Goal: Task Accomplishment & Management: Manage account settings

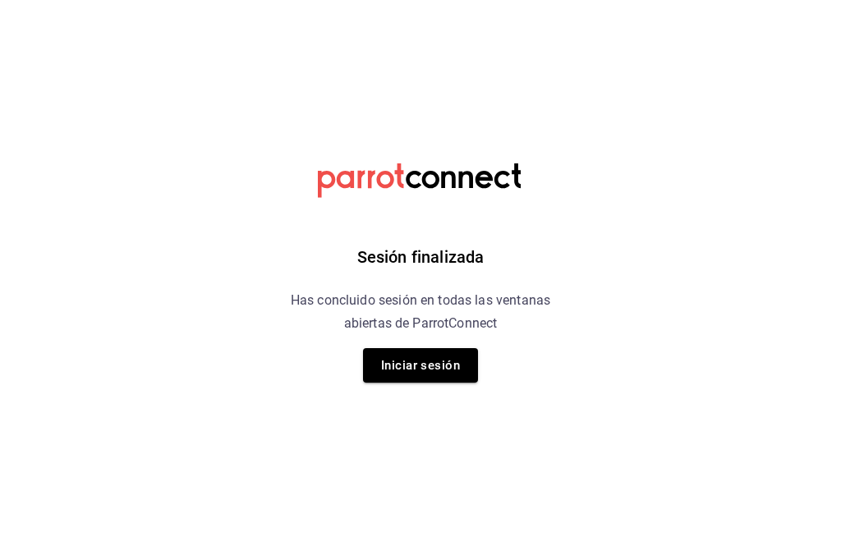
click at [378, 359] on button "Iniciar sesión" at bounding box center [420, 365] width 115 height 34
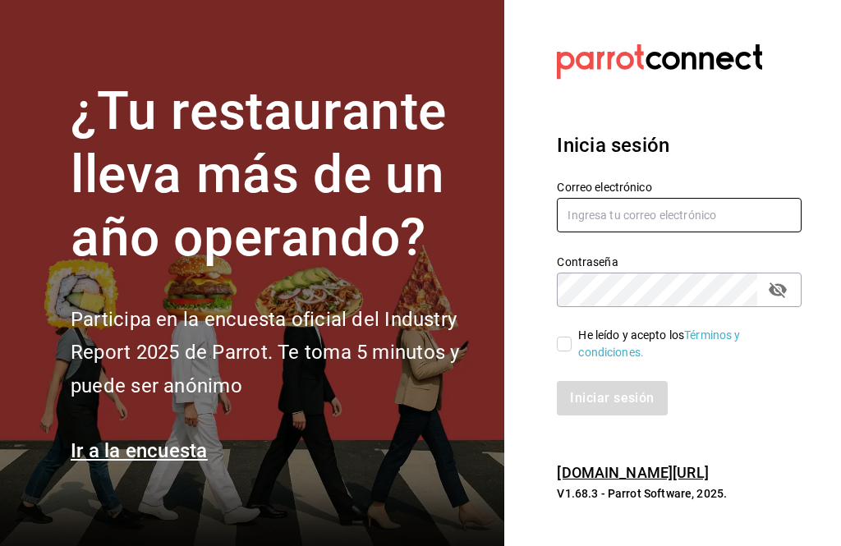
click at [736, 232] on input "text" at bounding box center [679, 215] width 245 height 34
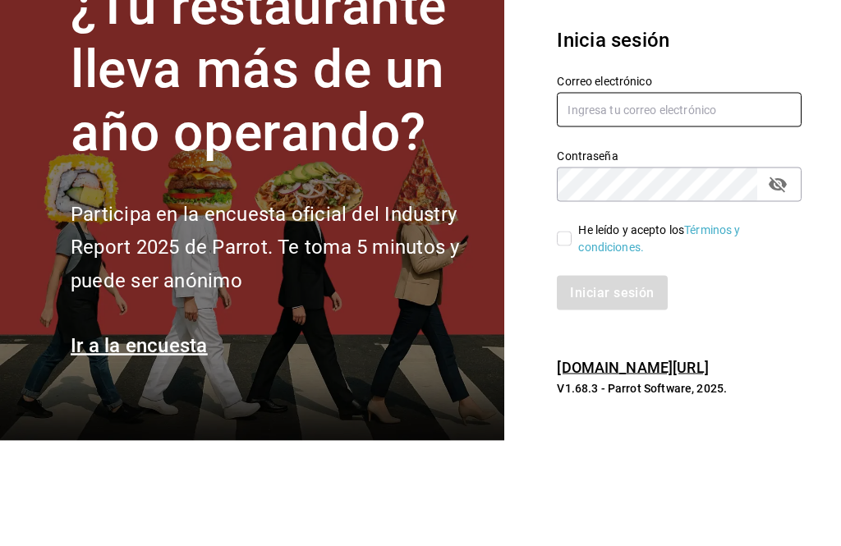
type input "Morayma.medina@hotmail.com"
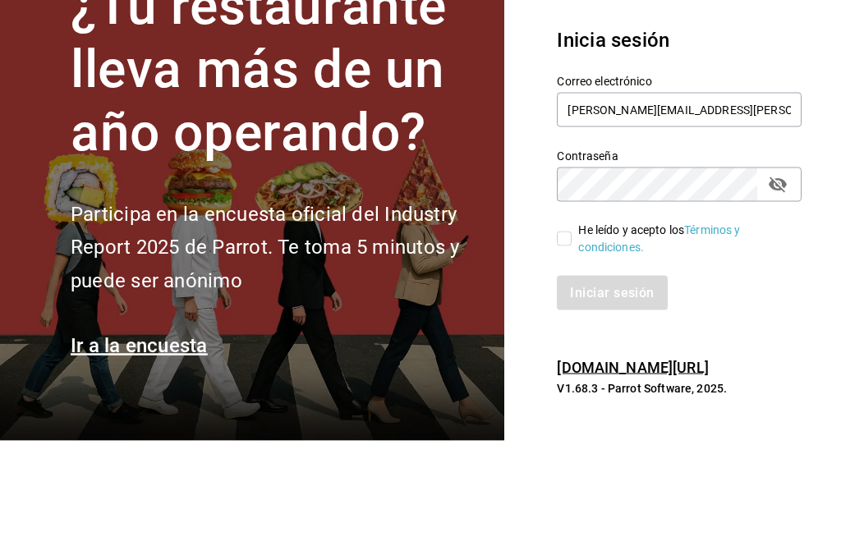
scroll to position [53, 0]
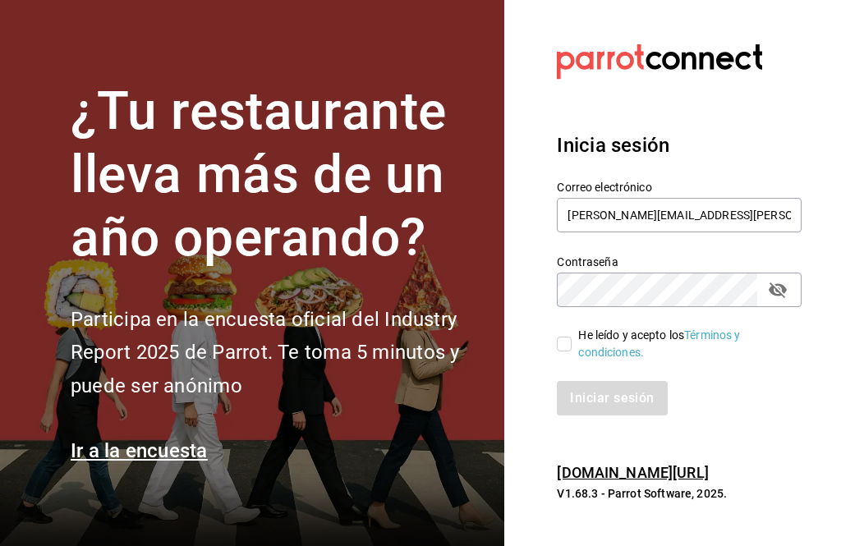
click at [563, 337] on input "He leído y acepto los Términos y condiciones." at bounding box center [564, 344] width 15 height 15
checkbox input "true"
click at [630, 381] on button "Iniciar sesión" at bounding box center [613, 398] width 112 height 34
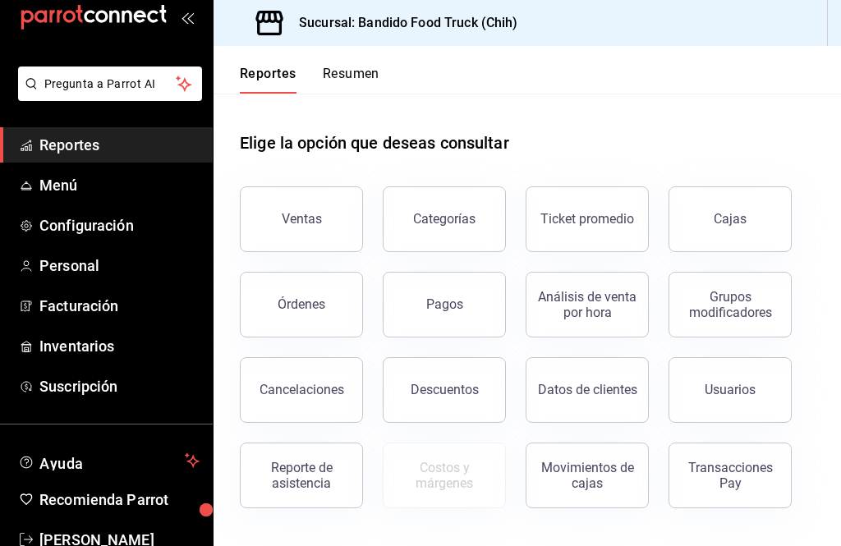
scroll to position [51, 0]
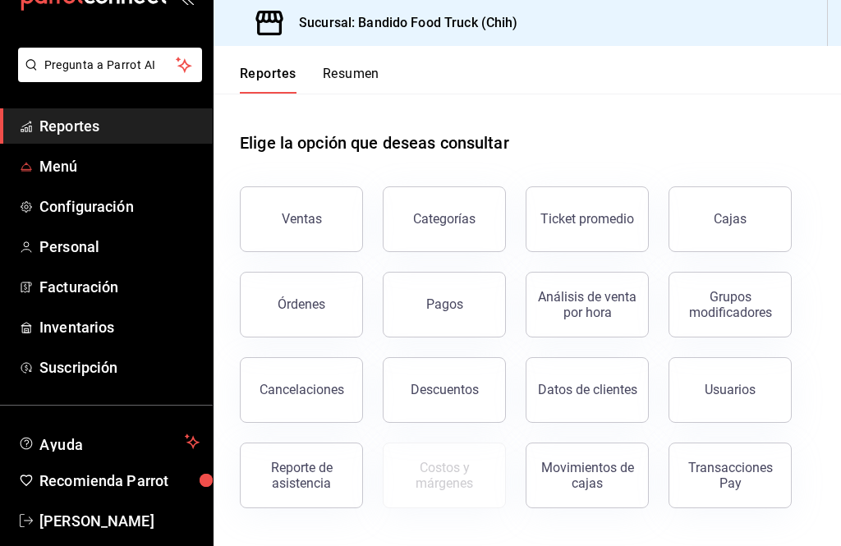
click at [33, 167] on link "Menú" at bounding box center [106, 166] width 213 height 35
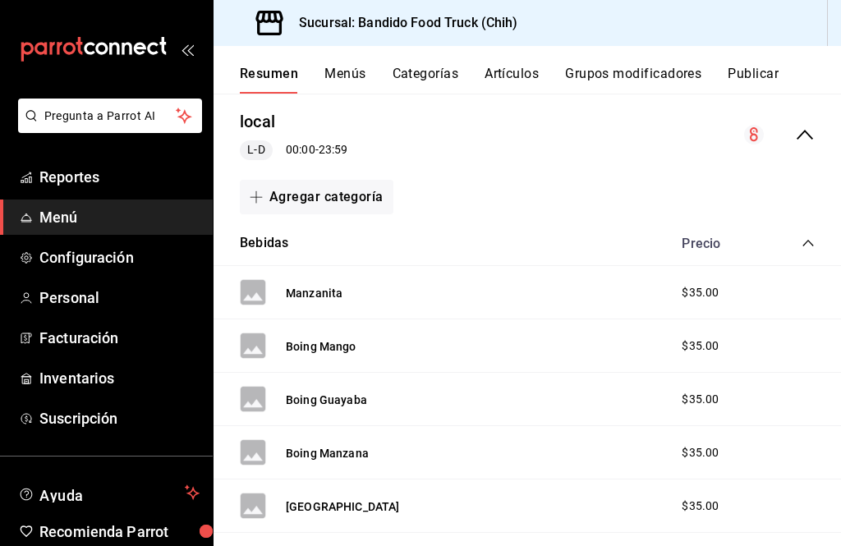
scroll to position [137, 0]
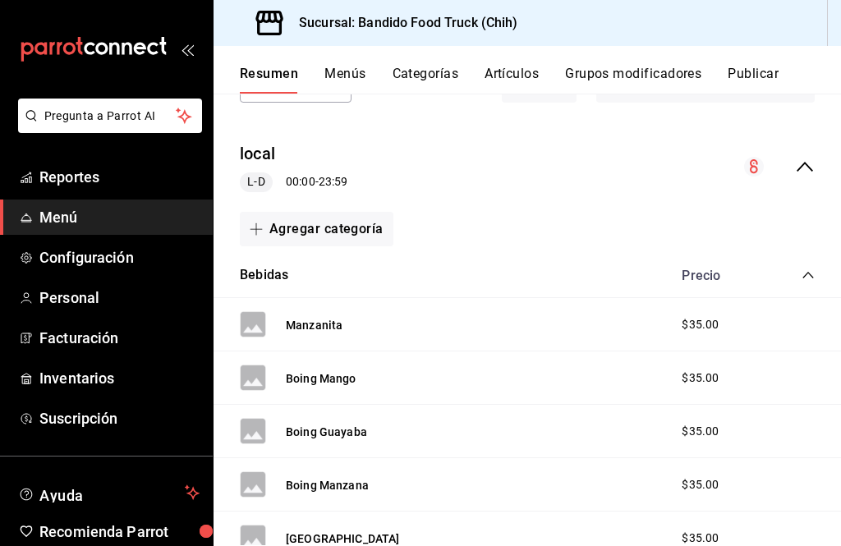
click at [809, 271] on icon "collapse-category-row" at bounding box center [807, 274] width 13 height 13
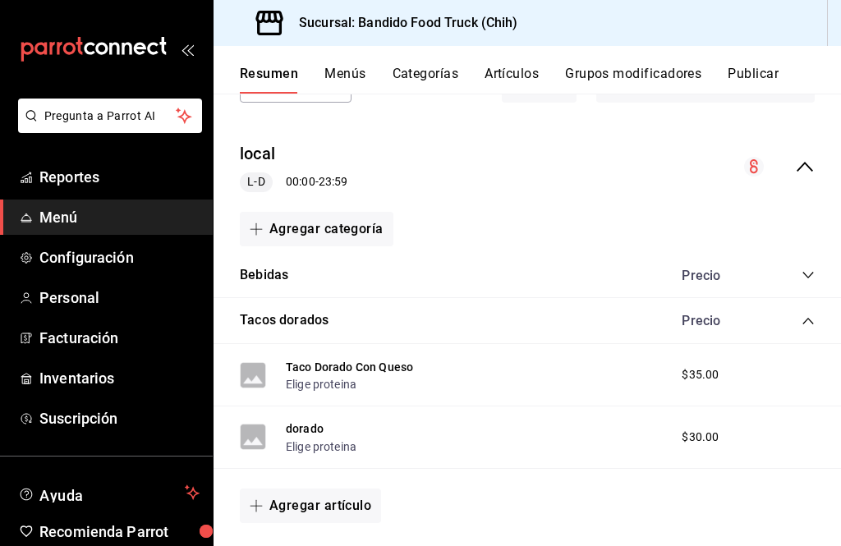
scroll to position [222, 0]
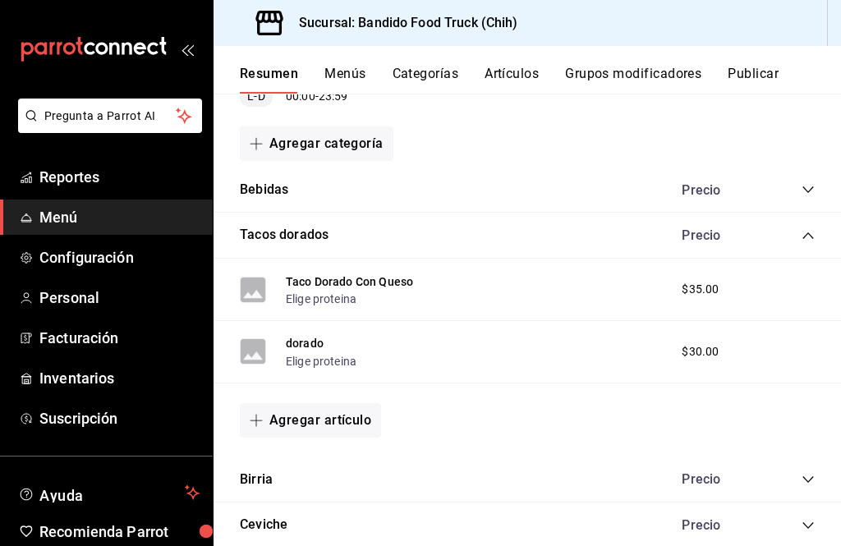
click at [802, 237] on icon "collapse-category-row" at bounding box center [807, 235] width 13 height 13
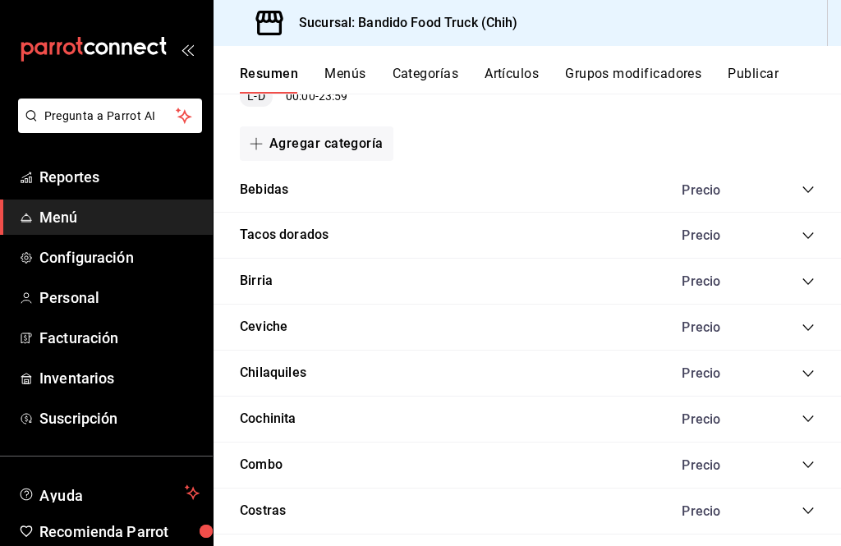
click at [355, 72] on button "Menús" at bounding box center [344, 80] width 41 height 28
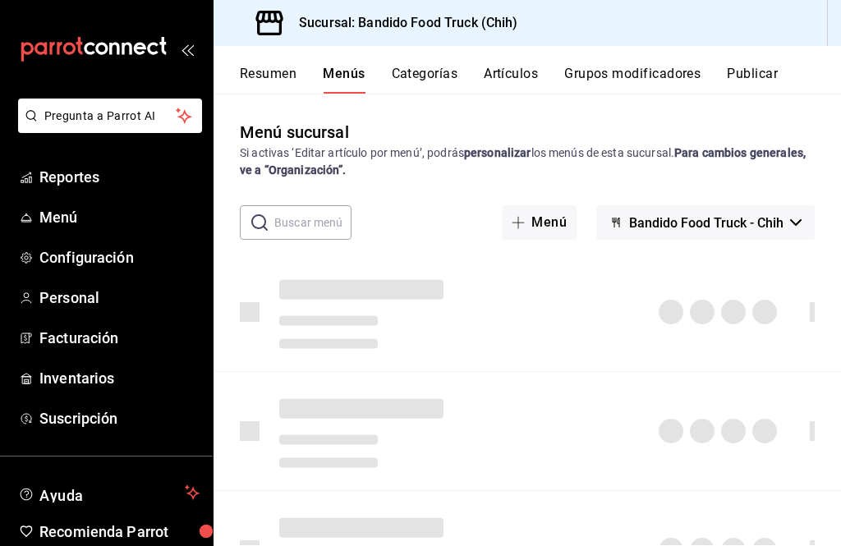
click at [767, 79] on button "Publicar" at bounding box center [752, 80] width 51 height 28
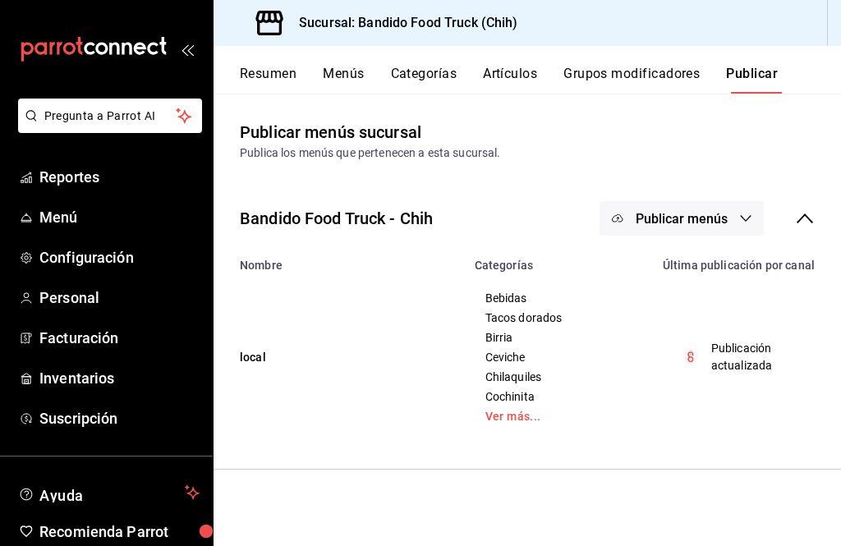
click at [420, 85] on button "Categorías" at bounding box center [424, 80] width 66 height 28
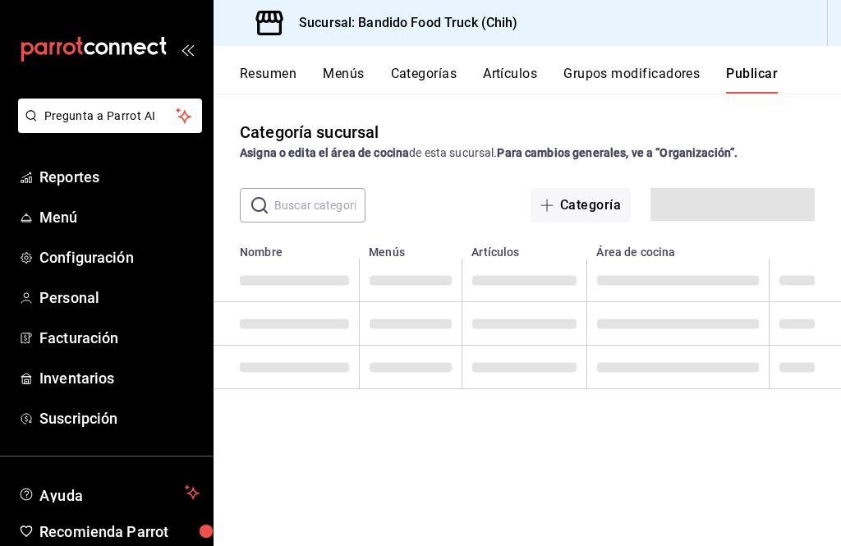
click at [511, 72] on button "Artículos" at bounding box center [510, 80] width 54 height 28
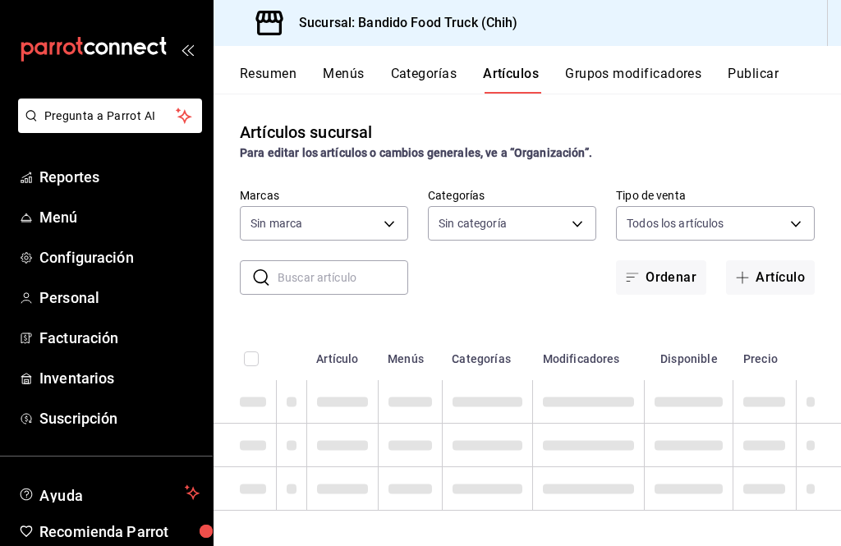
click at [494, 72] on button "Artículos" at bounding box center [511, 80] width 56 height 28
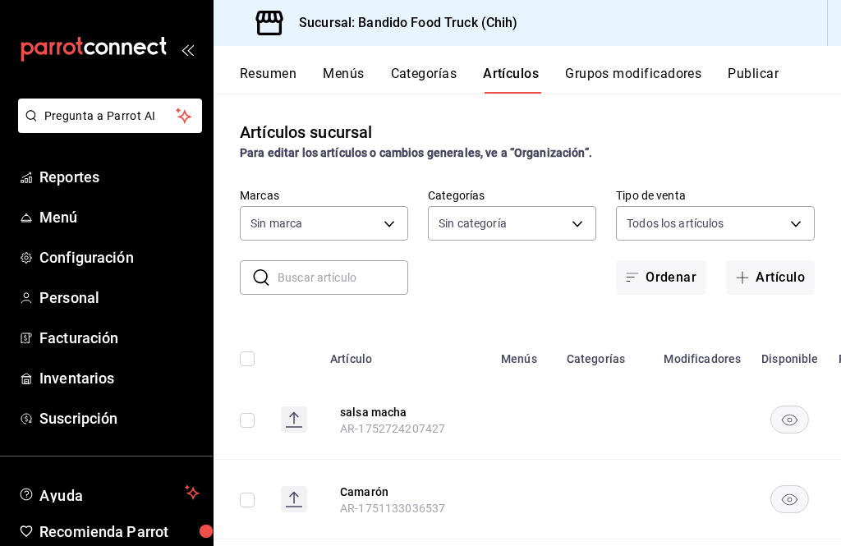
type input "51a0bfc8-29ed-46f5-9bf8-5dd92ce45963"
type input "22e22152-f942-4779-a091-e9746e856eb4,f4b0c892-b377-4891-b337-faa9cc273e23,d54fc…"
click at [443, 70] on button "Categorías" at bounding box center [424, 80] width 66 height 28
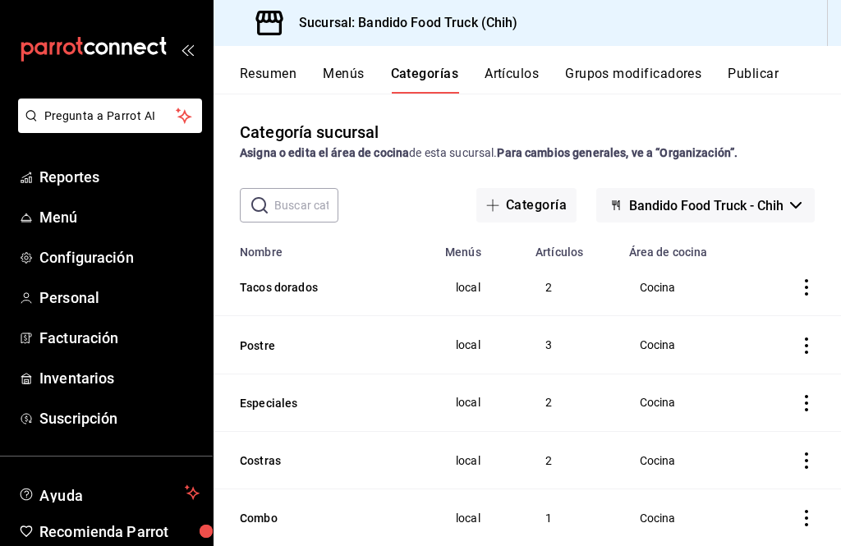
click at [539, 209] on button "Categoría" at bounding box center [526, 205] width 100 height 34
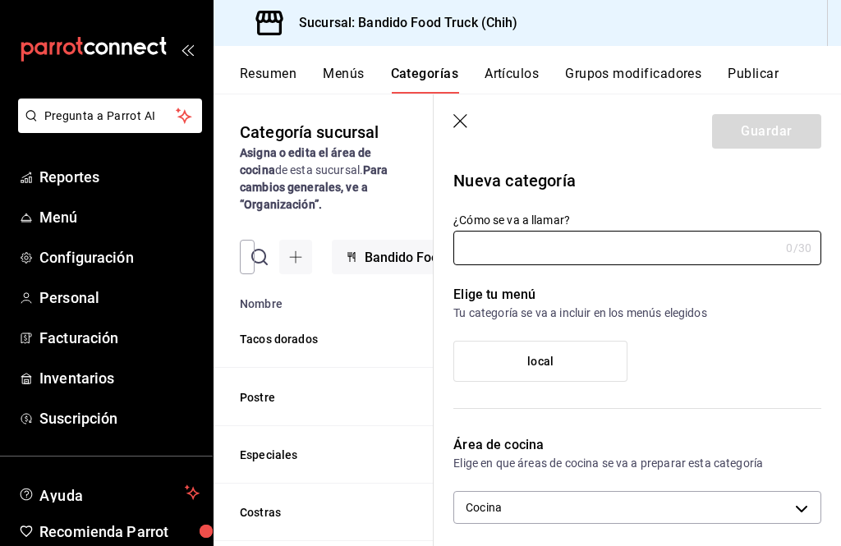
click at [570, 262] on input "¿Cómo se va a llamar?" at bounding box center [616, 248] width 326 height 33
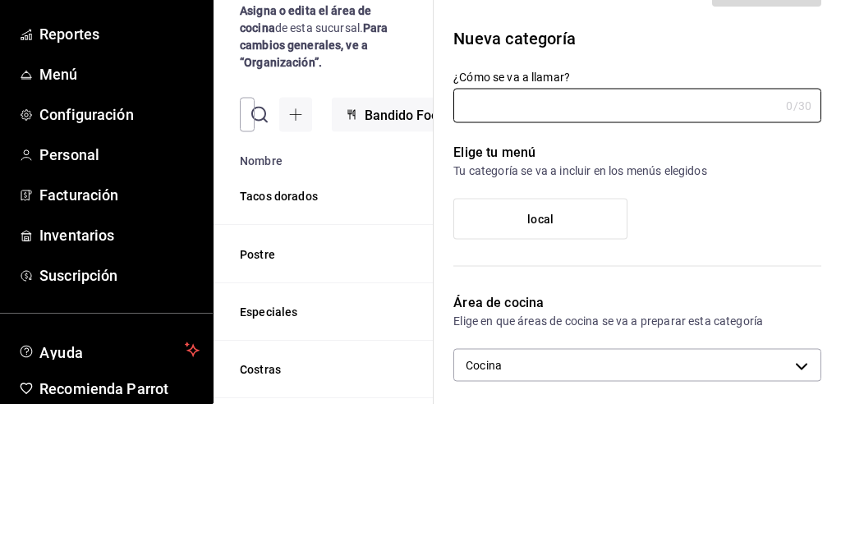
type input "Y"
type input "Tacos suaves"
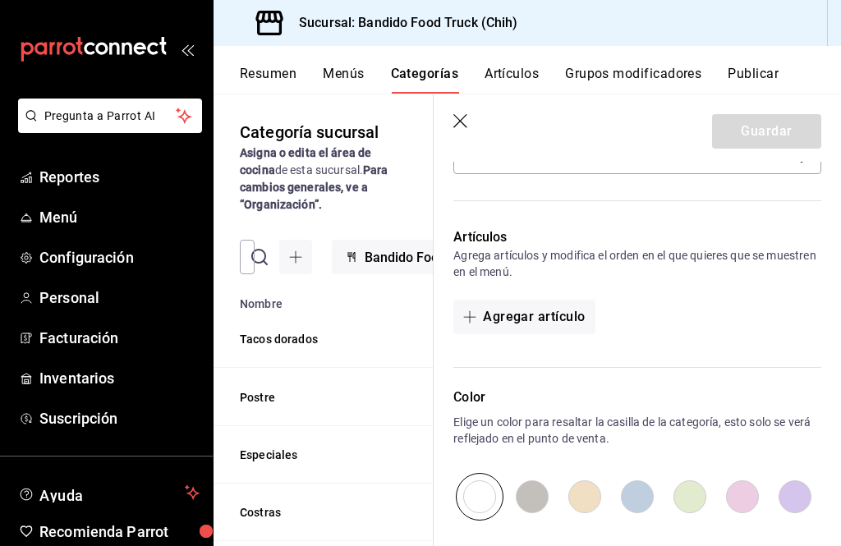
scroll to position [351, 0]
click at [553, 316] on button "Agregar artículo" at bounding box center [523, 316] width 141 height 34
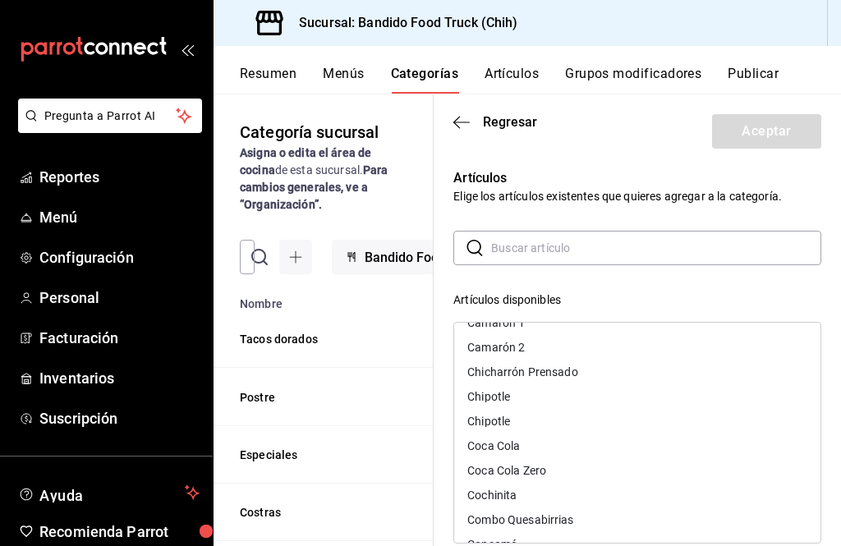
scroll to position [0, 0]
click at [470, 123] on icon "button" at bounding box center [461, 122] width 16 height 15
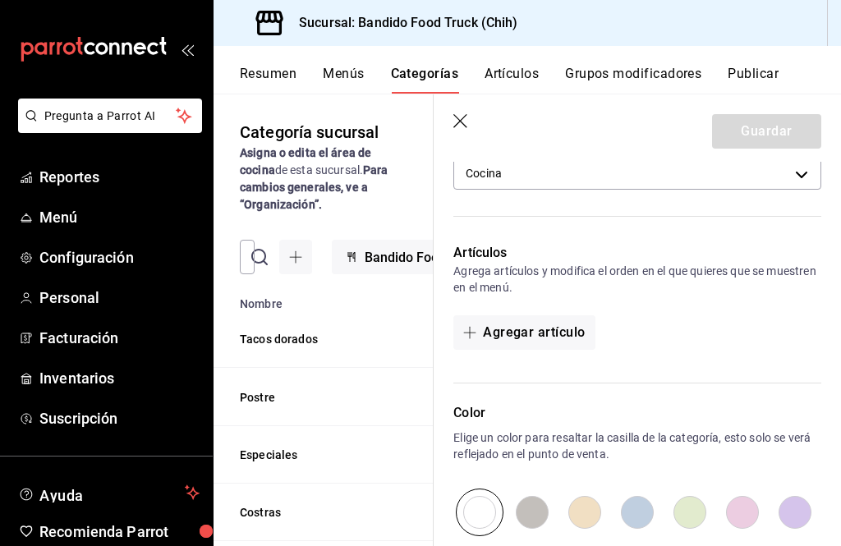
scroll to position [338, 0]
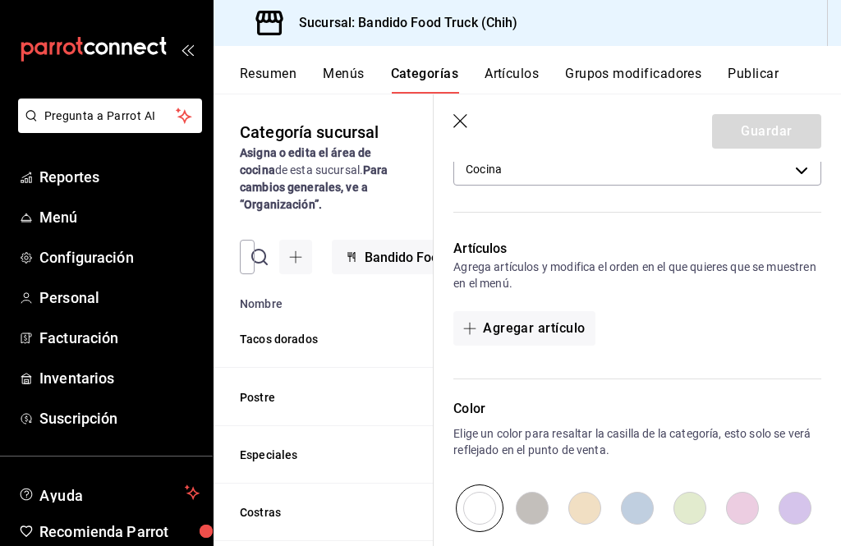
click at [558, 328] on button "Agregar artículo" at bounding box center [523, 328] width 141 height 34
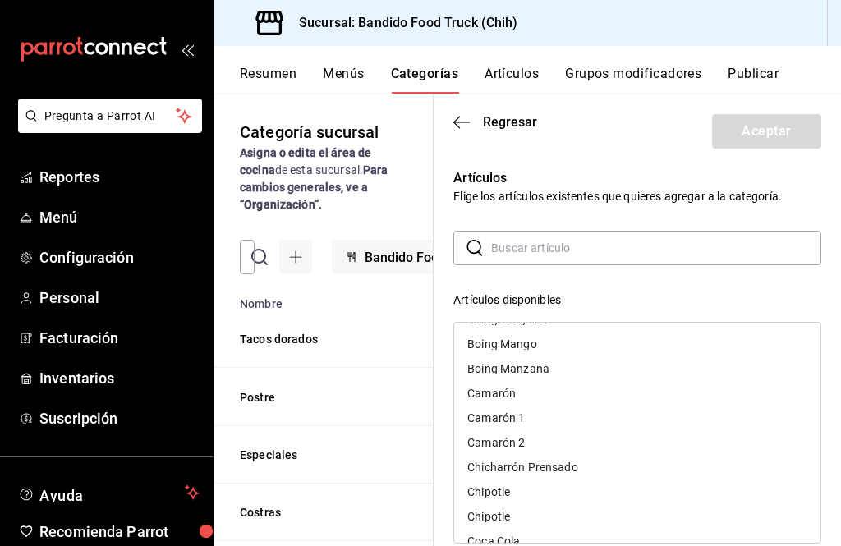
scroll to position [230, 0]
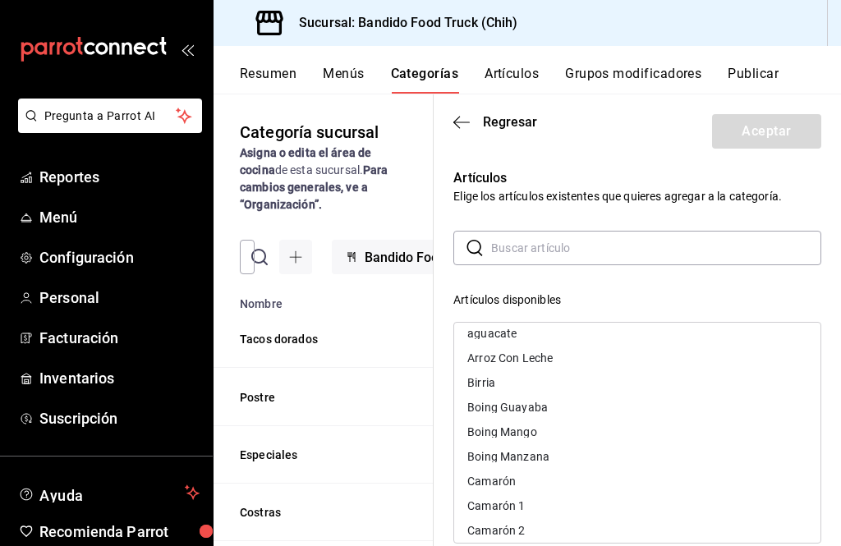
click at [535, 381] on div "Birria" at bounding box center [637, 382] width 366 height 25
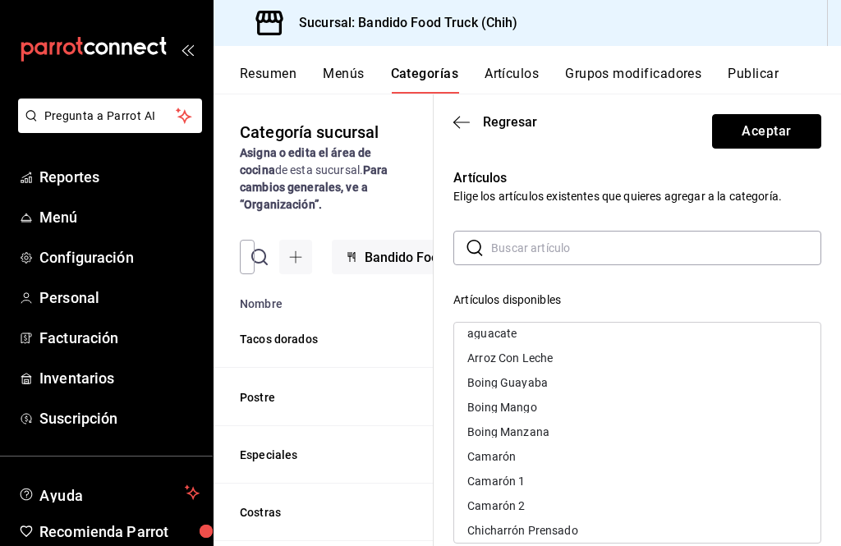
click at [774, 123] on button "Aceptar" at bounding box center [766, 131] width 109 height 34
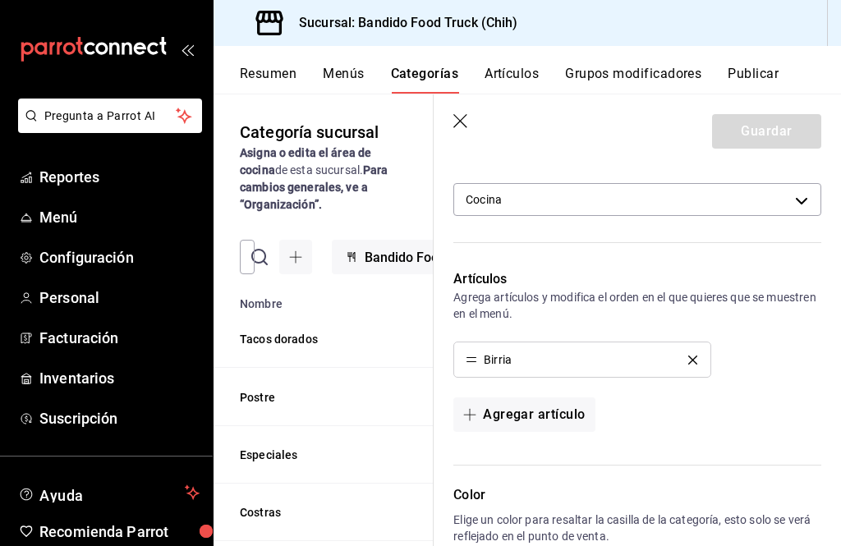
scroll to position [303, 0]
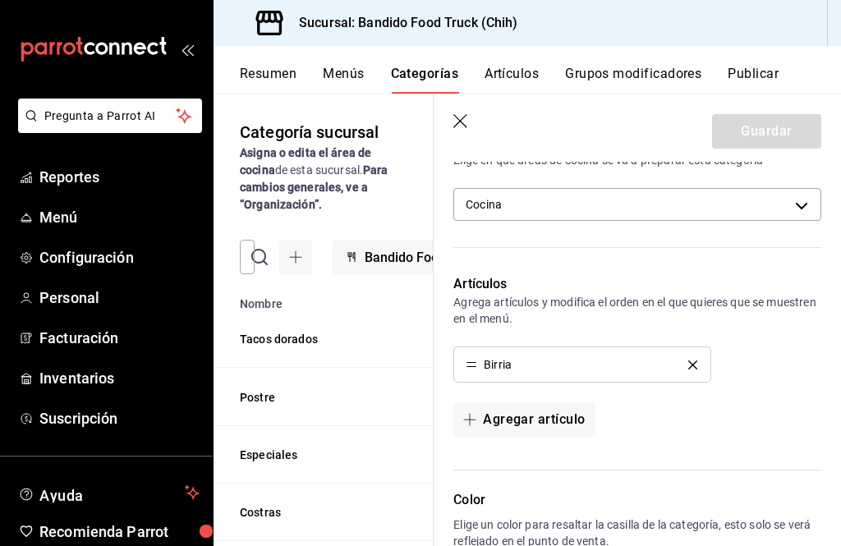
click at [479, 362] on div "Birria" at bounding box center [488, 364] width 46 height 11
click at [480, 367] on div "Birria" at bounding box center [488, 364] width 46 height 11
click at [480, 366] on div "Birria" at bounding box center [488, 364] width 46 height 11
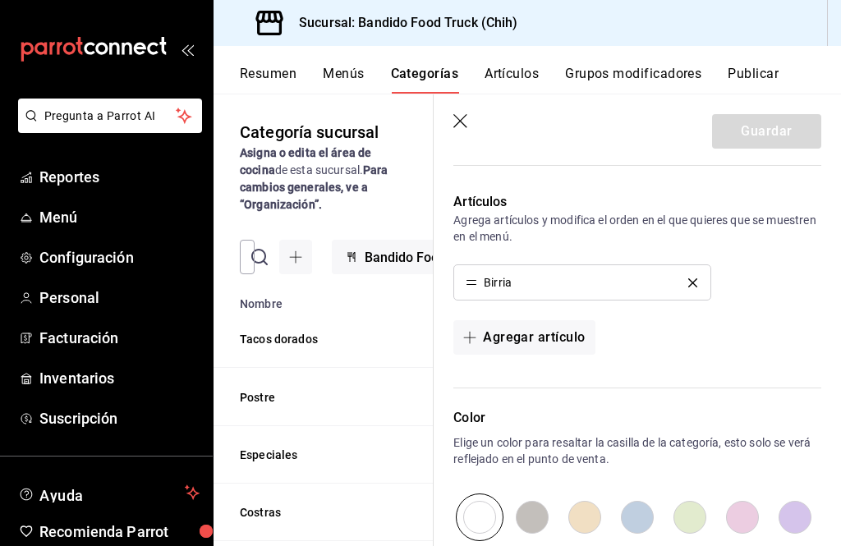
scroll to position [388, 0]
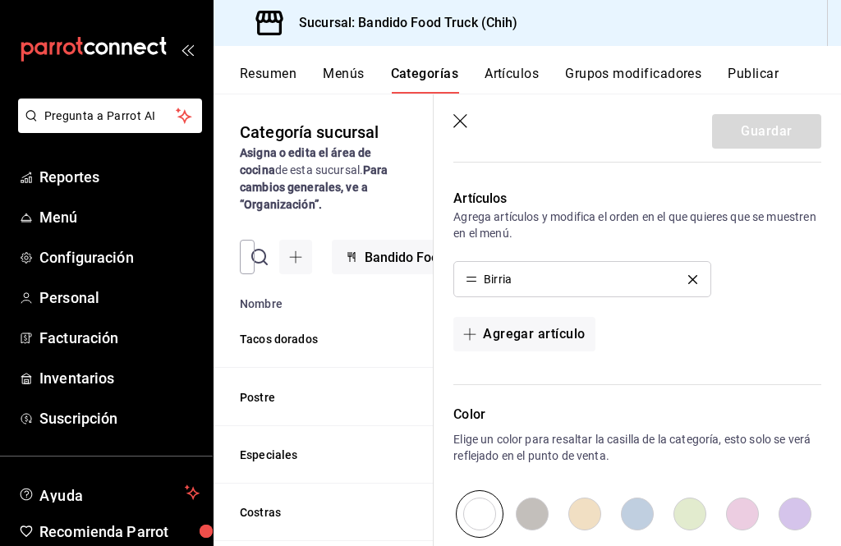
click at [571, 328] on button "Agregar artículo" at bounding box center [523, 334] width 141 height 34
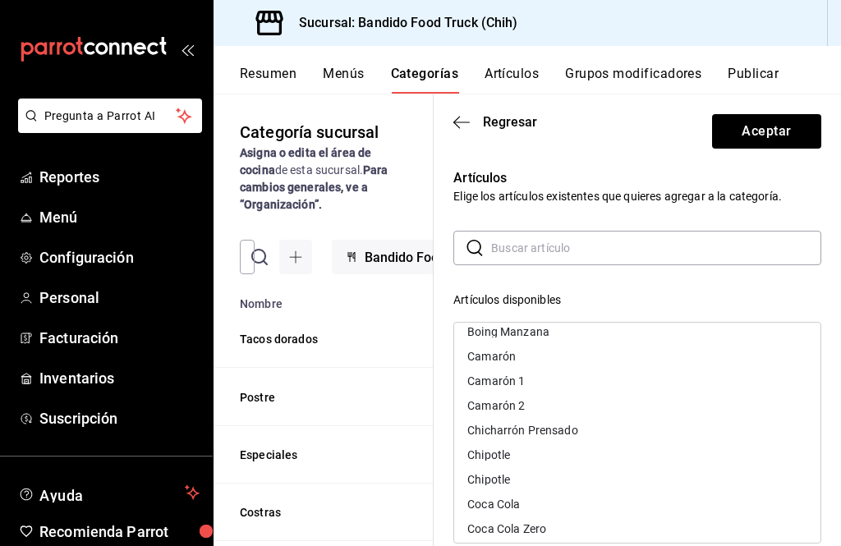
scroll to position [334, 0]
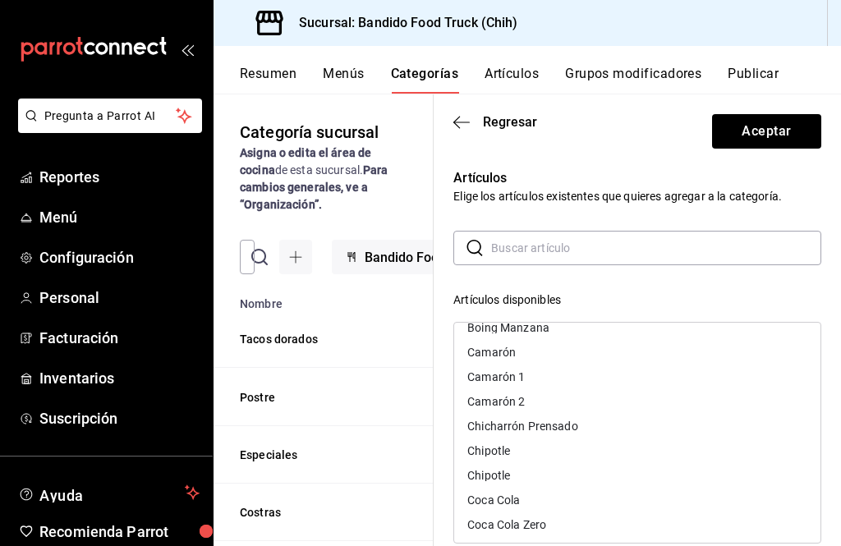
click at [561, 398] on div "Camarón 2" at bounding box center [637, 401] width 366 height 25
click at [561, 397] on div "Chicharrón Prensado" at bounding box center [522, 401] width 111 height 11
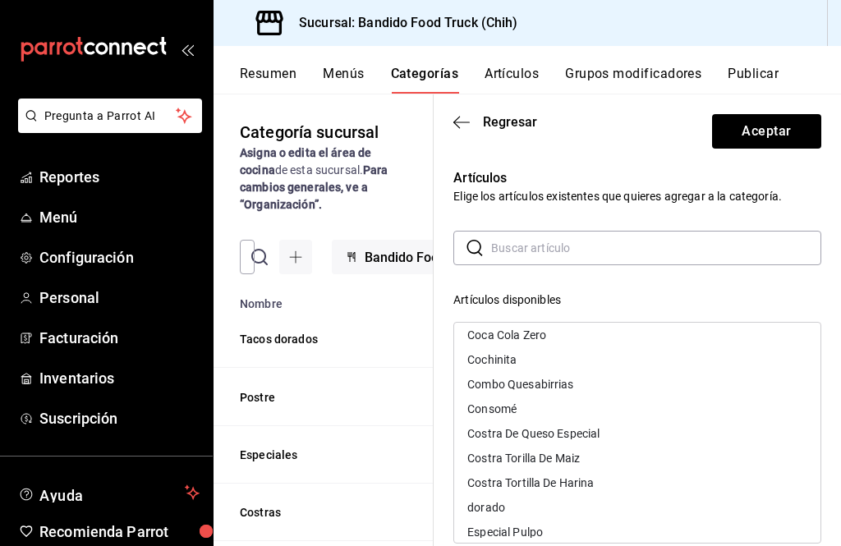
scroll to position [475, 0]
click at [586, 364] on div "Cochinita" at bounding box center [637, 358] width 366 height 25
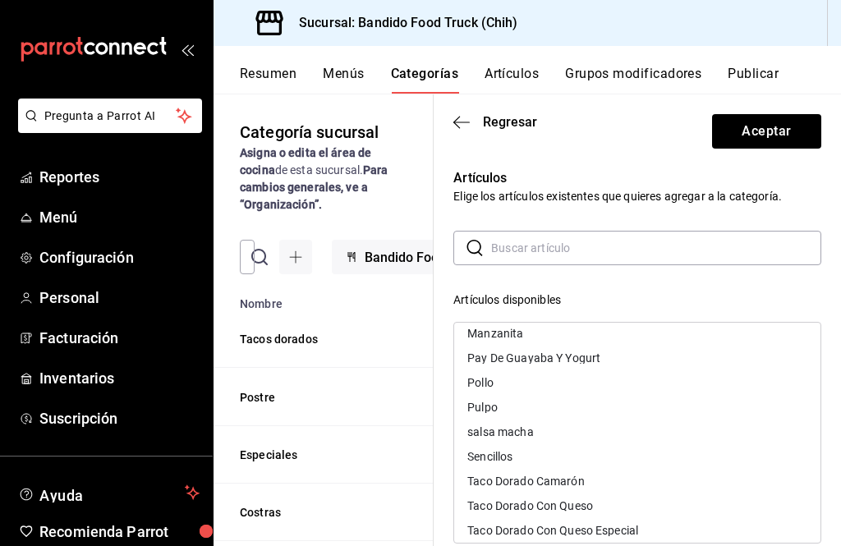
scroll to position [749, 0]
click at [573, 410] on div "Pulpo" at bounding box center [637, 405] width 366 height 25
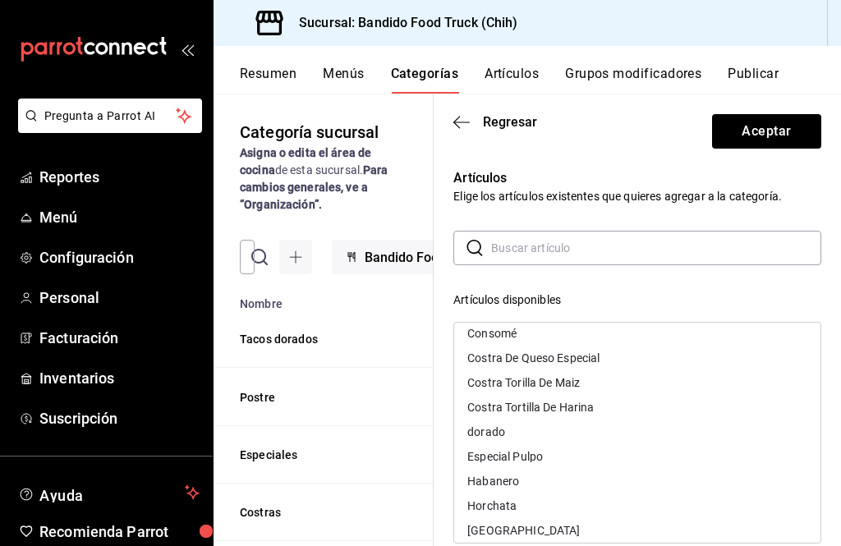
scroll to position [531, 0]
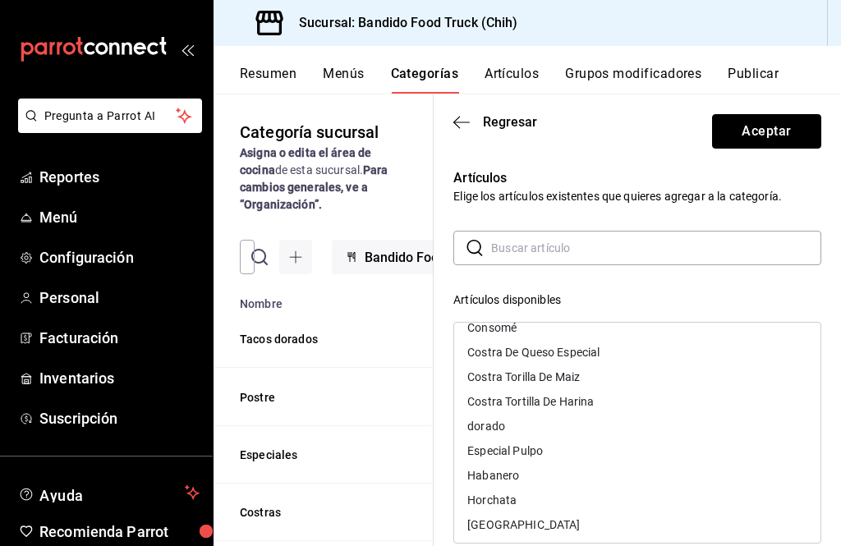
click at [807, 129] on button "Aceptar" at bounding box center [766, 131] width 109 height 34
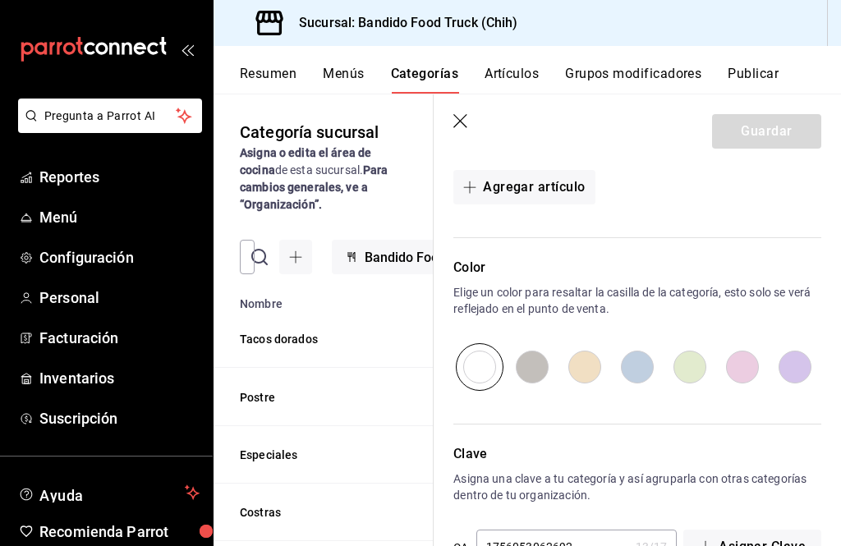
scroll to position [676, 0]
click at [541, 376] on input "radio" at bounding box center [532, 367] width 53 height 48
radio input "true"
click at [487, 368] on input "radio" at bounding box center [479, 367] width 53 height 48
radio input "true"
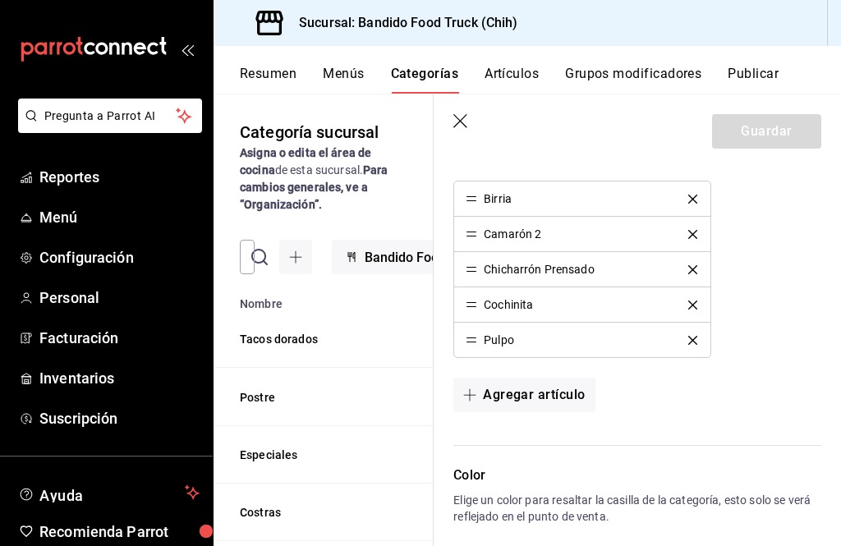
click at [801, 139] on div "Guardar" at bounding box center [766, 131] width 109 height 34
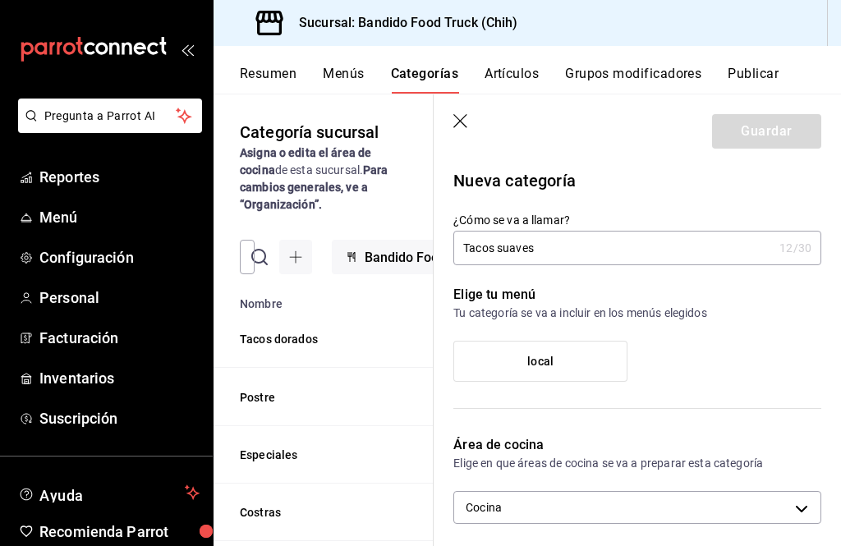
scroll to position [0, 0]
click at [587, 374] on label "local" at bounding box center [540, 361] width 172 height 39
click at [0, 0] on input "local" at bounding box center [0, 0] width 0 height 0
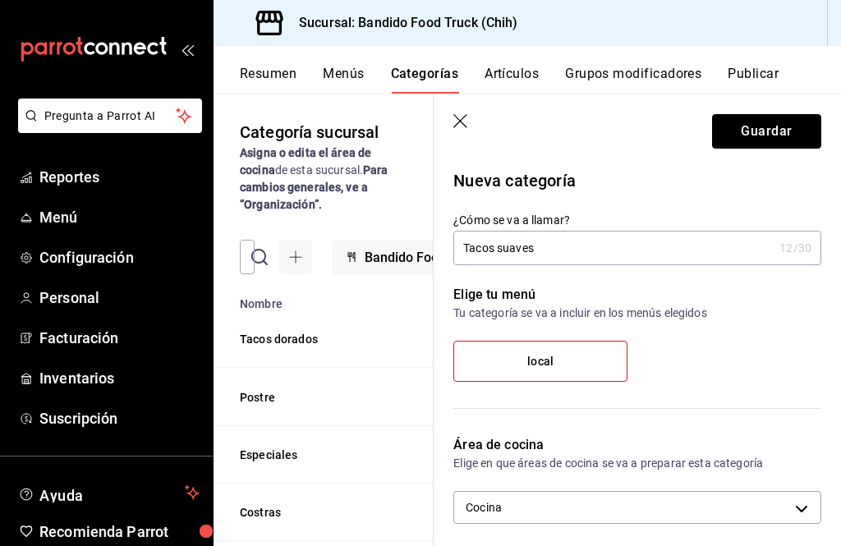
click at [798, 141] on button "Guardar" at bounding box center [766, 131] width 109 height 34
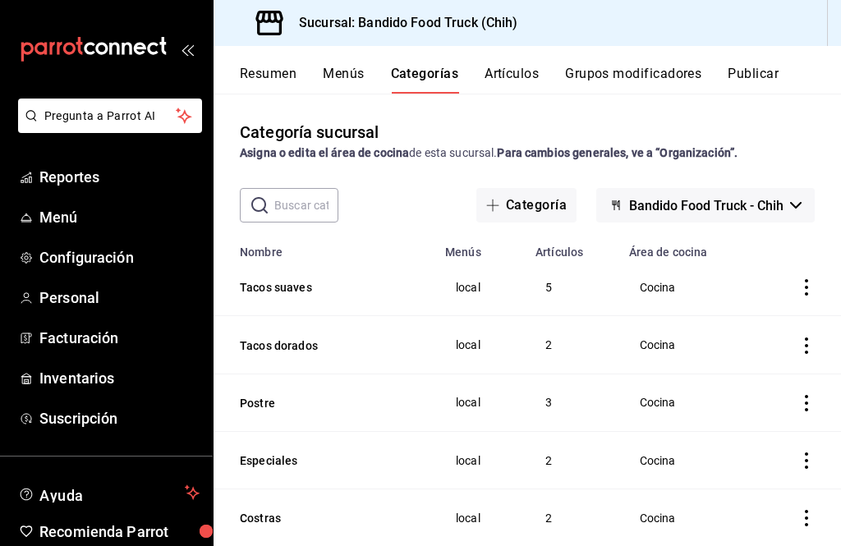
click at [804, 294] on icon "actions" at bounding box center [806, 287] width 16 height 16
click at [777, 331] on span "Editar" at bounding box center [757, 325] width 43 height 17
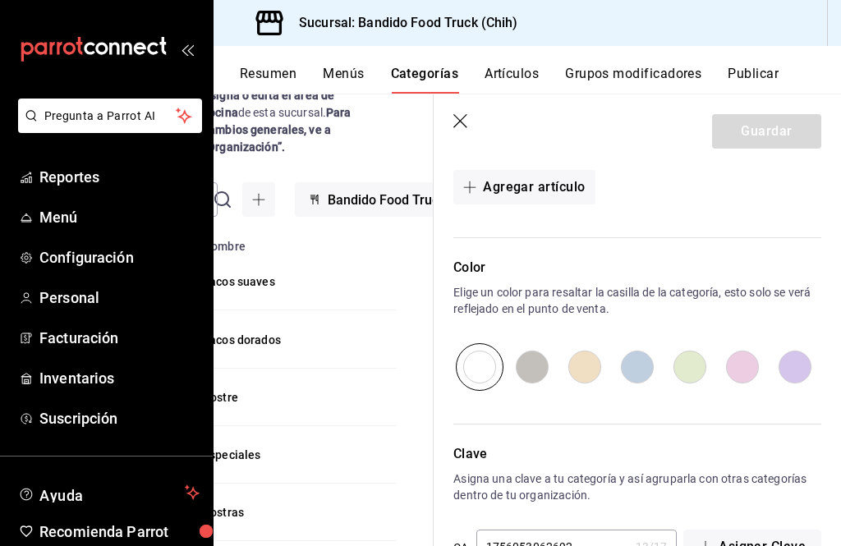
scroll to position [57, 34]
click at [456, 124] on icon "button" at bounding box center [461, 122] width 16 height 16
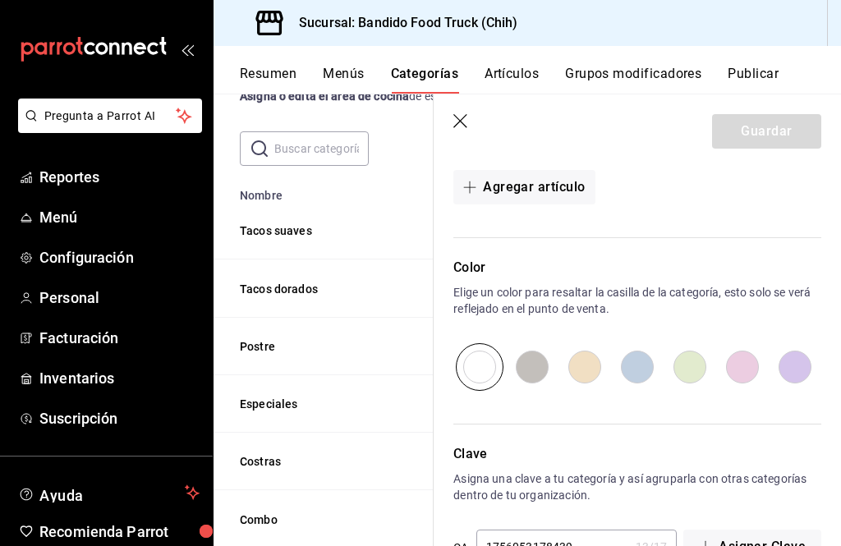
scroll to position [57, 0]
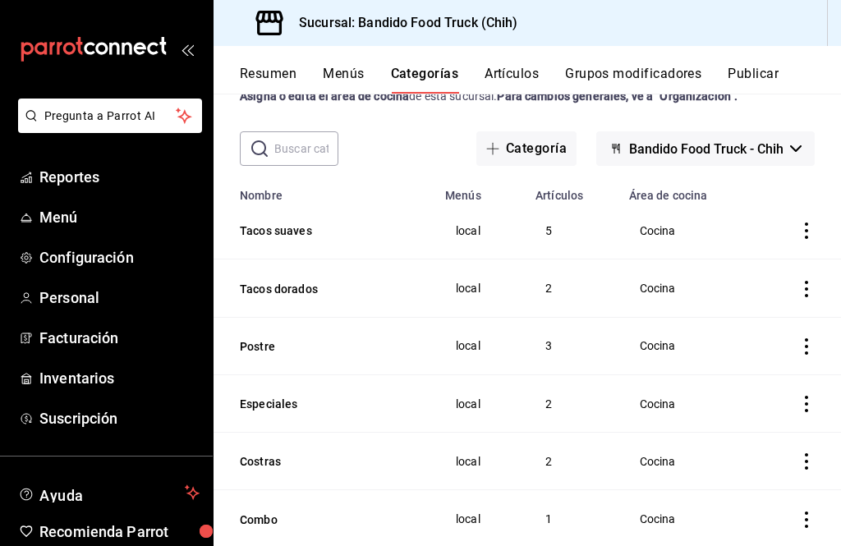
click at [521, 81] on button "Artículos" at bounding box center [511, 80] width 54 height 28
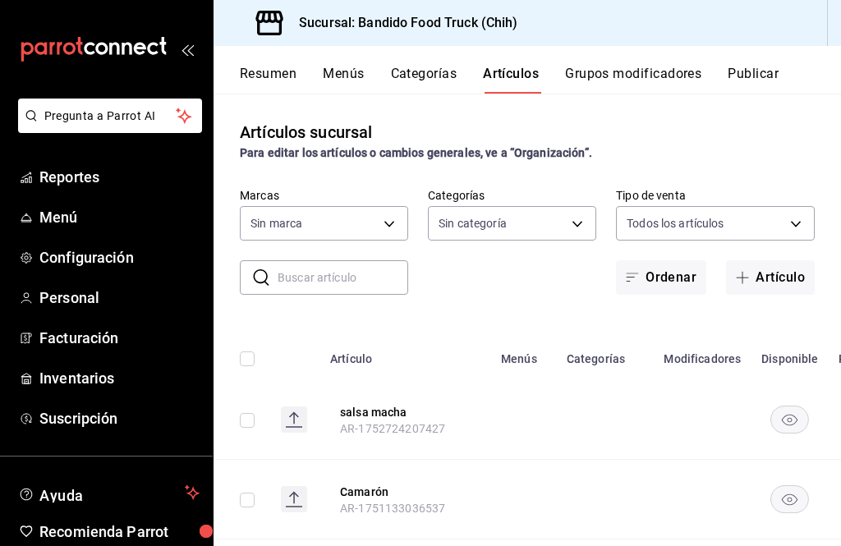
type input "51a0bfc8-29ed-46f5-9bf8-5dd92ce45963"
type input "07f72123-f49c-413d-b627-d0d6e50ebd8e,22e22152-f942-4779-a091-e9746e856eb4,f4b0c…"
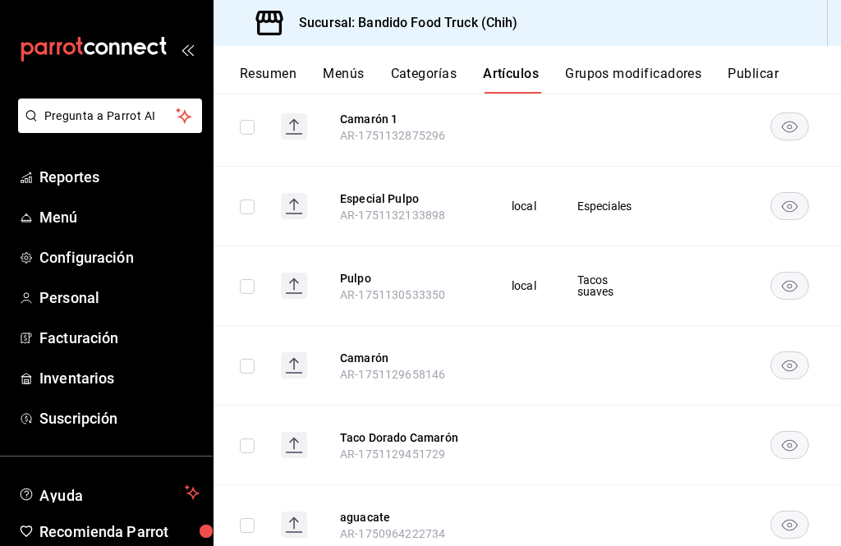
scroll to position [533, 0]
click at [243, 289] on input "checkbox" at bounding box center [247, 285] width 15 height 15
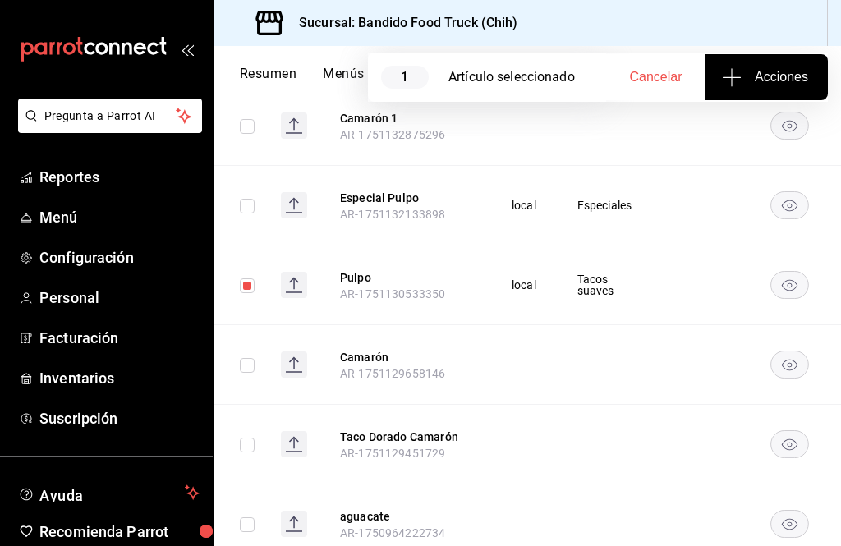
click at [788, 89] on button "Acciones" at bounding box center [766, 77] width 122 height 46
click at [771, 129] on span "Agregar tipo" at bounding box center [765, 128] width 97 height 17
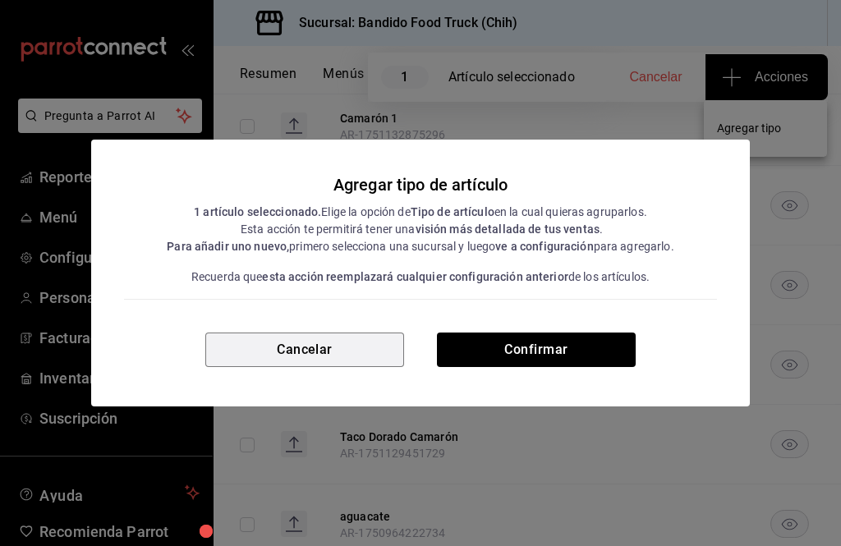
click at [241, 343] on button "Cancelar" at bounding box center [304, 349] width 199 height 34
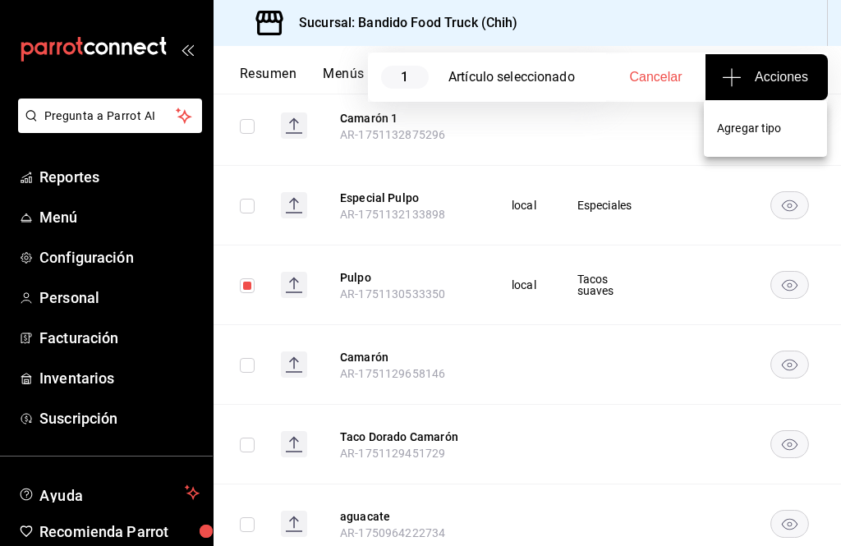
click at [232, 281] on div at bounding box center [420, 273] width 841 height 546
click at [241, 282] on input "checkbox" at bounding box center [247, 285] width 15 height 15
checkbox input "false"
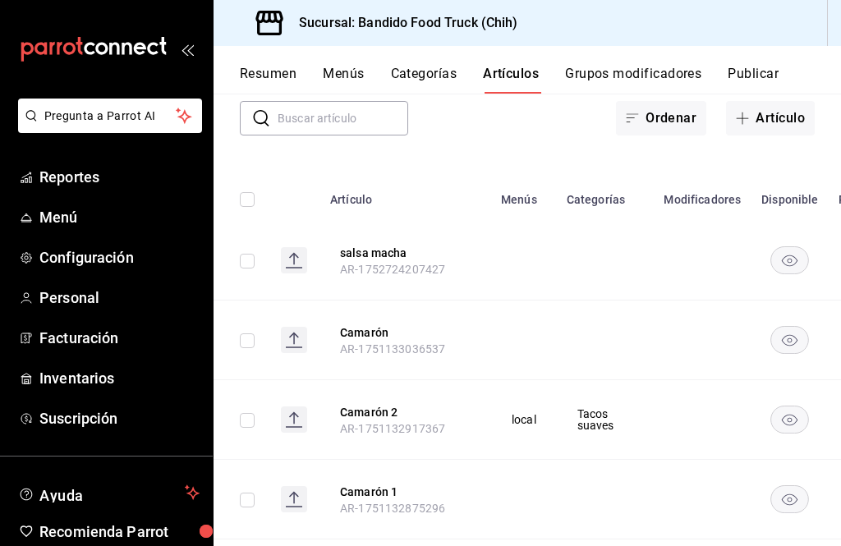
scroll to position [147, 0]
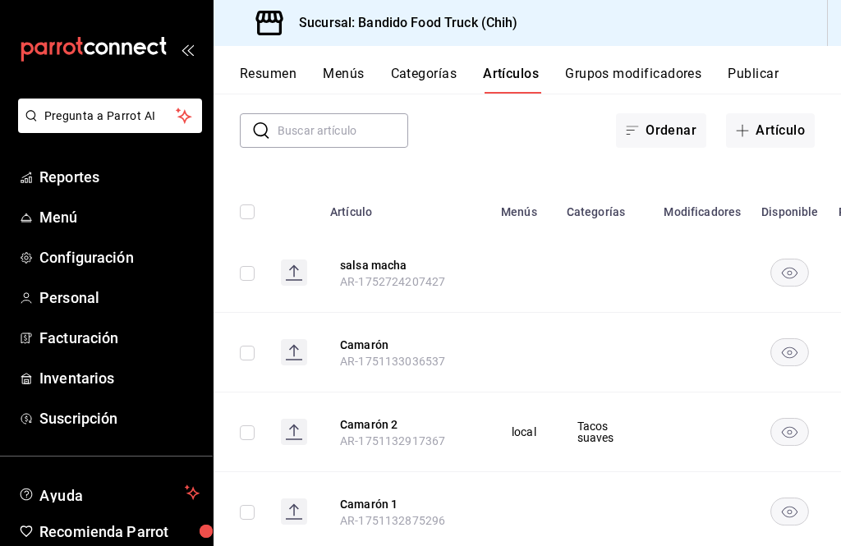
click at [443, 68] on button "Categorías" at bounding box center [424, 80] width 66 height 28
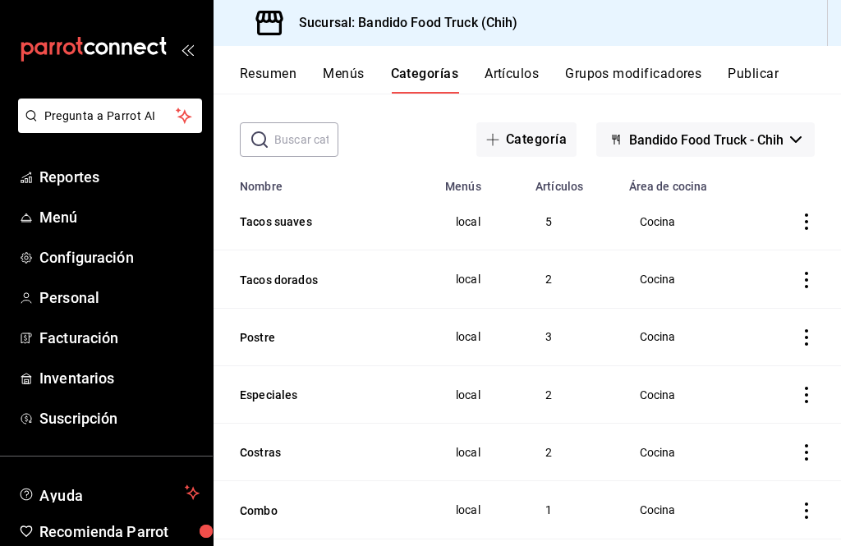
scroll to position [71, 0]
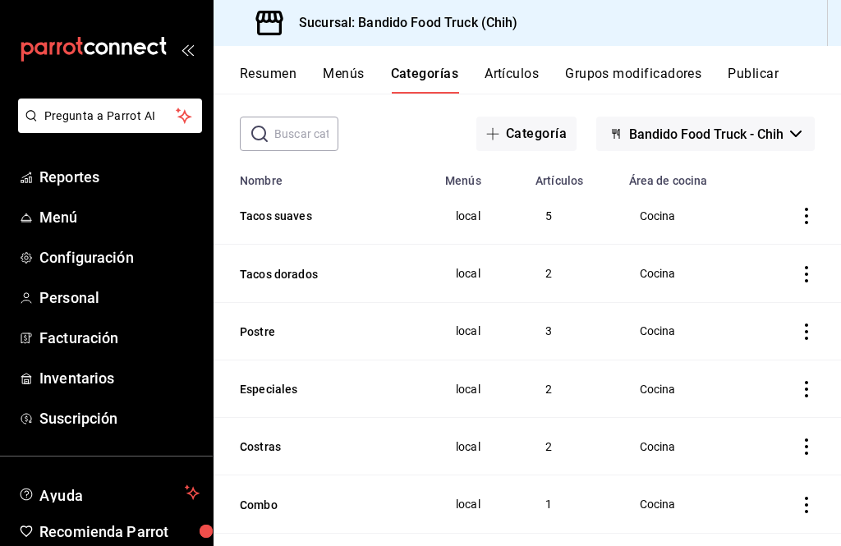
click at [739, 268] on td "Cocina" at bounding box center [687, 273] width 136 height 57
click at [643, 276] on span "Cocina" at bounding box center [687, 273] width 95 height 11
click at [552, 282] on td "2" at bounding box center [572, 273] width 94 height 57
click at [287, 268] on button "Tacos dorados" at bounding box center [322, 274] width 164 height 16
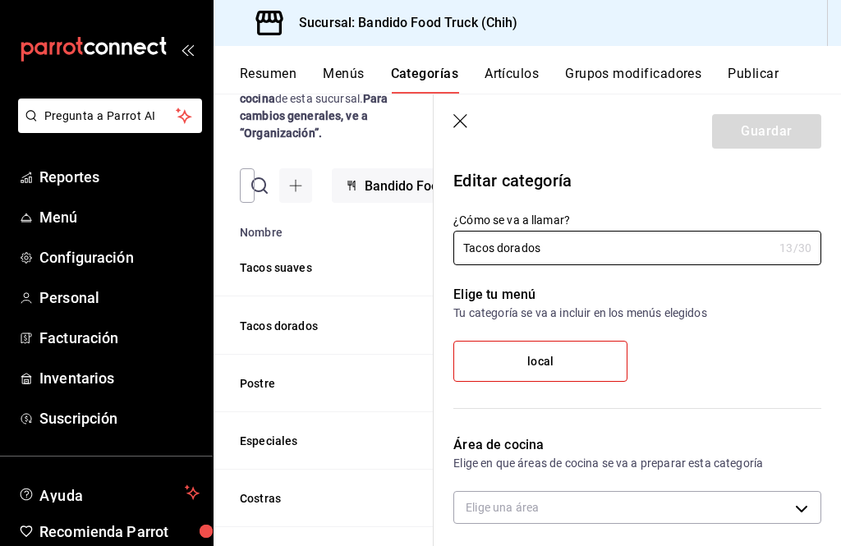
type input "25d17573-7ee7-42ba-a289-fb7590b8274b"
click at [461, 122] on icon "button" at bounding box center [460, 121] width 14 height 14
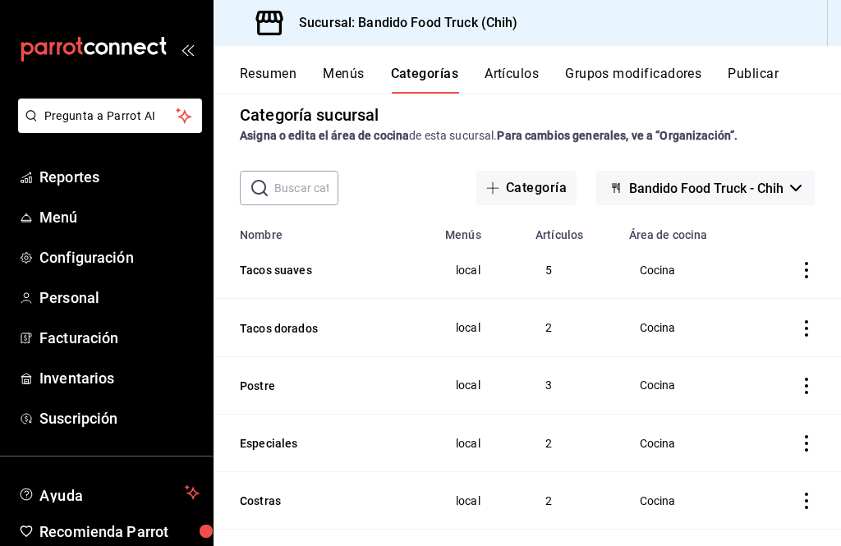
scroll to position [15, 0]
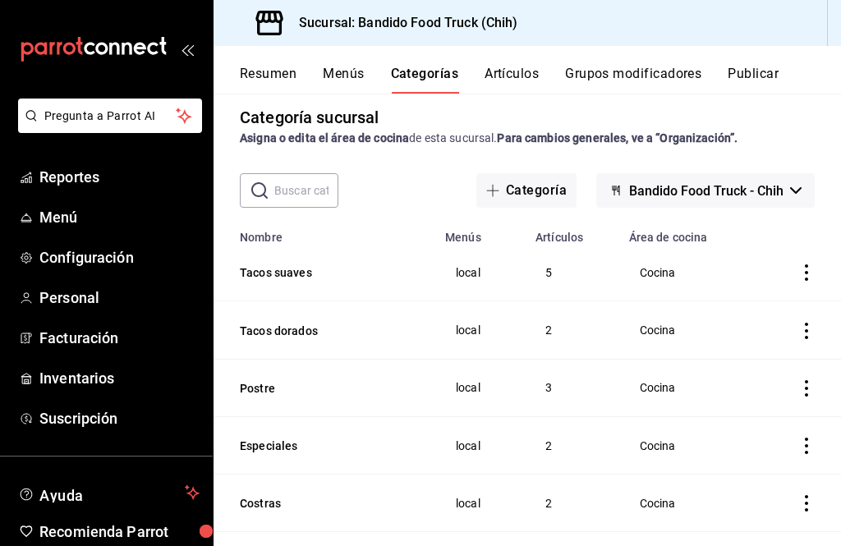
click at [549, 274] on td "5" at bounding box center [572, 272] width 94 height 57
click at [291, 266] on button "Tacos suaves" at bounding box center [322, 272] width 164 height 16
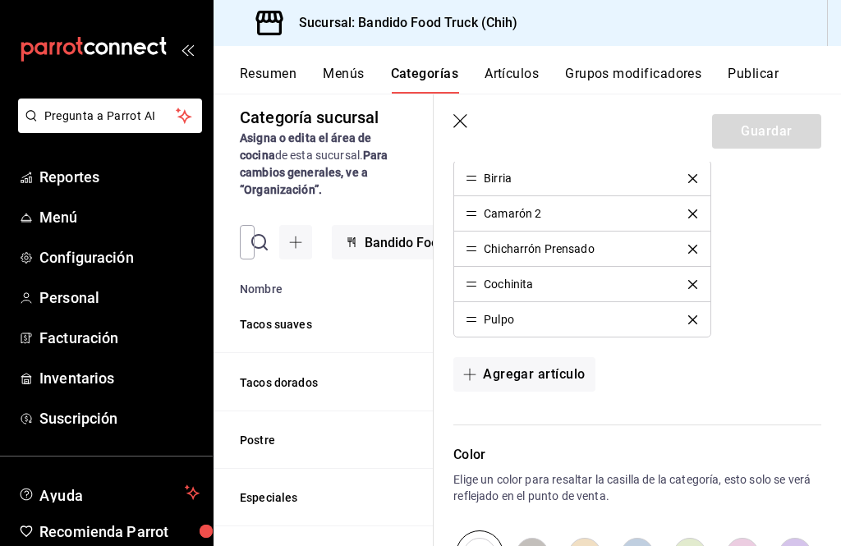
scroll to position [488, 0]
click at [693, 253] on icon "delete" at bounding box center [692, 250] width 9 height 9
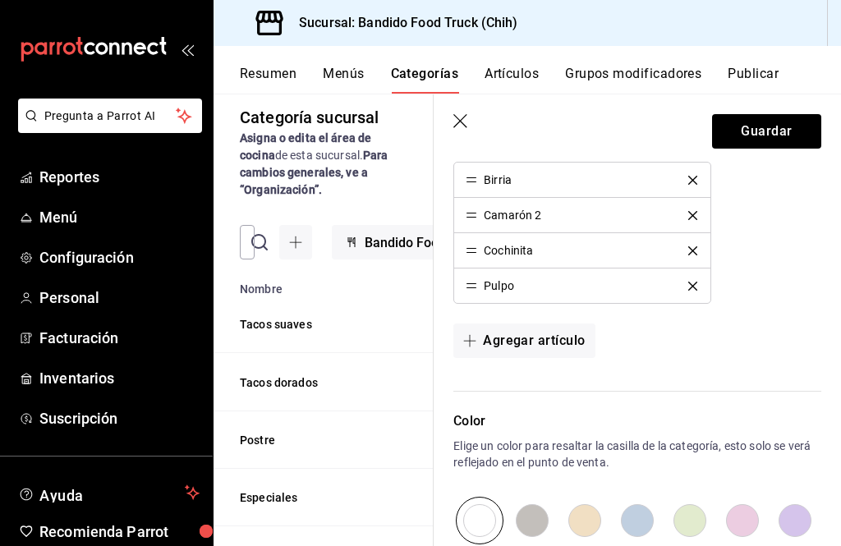
click at [695, 248] on icon "delete" at bounding box center [692, 250] width 9 height 9
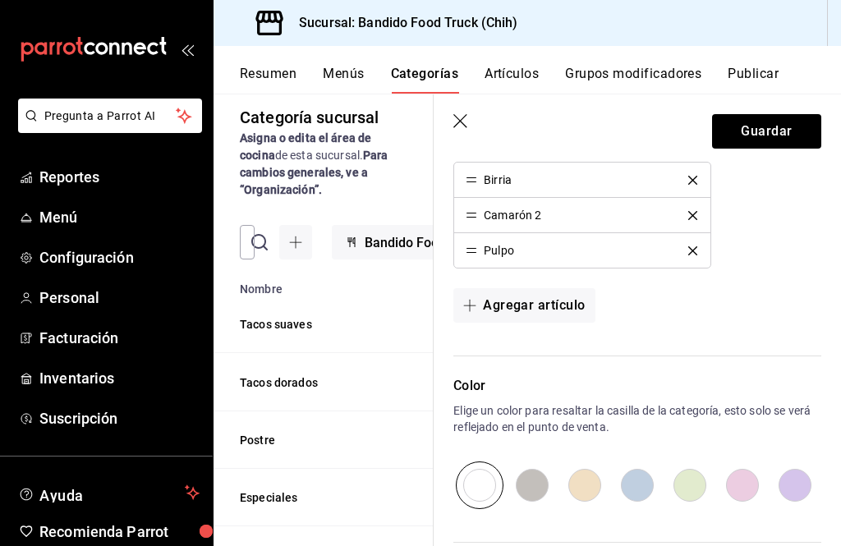
click at [694, 246] on icon "delete" at bounding box center [692, 250] width 9 height 9
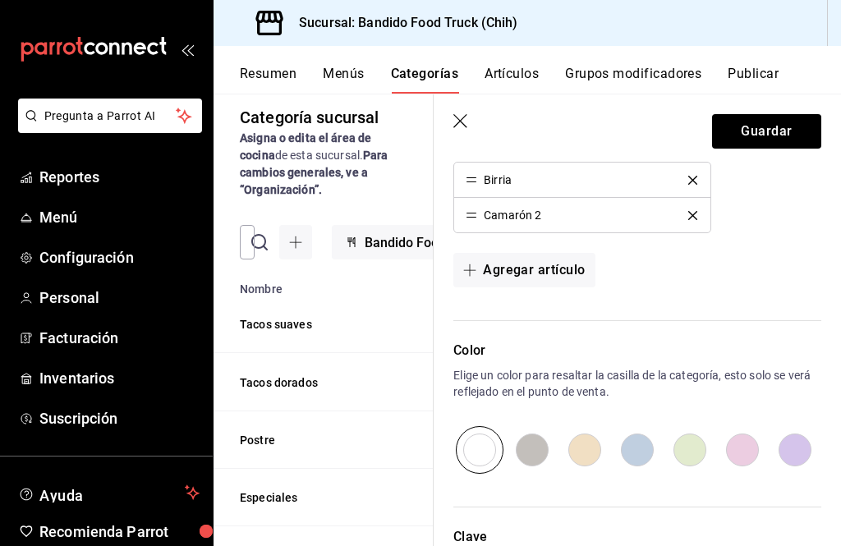
click at [701, 211] on button "delete" at bounding box center [692, 215] width 32 height 9
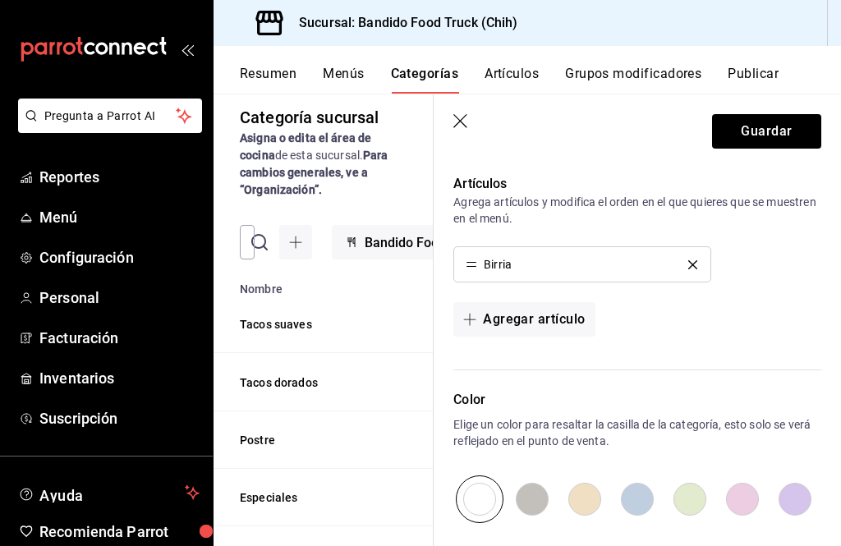
scroll to position [407, 0]
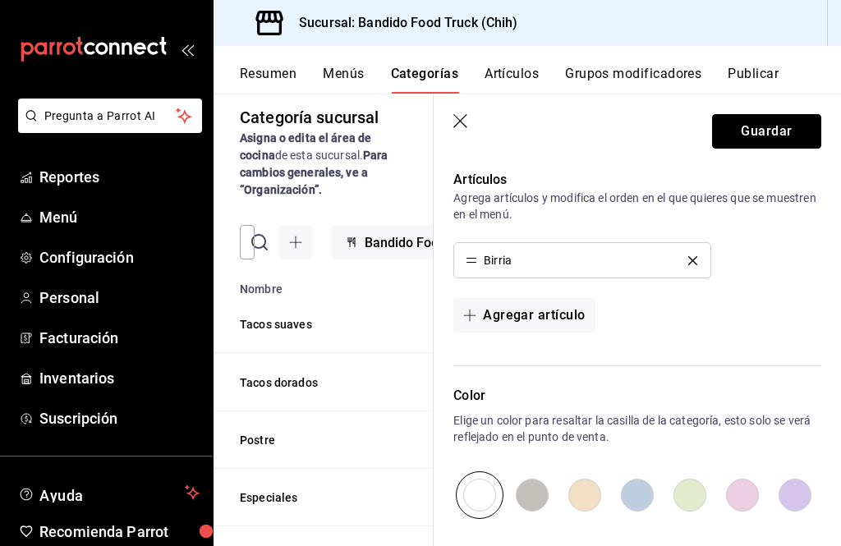
click at [772, 145] on button "Guardar" at bounding box center [766, 131] width 109 height 34
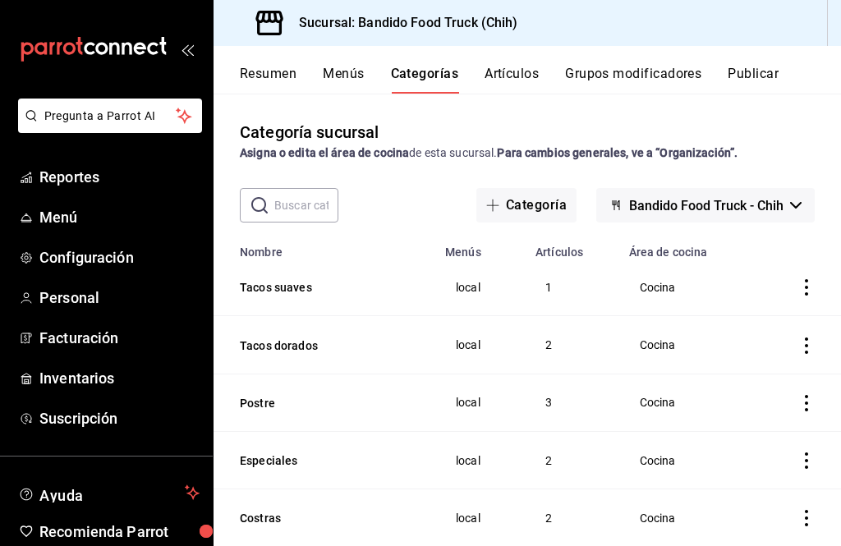
click at [809, 293] on icon "actions" at bounding box center [806, 287] width 16 height 16
click at [769, 337] on li "Editar" at bounding box center [742, 326] width 99 height 34
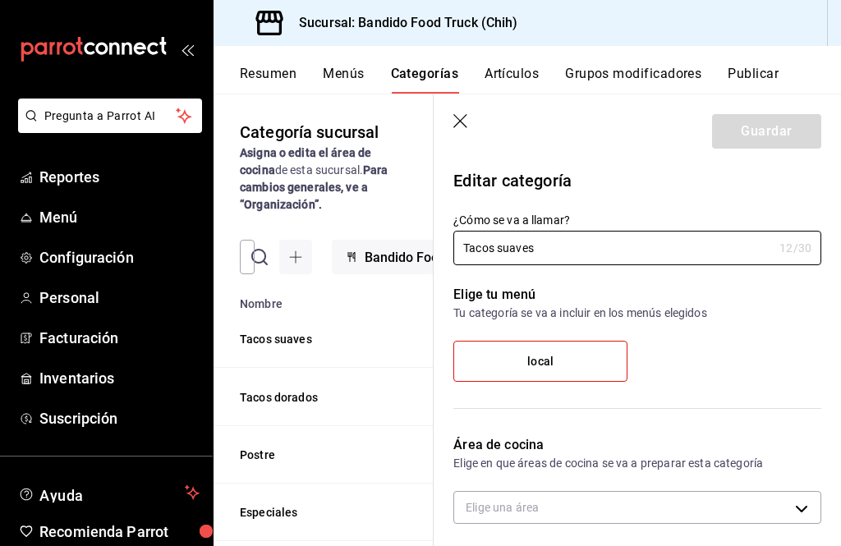
type input "25d17573-7ee7-42ba-a289-fb7590b8274b"
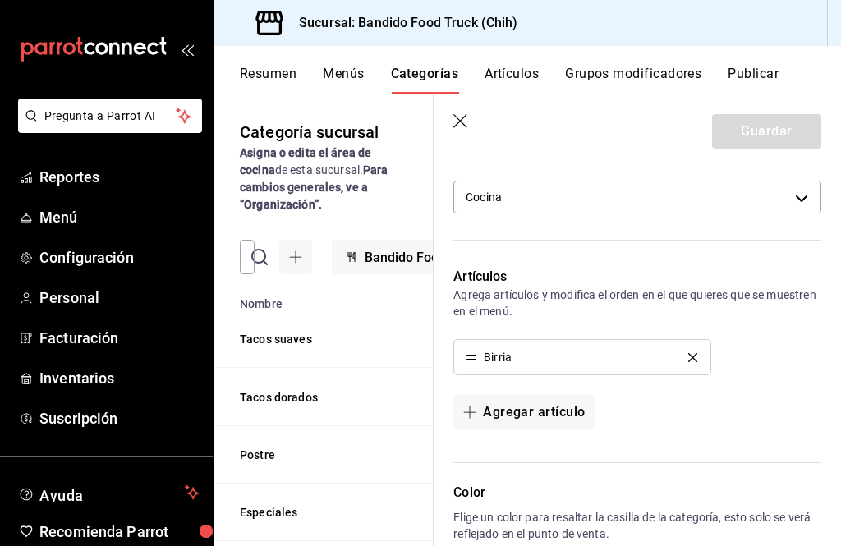
scroll to position [315, 0]
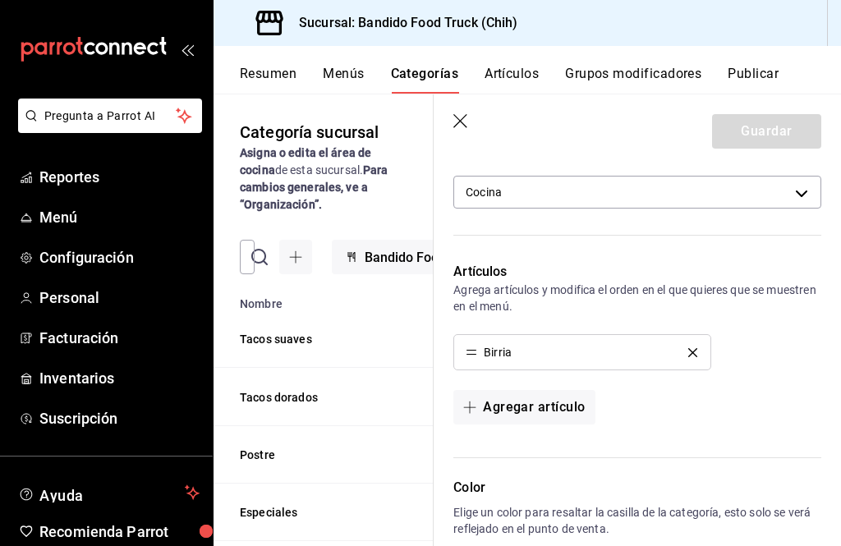
click at [699, 351] on button "delete" at bounding box center [692, 352] width 32 height 9
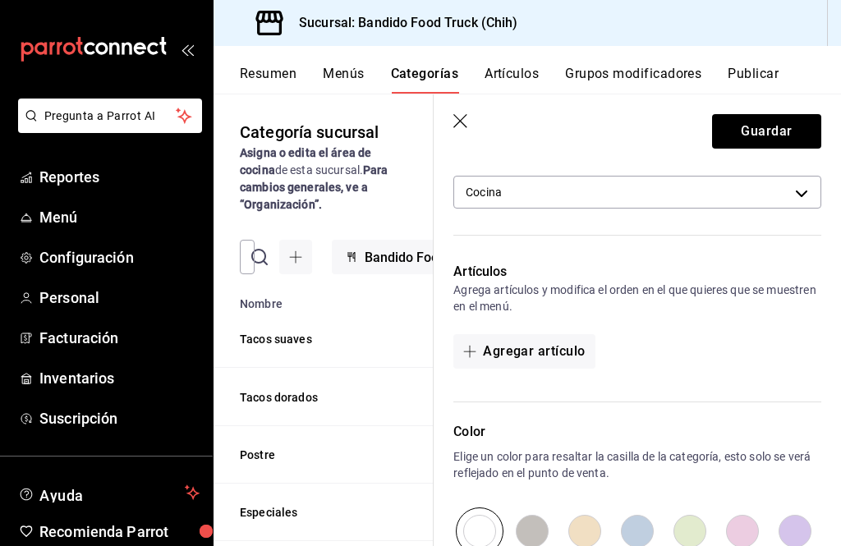
click at [552, 348] on button "Agregar artículo" at bounding box center [523, 351] width 141 height 34
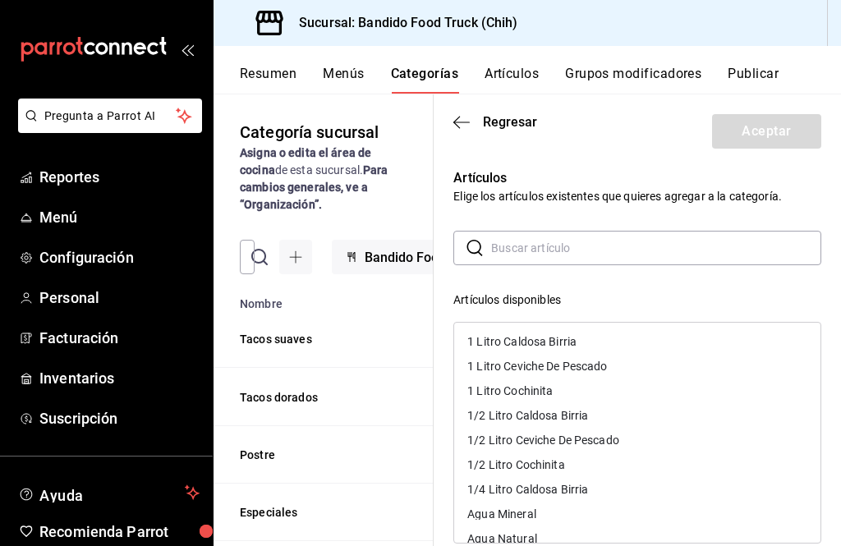
click at [510, 66] on button "Artículos" at bounding box center [511, 80] width 54 height 28
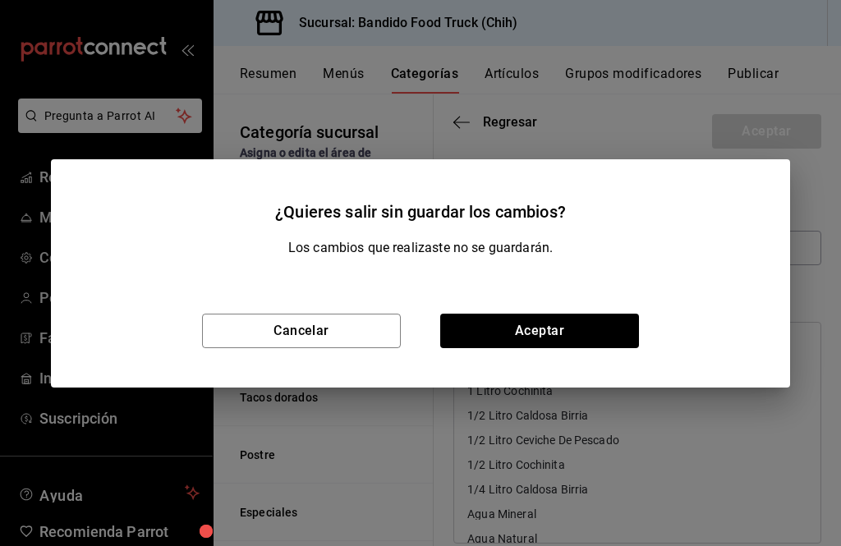
scroll to position [0, 0]
click at [351, 321] on button "Cancelar" at bounding box center [301, 331] width 199 height 34
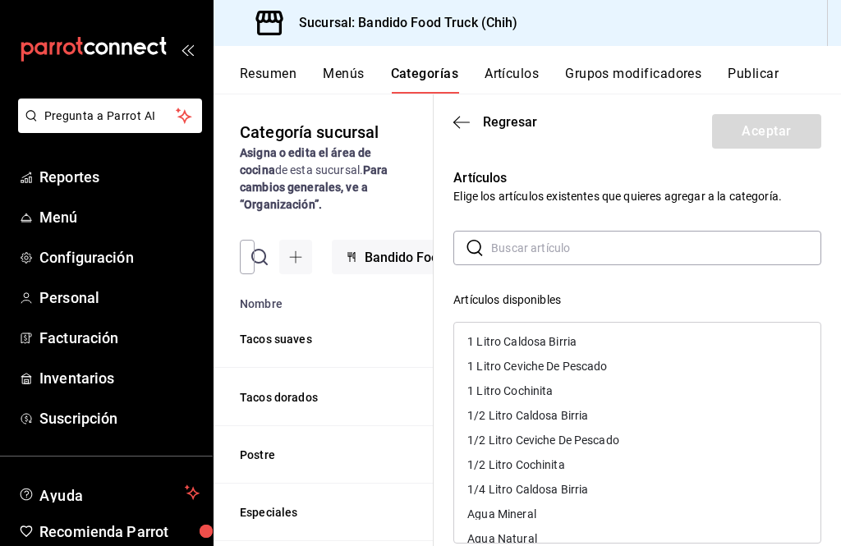
scroll to position [-27, 0]
click at [470, 122] on icon "button" at bounding box center [461, 122] width 16 height 15
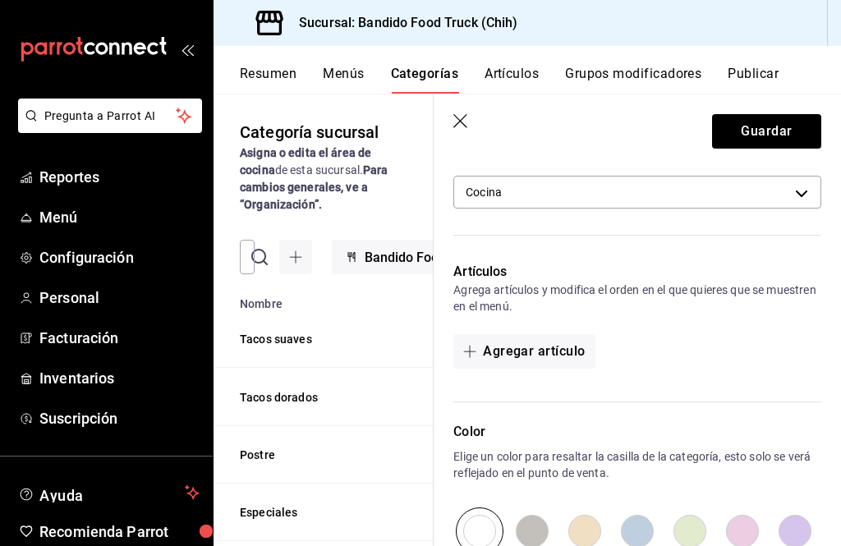
click at [529, 79] on button "Artículos" at bounding box center [511, 80] width 54 height 28
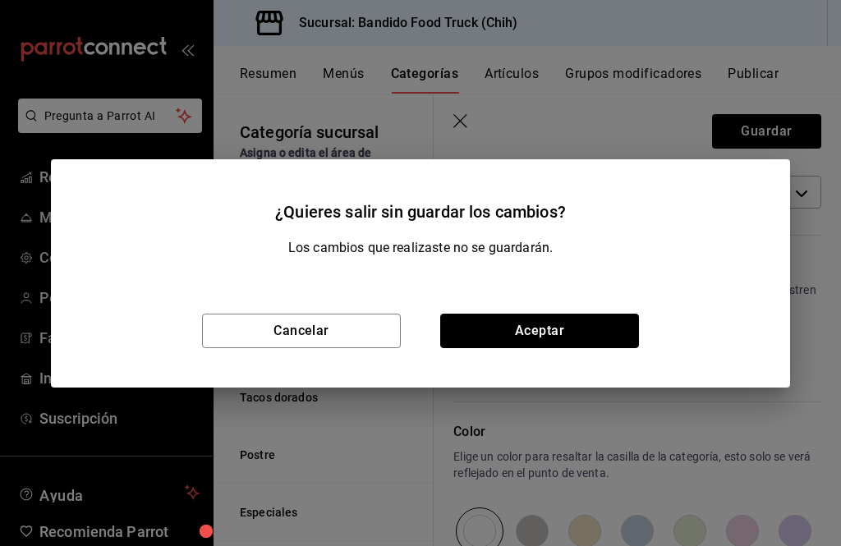
click at [516, 326] on button "Aceptar" at bounding box center [539, 331] width 199 height 34
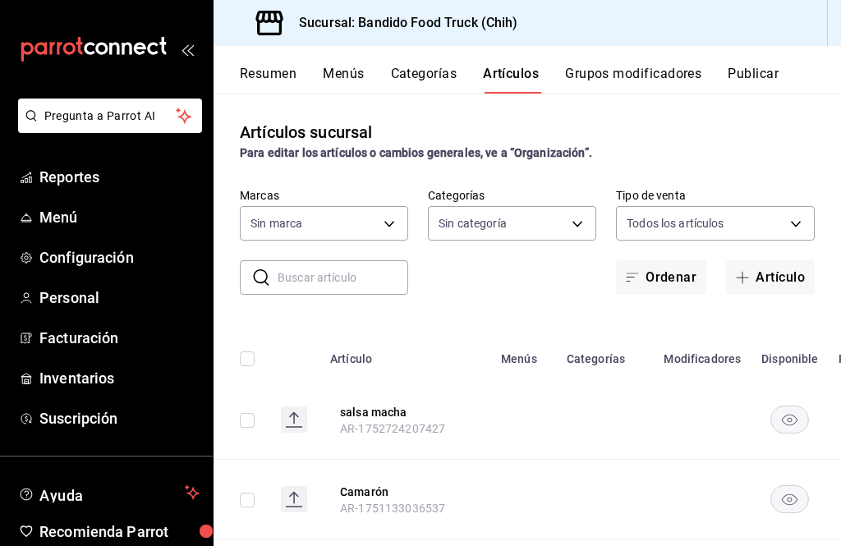
type input "51a0bfc8-29ed-46f5-9bf8-5dd92ce45963"
type input "07f72123-f49c-413d-b627-d0d6e50ebd8e,22e22152-f942-4779-a091-e9746e856eb4,f4b0c…"
click at [777, 293] on button "Artículo" at bounding box center [770, 277] width 89 height 34
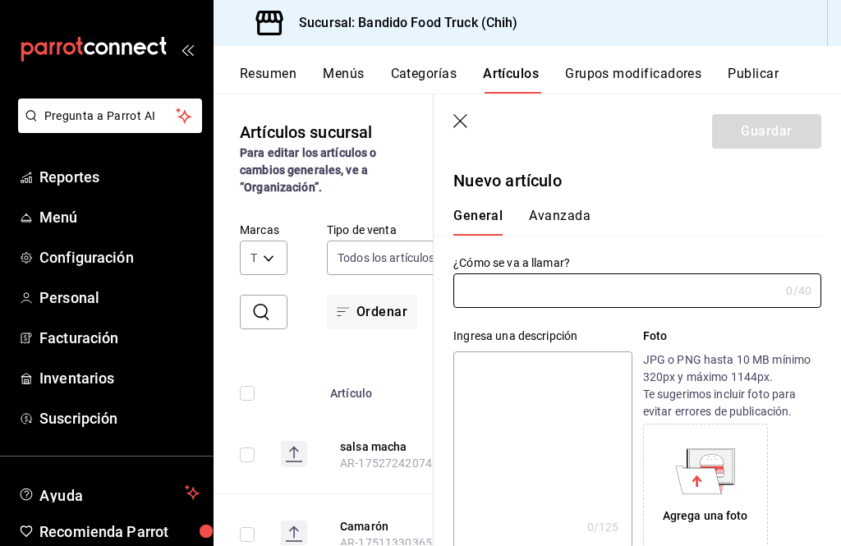
type input "AR-1756053291993"
click at [716, 278] on input "text" at bounding box center [616, 290] width 326 height 33
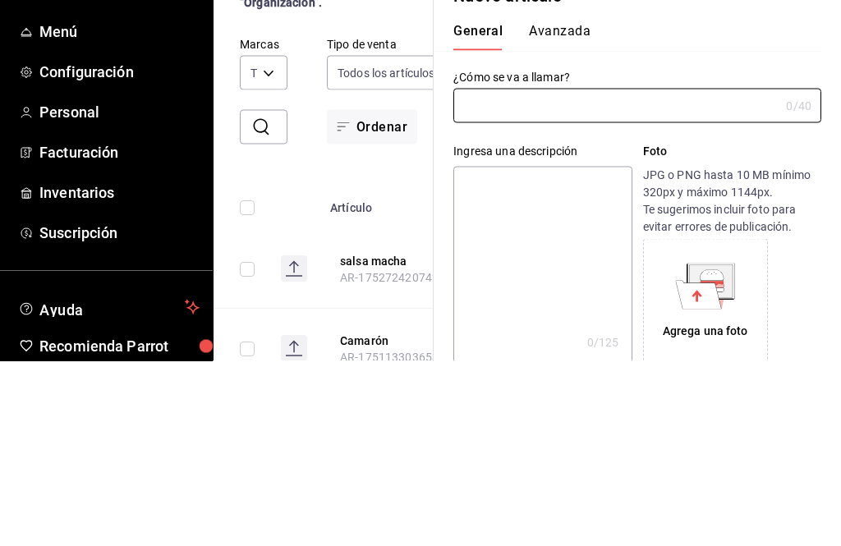
type input "O"
type input "Taco suave con queso"
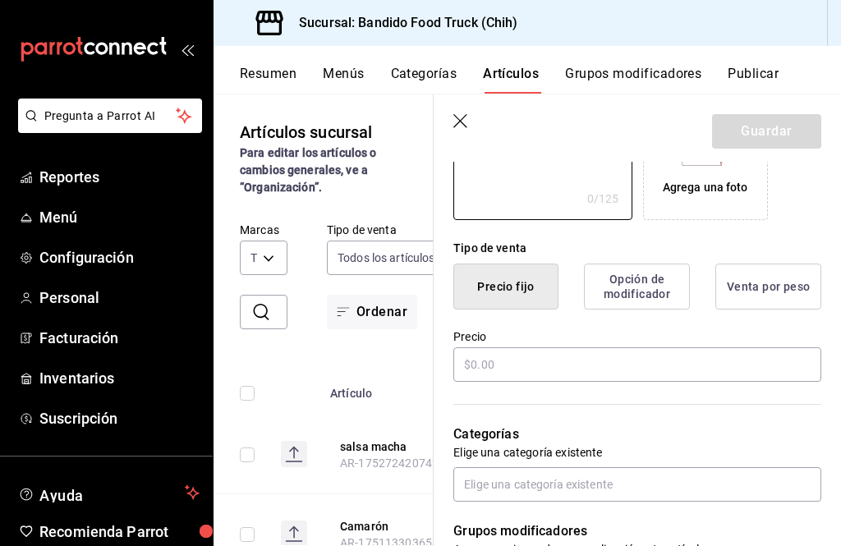
scroll to position [374, 0]
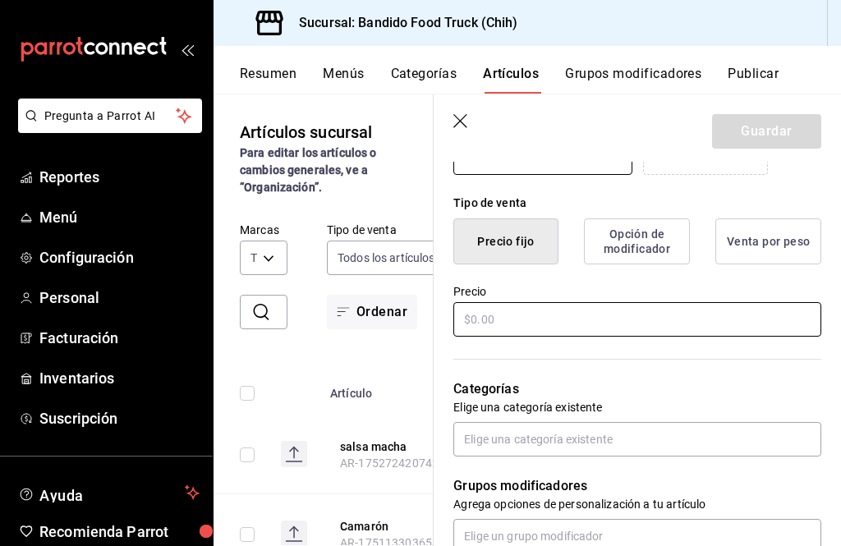
click at [745, 322] on input "text" at bounding box center [637, 319] width 368 height 34
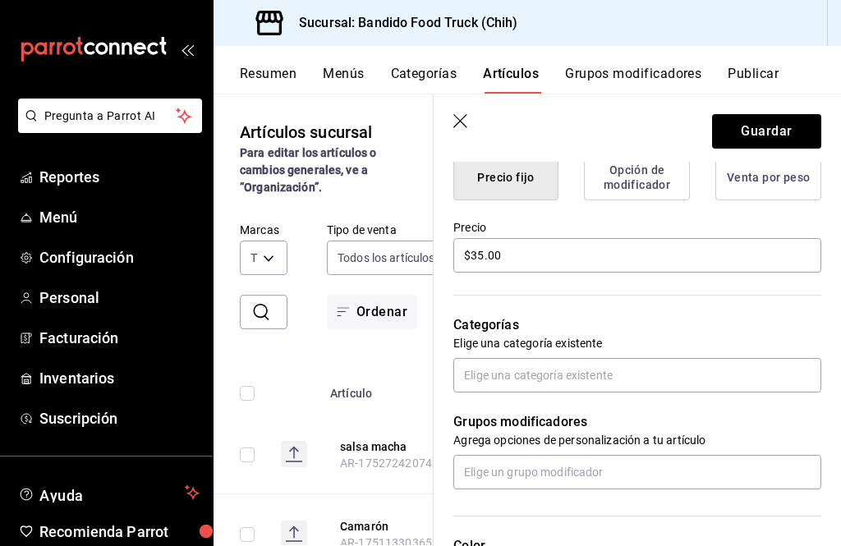
scroll to position [437, 0]
type input "$35.00"
click at [786, 133] on button "Guardar" at bounding box center [766, 131] width 109 height 34
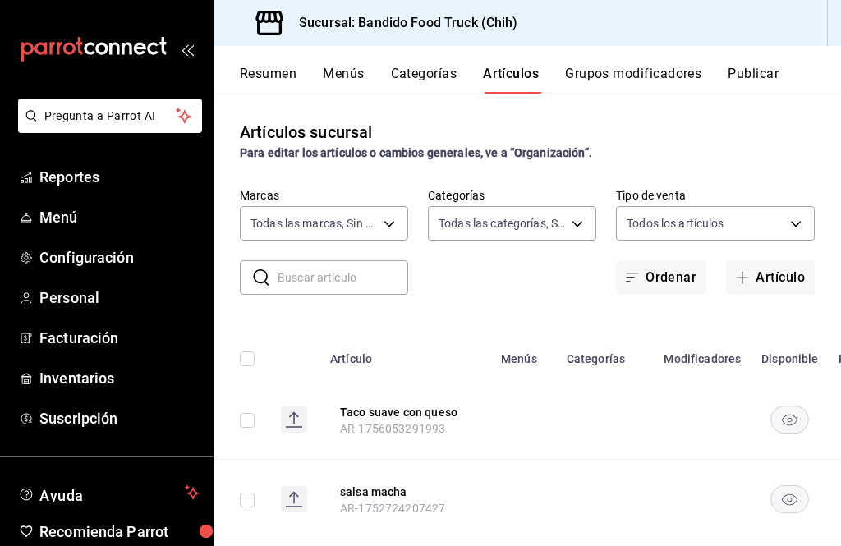
click at [763, 260] on button "Artículo" at bounding box center [770, 277] width 89 height 34
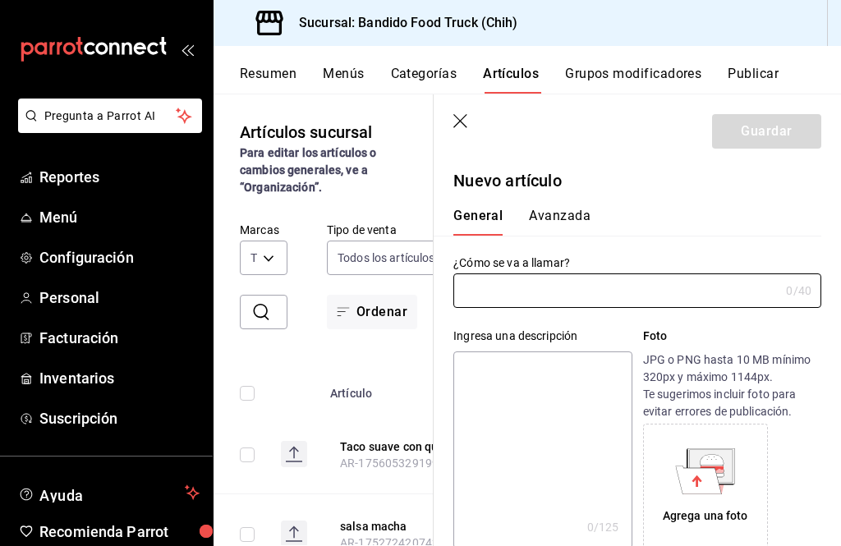
type input "AR-1756053335828"
click at [589, 288] on input "text" at bounding box center [616, 290] width 326 height 33
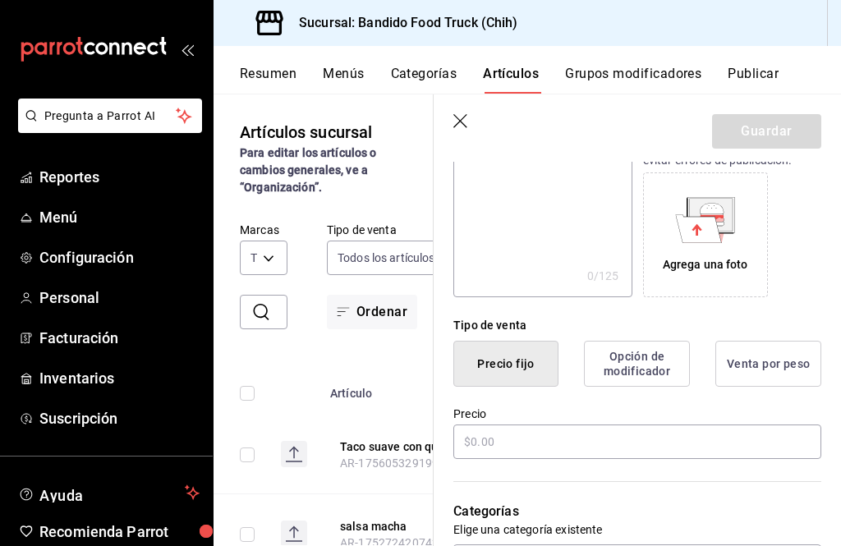
scroll to position [283, 0]
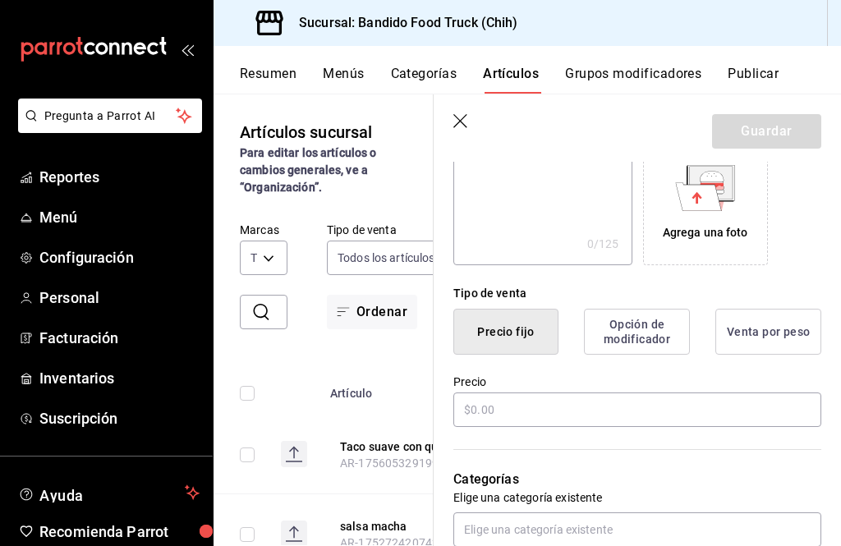
type input "Taco suave"
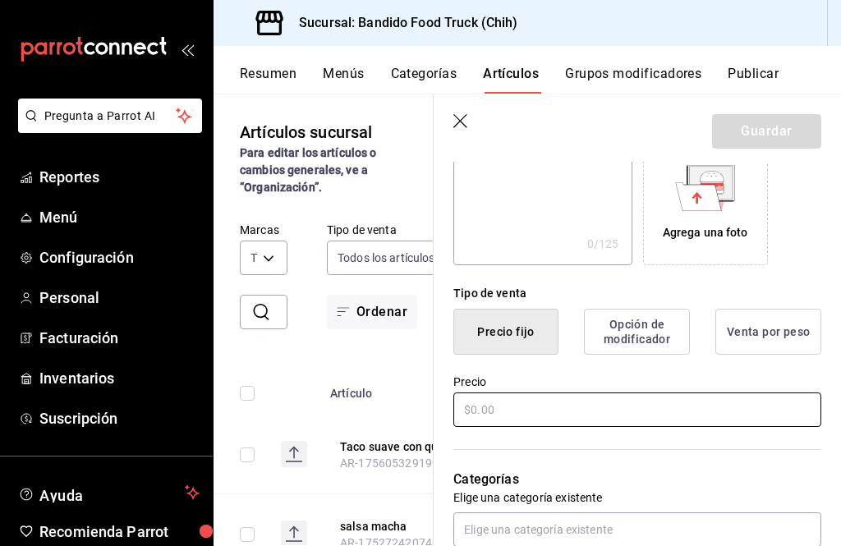
click at [618, 410] on input "text" at bounding box center [637, 409] width 368 height 34
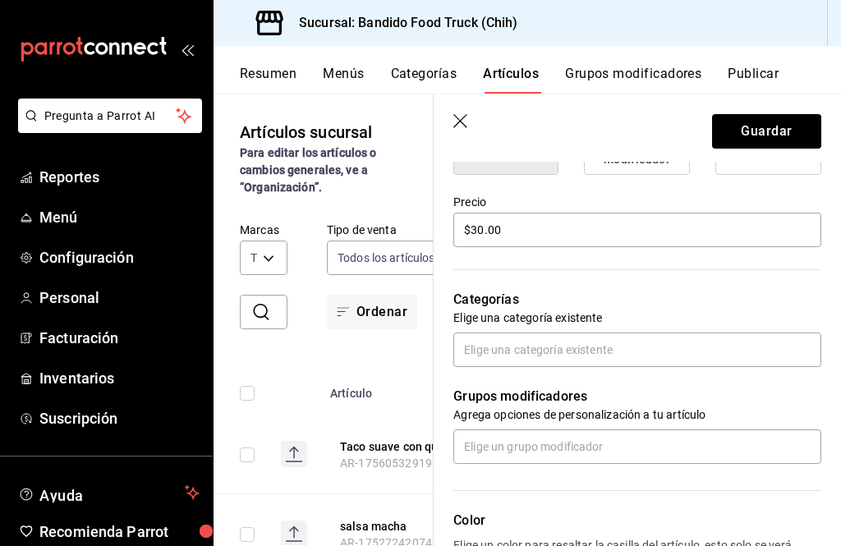
scroll to position [417, 0]
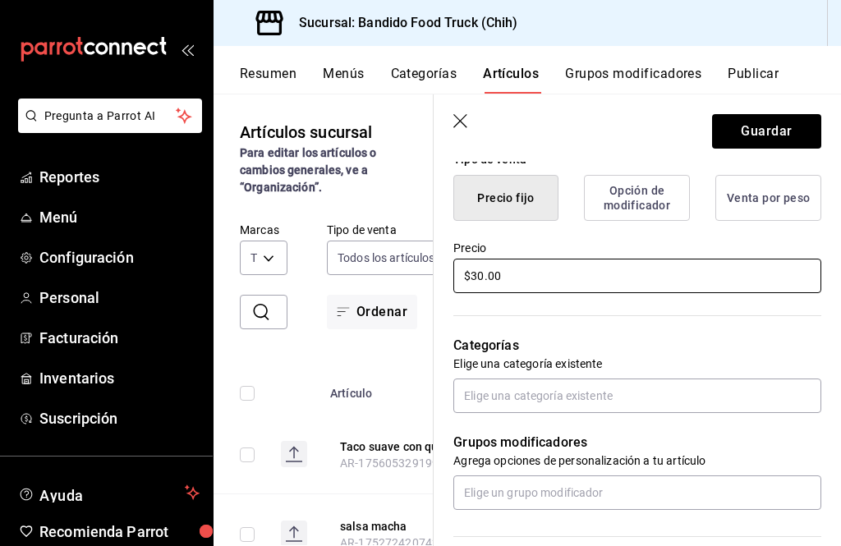
type input "$30.00"
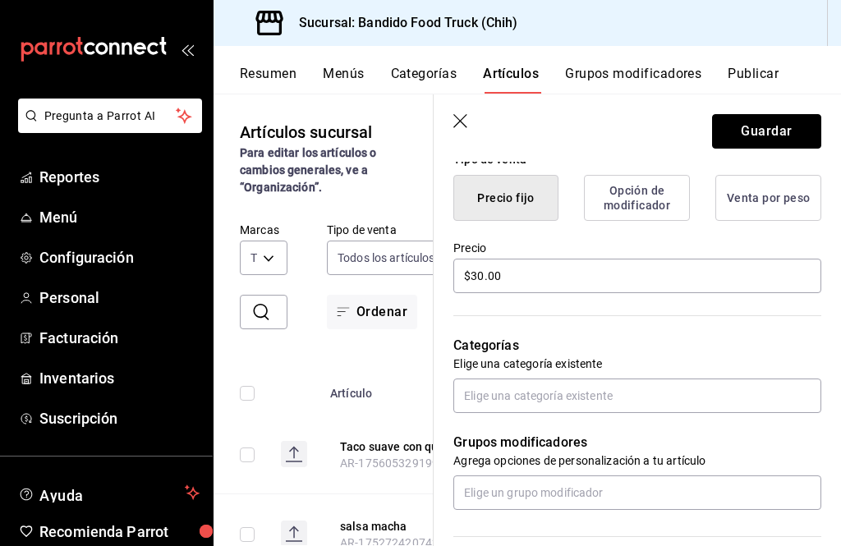
click at [784, 133] on button "Guardar" at bounding box center [766, 131] width 109 height 34
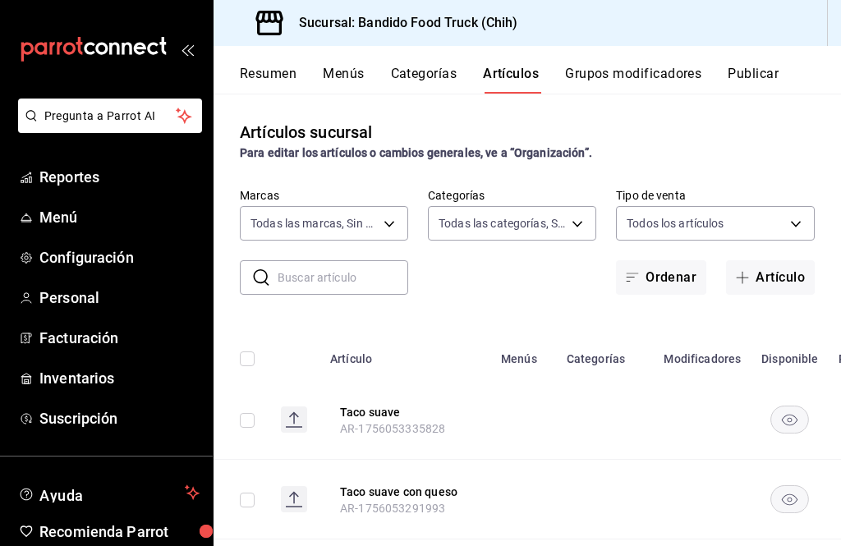
click at [433, 66] on button "Categorías" at bounding box center [424, 80] width 66 height 28
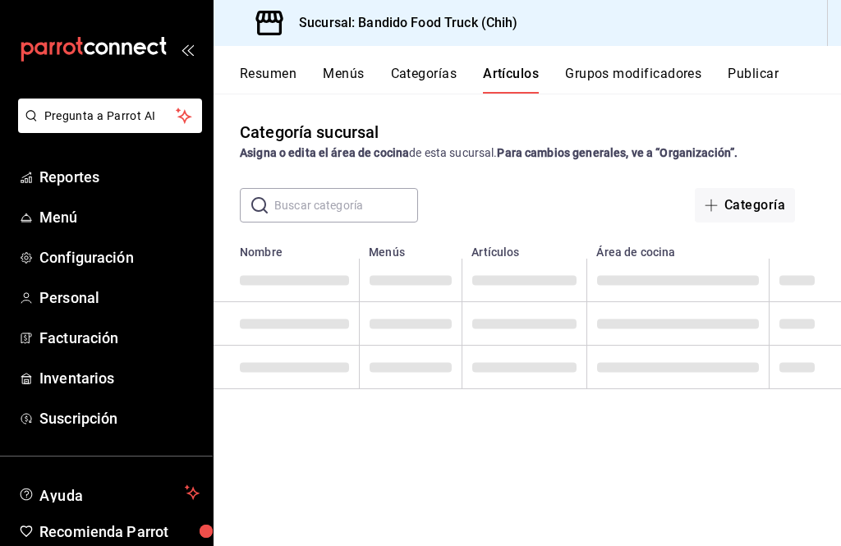
click at [443, 71] on button "Categorías" at bounding box center [424, 80] width 66 height 28
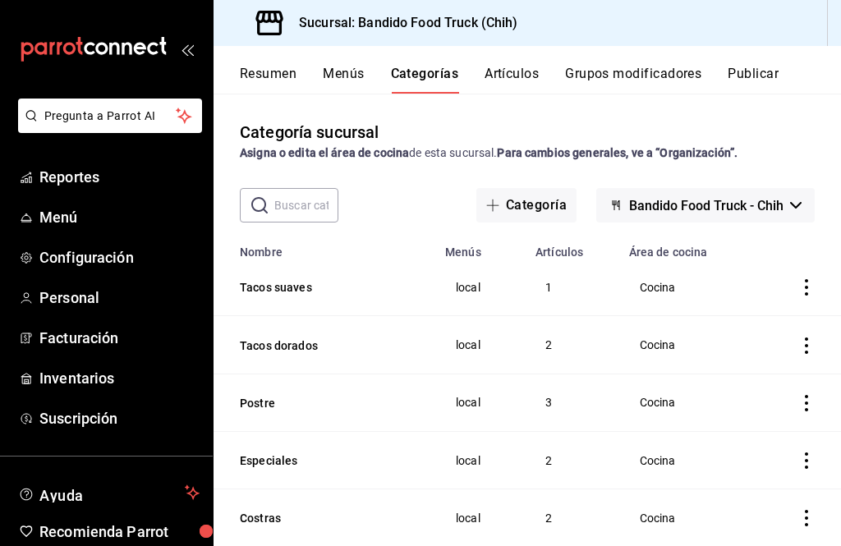
click at [304, 279] on button "Tacos suaves" at bounding box center [322, 287] width 164 height 16
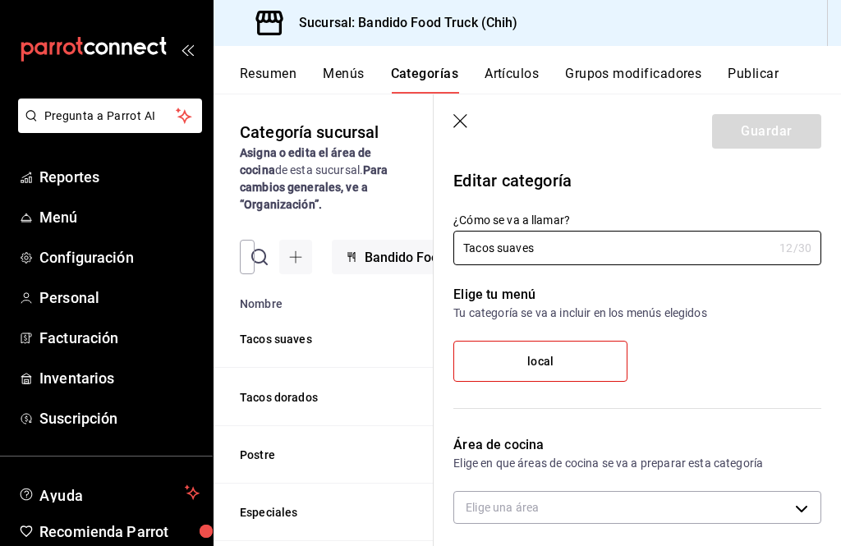
type input "25d17573-7ee7-42ba-a289-fb7590b8274b"
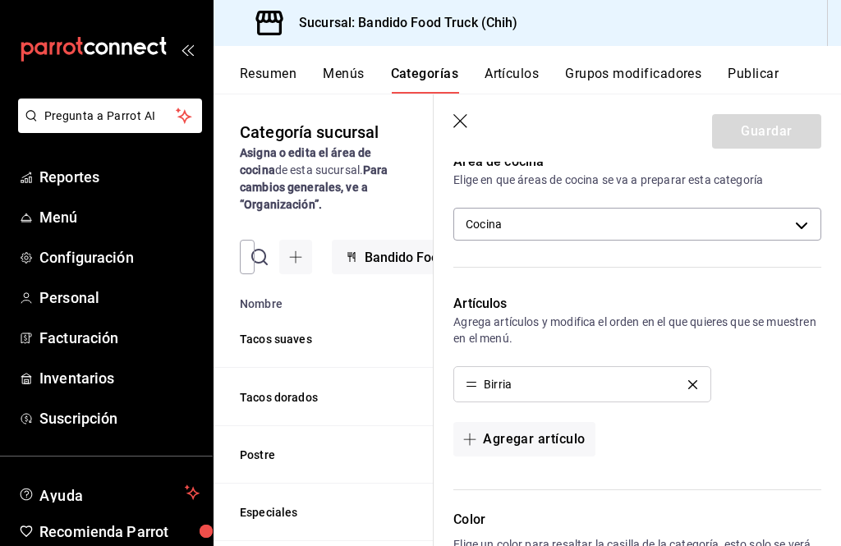
scroll to position [299, 0]
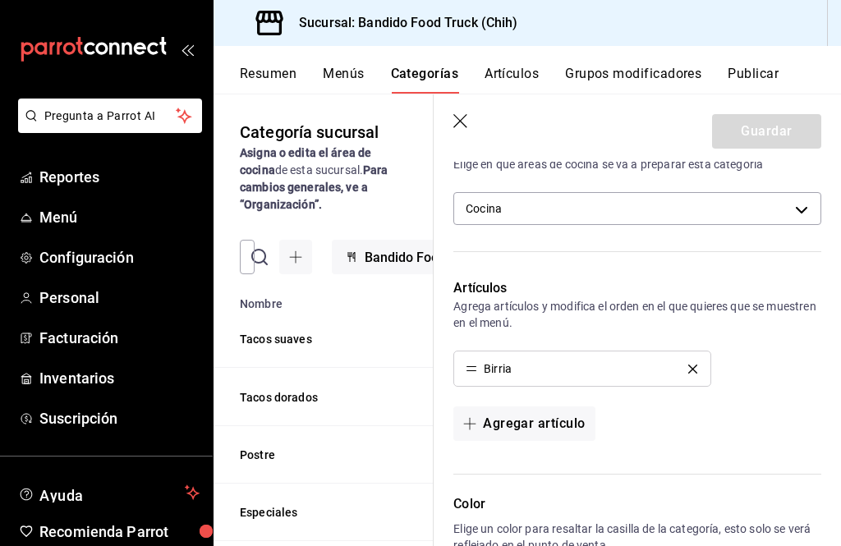
click at [695, 369] on icon "delete" at bounding box center [692, 369] width 9 height 9
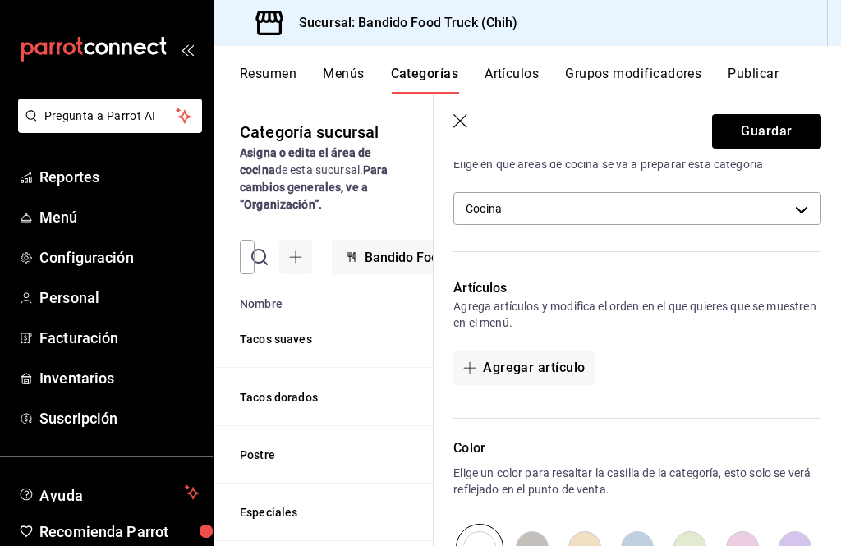
click at [554, 382] on button "Agregar artículo" at bounding box center [523, 368] width 141 height 34
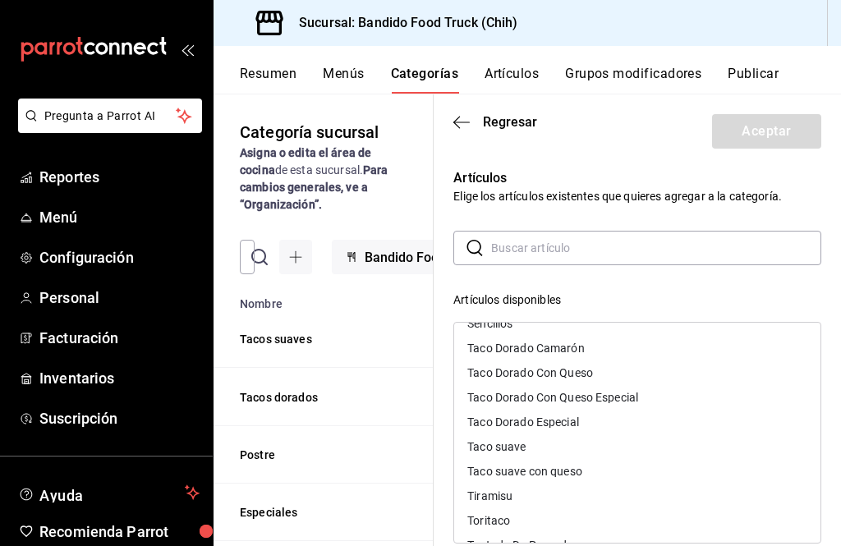
scroll to position [976, 0]
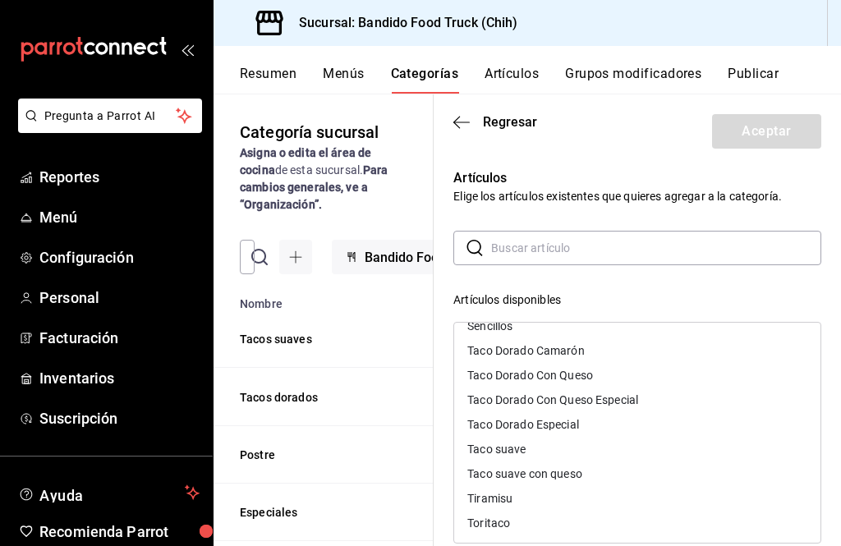
click at [571, 475] on div "Taco suave con queso" at bounding box center [524, 473] width 115 height 11
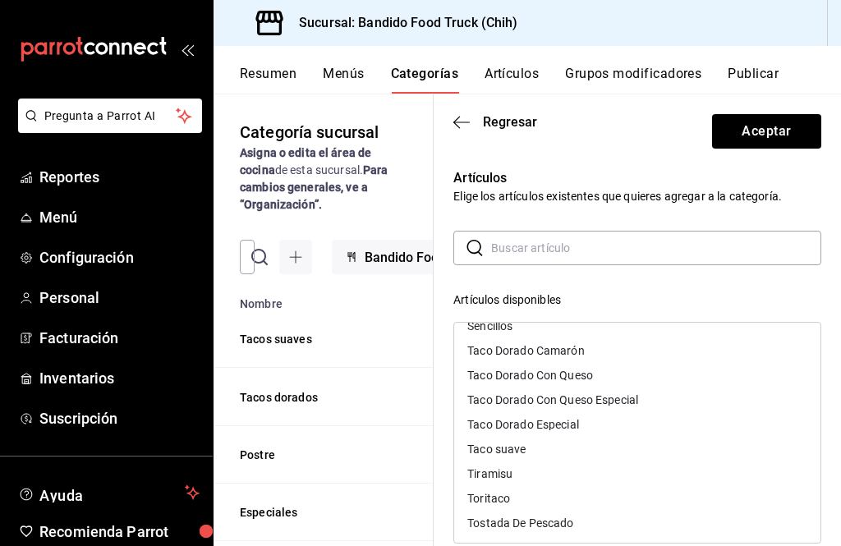
click at [518, 449] on div "Taco suave" at bounding box center [496, 448] width 58 height 11
click at [796, 135] on button "Aceptar" at bounding box center [766, 131] width 109 height 34
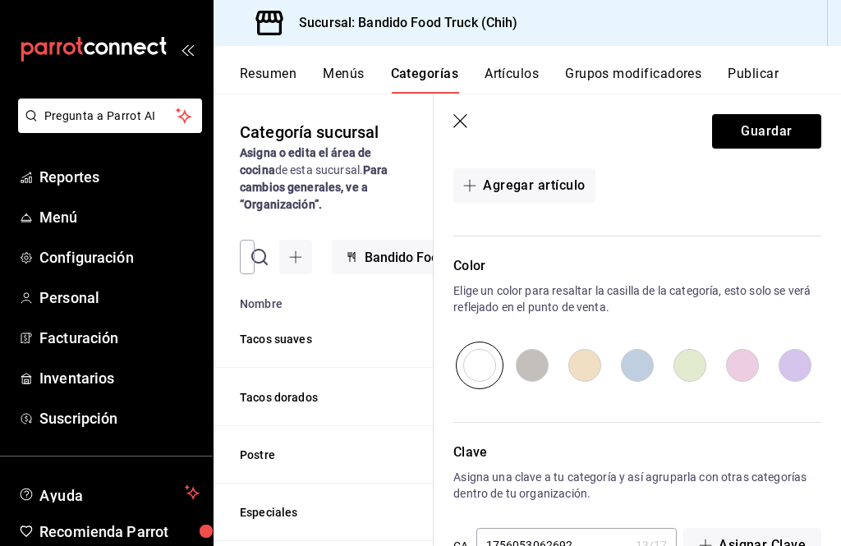
scroll to position [571, 0]
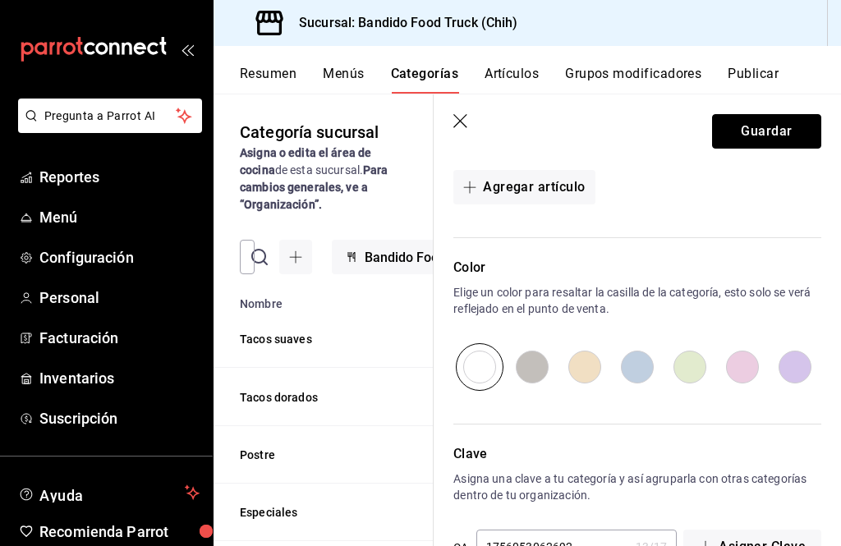
click at [791, 139] on button "Guardar" at bounding box center [766, 131] width 109 height 34
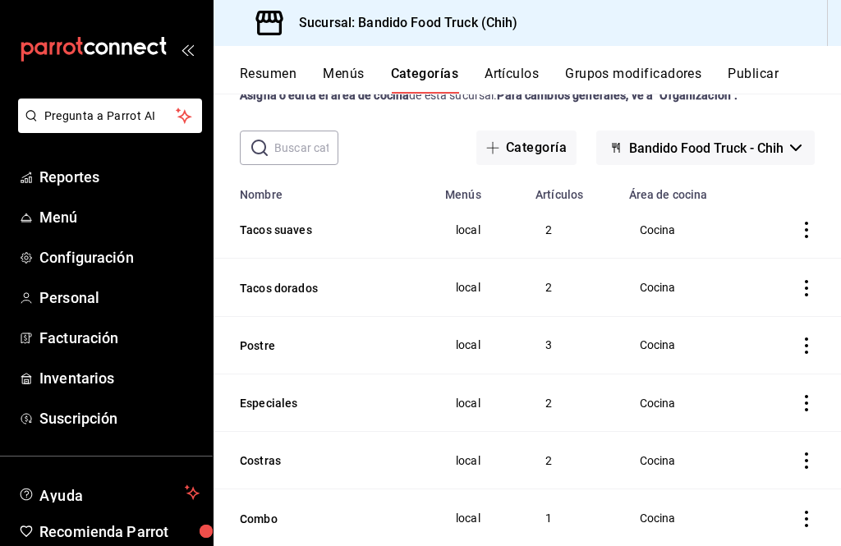
scroll to position [48, 0]
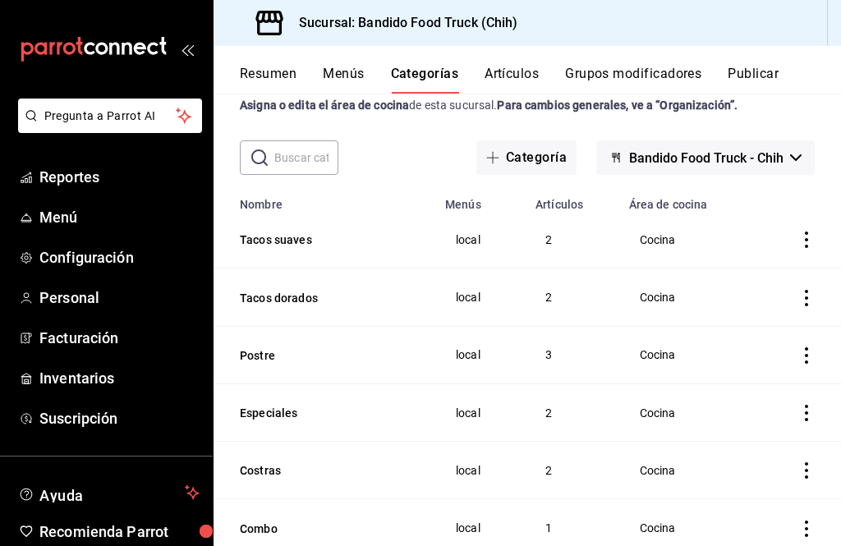
click at [294, 305] on button "Tacos dorados" at bounding box center [322, 298] width 164 height 16
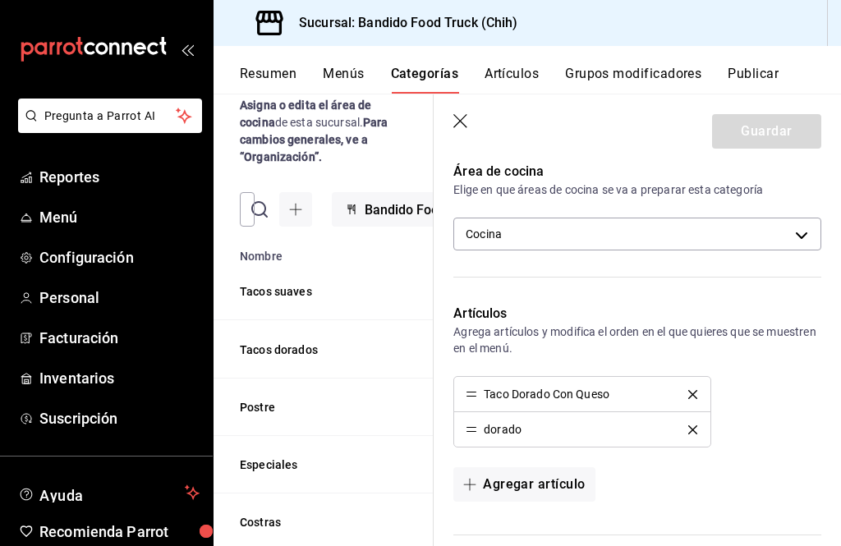
scroll to position [326, 0]
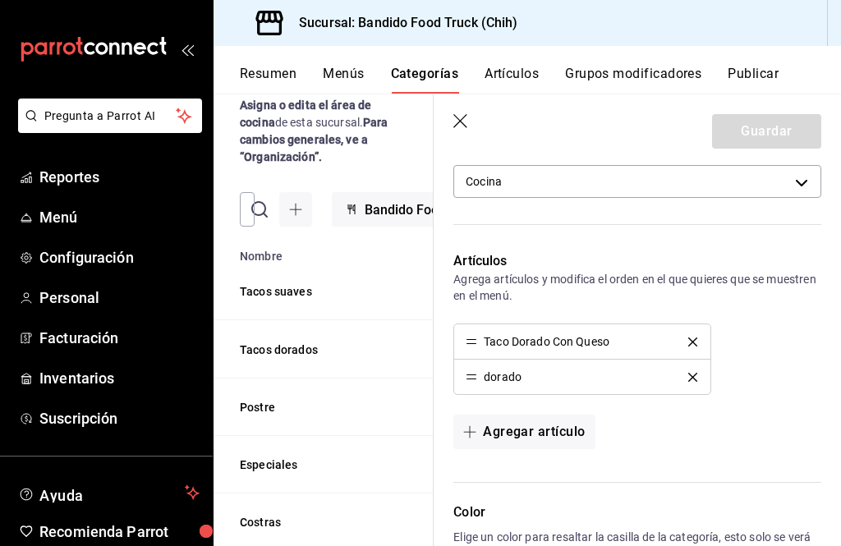
click at [465, 110] on header "Guardar" at bounding box center [636, 127] width 407 height 67
click at [459, 121] on icon "button" at bounding box center [461, 122] width 16 height 16
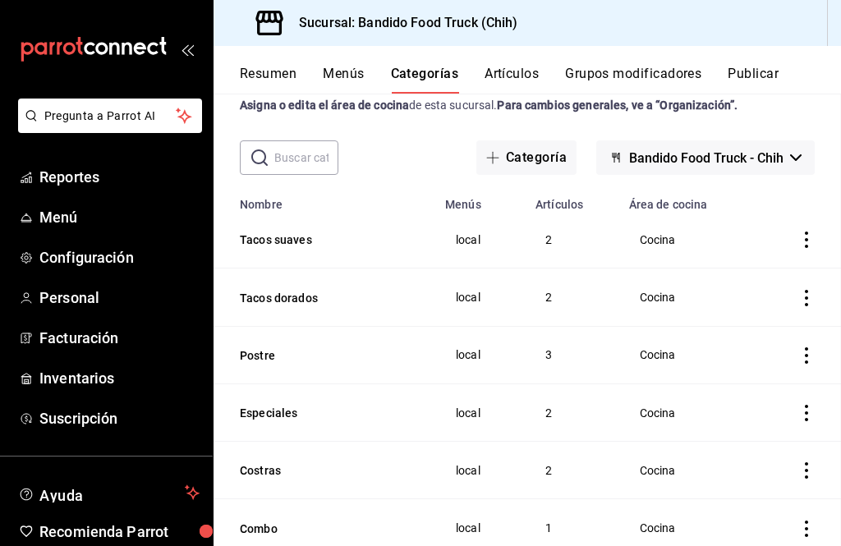
click at [465, 121] on div "Categoría sucursal Asigna o edita el área de cocina de esta sucursal. Para camb…" at bounding box center [526, 320] width 627 height 452
click at [300, 244] on button "Tacos suaves" at bounding box center [322, 240] width 164 height 16
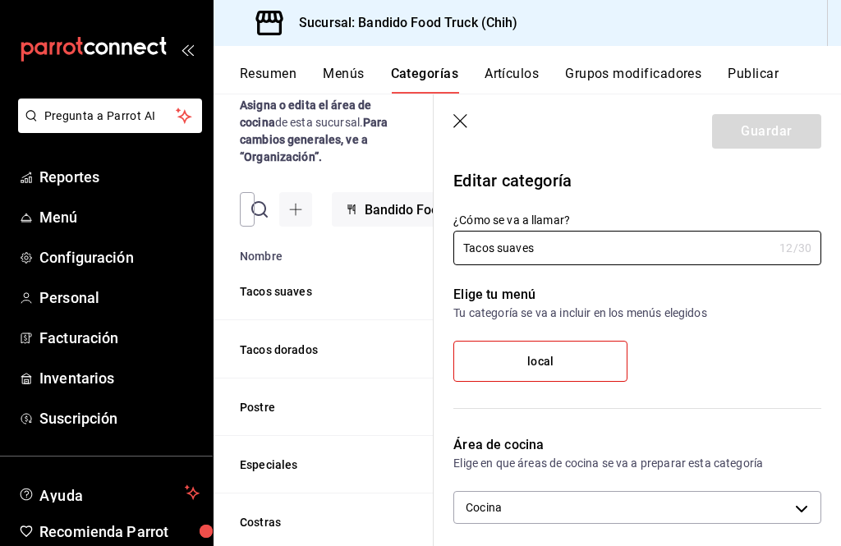
click at [467, 116] on icon "button" at bounding box center [461, 122] width 16 height 16
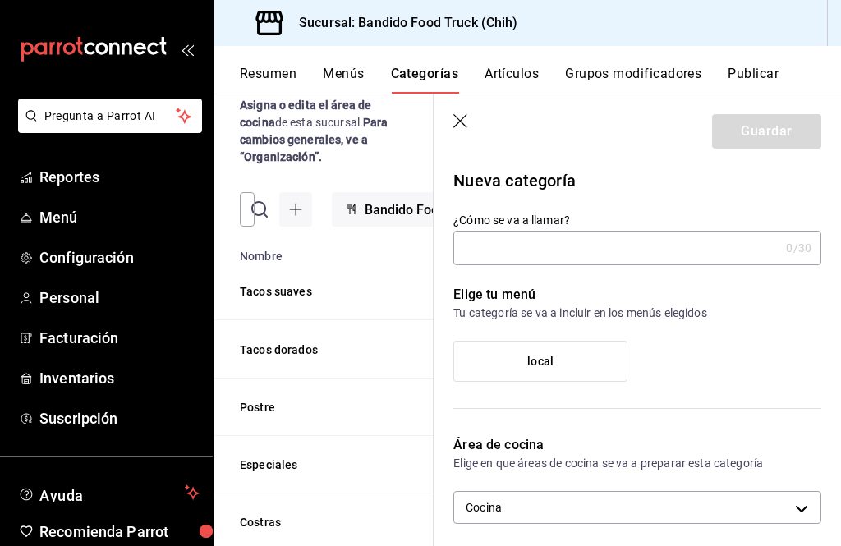
click at [456, 124] on header "Guardar" at bounding box center [636, 127] width 407 height 67
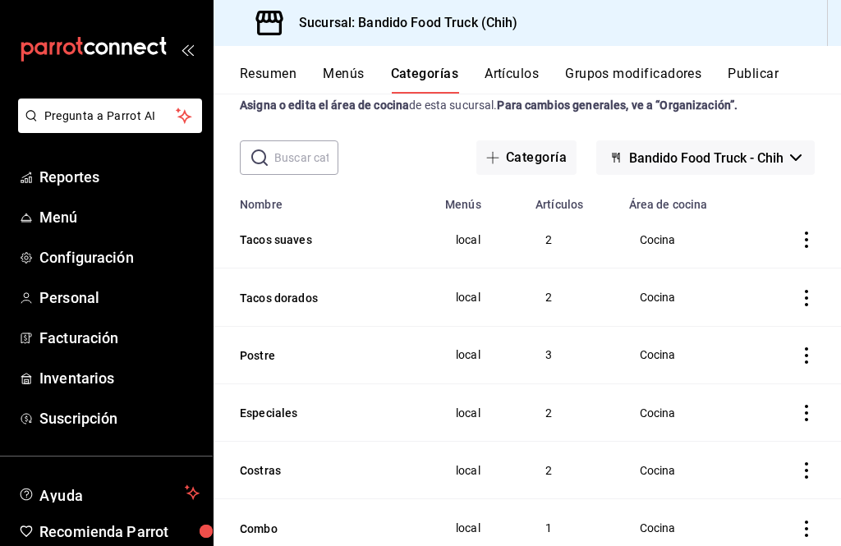
click at [527, 71] on button "Artículos" at bounding box center [511, 80] width 54 height 28
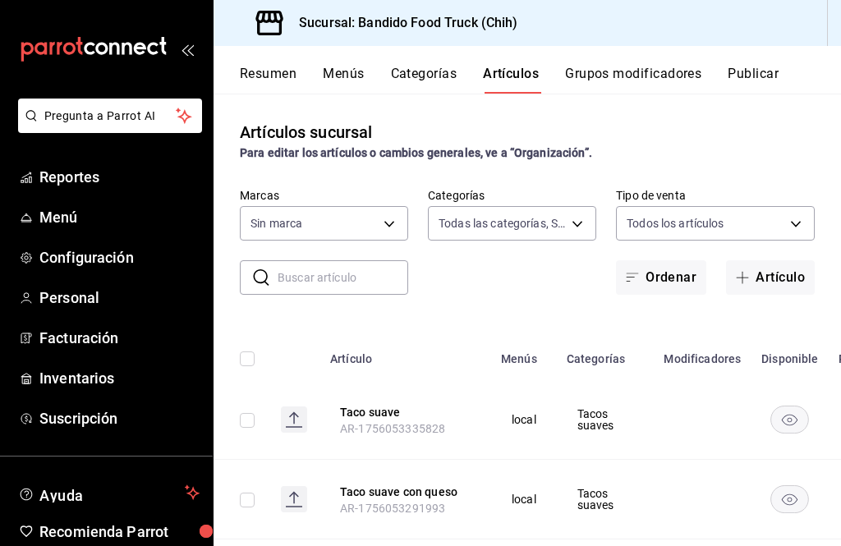
type input "07f72123-f49c-413d-b627-d0d6e50ebd8e,22e22152-f942-4779-a091-e9746e856eb4,f4b0c…"
type input "51a0bfc8-29ed-46f5-9bf8-5dd92ce45963"
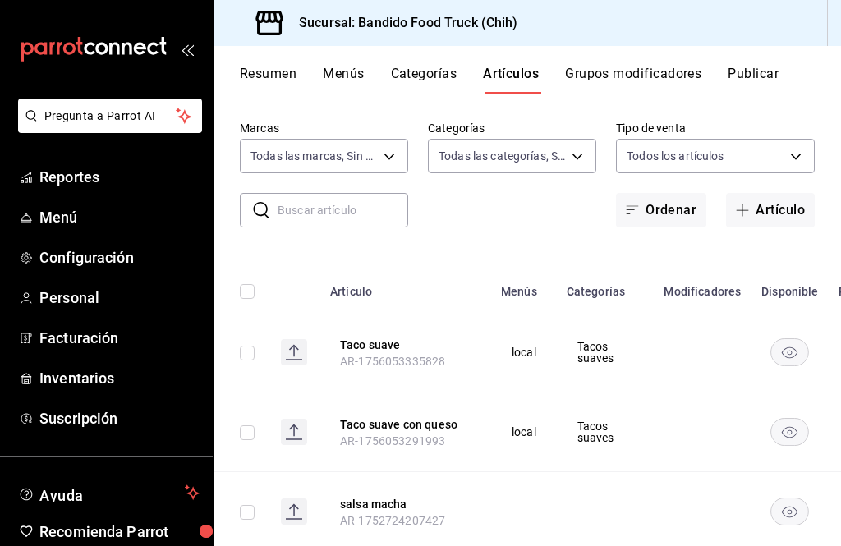
scroll to position [66, 0]
click at [666, 66] on button "Grupos modificadores" at bounding box center [633, 80] width 136 height 28
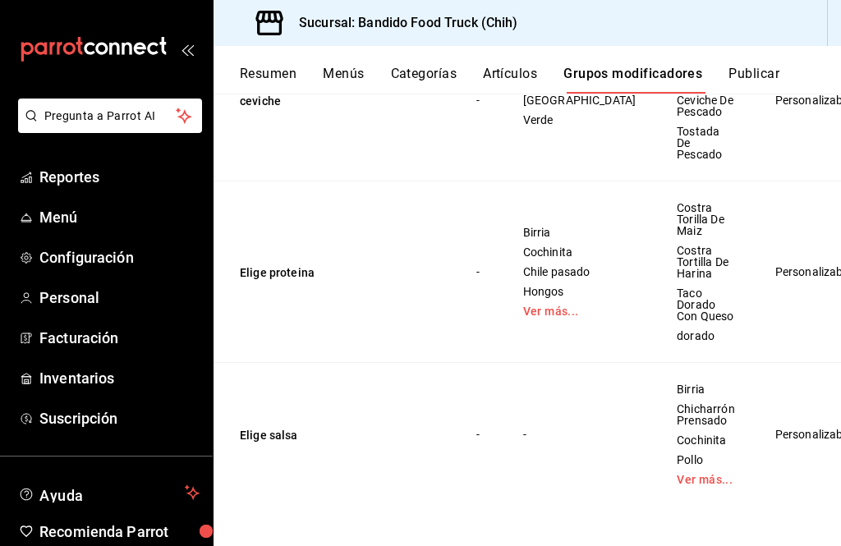
scroll to position [853, 0]
click at [549, 297] on span "Hongos" at bounding box center [579, 291] width 113 height 11
click at [557, 317] on link "Ver más..." at bounding box center [579, 310] width 113 height 11
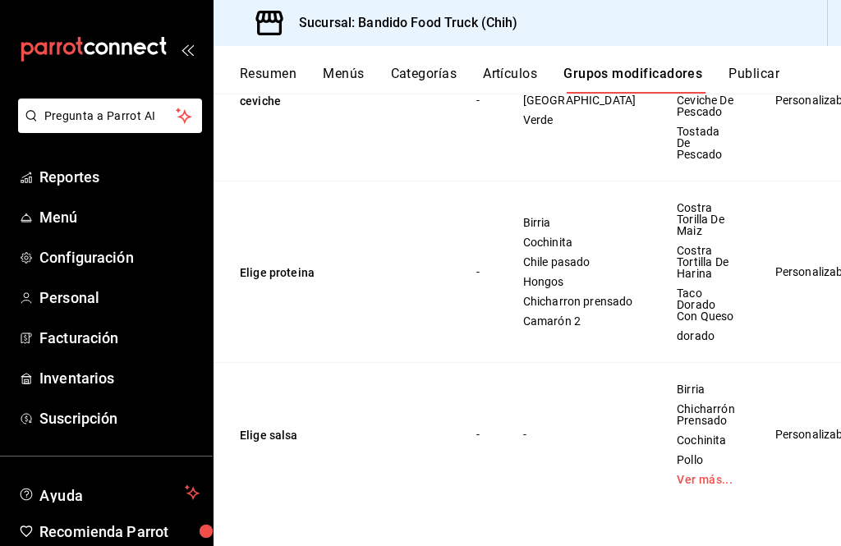
click at [792, 325] on td "Personalizable" at bounding box center [813, 271] width 116 height 181
click at [512, 310] on td "Birria Cochinita Chile pasado Hongos Chicharron prensado Camarón 2" at bounding box center [579, 271] width 154 height 181
click at [555, 327] on span "Camarón 2" at bounding box center [579, 320] width 113 height 11
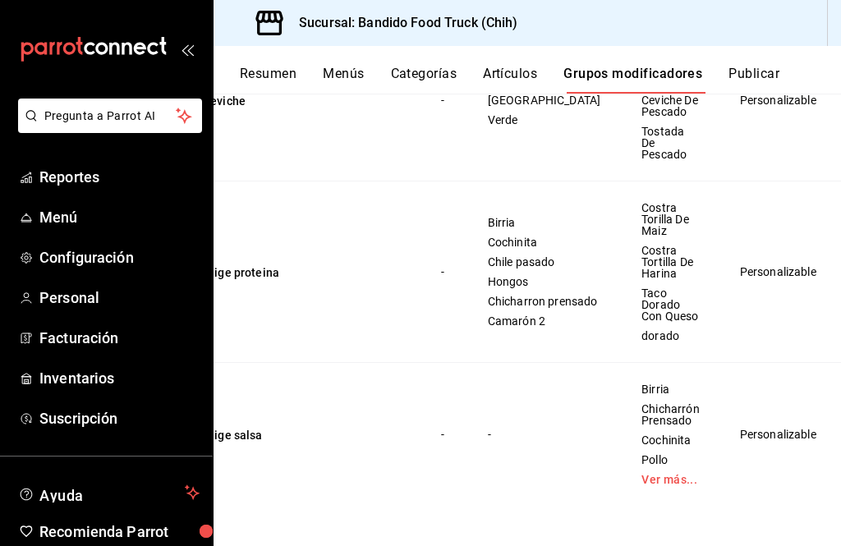
scroll to position [0, 35]
click at [763, 351] on span "Editar" at bounding box center [757, 356] width 43 height 17
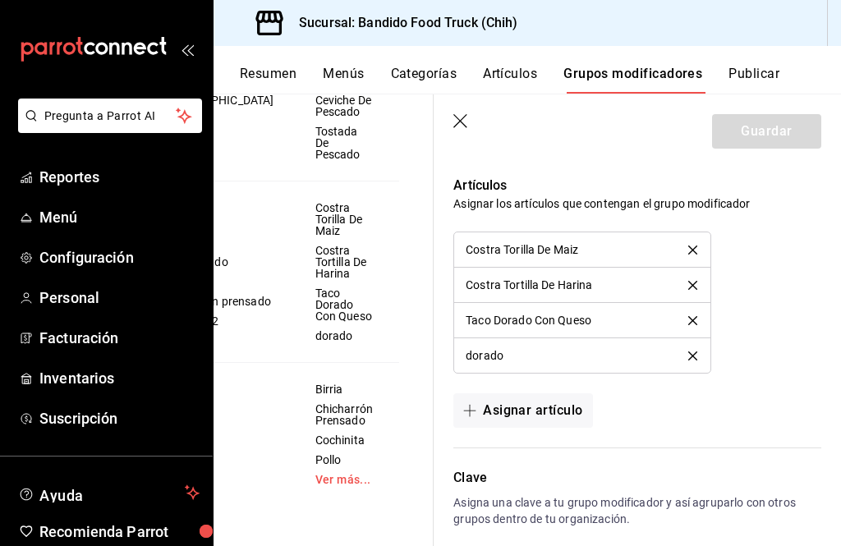
scroll to position [1339, 0]
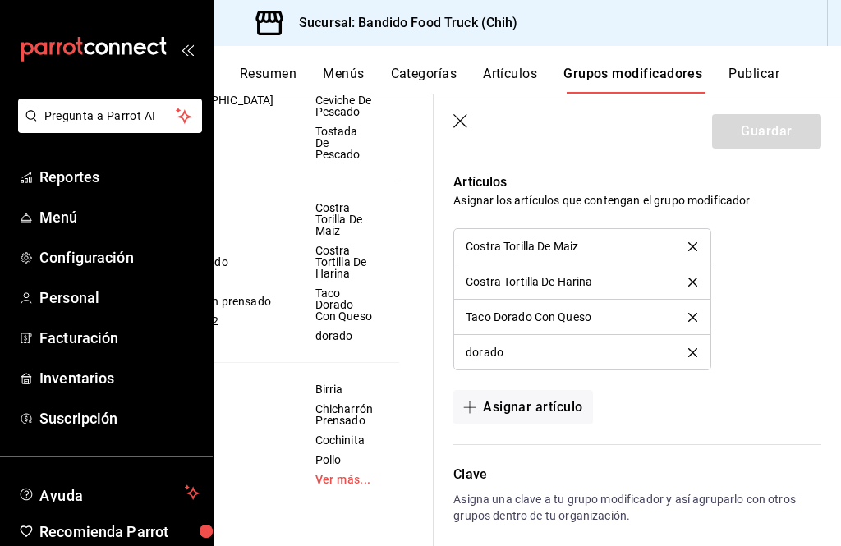
click at [571, 406] on button "Asignar artículo" at bounding box center [522, 407] width 139 height 34
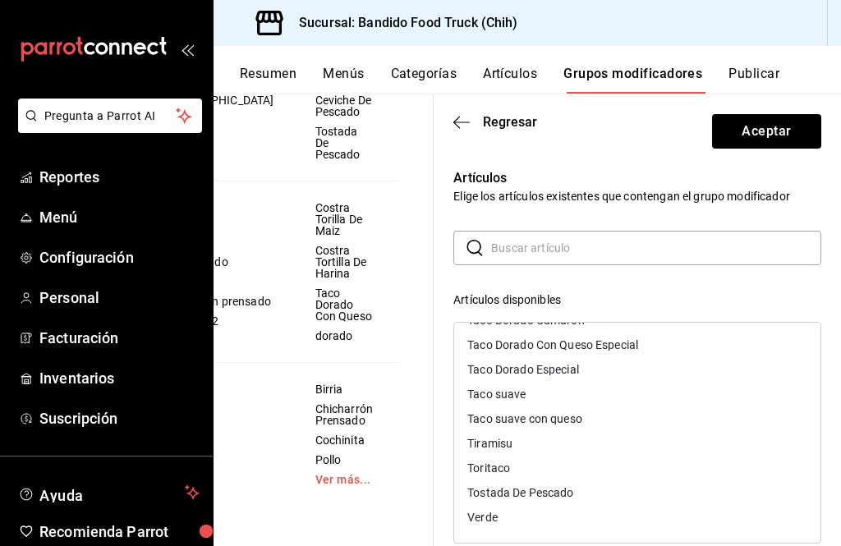
click at [547, 418] on div "Taco suave con queso" at bounding box center [524, 418] width 115 height 11
click at [523, 418] on div "Taco suave" at bounding box center [496, 418] width 58 height 11
click at [790, 132] on button "Aceptar" at bounding box center [766, 131] width 109 height 34
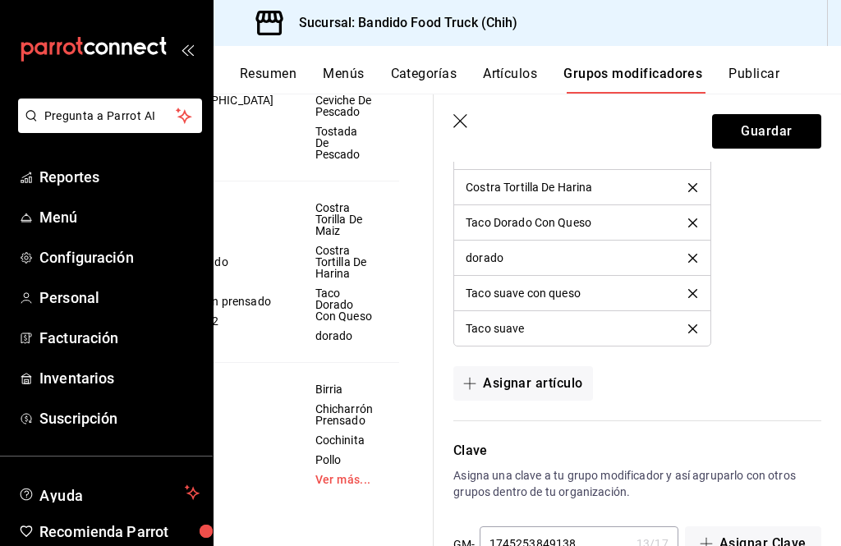
scroll to position [1431, 0]
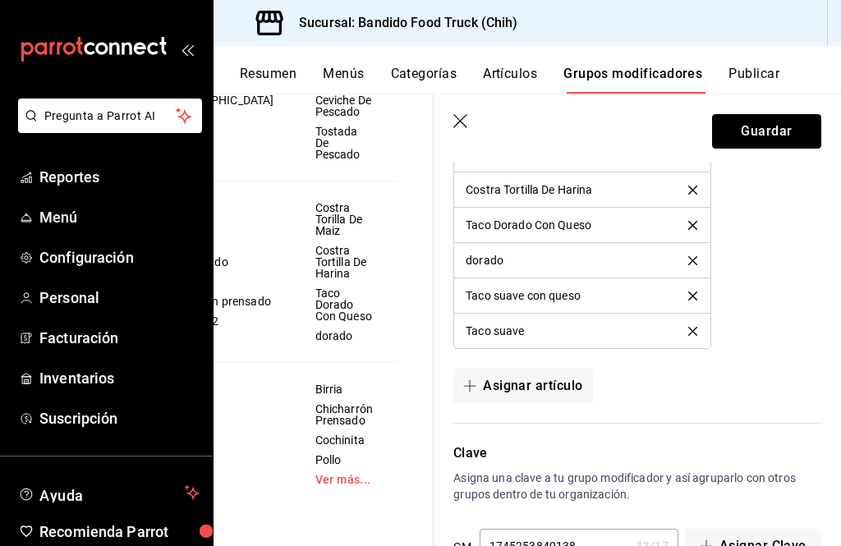
click at [784, 142] on button "Guardar" at bounding box center [766, 131] width 109 height 34
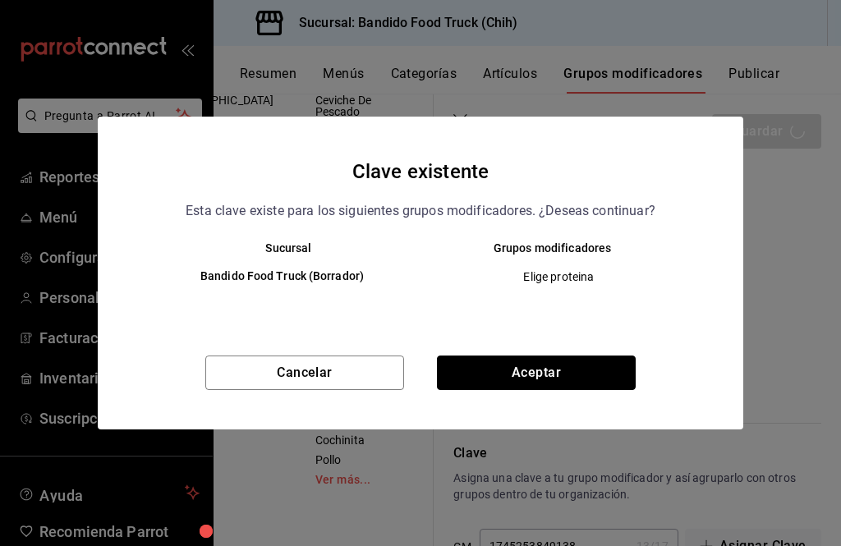
click at [586, 375] on button "Aceptar" at bounding box center [536, 372] width 199 height 34
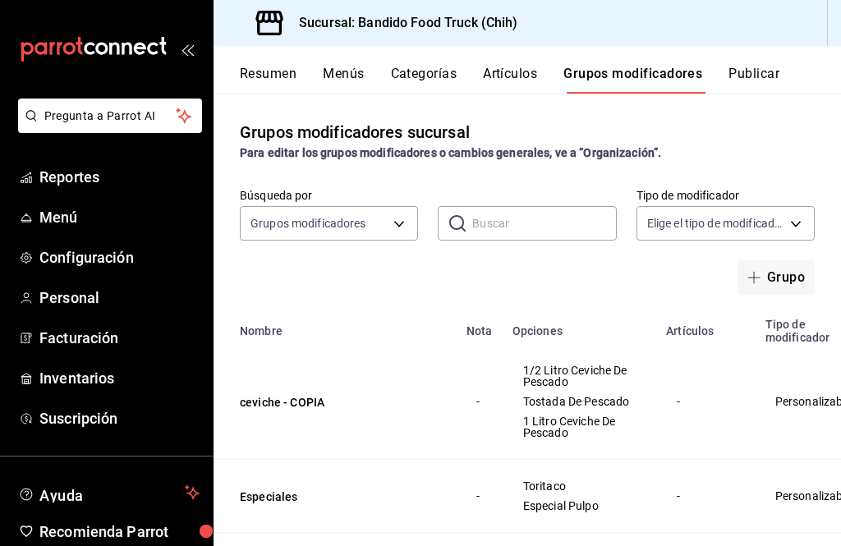
click at [507, 74] on button "Artículos" at bounding box center [510, 80] width 54 height 28
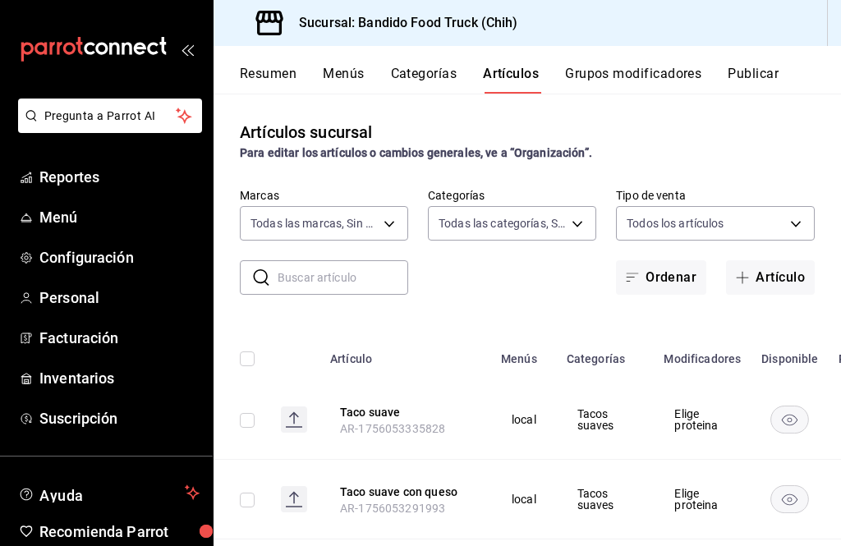
type input "51a0bfc8-29ed-46f5-9bf8-5dd92ce45963"
type input "07f72123-f49c-413d-b627-d0d6e50ebd8e,22e22152-f942-4779-a091-e9746e856eb4,f4b0c…"
click at [787, 283] on button "Artículo" at bounding box center [770, 277] width 89 height 34
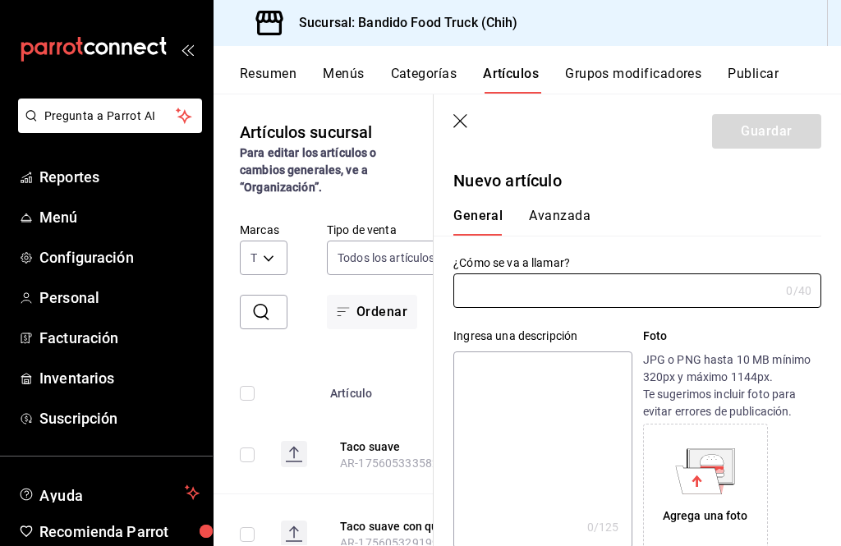
click at [594, 292] on input "text" at bounding box center [616, 290] width 326 height 33
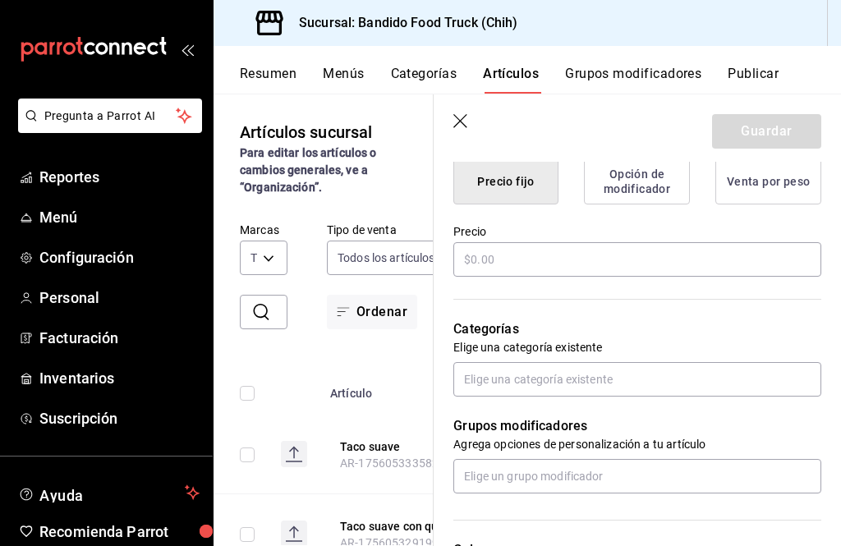
scroll to position [362, 0]
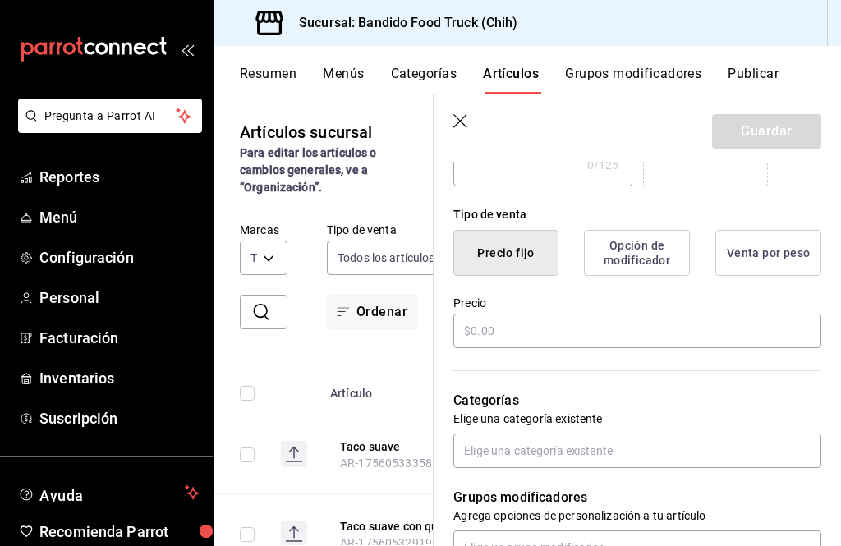
type input "Pulpo"
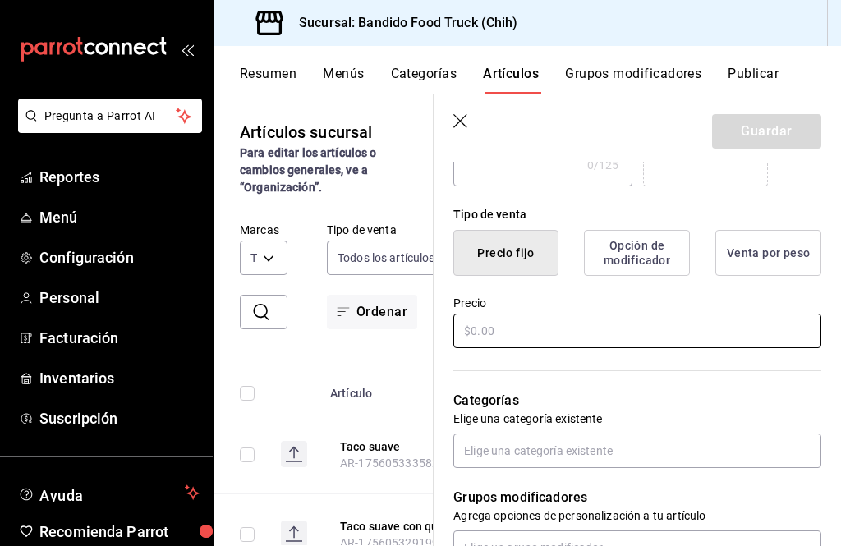
click at [583, 332] on input "text" at bounding box center [637, 331] width 368 height 34
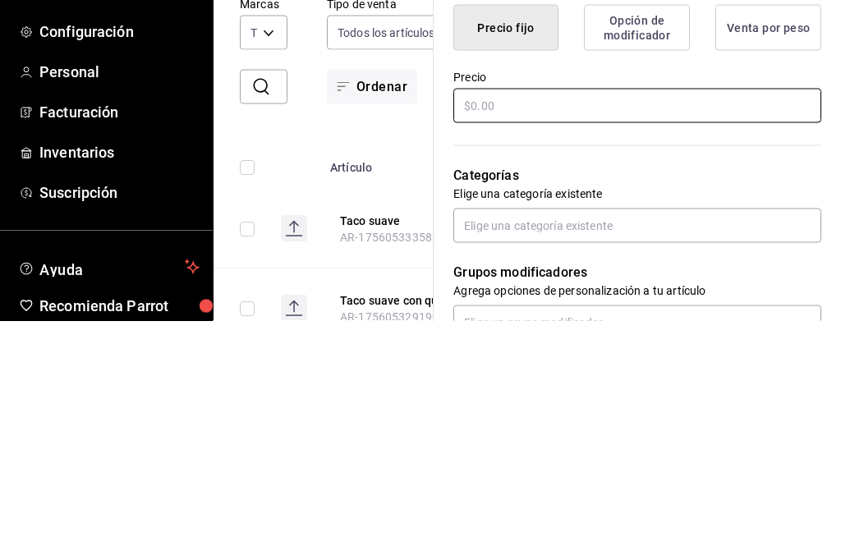
type input "$5.00"
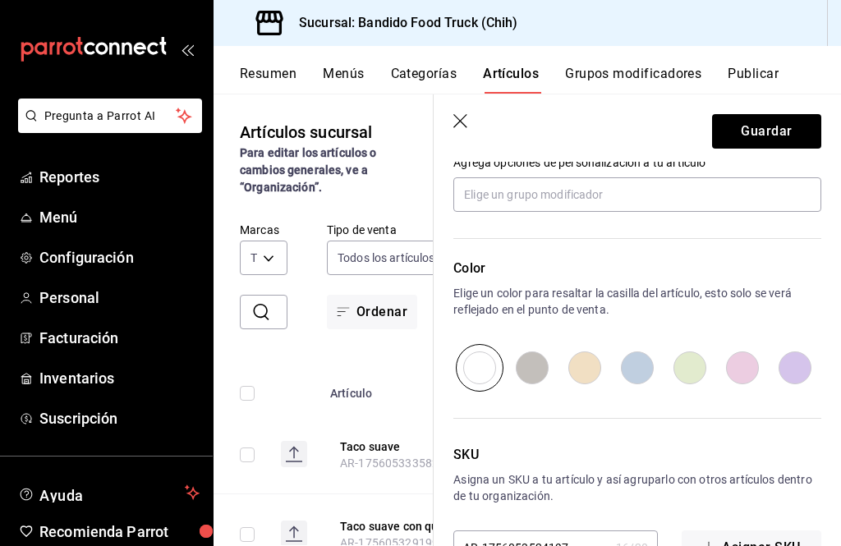
scroll to position [714, 0]
click at [786, 159] on header "Guardar" at bounding box center [636, 127] width 407 height 67
click at [786, 135] on button "Guardar" at bounding box center [766, 131] width 109 height 34
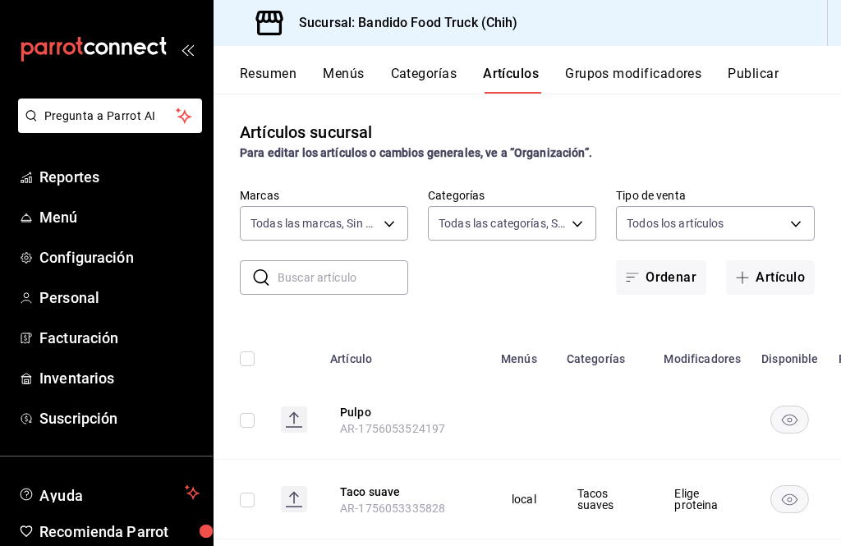
click at [681, 75] on button "Grupos modificadores" at bounding box center [633, 80] width 136 height 28
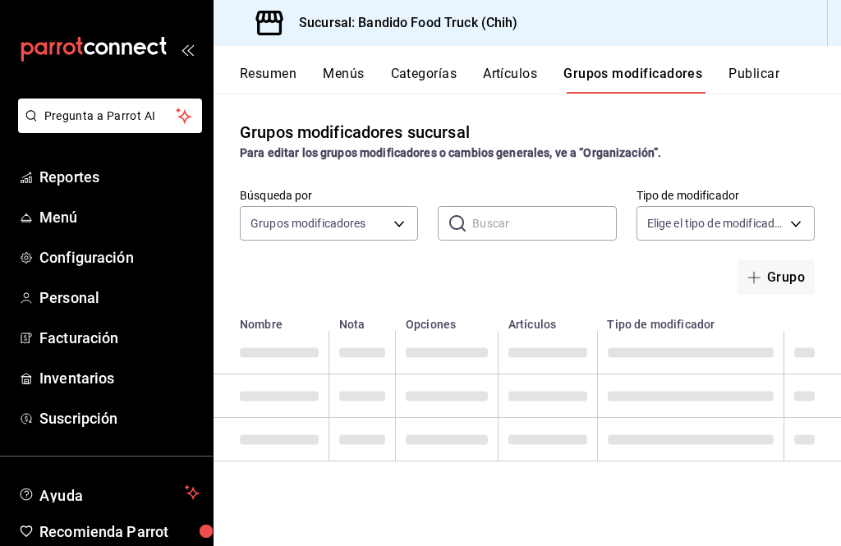
click at [438, 66] on button "Categorías" at bounding box center [424, 80] width 66 height 28
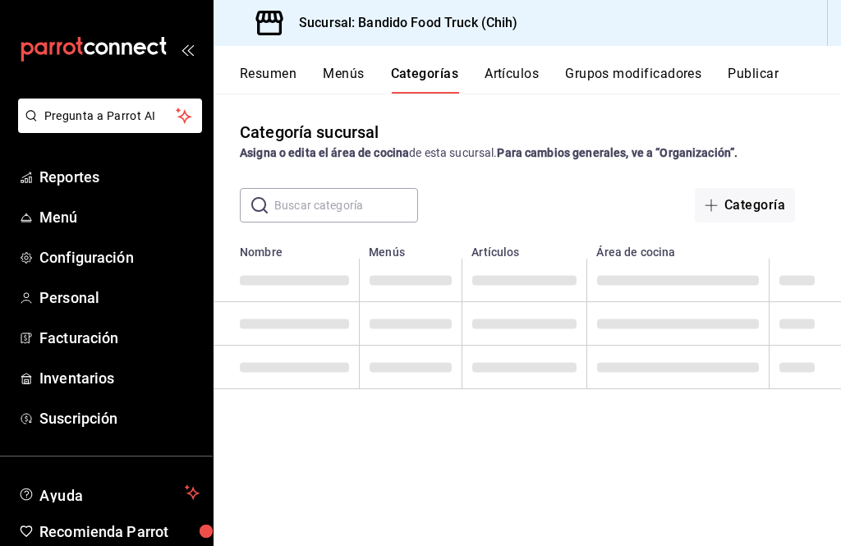
click at [667, 76] on button "Grupos modificadores" at bounding box center [633, 80] width 136 height 28
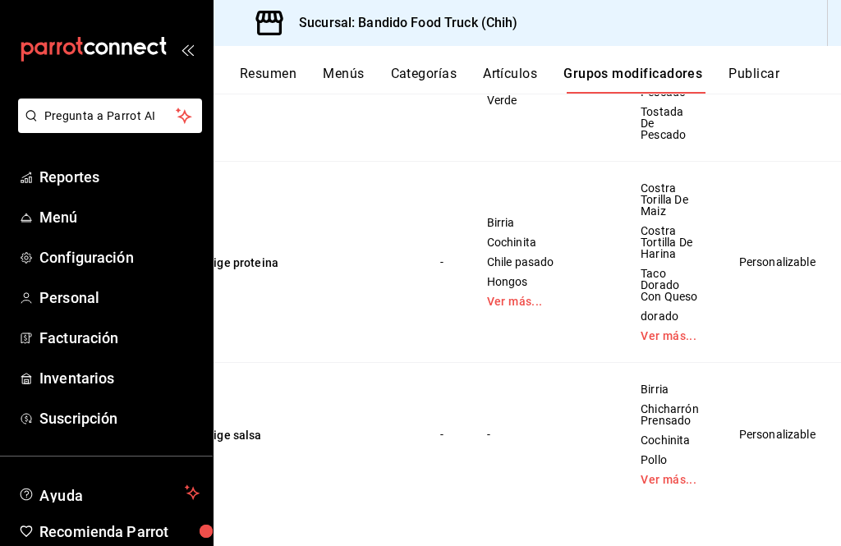
scroll to position [0, 35]
click at [767, 348] on span "Editar" at bounding box center [757, 346] width 43 height 17
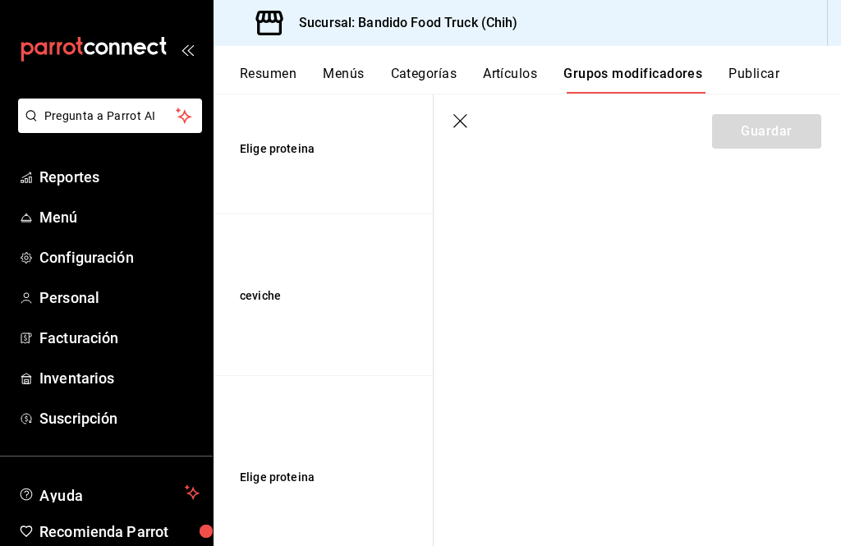
click at [465, 119] on icon "button" at bounding box center [461, 122] width 16 height 16
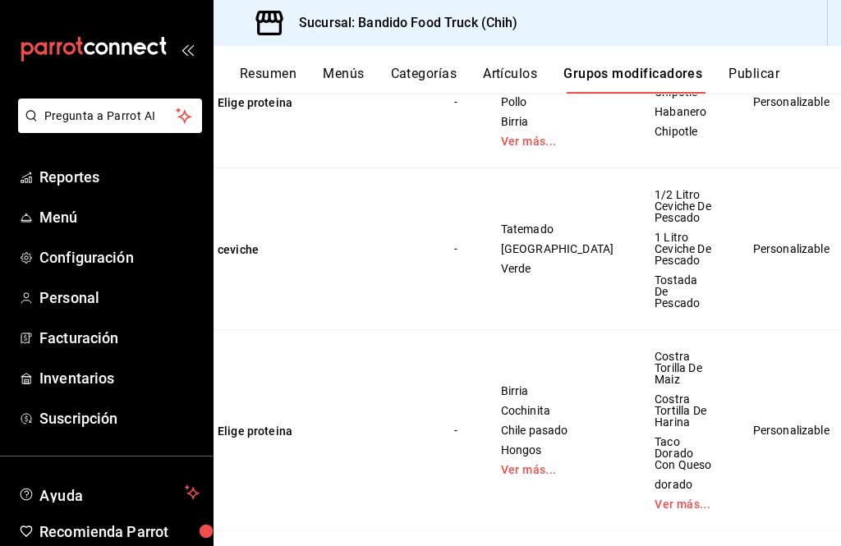
scroll to position [0, 21]
click at [704, 437] on div at bounding box center [420, 273] width 841 height 546
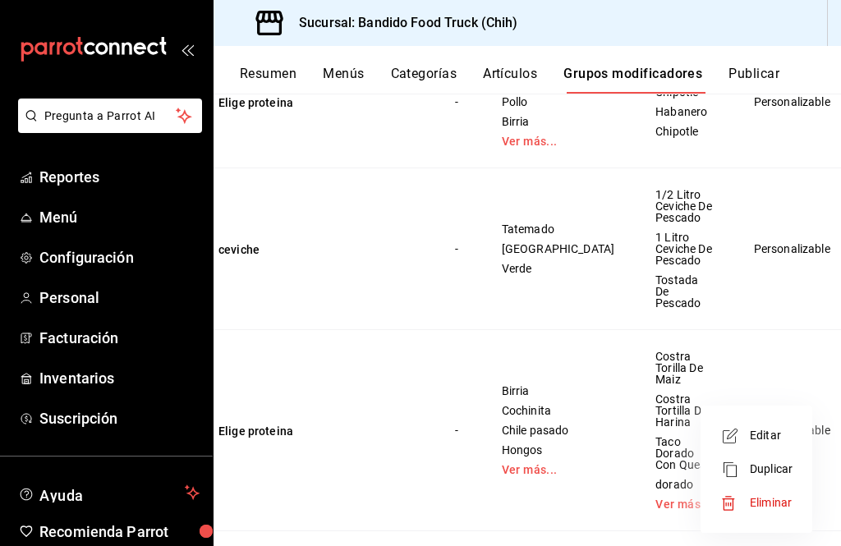
click at [777, 437] on span "Editar" at bounding box center [771, 435] width 43 height 17
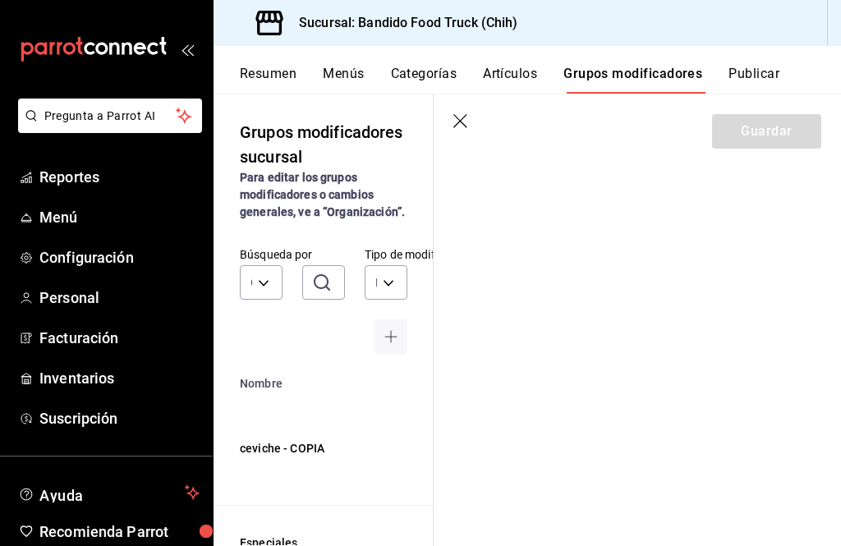
click at [470, 110] on header "Guardar" at bounding box center [636, 127] width 407 height 67
click at [469, 126] on icon "button" at bounding box center [461, 122] width 16 height 16
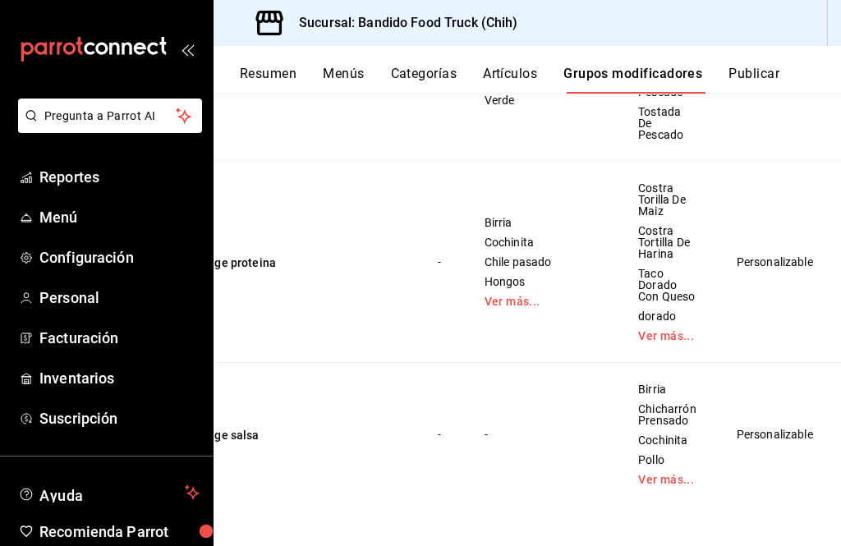
scroll to position [0, 30]
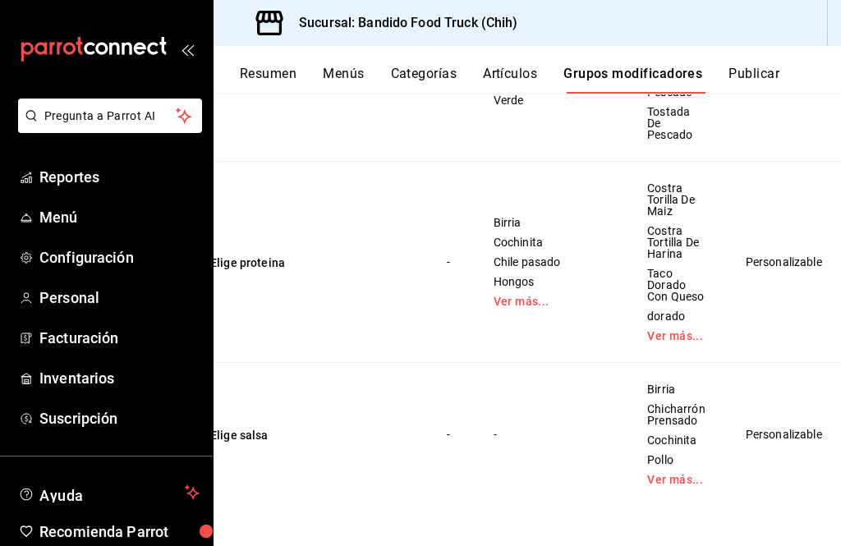
click at [764, 302] on span "Editar" at bounding box center [762, 294] width 43 height 17
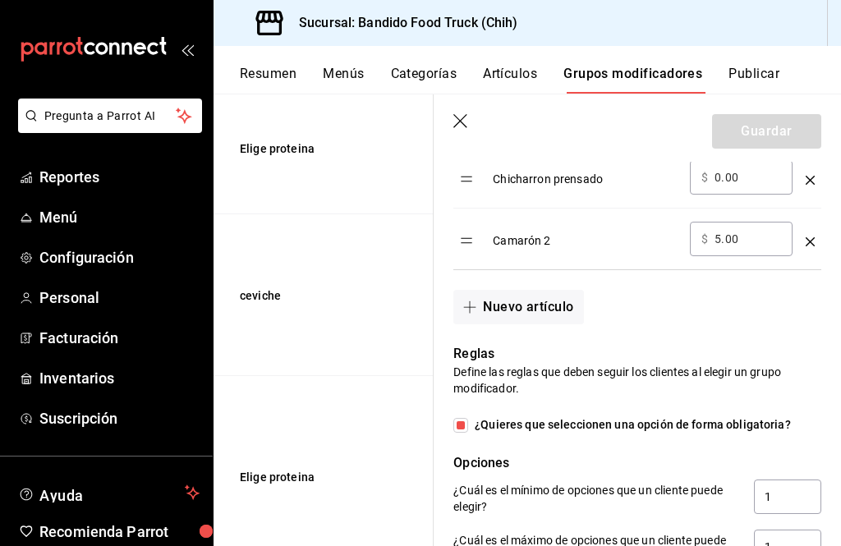
scroll to position [815, 0]
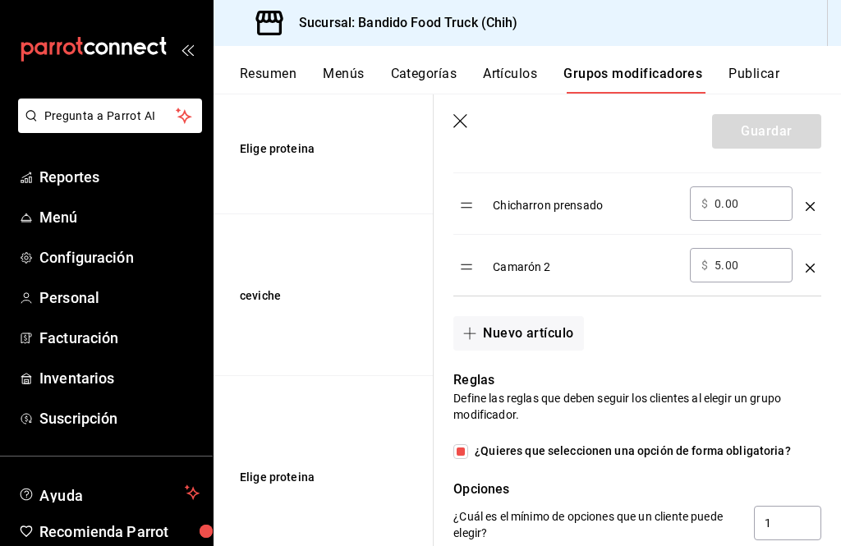
click at [555, 332] on button "Nuevo artículo" at bounding box center [518, 333] width 130 height 34
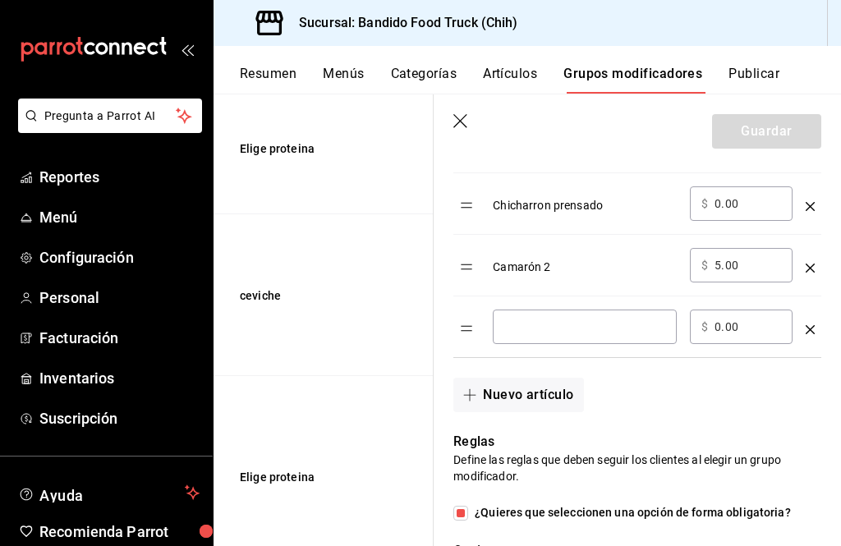
click at [608, 328] on input "optionsTable" at bounding box center [584, 327] width 161 height 16
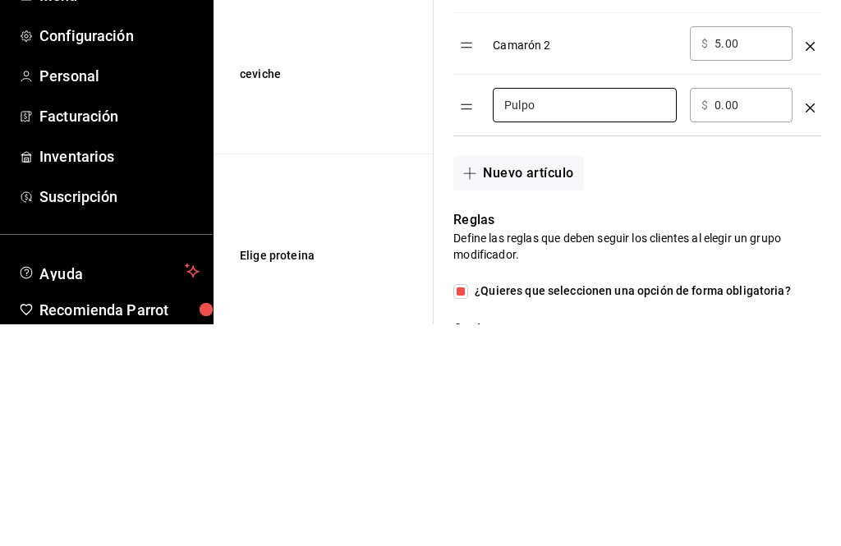
type input "Pulpo"
click at [757, 319] on input "0.00" at bounding box center [747, 327] width 66 height 16
type input "0.00"
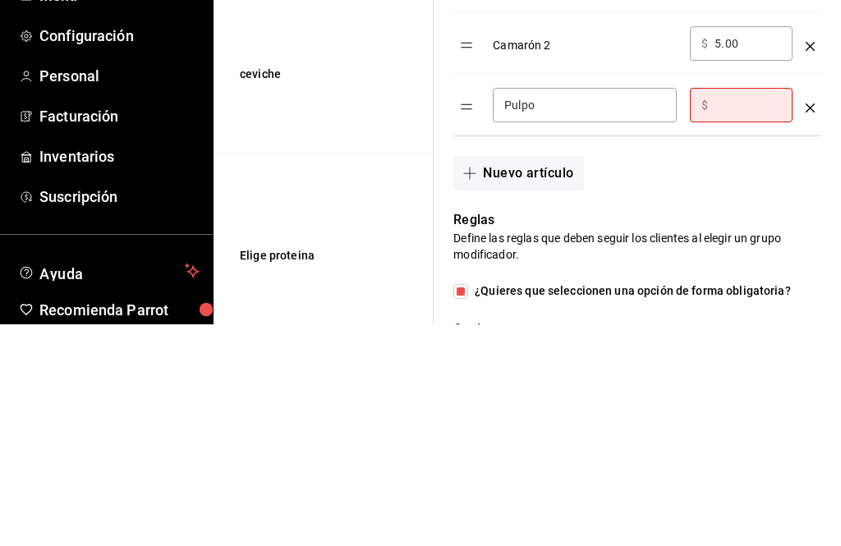
type input "5.00"
click at [565, 248] on div "Camarón 2" at bounding box center [585, 261] width 184 height 27
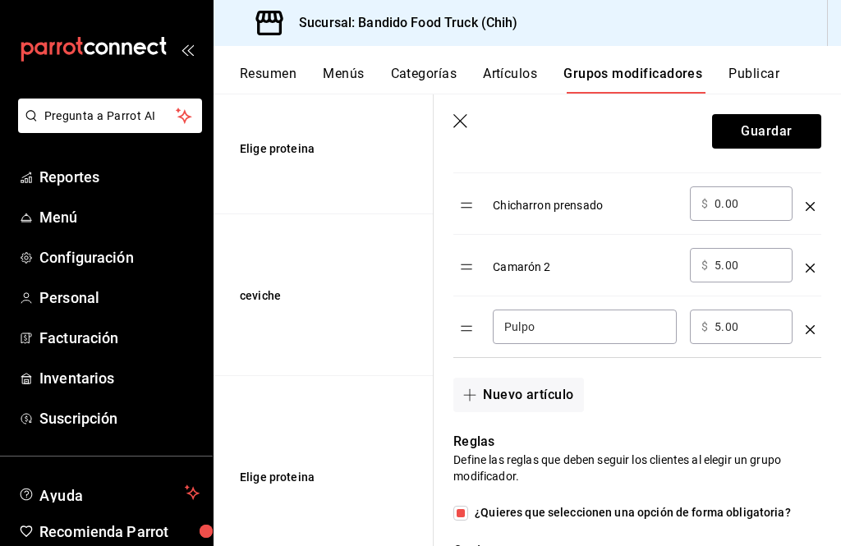
click at [536, 268] on div "Camarón 2" at bounding box center [585, 261] width 184 height 27
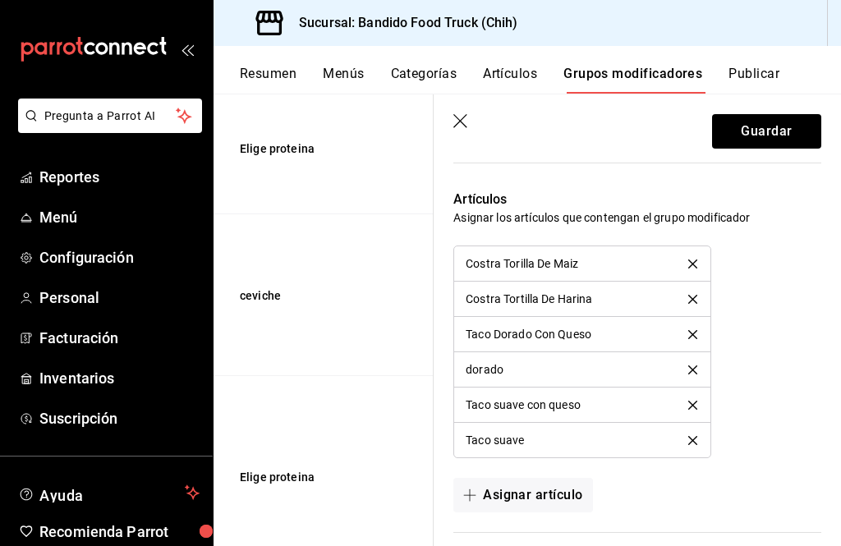
scroll to position [1379, 0]
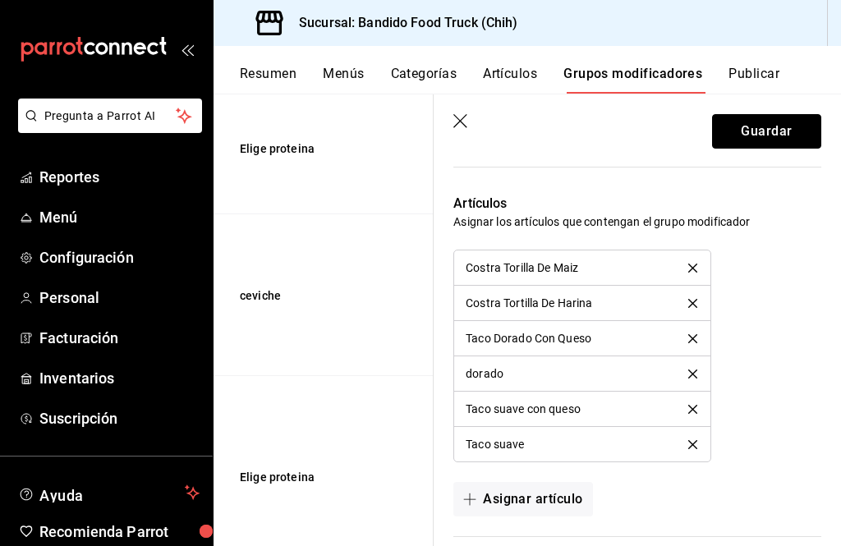
click at [799, 138] on button "Guardar" at bounding box center [766, 131] width 109 height 34
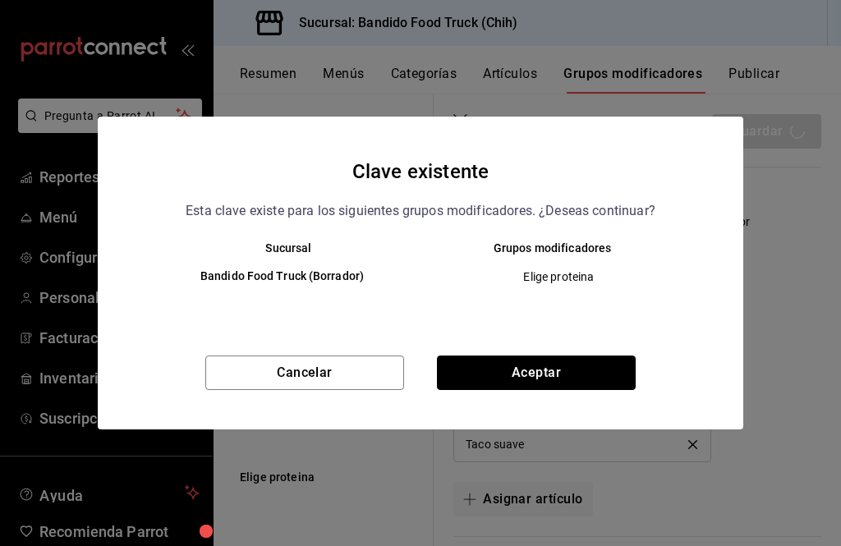
click at [598, 371] on button "Aceptar" at bounding box center [536, 372] width 199 height 34
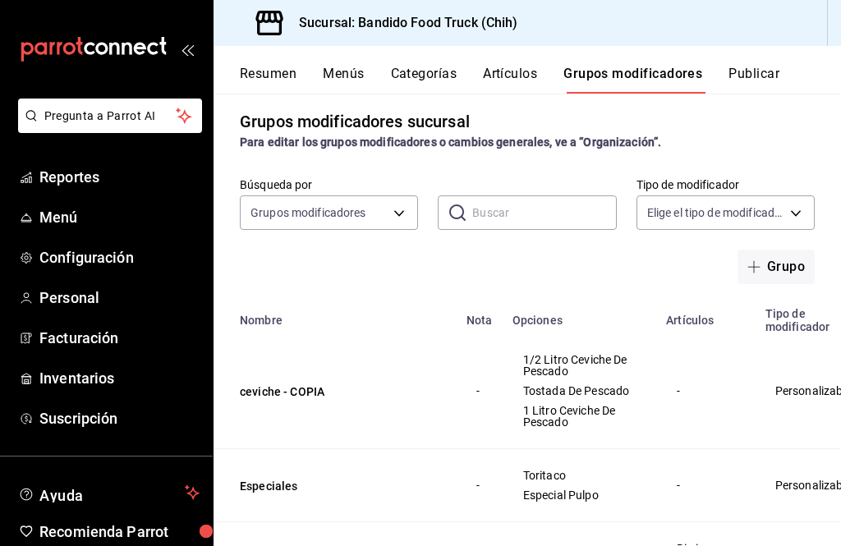
scroll to position [-20, 0]
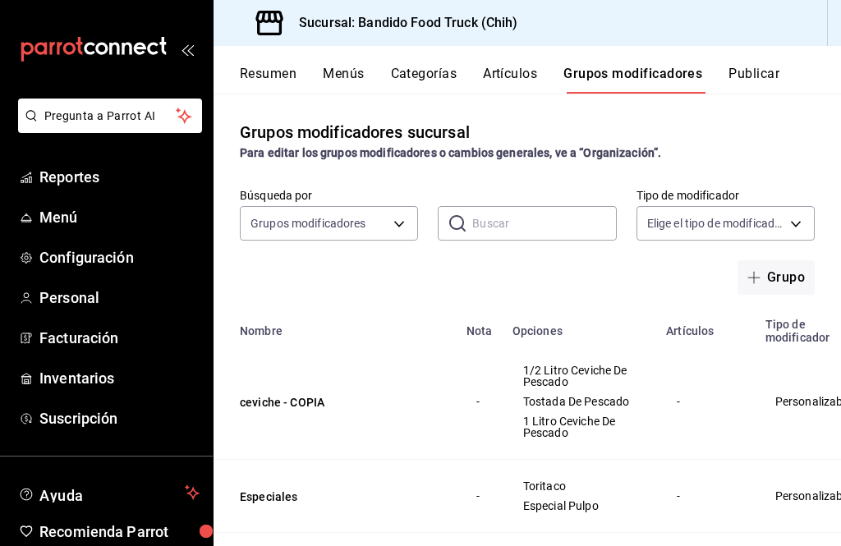
click at [512, 77] on button "Artículos" at bounding box center [510, 80] width 54 height 28
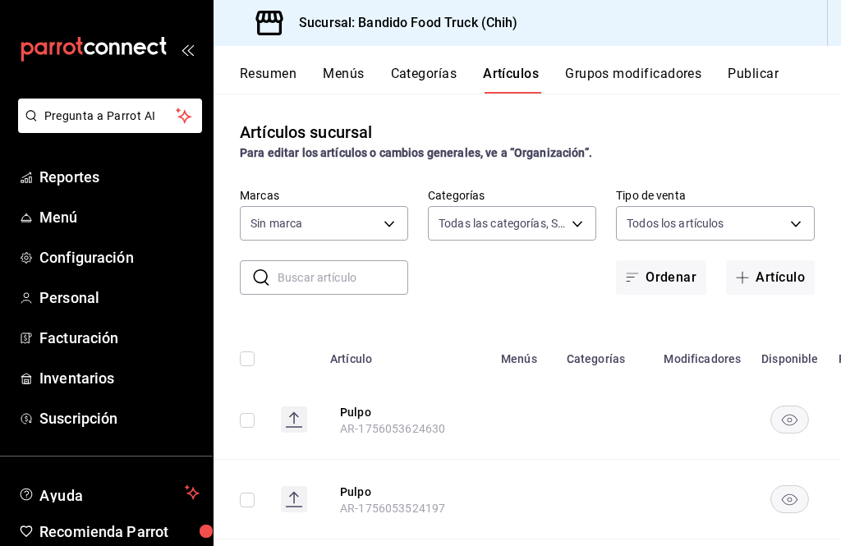
click at [790, 268] on button "Artículo" at bounding box center [770, 277] width 89 height 34
type input "07f72123-f49c-413d-b627-d0d6e50ebd8e,22e22152-f942-4779-a091-e9746e856eb4,f4b0c…"
type input "51a0bfc8-29ed-46f5-9bf8-5dd92ce45963"
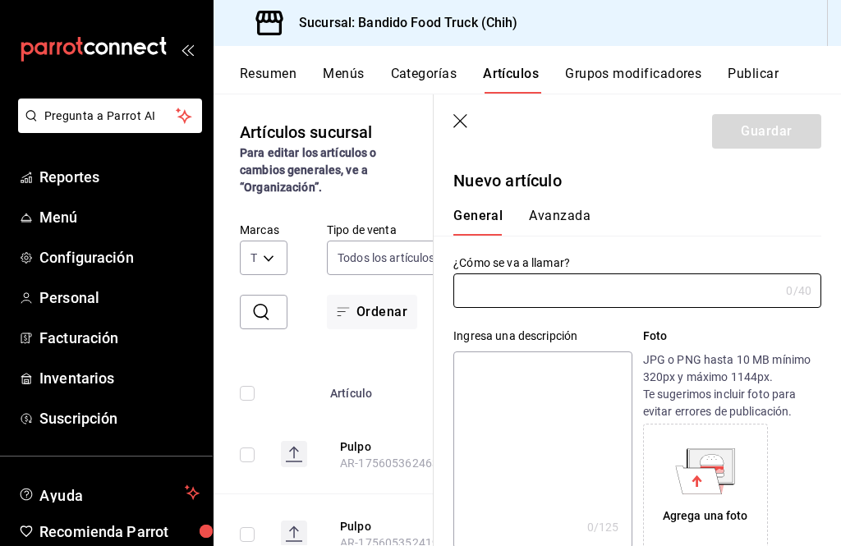
click at [693, 296] on input "text" at bounding box center [616, 290] width 326 height 33
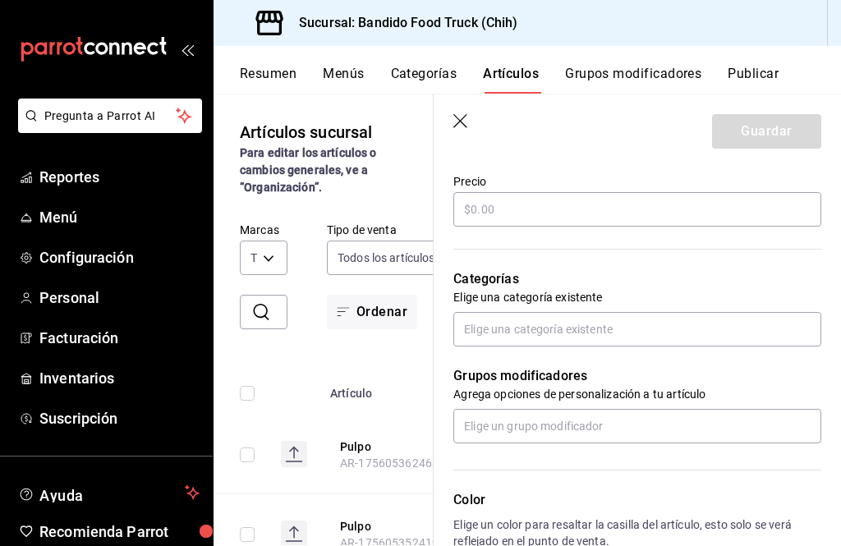
scroll to position [451, 0]
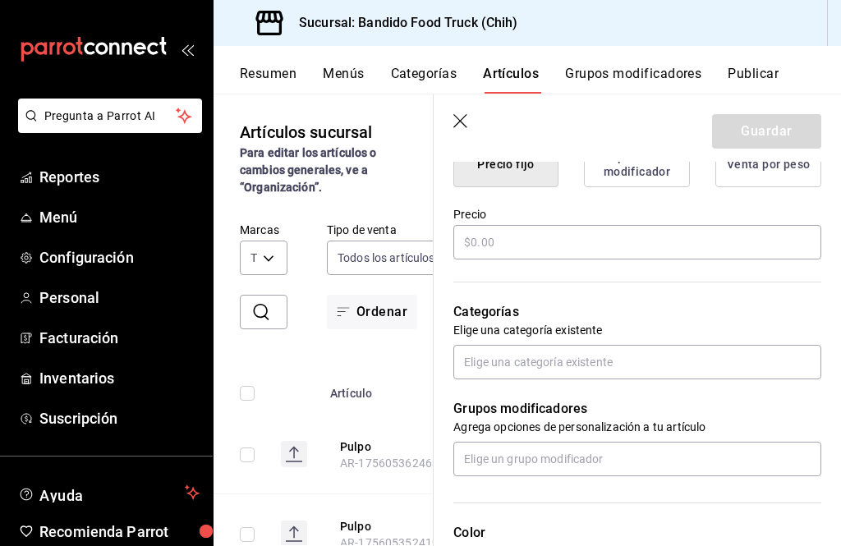
type input "Veggies"
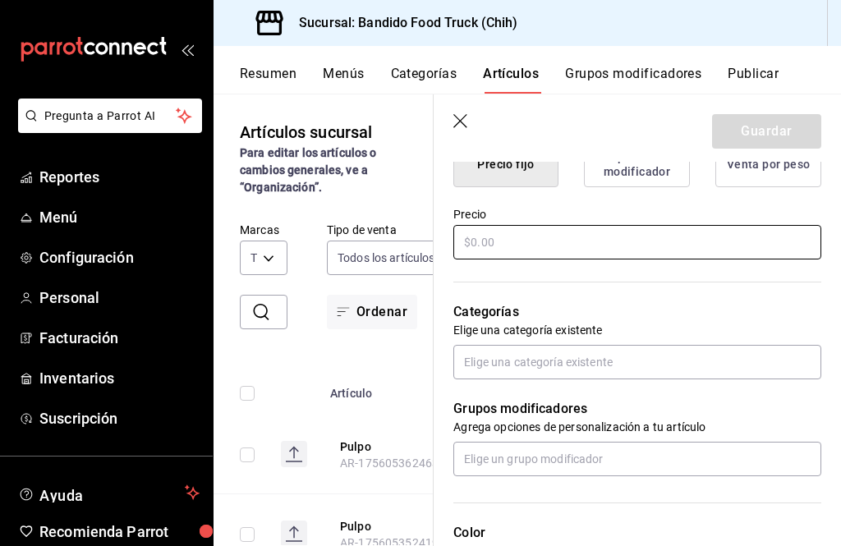
click at [767, 241] on input "text" at bounding box center [637, 242] width 368 height 34
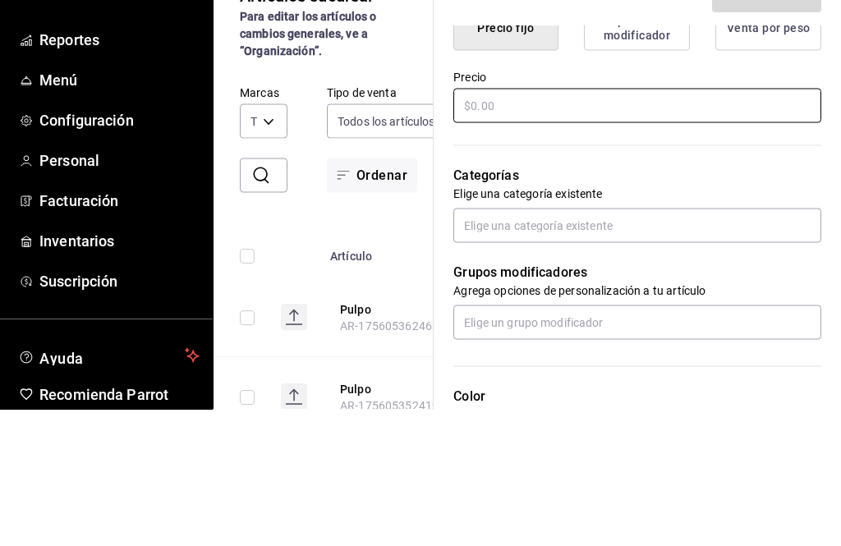
type input "$0.00"
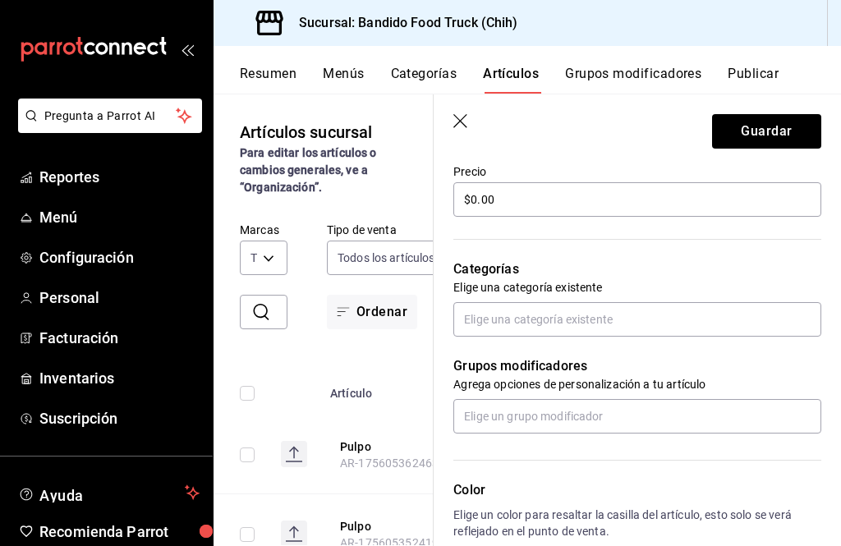
scroll to position [497, 0]
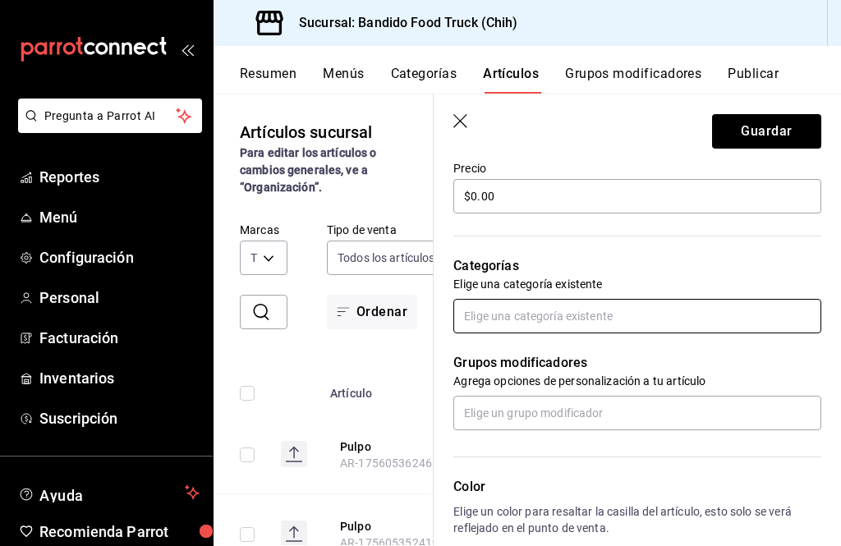
click at [769, 329] on input "text" at bounding box center [637, 316] width 368 height 34
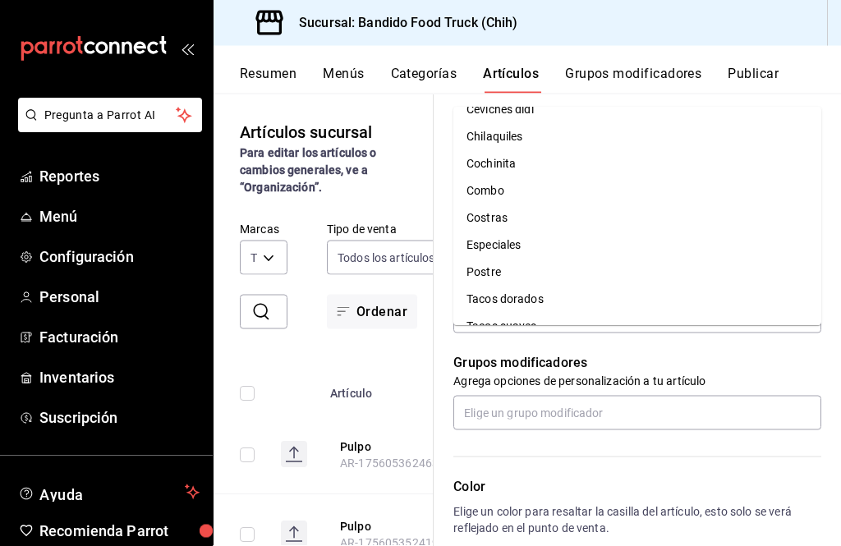
scroll to position [30, 0]
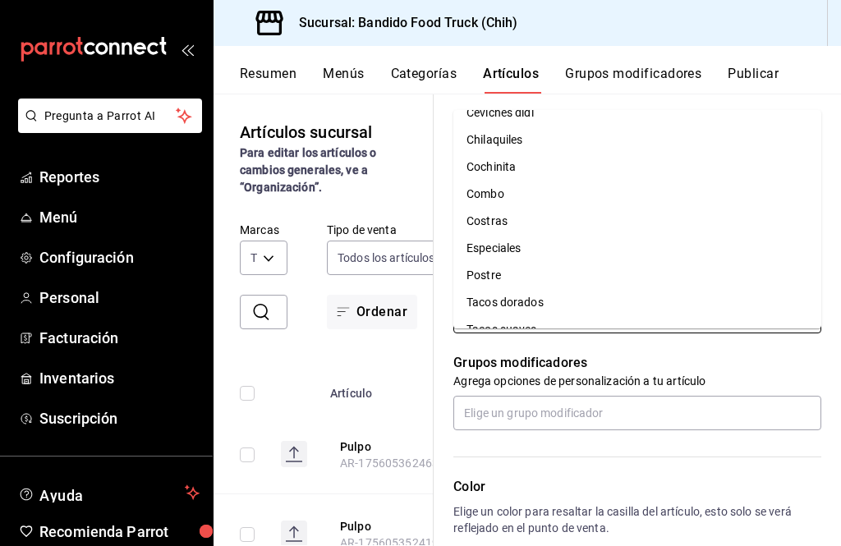
click at [485, 126] on li "Chilaquiles" at bounding box center [637, 139] width 368 height 27
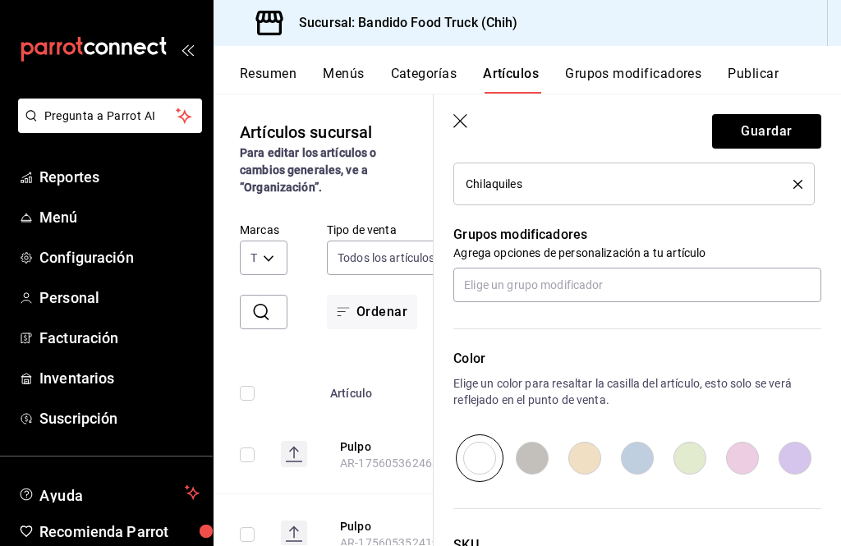
scroll to position [681, 0]
click at [753, 293] on input "text" at bounding box center [637, 283] width 368 height 34
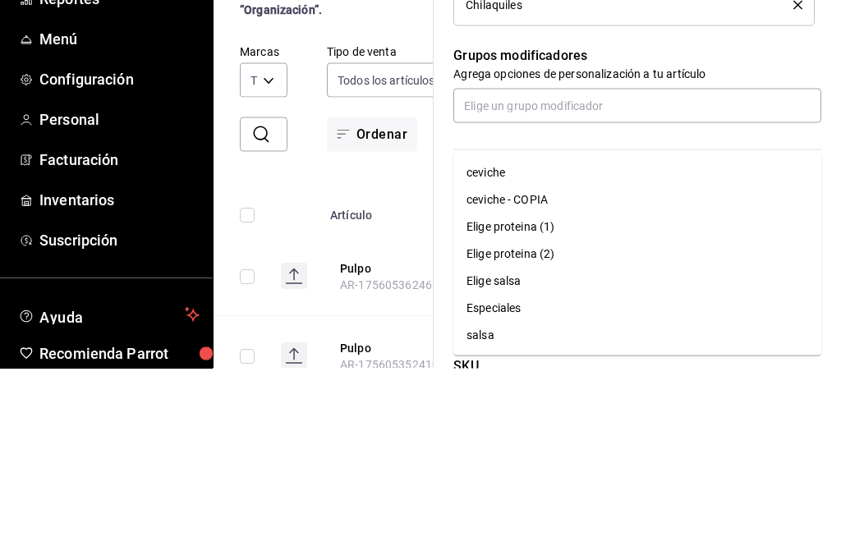
scroll to position [53, 0]
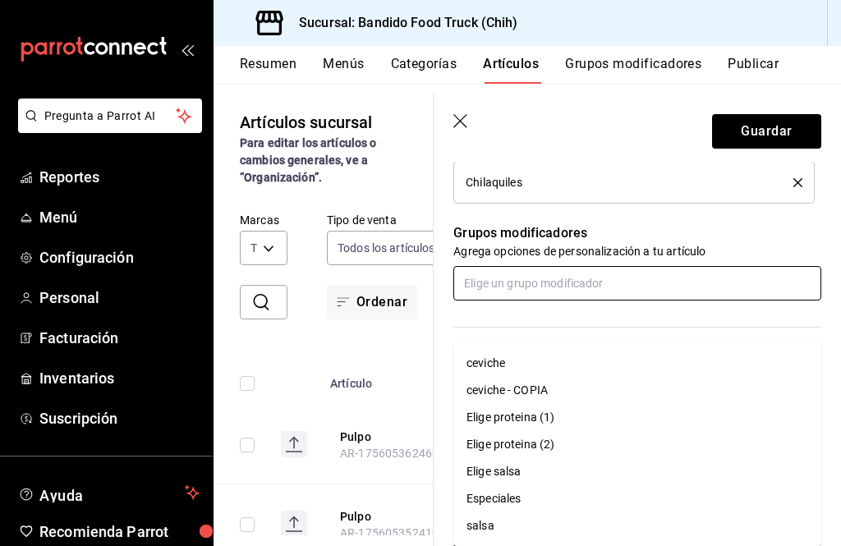
click at [537, 436] on div "Elige proteina (2)" at bounding box center [510, 444] width 88 height 17
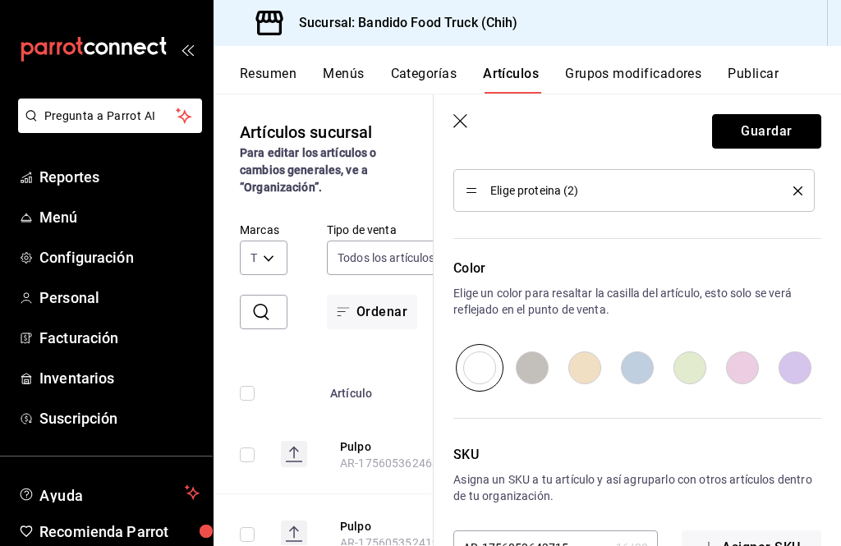
click at [807, 131] on button "Guardar" at bounding box center [766, 131] width 109 height 34
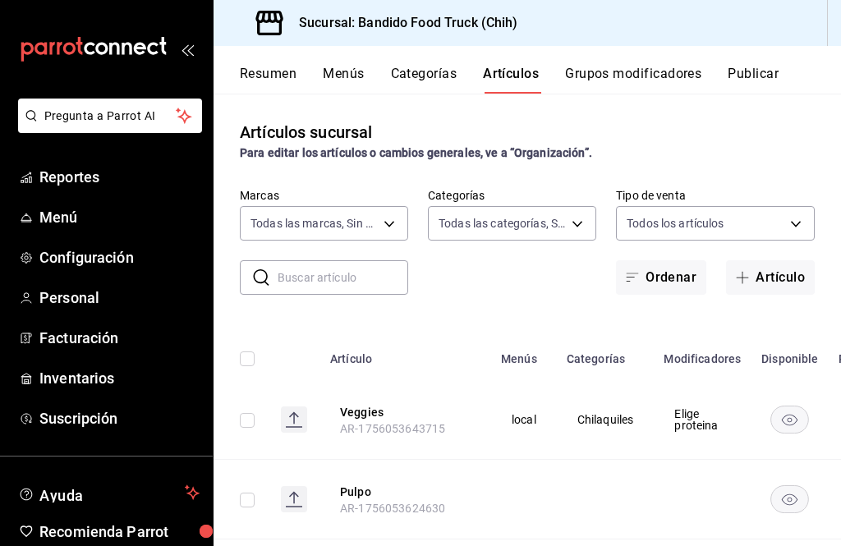
click at [526, 82] on button "Artículos" at bounding box center [511, 80] width 56 height 28
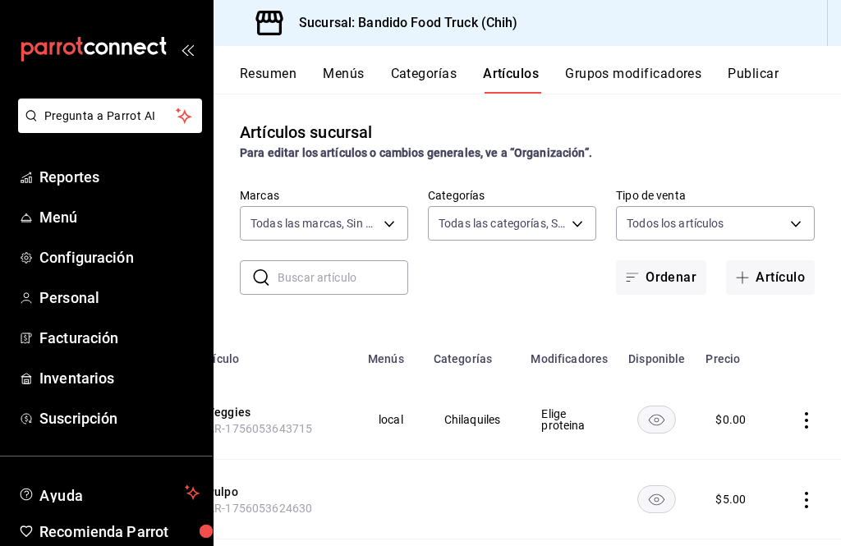
scroll to position [0, 133]
click at [807, 420] on icon "actions" at bounding box center [806, 420] width 3 height 16
click at [781, 432] on li "Editar" at bounding box center [742, 436] width 99 height 34
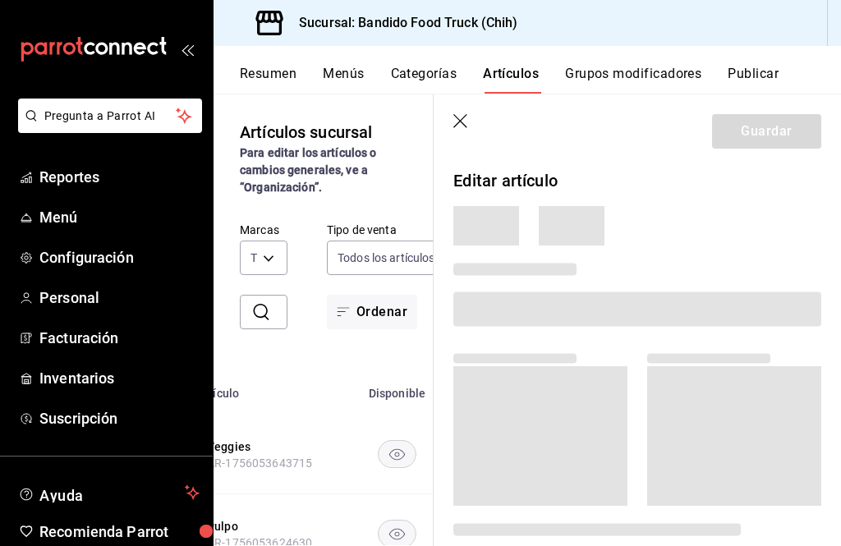
scroll to position [0, 35]
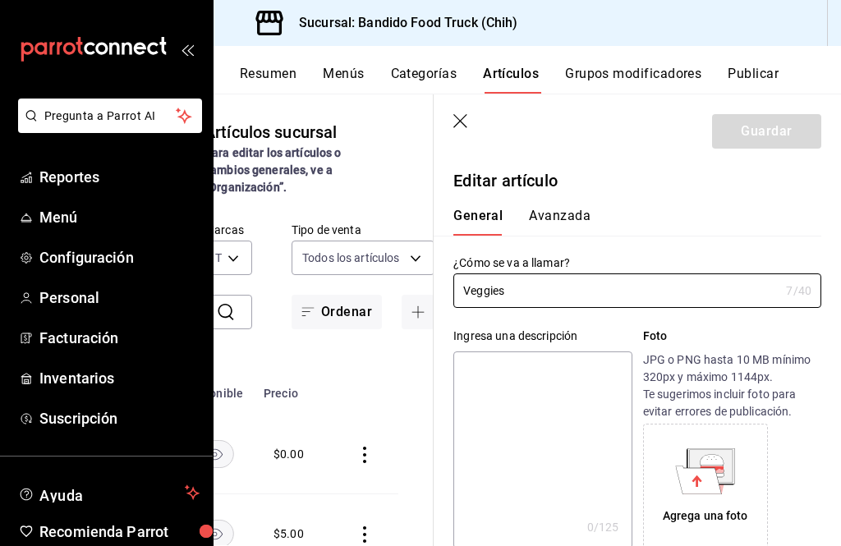
type input "$0.00"
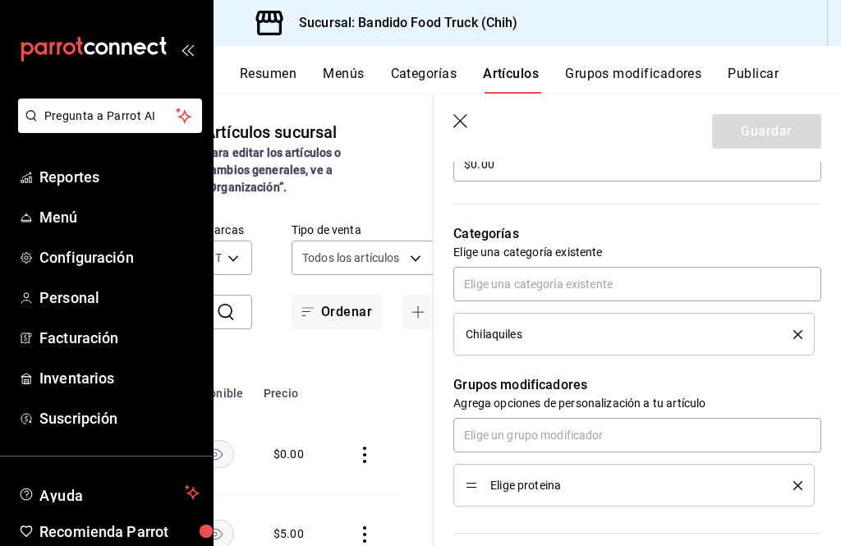
scroll to position [568, 0]
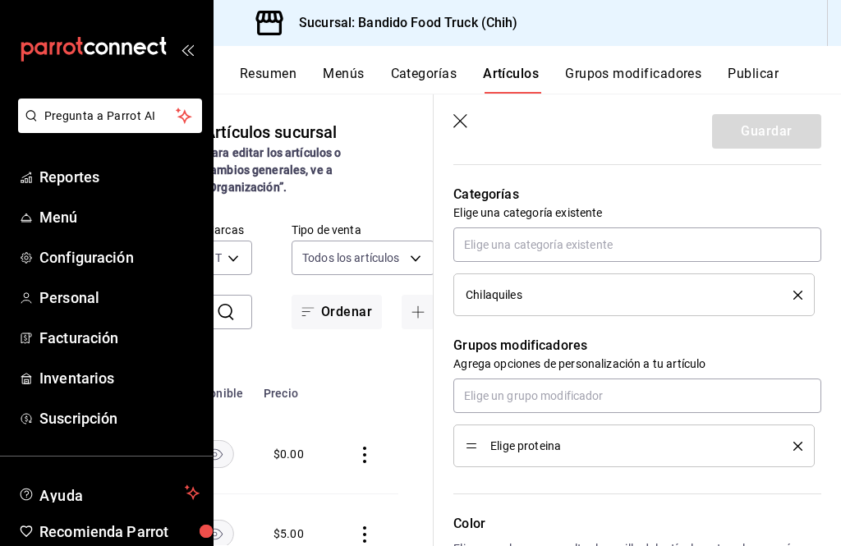
click at [794, 291] on icon "delete" at bounding box center [797, 295] width 9 height 9
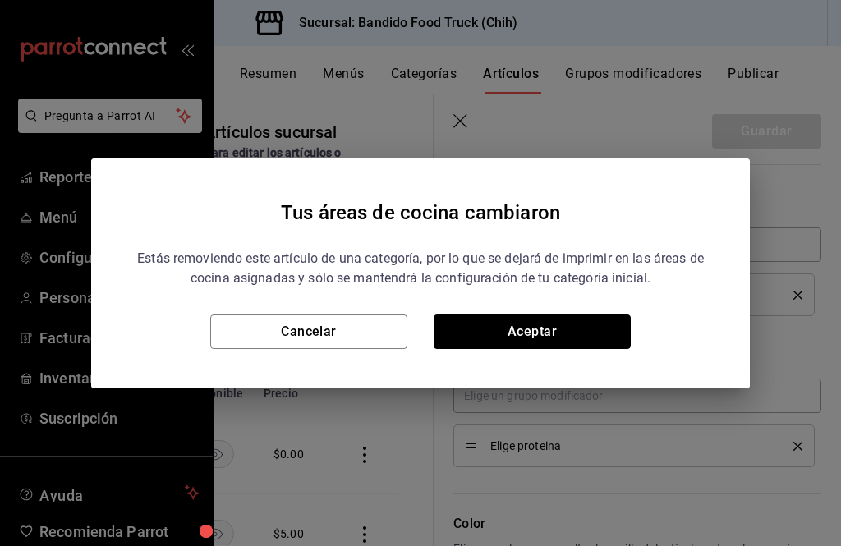
click at [612, 328] on button "Aceptar" at bounding box center [531, 331] width 197 height 34
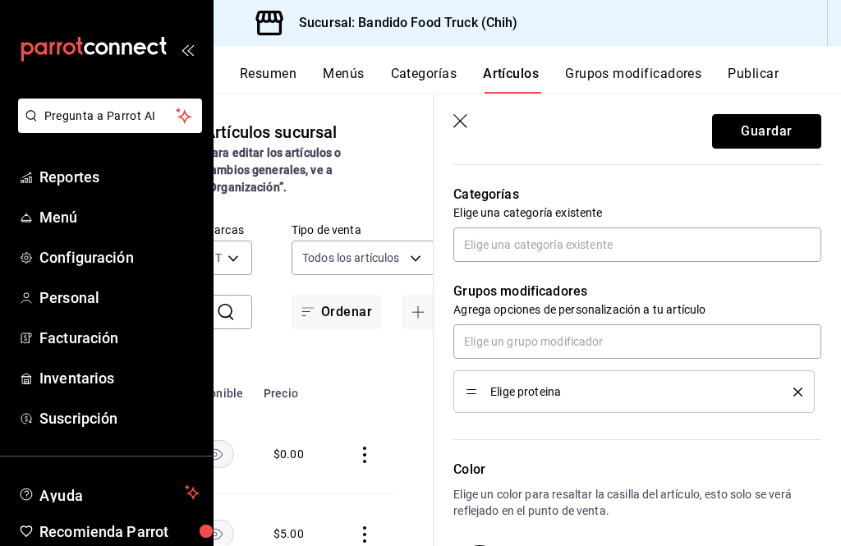
click at [805, 133] on button "Guardar" at bounding box center [766, 131] width 109 height 34
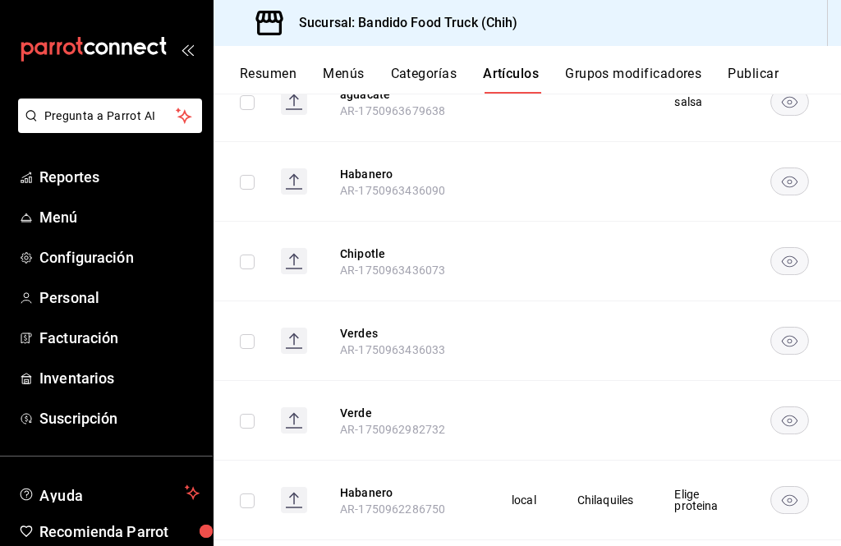
scroll to position [1437, 0]
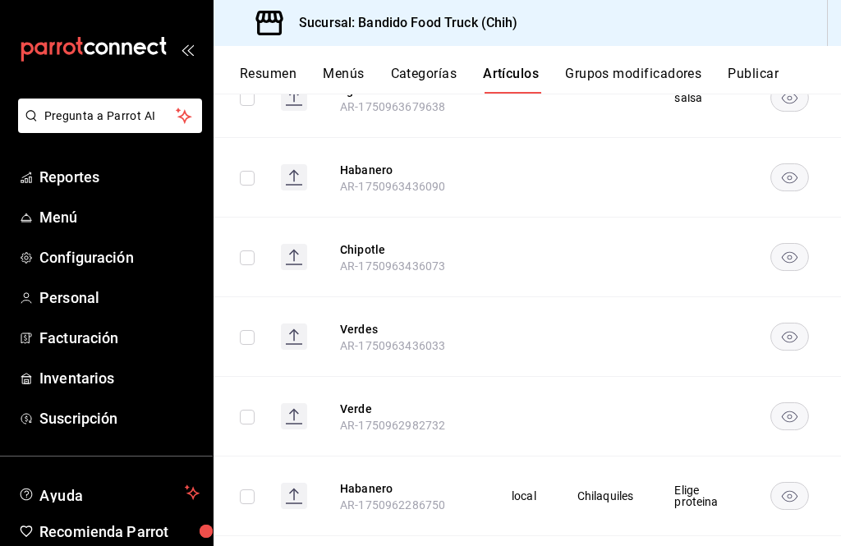
click at [678, 73] on button "Grupos modificadores" at bounding box center [633, 80] width 136 height 28
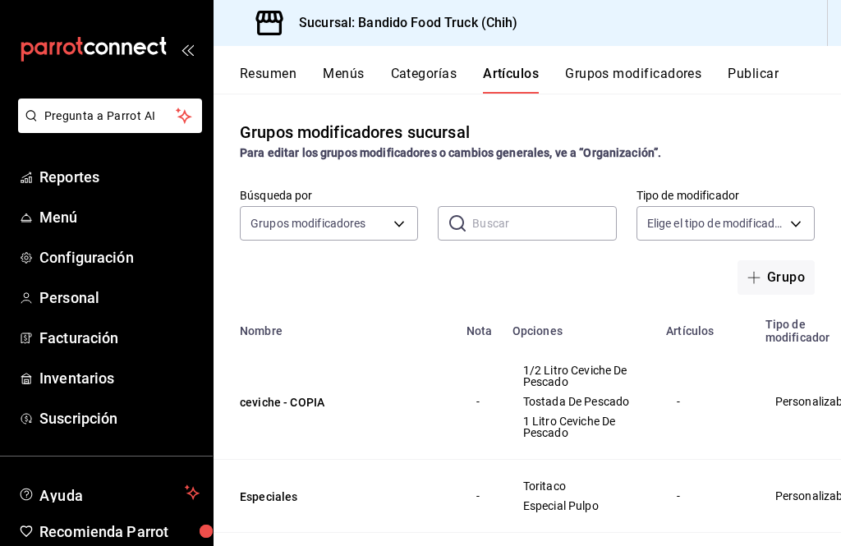
click at [674, 71] on button "Grupos modificadores" at bounding box center [633, 80] width 136 height 28
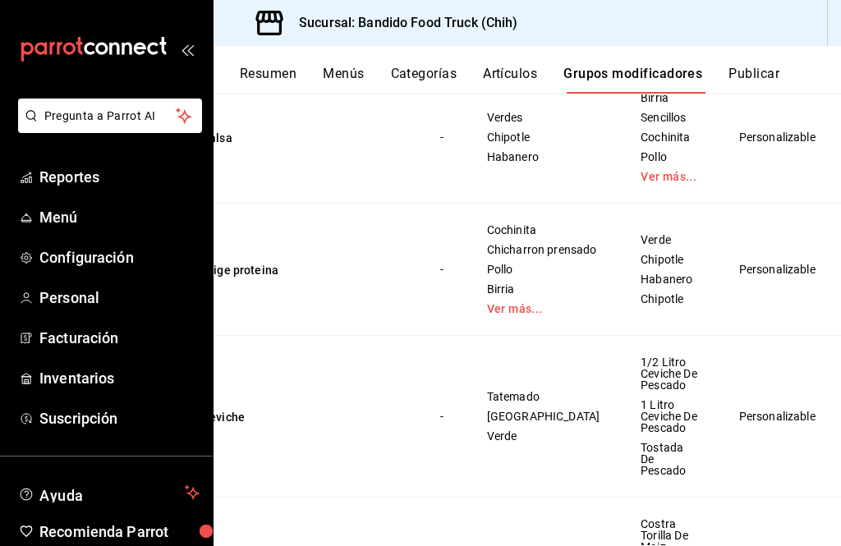
scroll to position [0, 35]
click at [764, 388] on span "Editar" at bounding box center [757, 395] width 43 height 17
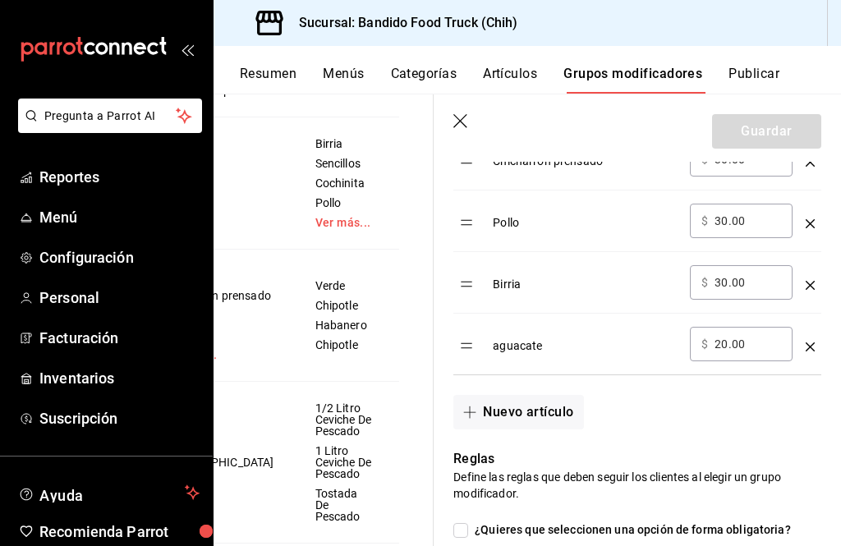
scroll to position [684, 0]
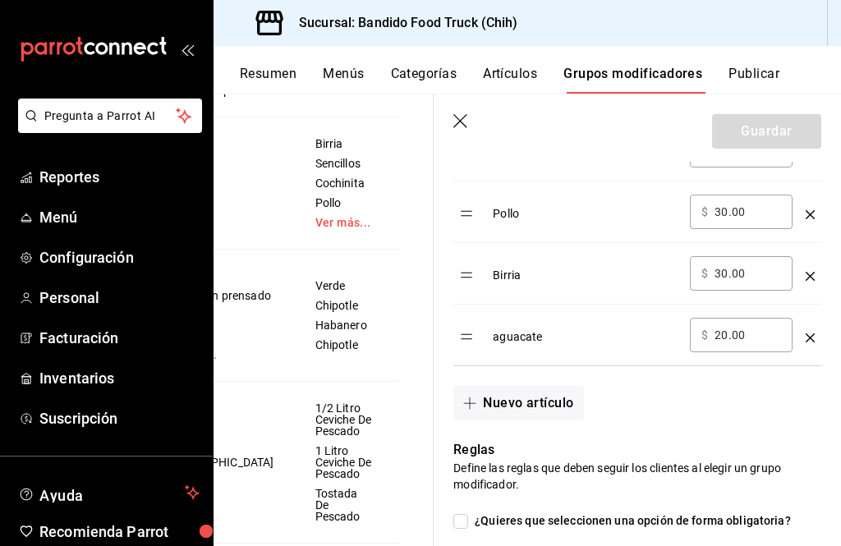
click at [539, 398] on button "Nuevo artículo" at bounding box center [518, 403] width 130 height 34
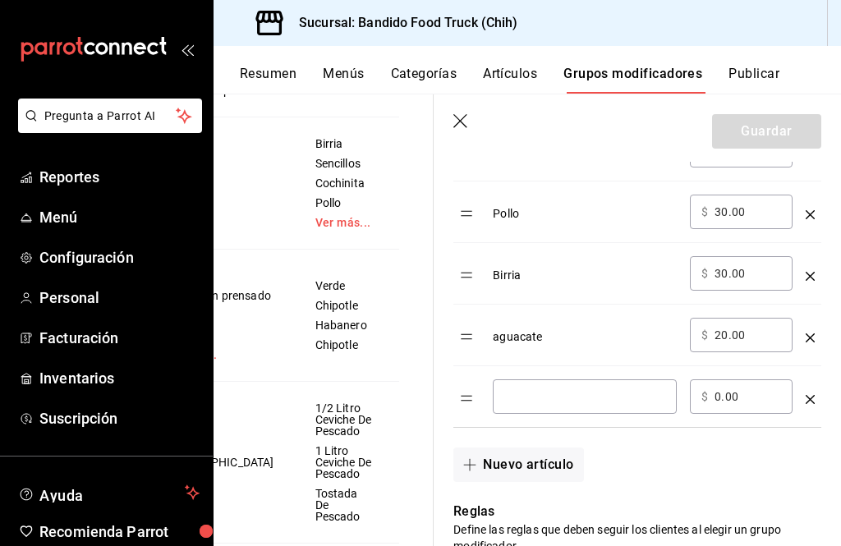
click at [590, 393] on input "optionsTable" at bounding box center [584, 396] width 161 height 16
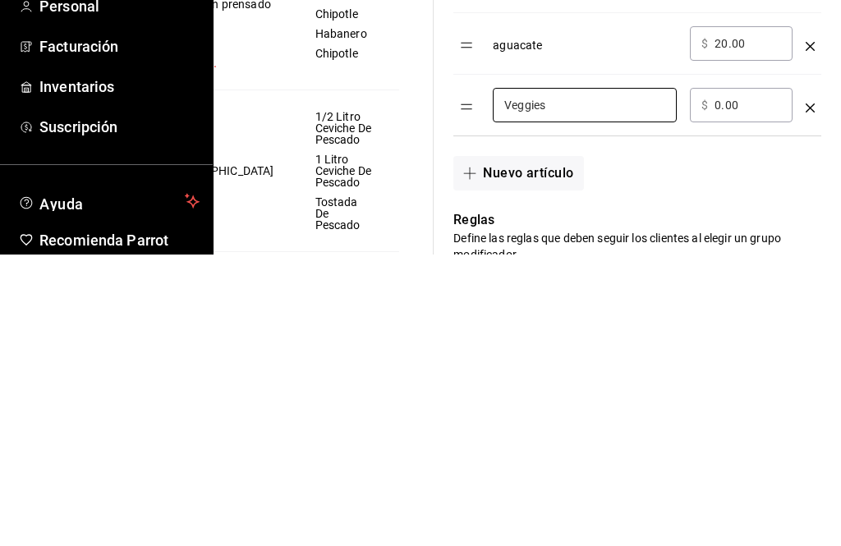
scroll to position [53, 0]
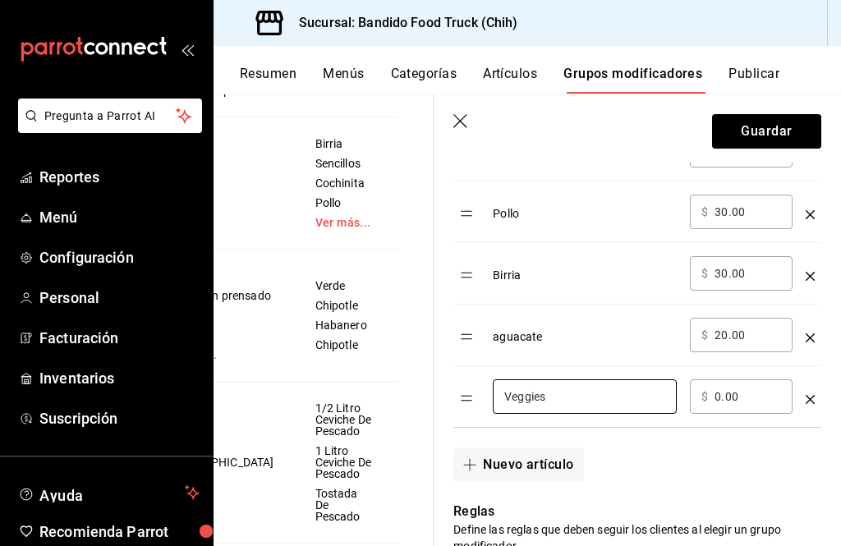
type input "Veggies"
click at [804, 132] on button "Guardar" at bounding box center [766, 131] width 109 height 34
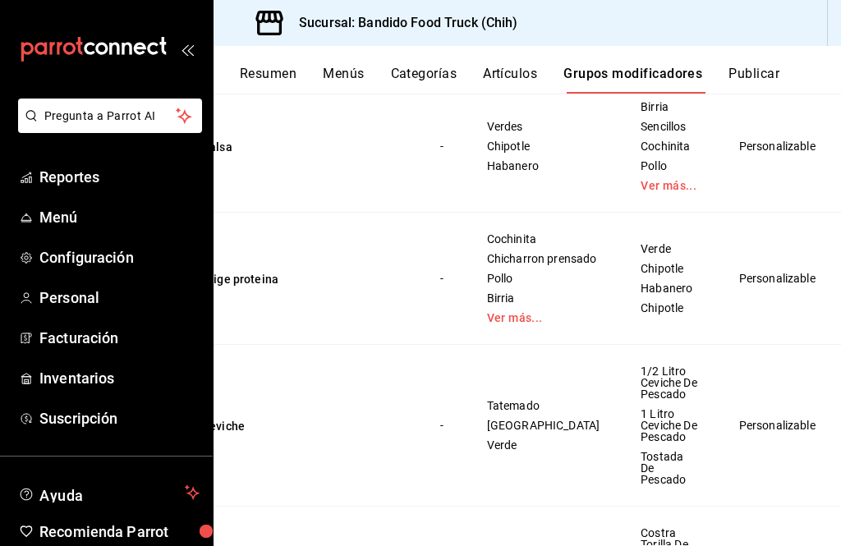
scroll to position [0, 35]
click at [772, 355] on span "Editar" at bounding box center [757, 351] width 43 height 17
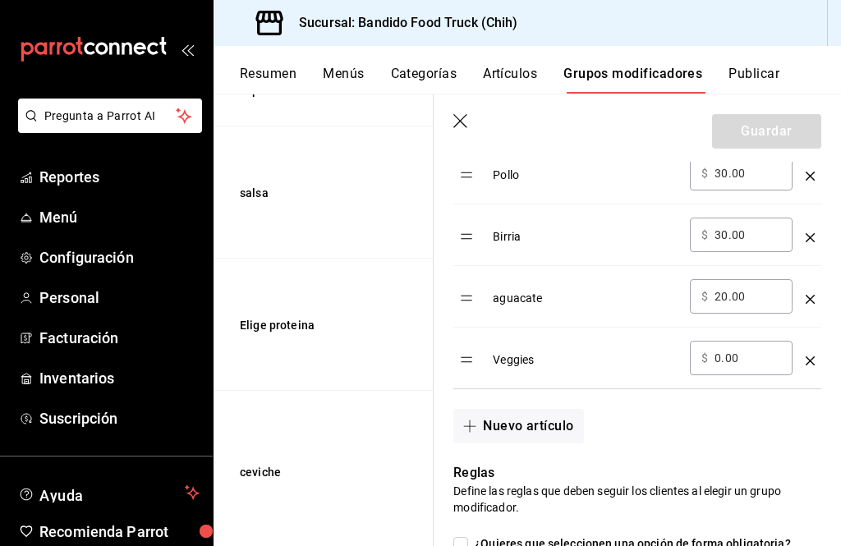
scroll to position [733, 0]
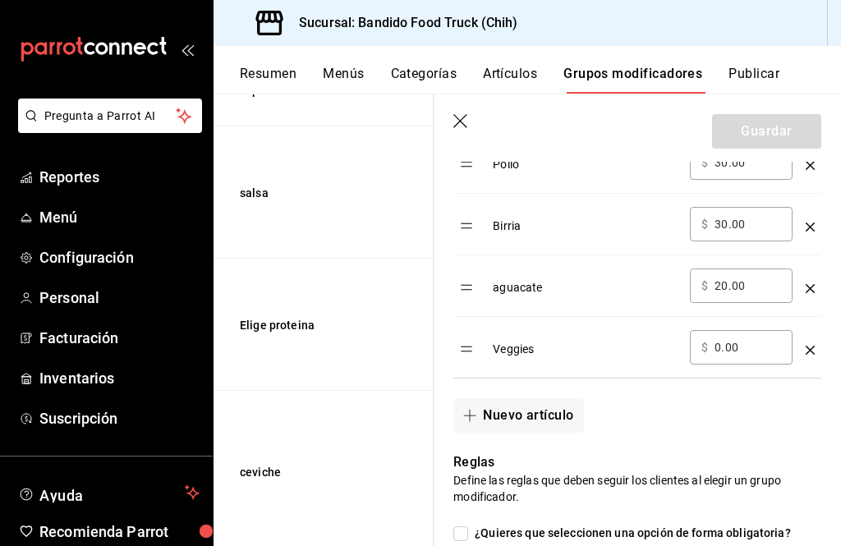
click at [754, 353] on input "0.00" at bounding box center [747, 347] width 66 height 16
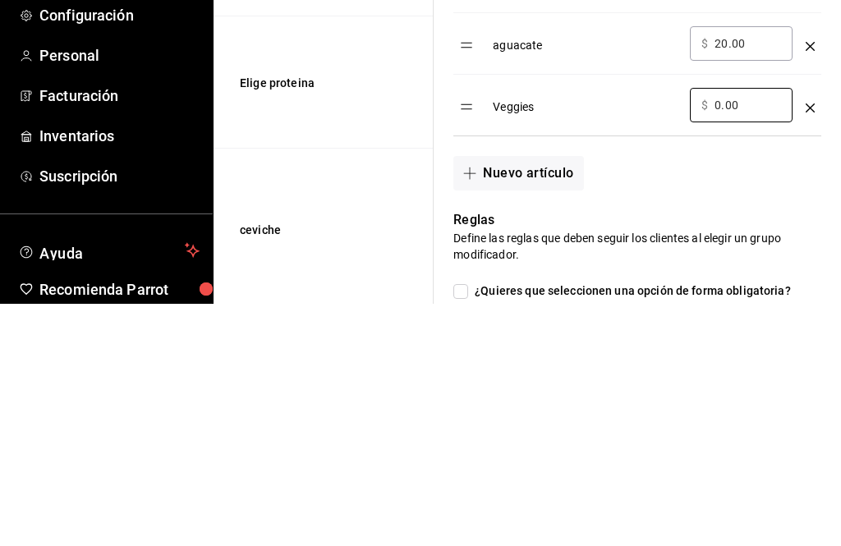
type input "0.00"
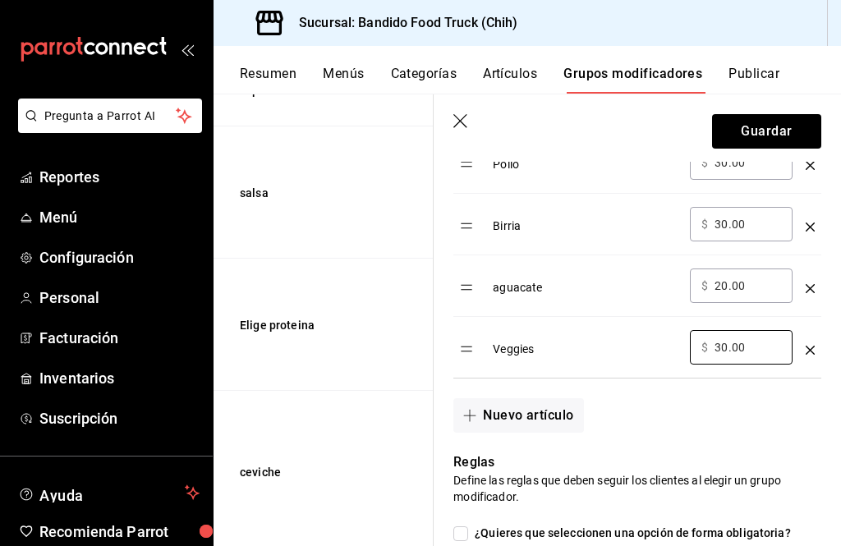
type input "30.00"
click at [796, 122] on button "Guardar" at bounding box center [766, 131] width 109 height 34
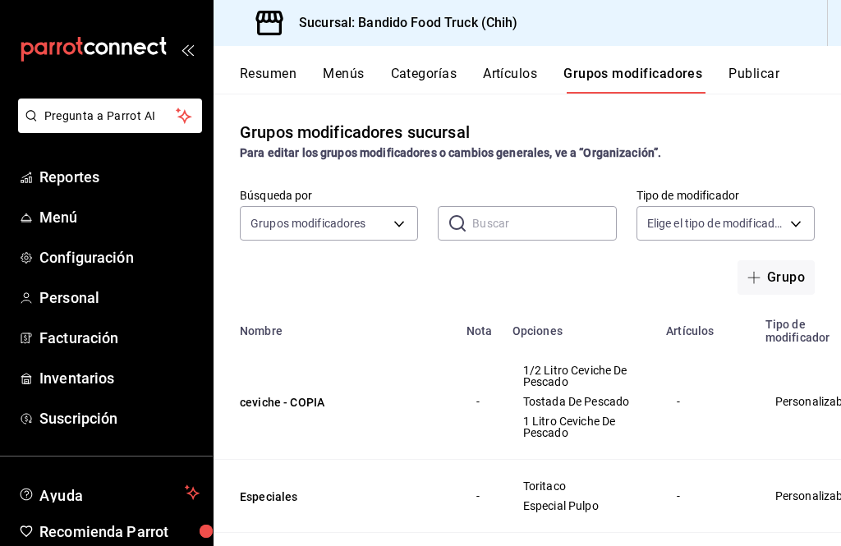
click at [505, 79] on button "Artículos" at bounding box center [510, 80] width 54 height 28
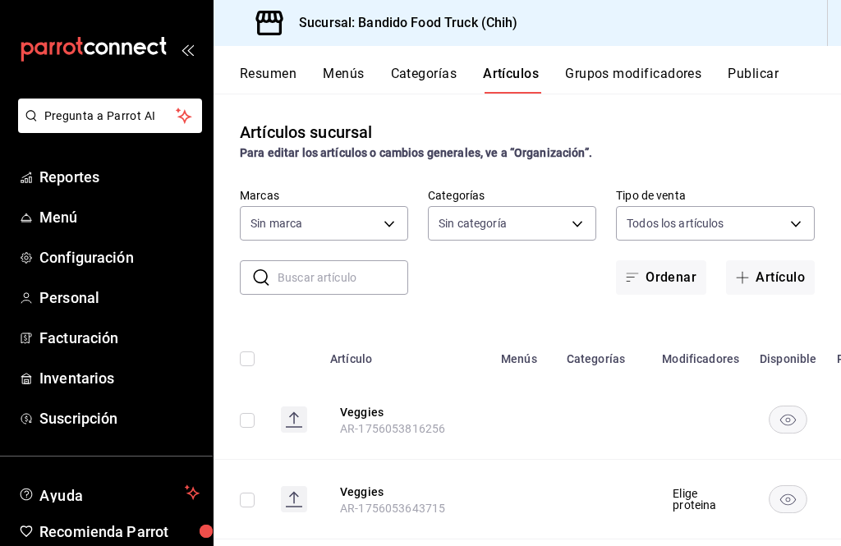
click at [772, 271] on button "Artículo" at bounding box center [770, 277] width 89 height 34
type input "51a0bfc8-29ed-46f5-9bf8-5dd92ce45963"
type input "07f72123-f49c-413d-b627-d0d6e50ebd8e,22e22152-f942-4779-a091-e9746e856eb4,f4b0c…"
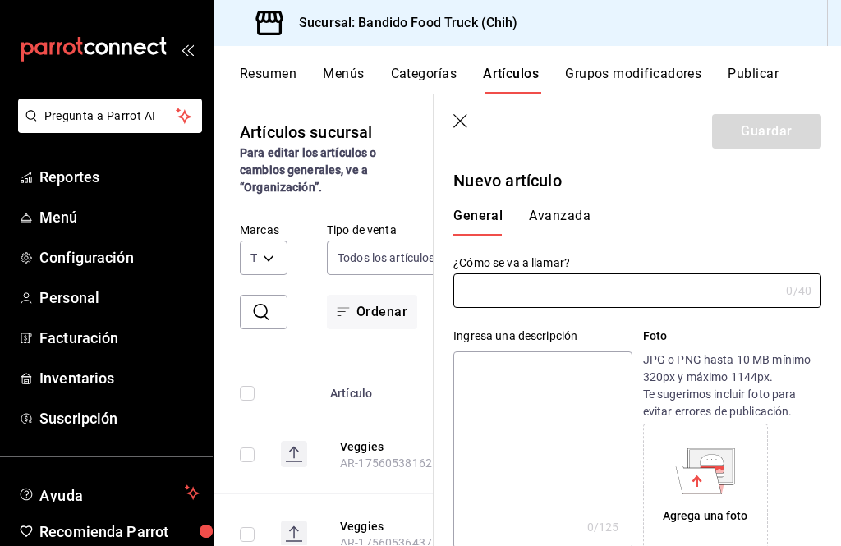
click at [714, 291] on input "text" at bounding box center [616, 290] width 326 height 33
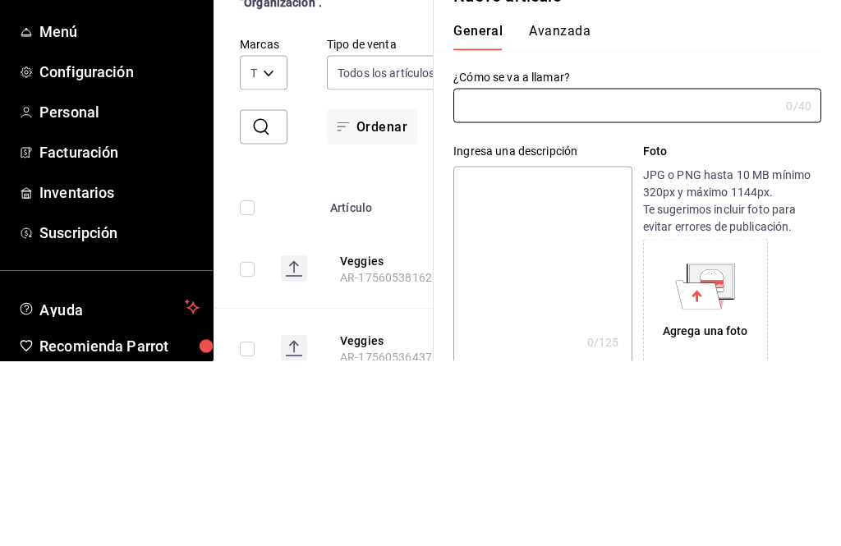
scroll to position [53, 0]
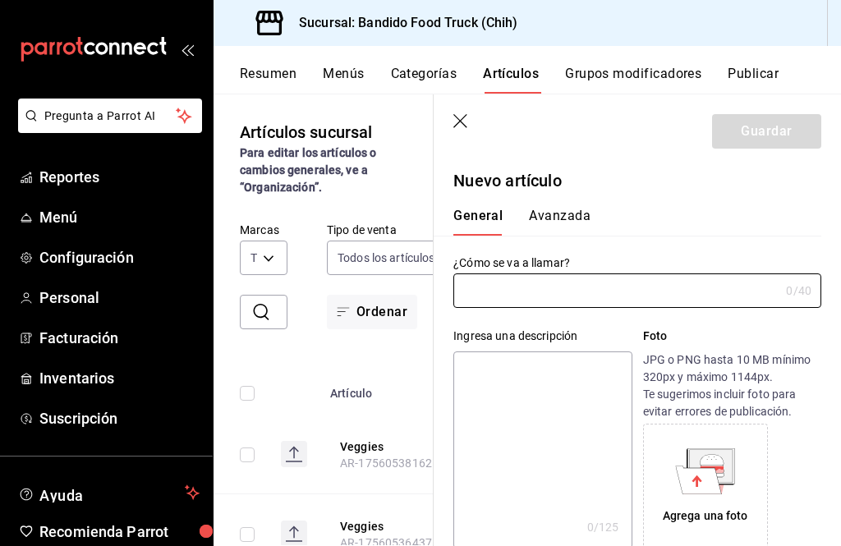
click at [465, 105] on header "Guardar" at bounding box center [636, 127] width 407 height 67
click at [468, 122] on icon "button" at bounding box center [461, 122] width 16 height 16
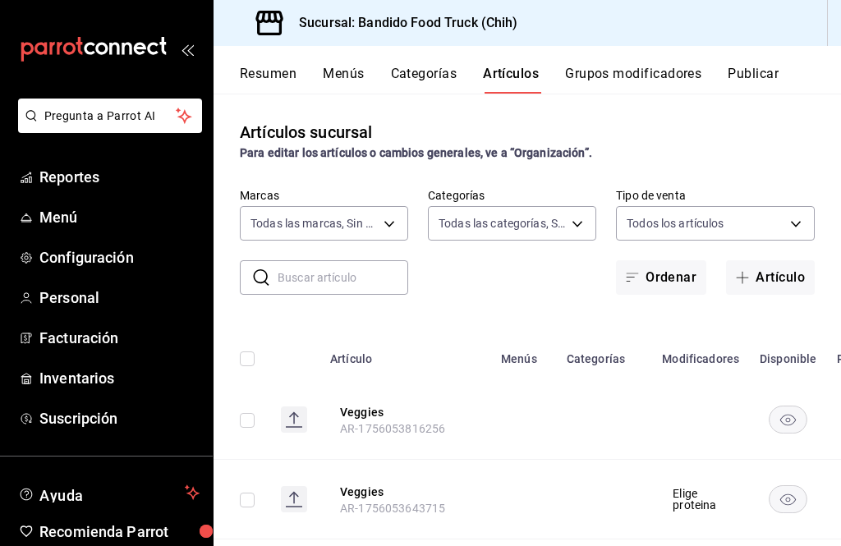
click at [458, 115] on div "Artículos sucursal Para editar los artículos o cambios generales, ve a “Organiz…" at bounding box center [526, 320] width 627 height 452
click at [398, 69] on button "Categorías" at bounding box center [424, 80] width 66 height 28
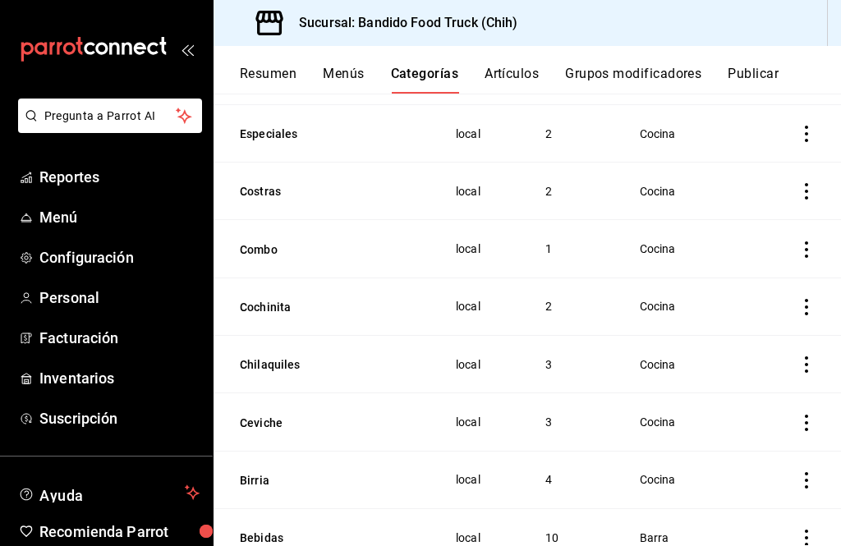
scroll to position [326, 0]
click at [805, 196] on icon "actions" at bounding box center [806, 192] width 16 height 16
click at [775, 222] on span "Editar" at bounding box center [757, 226] width 43 height 17
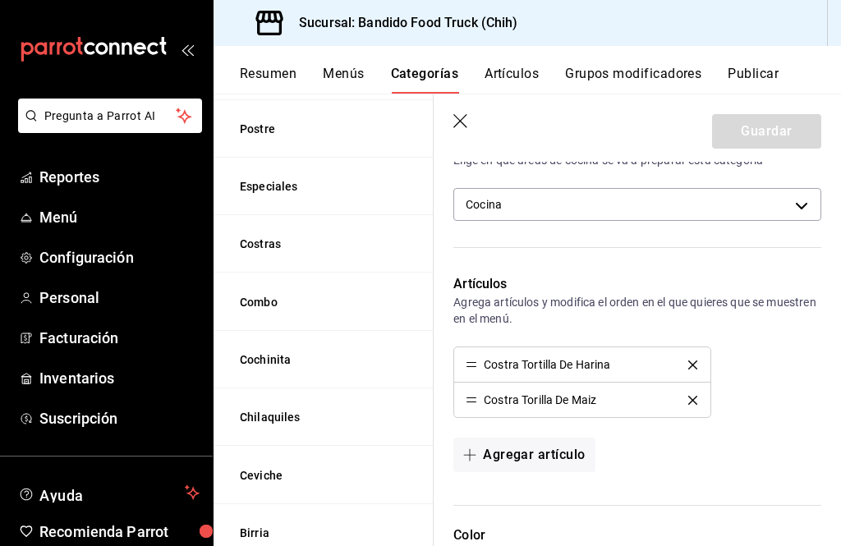
scroll to position [328, 0]
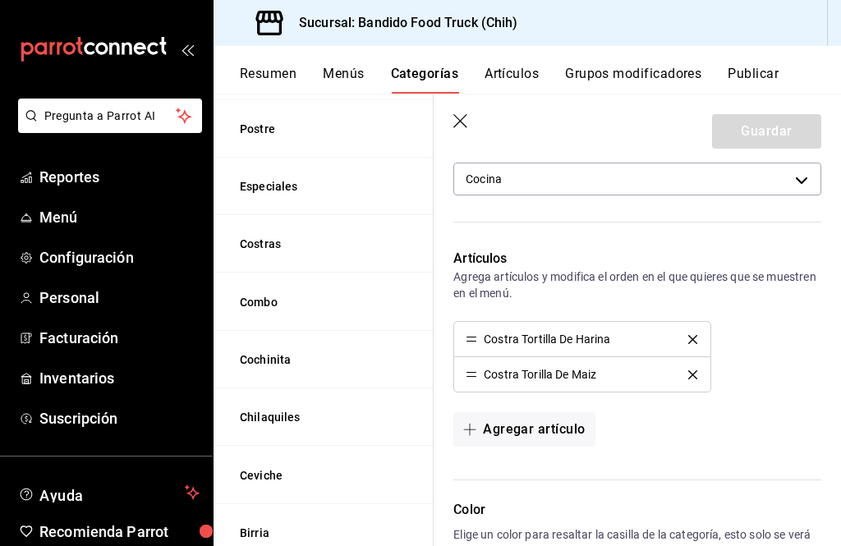
click at [610, 379] on div "Costra Torilla De Maiz" at bounding box center [581, 374] width 232 height 11
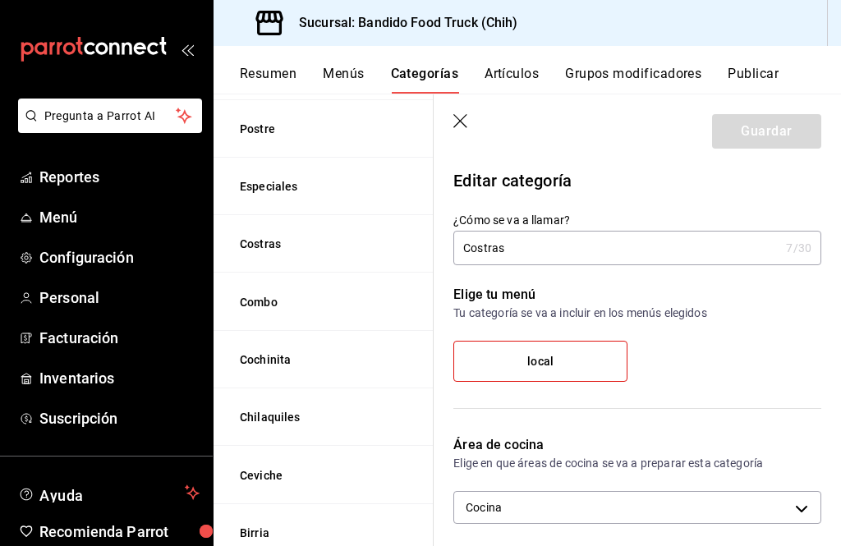
scroll to position [0, 0]
click at [490, 76] on button "Artículos" at bounding box center [511, 80] width 54 height 28
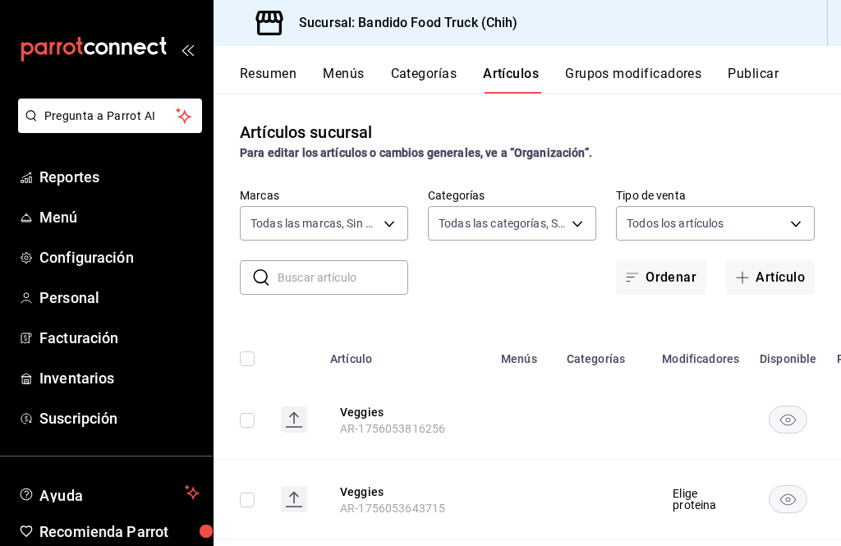
type input "51a0bfc8-29ed-46f5-9bf8-5dd92ce45963"
type input "07f72123-f49c-413d-b627-d0d6e50ebd8e,22e22152-f942-4779-a091-e9746e856eb4,f4b0c…"
click at [786, 281] on button "Artículo" at bounding box center [770, 277] width 89 height 34
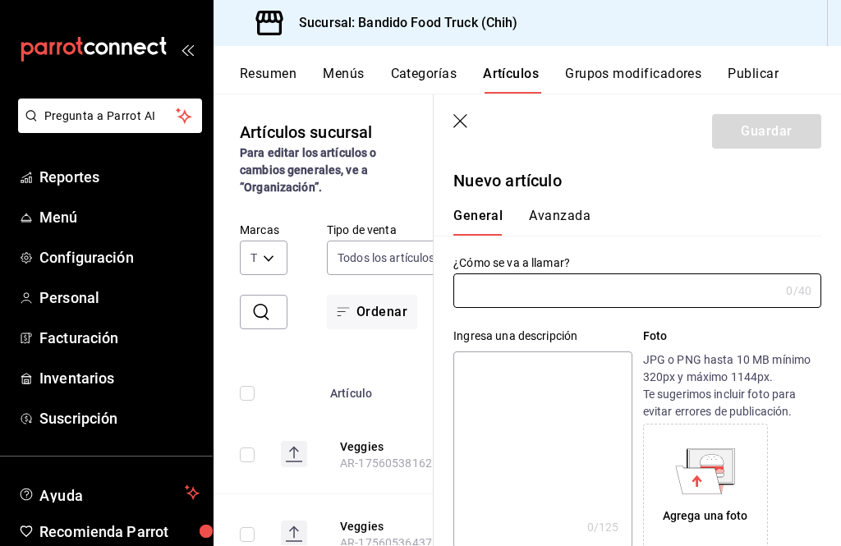
click at [472, 280] on input "text" at bounding box center [616, 290] width 326 height 33
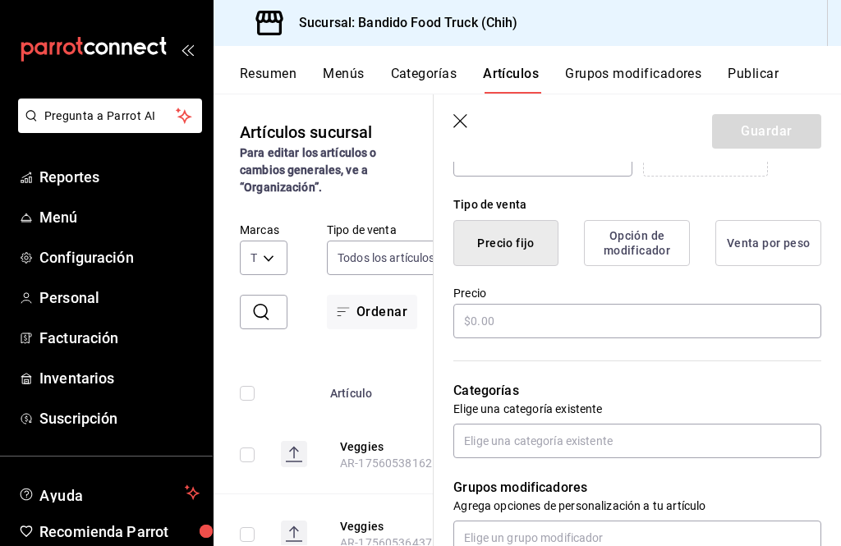
scroll to position [374, 0]
type input "Keto"
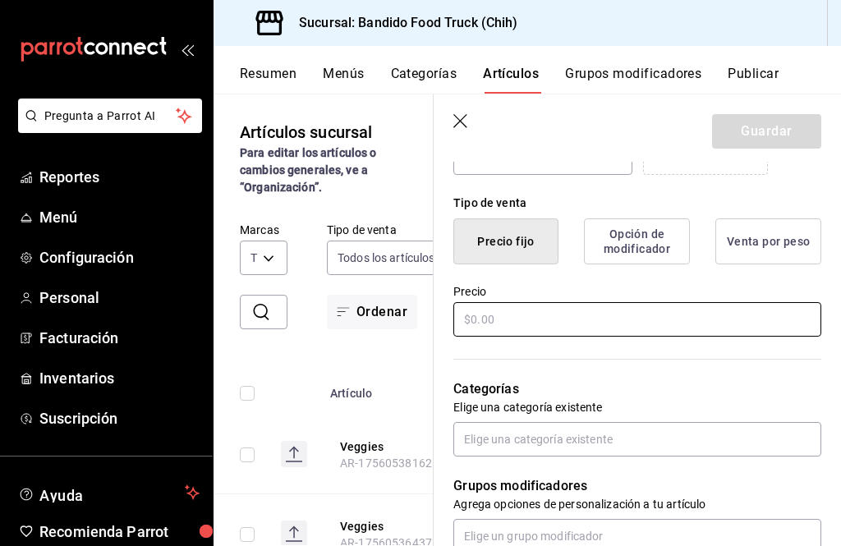
click at [749, 320] on input "text" at bounding box center [637, 319] width 368 height 34
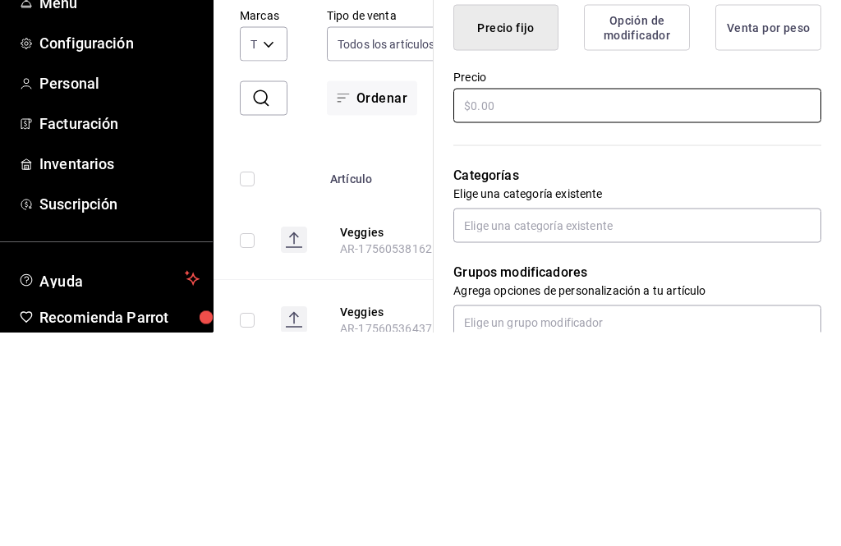
type input "$0.00"
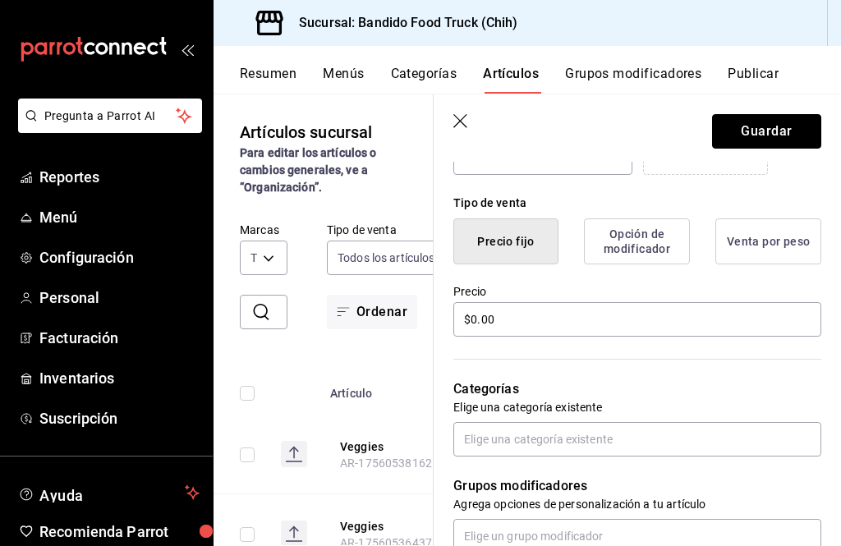
click at [800, 141] on button "Guardar" at bounding box center [766, 131] width 109 height 34
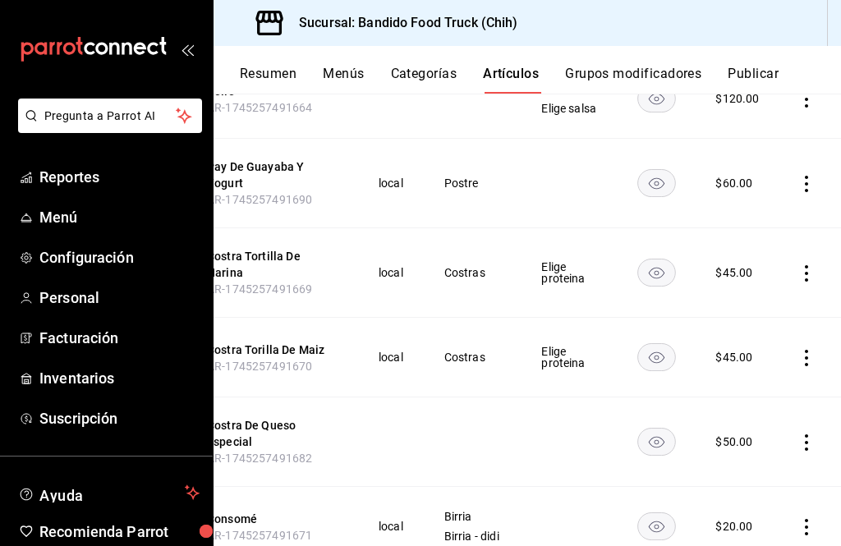
scroll to position [0, 133]
click at [807, 350] on icon "actions" at bounding box center [806, 358] width 16 height 16
click at [782, 345] on li "Editar" at bounding box center [742, 343] width 99 height 34
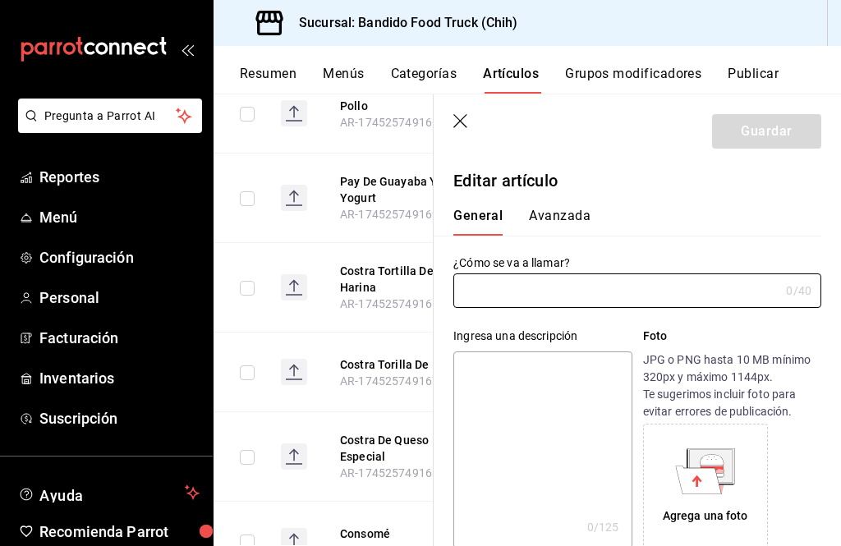
type input "Costra Torilla De Maiz"
type textarea "Costra Torilla De Maiz"
type textarea "x"
type input "$45.00"
type input "AR-1745257491670"
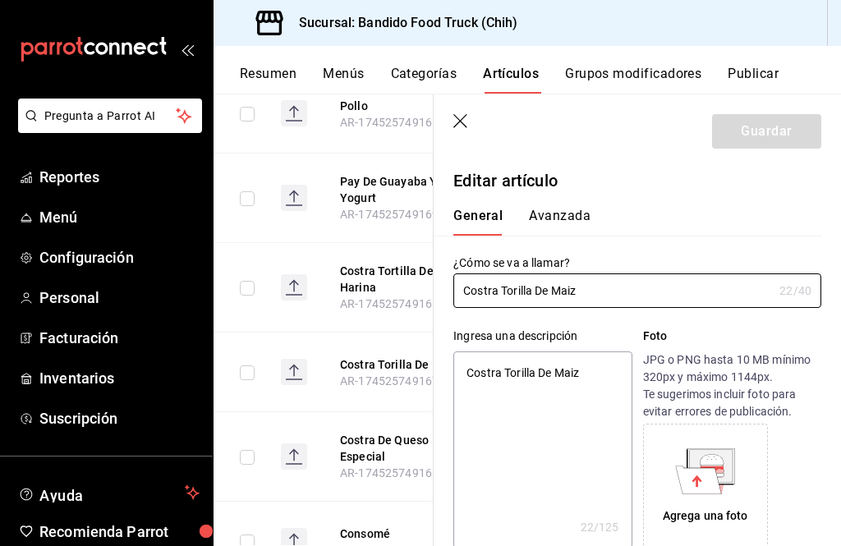
click at [532, 290] on input "Costra Torilla De Maiz" at bounding box center [612, 290] width 319 height 33
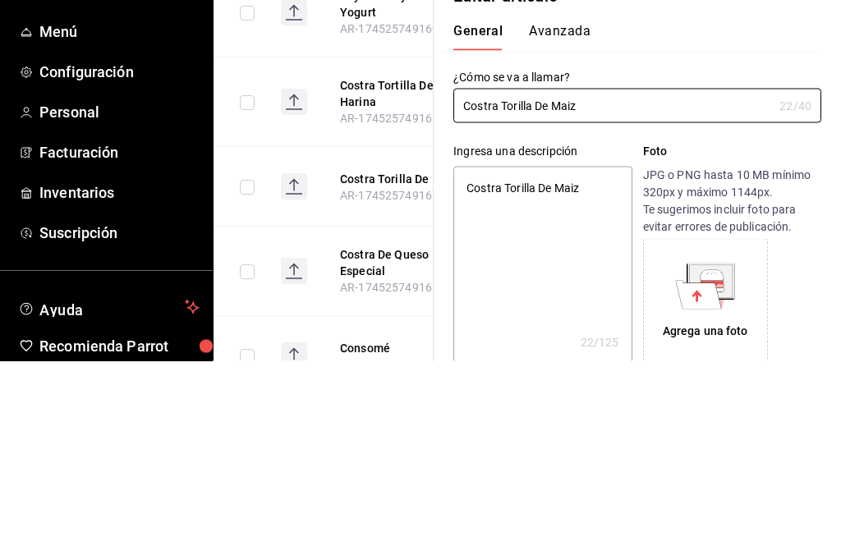
type input "[PERSON_NAME] Maiz"
type textarea "x"
type input "[PERSON_NAME]"
type textarea "x"
type input "[PERSON_NAME]"
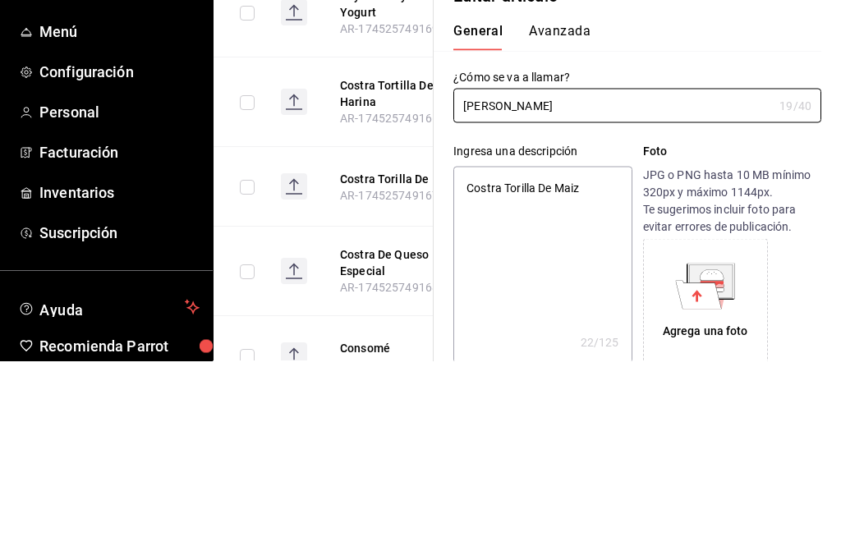
type textarea "x"
type input "[PERSON_NAME]"
type textarea "x"
type input "Costra ToDe Maiz"
type textarea "x"
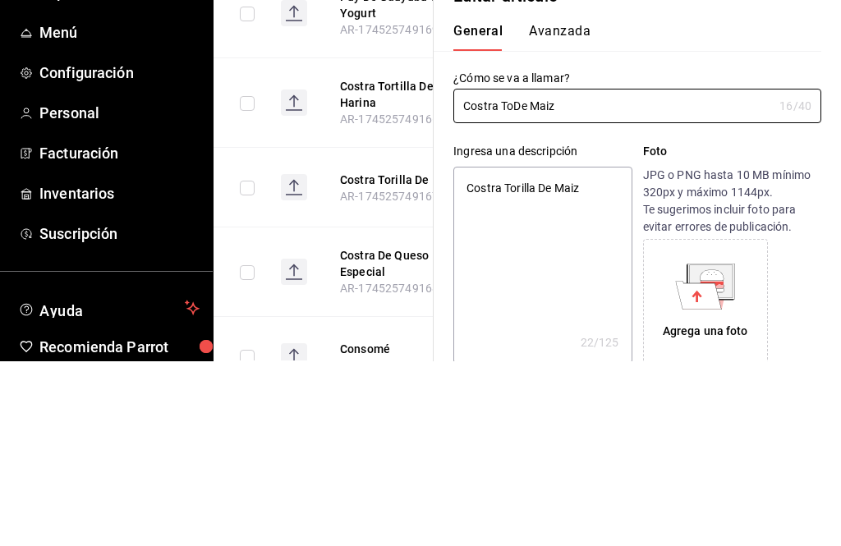
type input "Costra TotDe Maiz"
type textarea "x"
type input "Costra TotiDe Maiz"
type textarea "x"
type input "Costra TotilDe Maiz"
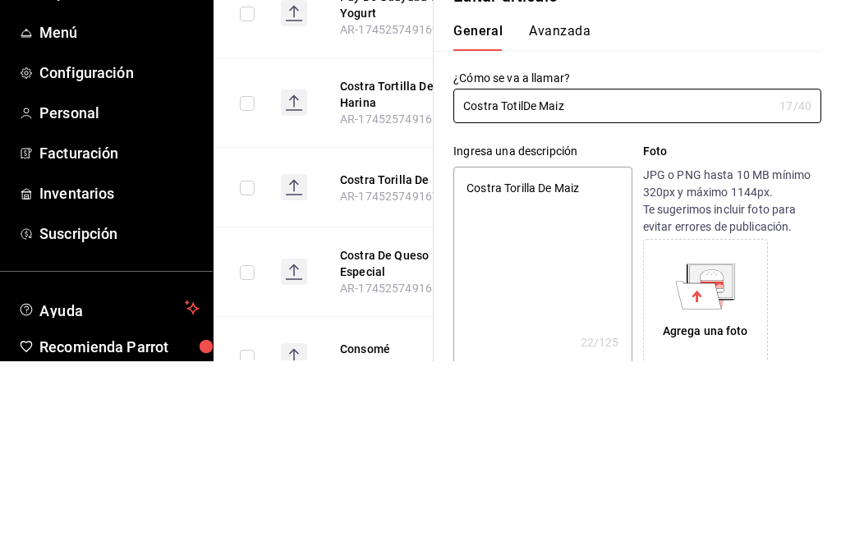
type textarea "x"
type input "Costra TotillDe Maiz"
type textarea "x"
type input "Costra TotillaDe Maiz"
type textarea "x"
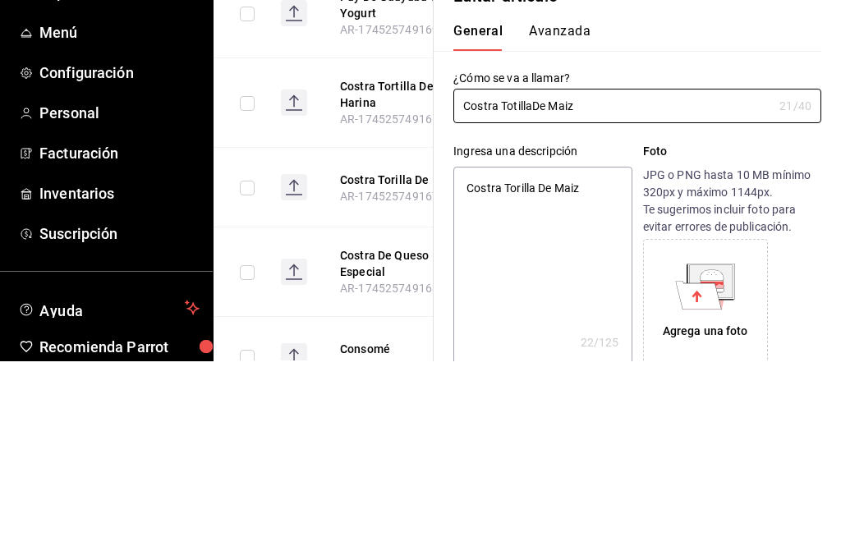
type input "Costra TotillDe Maiz"
type textarea "x"
type input "Costra TotilDe Maiz"
type textarea "x"
type input "Costra TotiDe Maiz"
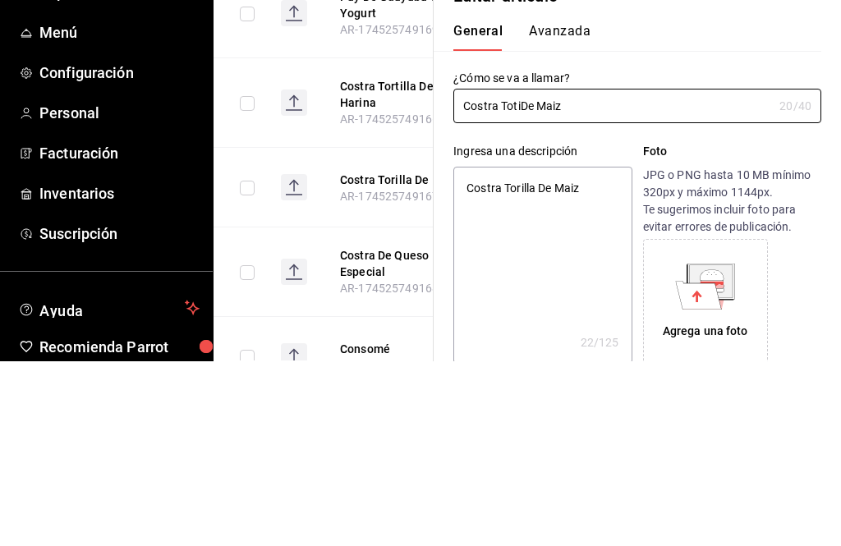
type textarea "x"
type input "Costra TotDe Maiz"
type textarea "x"
type input "Costra ToDe Maiz"
type textarea "x"
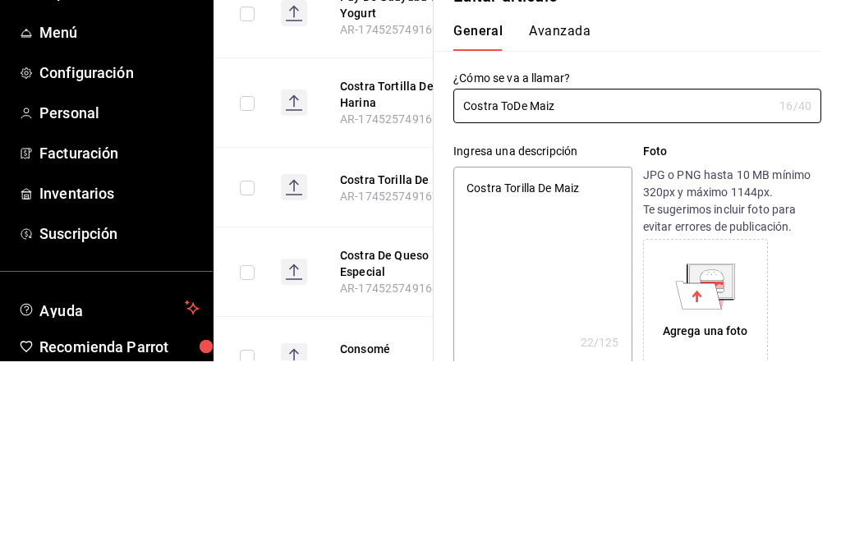
type input "[PERSON_NAME]"
type textarea "x"
type input "Costra TortDe Maiz"
type textarea "x"
type input "[PERSON_NAME]"
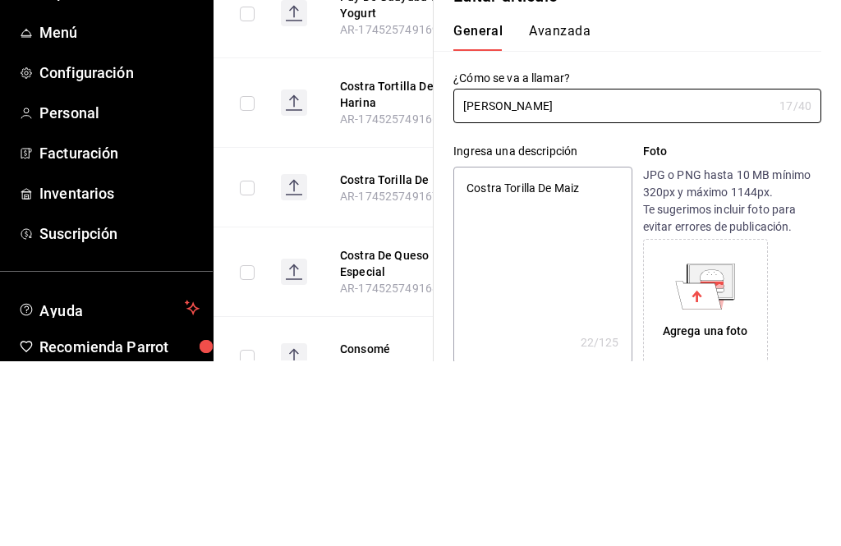
type textarea "x"
type input "Costra TortilDe Maiz"
type textarea "x"
type input "Costra TortillDe Maiz"
type textarea "x"
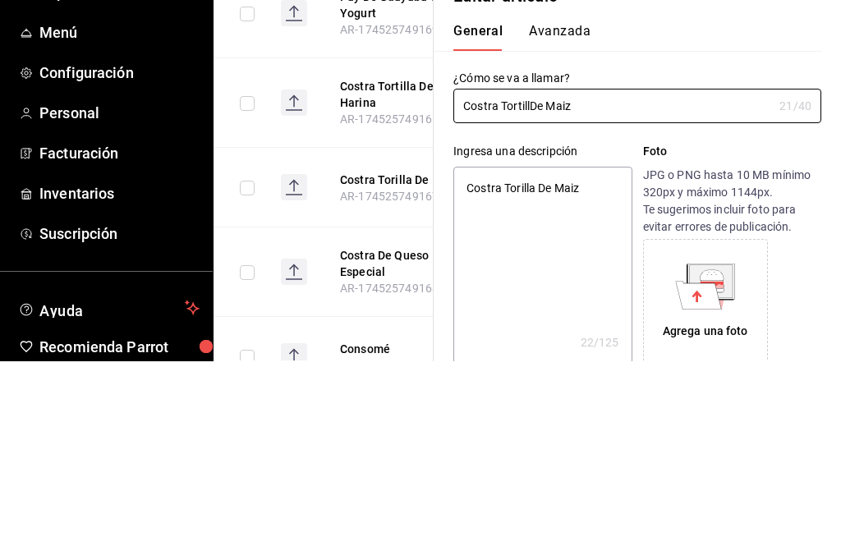
type input "Costra TortillaDe Maiz"
type textarea "x"
type input "Costra Tortilla De Maiz"
type textarea "x"
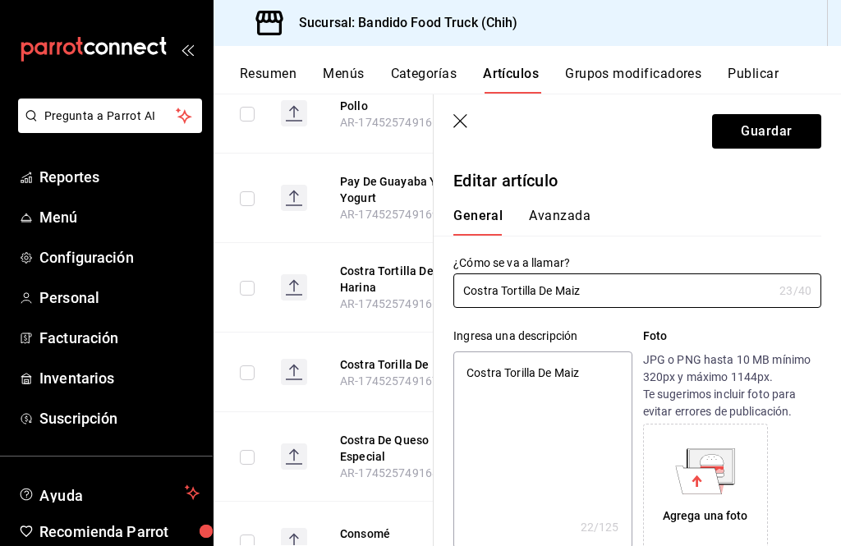
type input "Costra Tortilla De Maiz"
click at [802, 138] on button "Guardar" at bounding box center [766, 131] width 109 height 34
type textarea "x"
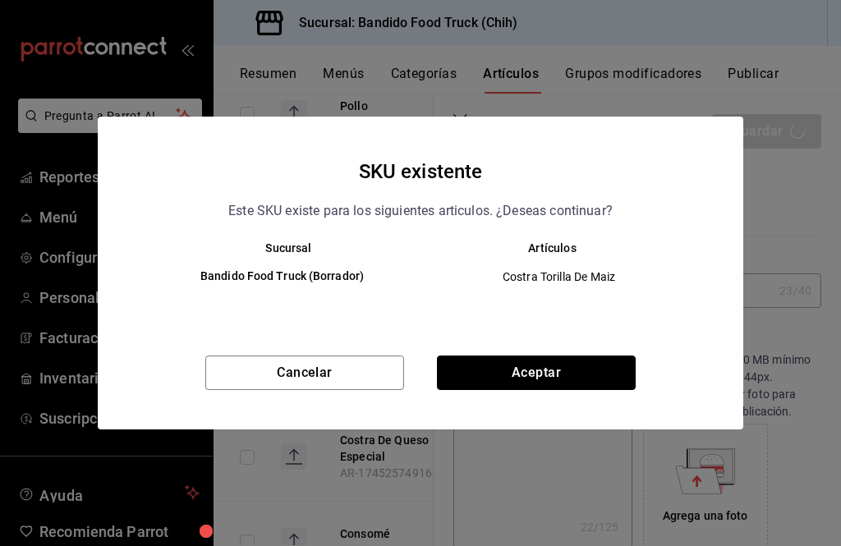
click at [617, 368] on button "Aceptar" at bounding box center [536, 372] width 199 height 34
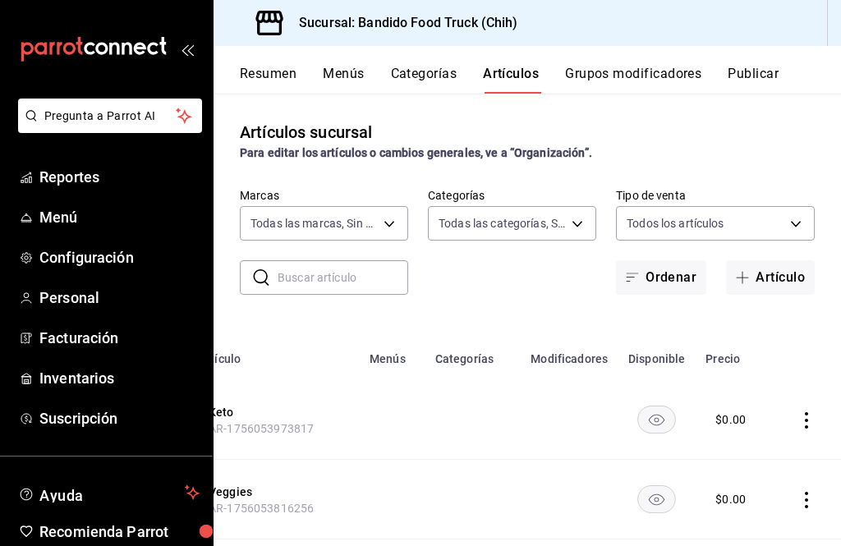
scroll to position [0, 131]
click at [805, 412] on icon "actions" at bounding box center [806, 420] width 16 height 16
click at [764, 403] on span "Editar" at bounding box center [757, 405] width 43 height 17
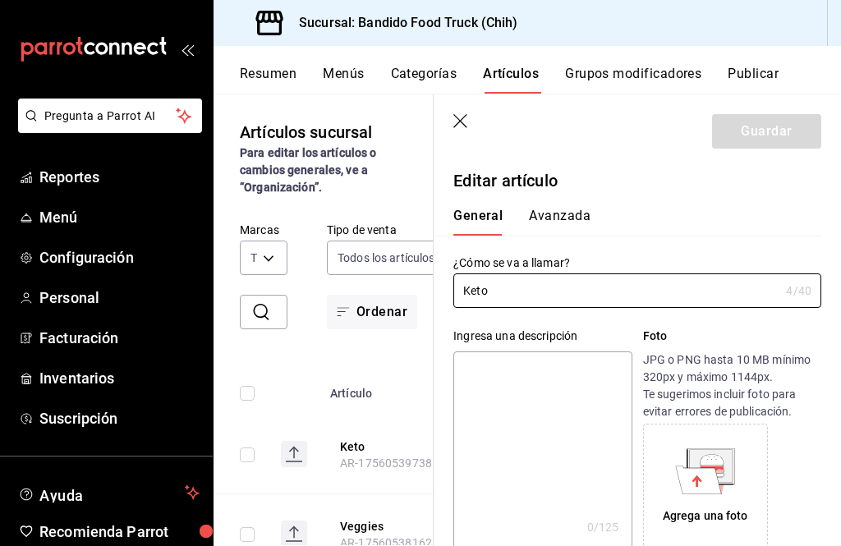
type input "$0.00"
click at [720, 291] on input "Keto" at bounding box center [616, 290] width 326 height 33
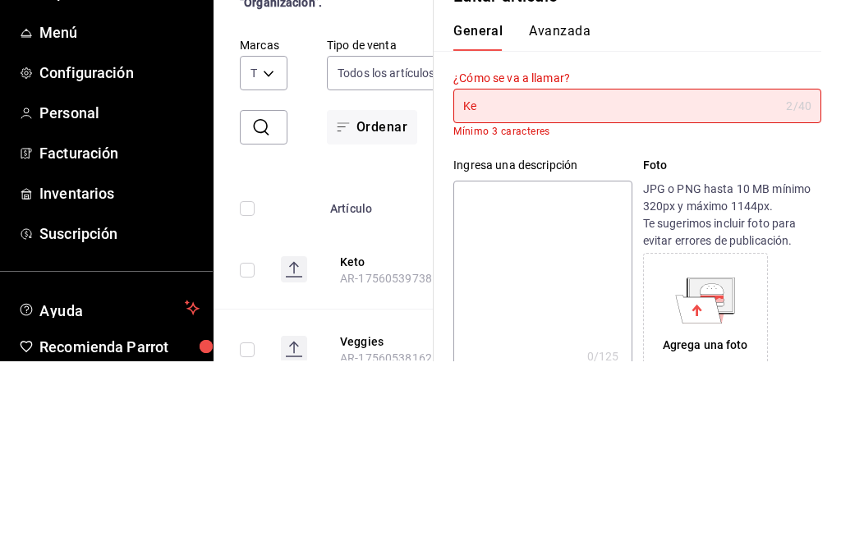
type input "K"
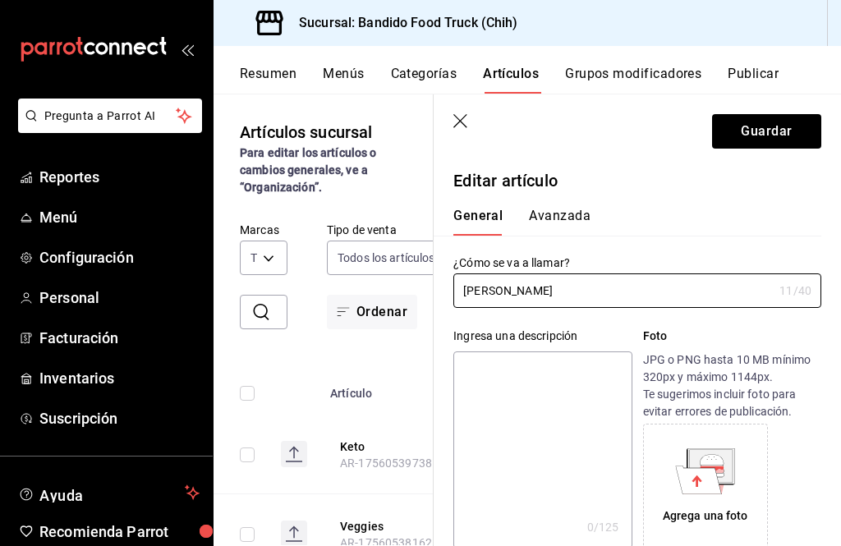
type input "[PERSON_NAME]"
click at [782, 134] on button "Guardar" at bounding box center [766, 131] width 109 height 34
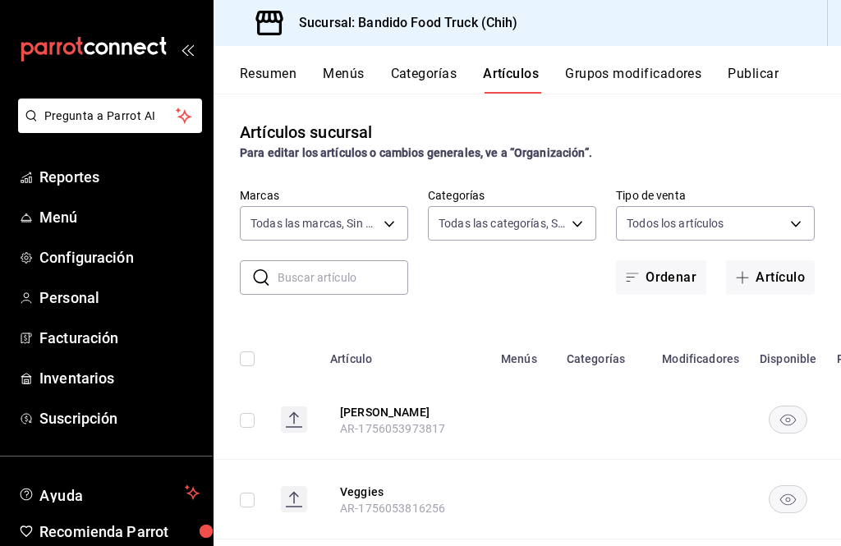
click at [433, 71] on button "Categorías" at bounding box center [424, 80] width 66 height 28
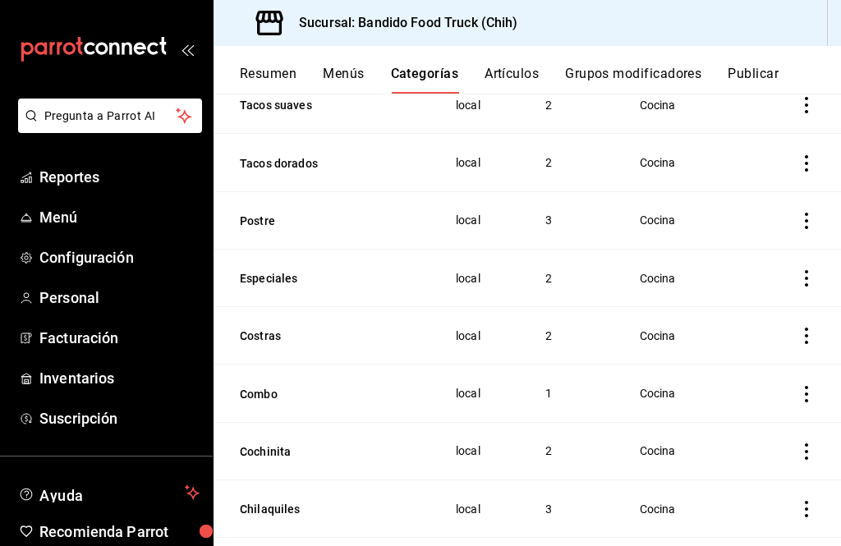
scroll to position [186, 0]
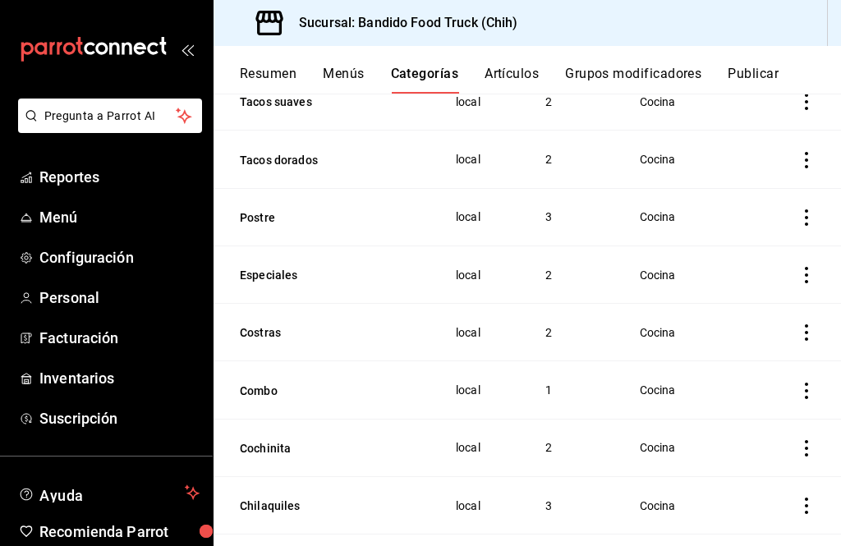
click at [805, 333] on icon "actions" at bounding box center [806, 332] width 16 height 16
click at [779, 370] on li "Editar" at bounding box center [742, 368] width 99 height 34
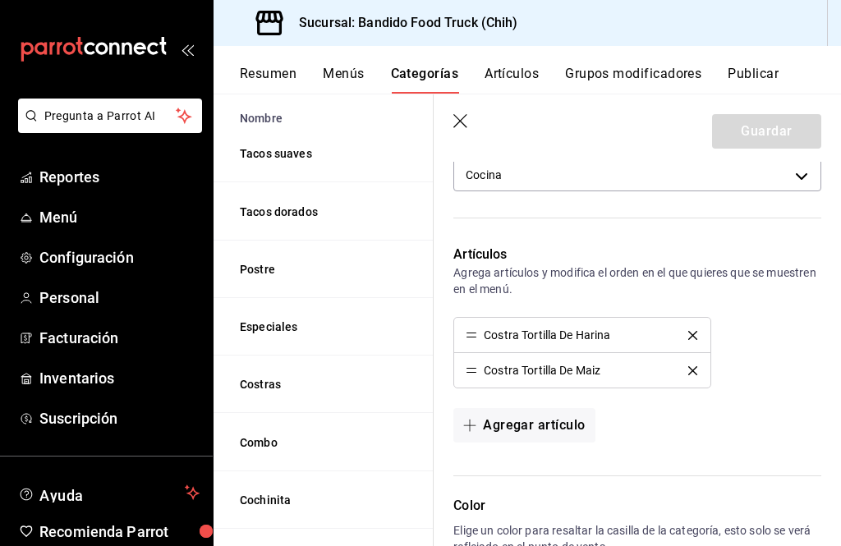
scroll to position [333, 0]
click at [574, 427] on button "Agregar artículo" at bounding box center [523, 424] width 141 height 34
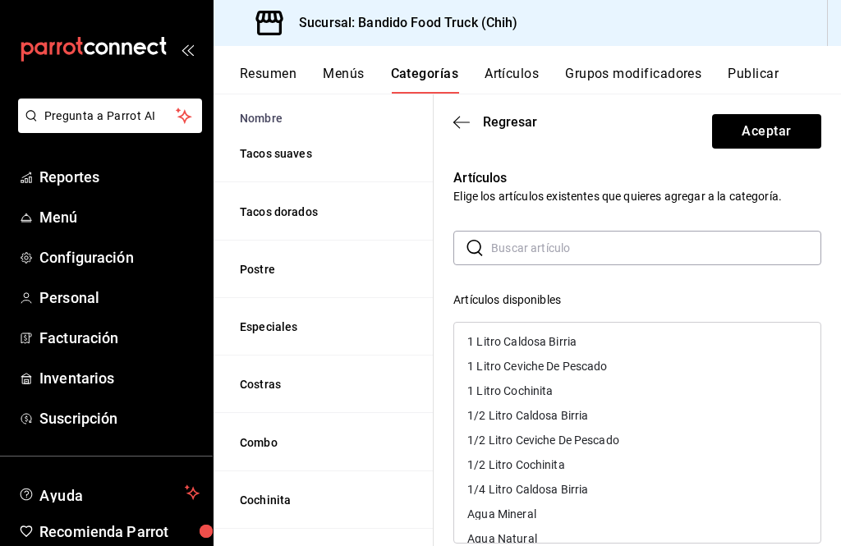
click at [696, 242] on input "text" at bounding box center [656, 248] width 330 height 33
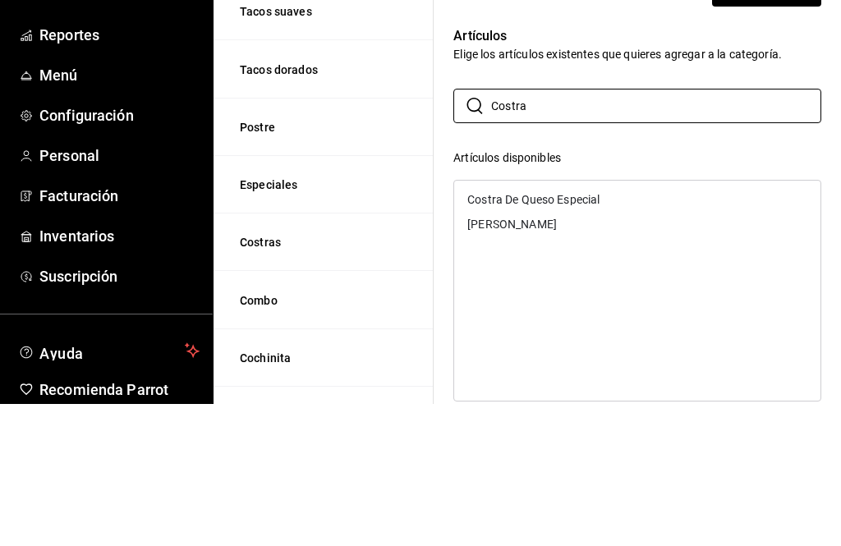
scroll to position [53, 0]
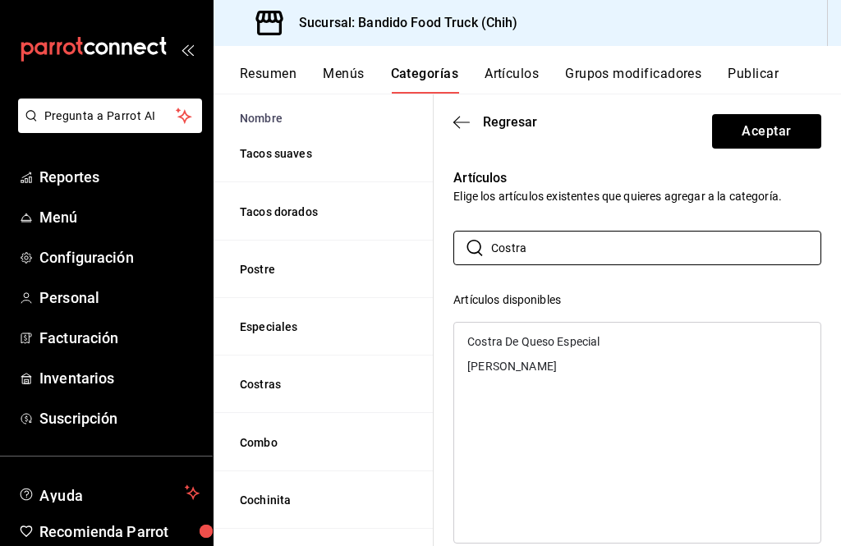
type input "Costra"
click at [514, 366] on div "[PERSON_NAME]" at bounding box center [511, 365] width 89 height 11
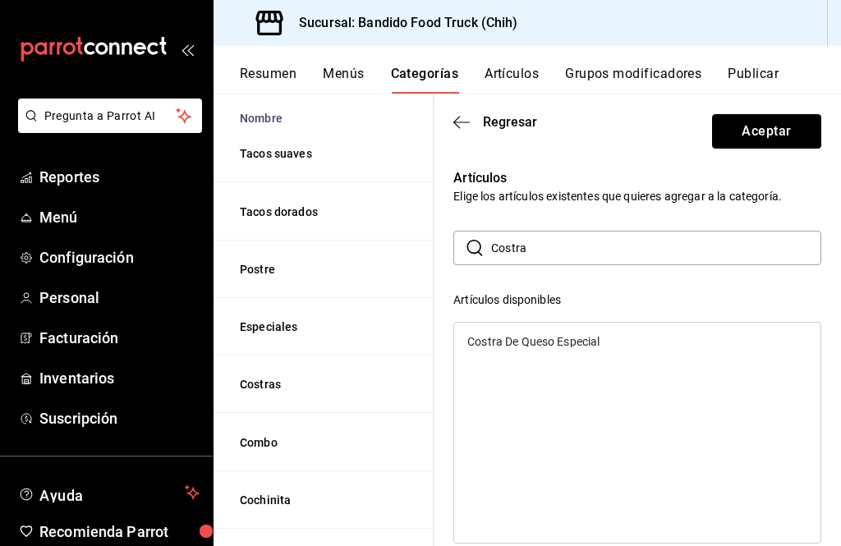
click at [791, 140] on button "Aceptar" at bounding box center [766, 131] width 109 height 34
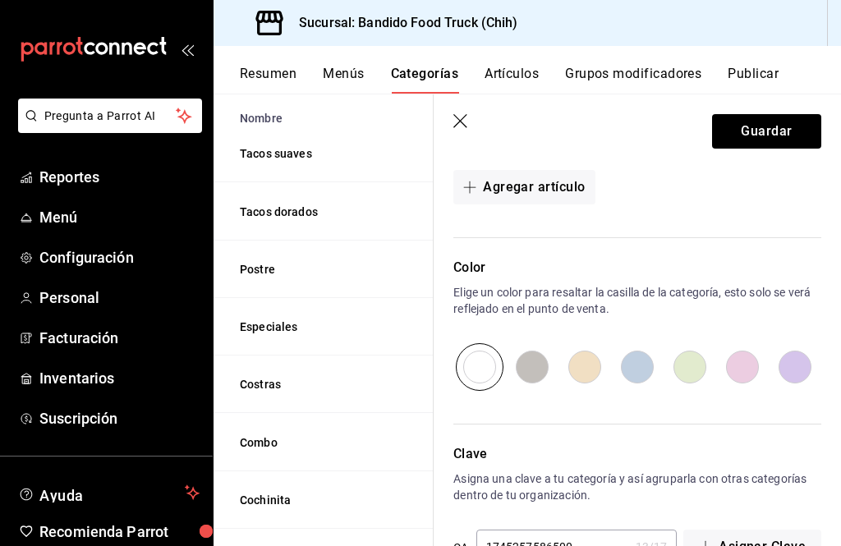
scroll to position [606, 0]
click at [811, 118] on button "Guardar" at bounding box center [766, 131] width 109 height 34
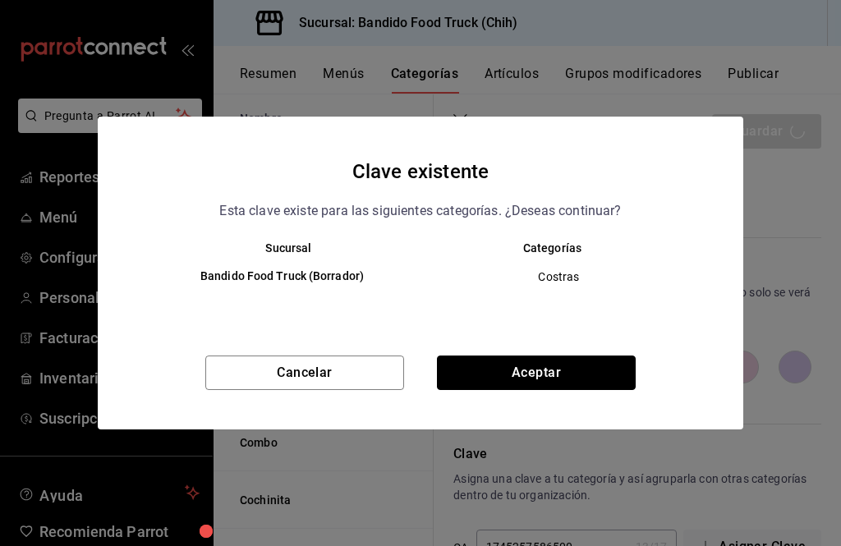
click at [593, 362] on button "Aceptar" at bounding box center [536, 372] width 199 height 34
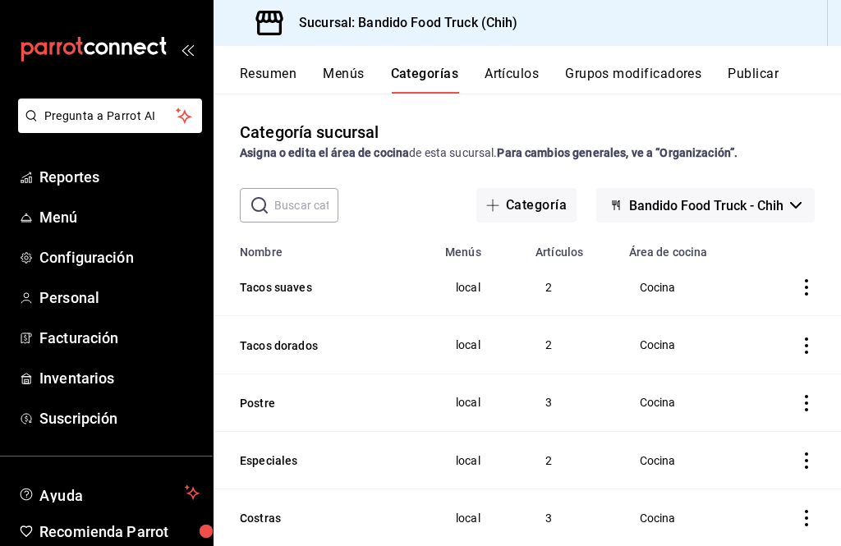
click at [501, 75] on button "Artículos" at bounding box center [511, 80] width 54 height 28
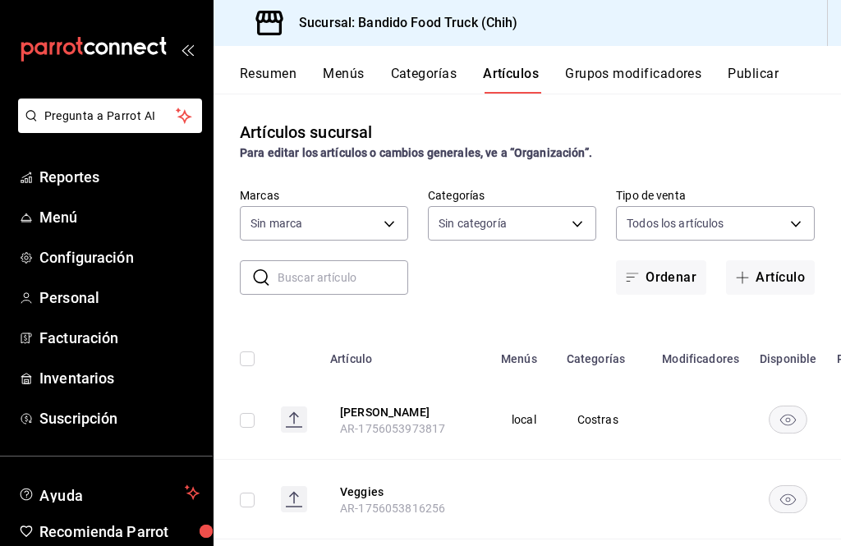
type input "51a0bfc8-29ed-46f5-9bf8-5dd92ce45963"
type input "07f72123-f49c-413d-b627-d0d6e50ebd8e,22e22152-f942-4779-a091-e9746e856eb4,f4b0c…"
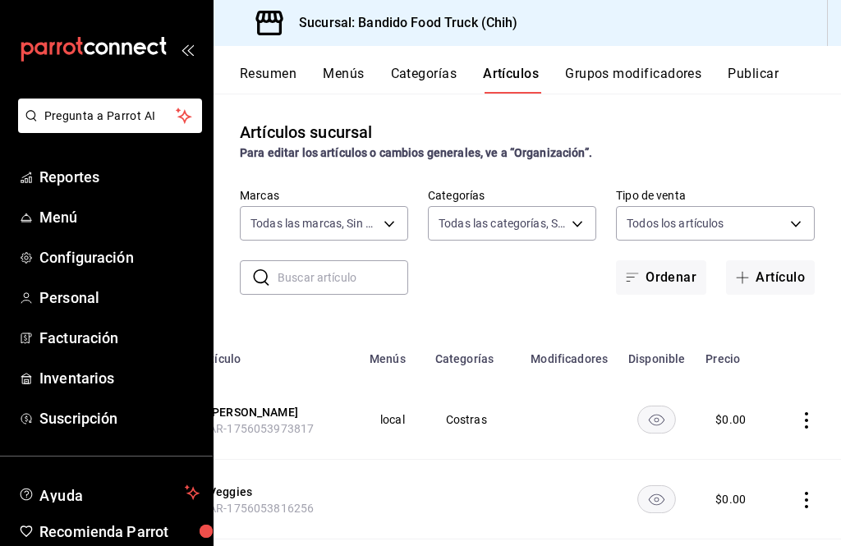
scroll to position [0, 131]
click at [813, 417] on icon "actions" at bounding box center [806, 420] width 16 height 16
click at [755, 447] on li "Editar" at bounding box center [742, 436] width 99 height 34
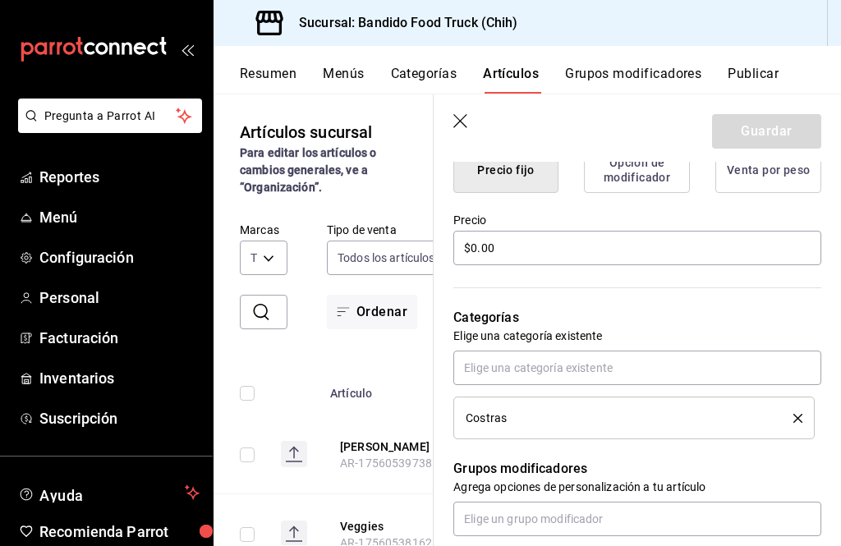
scroll to position [446, 0]
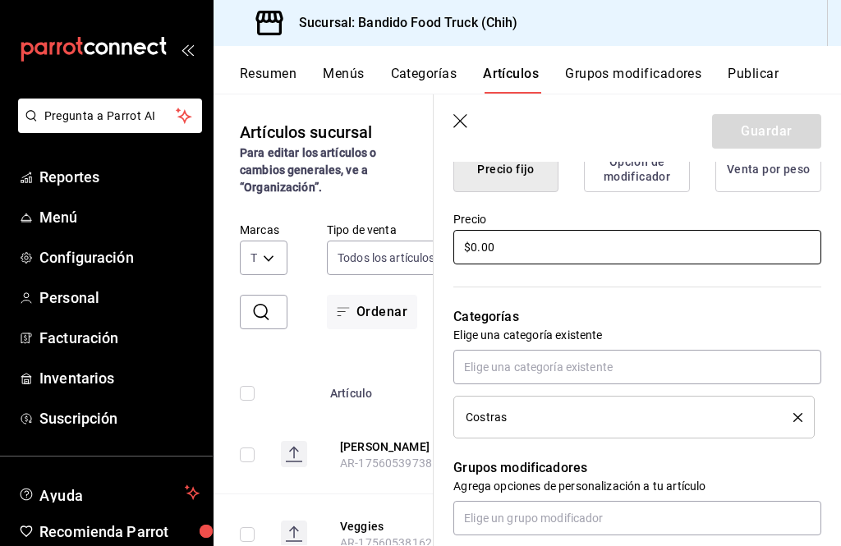
click at [736, 254] on input "$0.00" at bounding box center [637, 247] width 368 height 34
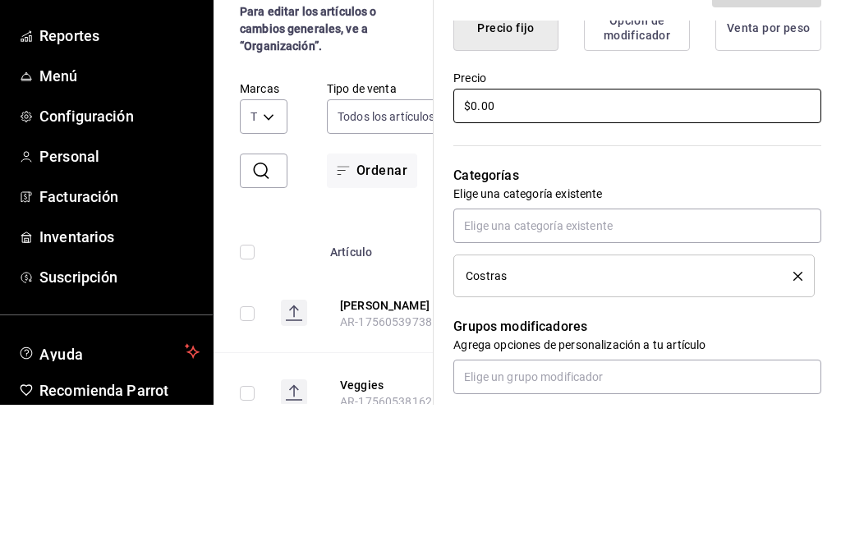
type input "$0.00"
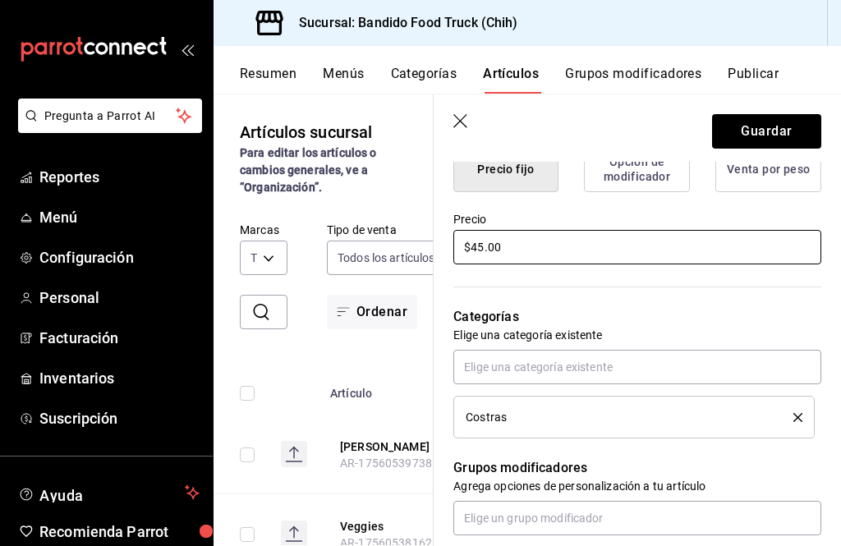
type input "$45.00"
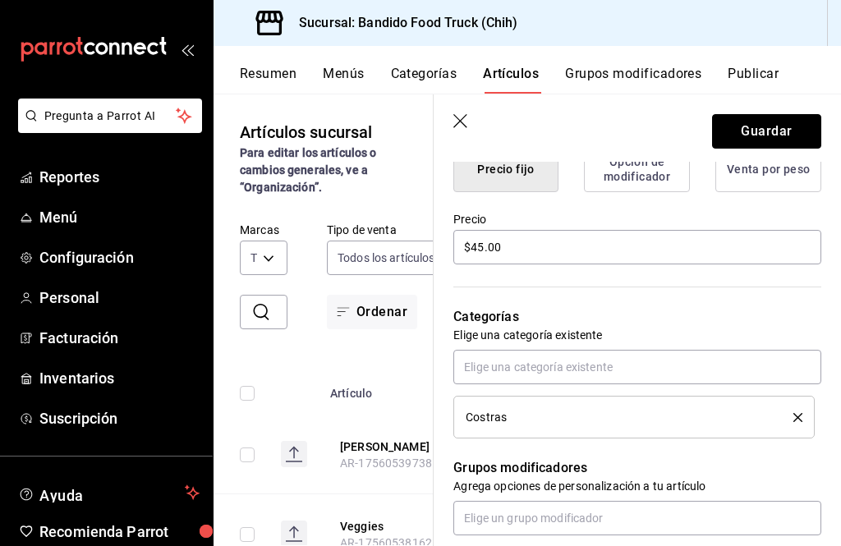
click at [801, 136] on button "Guardar" at bounding box center [766, 131] width 109 height 34
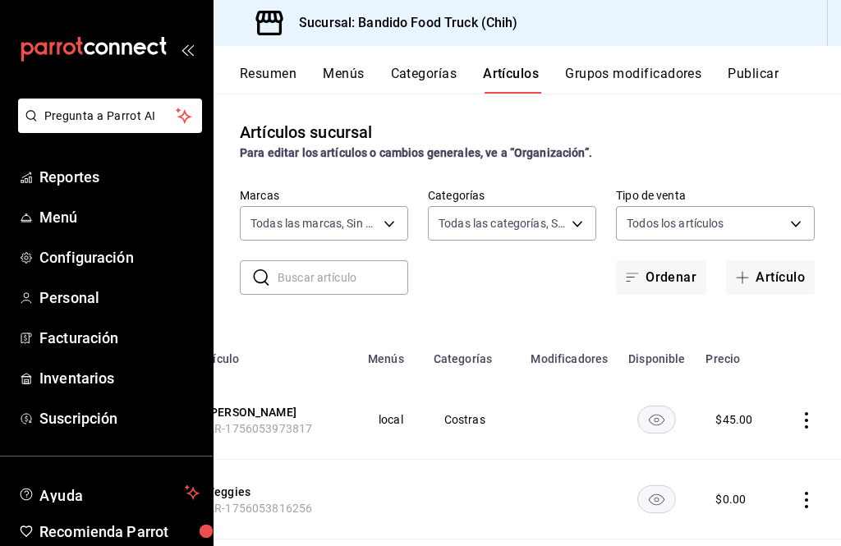
click at [680, 82] on button "Grupos modificadores" at bounding box center [633, 80] width 136 height 28
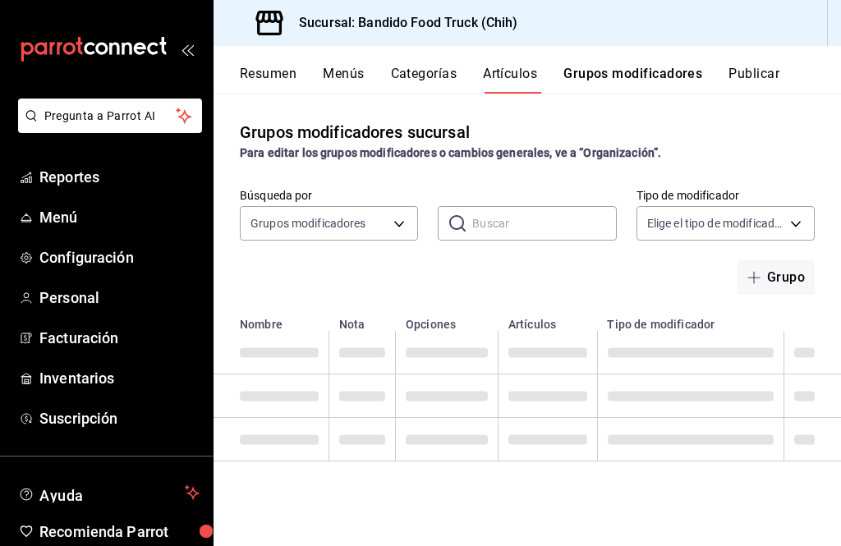
click at [657, 73] on button "Grupos modificadores" at bounding box center [632, 80] width 139 height 28
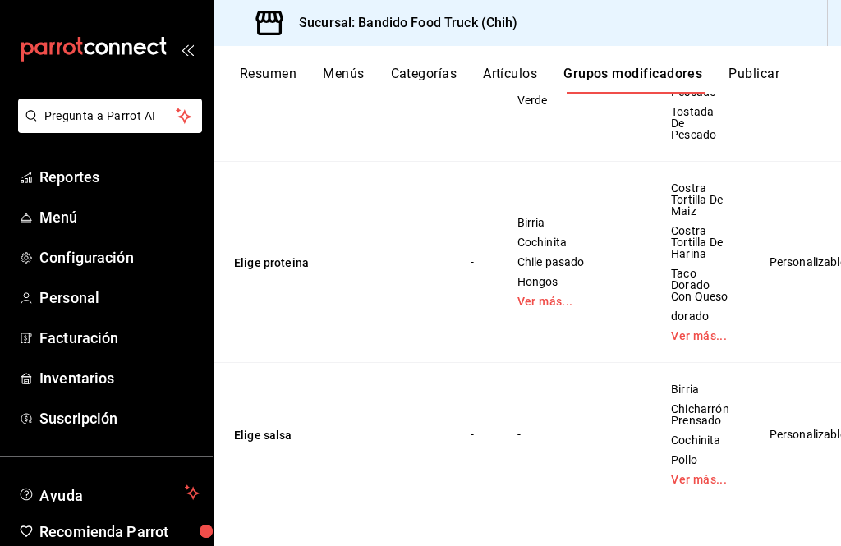
scroll to position [873, 0]
click at [796, 342] on span "Editar" at bounding box center [786, 346] width 43 height 17
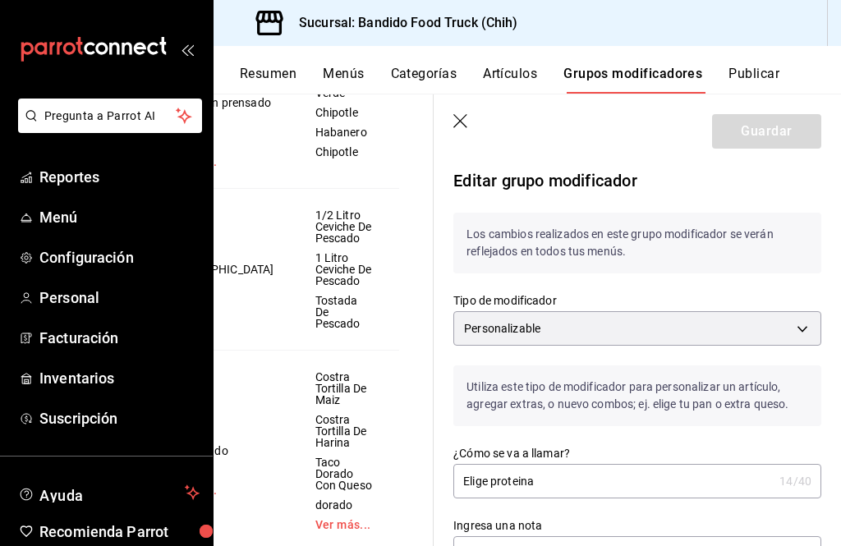
click at [738, 332] on body "Pregunta a Parrot AI Reportes Menú Configuración Personal Facturación Inventari…" at bounding box center [420, 273] width 841 height 546
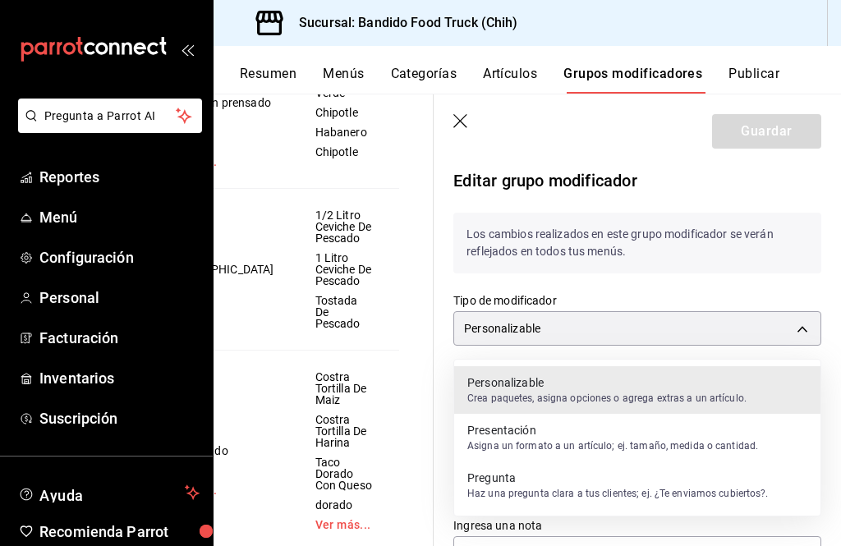
click at [814, 324] on div at bounding box center [420, 273] width 841 height 546
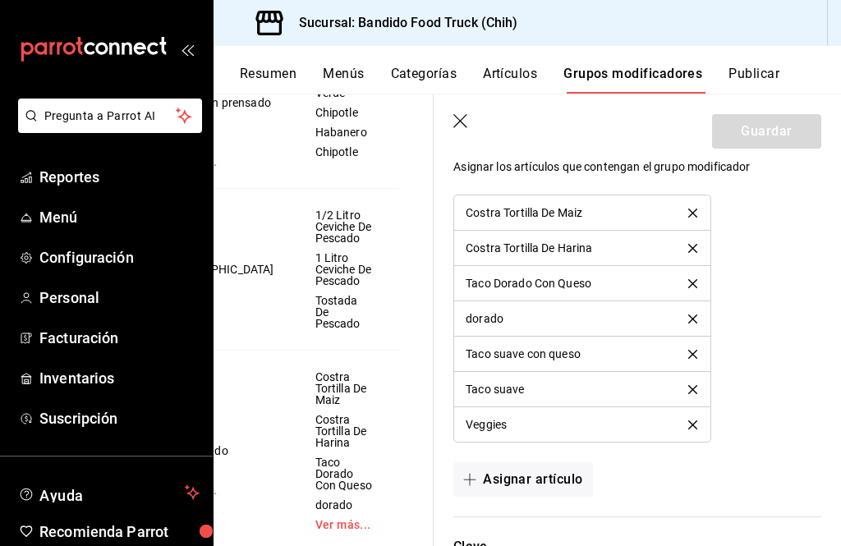
scroll to position [1437, 0]
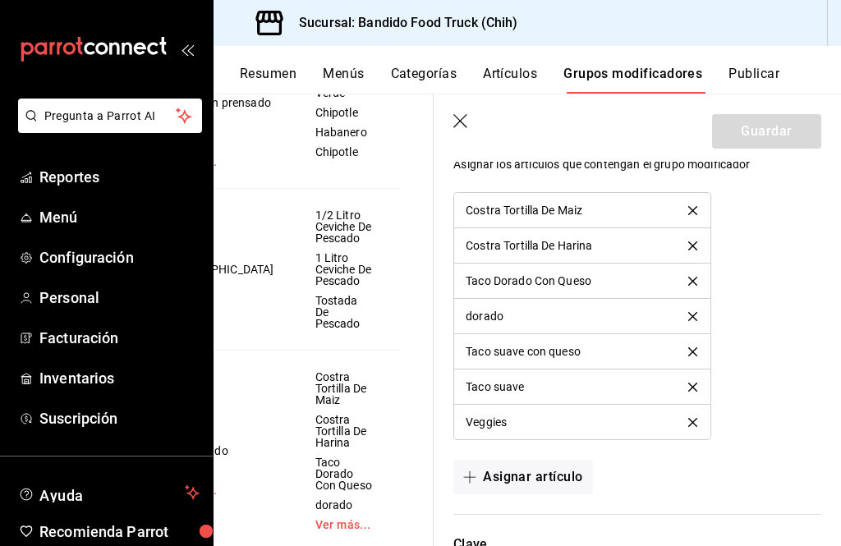
click at [695, 420] on icon "delete" at bounding box center [692, 422] width 9 height 9
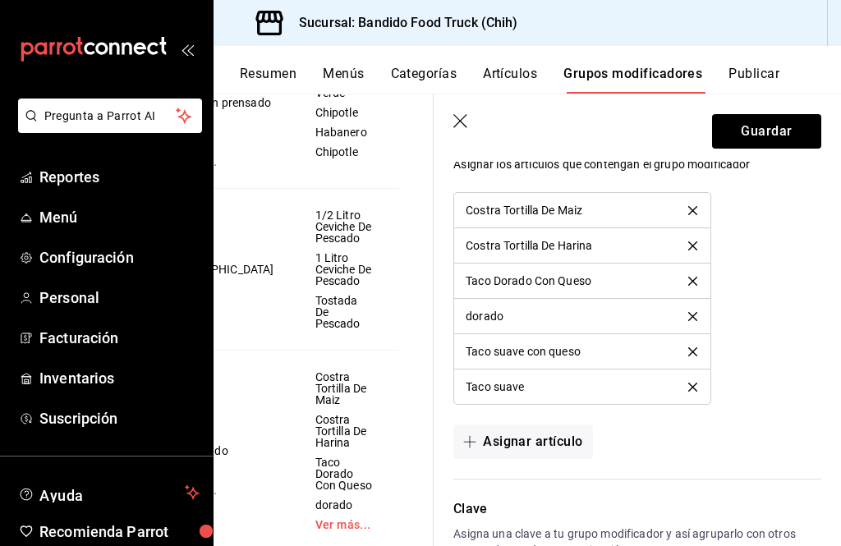
click at [566, 447] on button "Asignar artículo" at bounding box center [522, 441] width 139 height 34
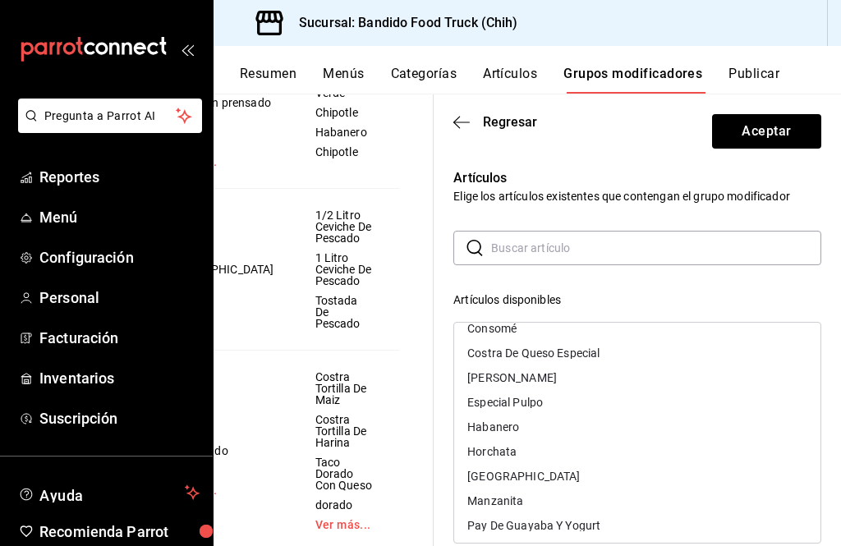
scroll to position [624, 0]
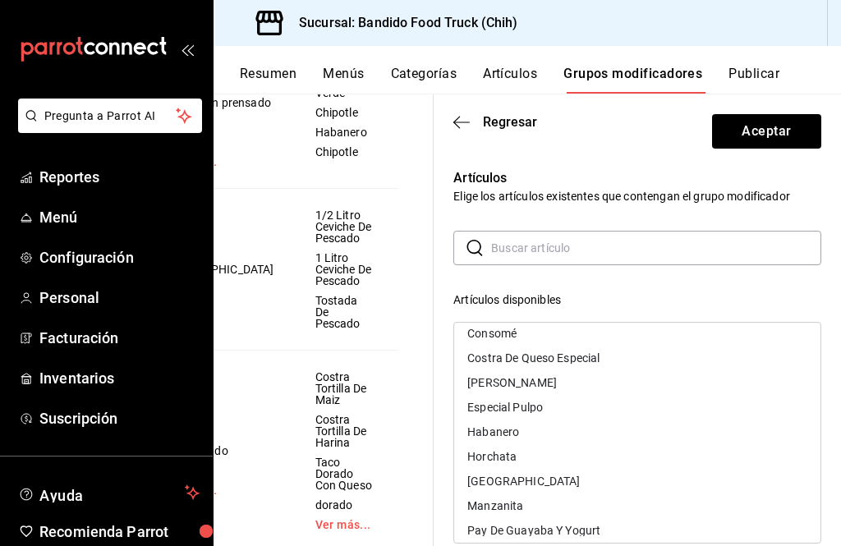
click at [527, 384] on div "[PERSON_NAME]" at bounding box center [511, 382] width 89 height 11
click at [800, 134] on button "Aceptar" at bounding box center [766, 131] width 109 height 34
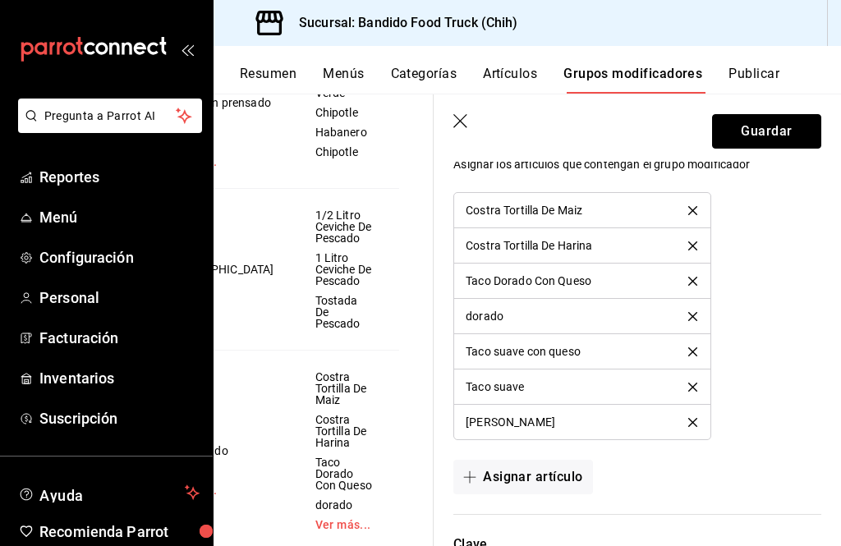
click at [799, 142] on button "Guardar" at bounding box center [766, 131] width 109 height 34
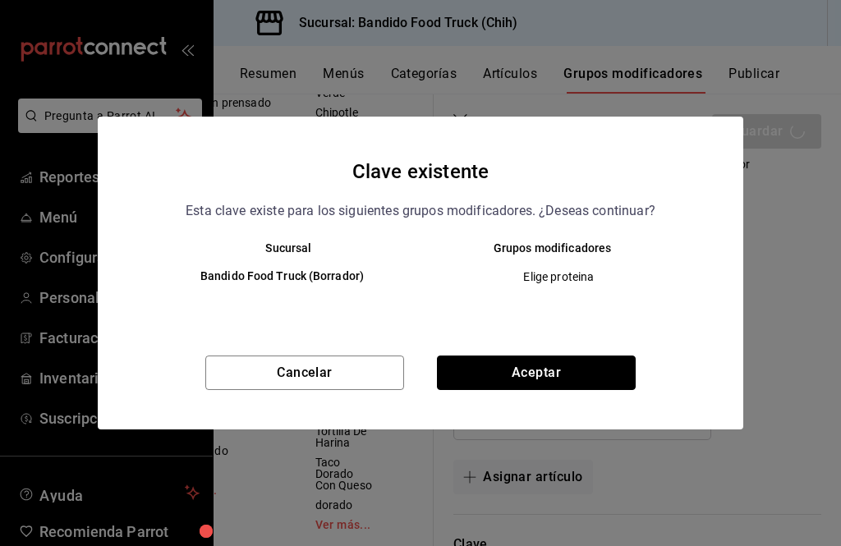
click at [608, 367] on button "Aceptar" at bounding box center [536, 372] width 199 height 34
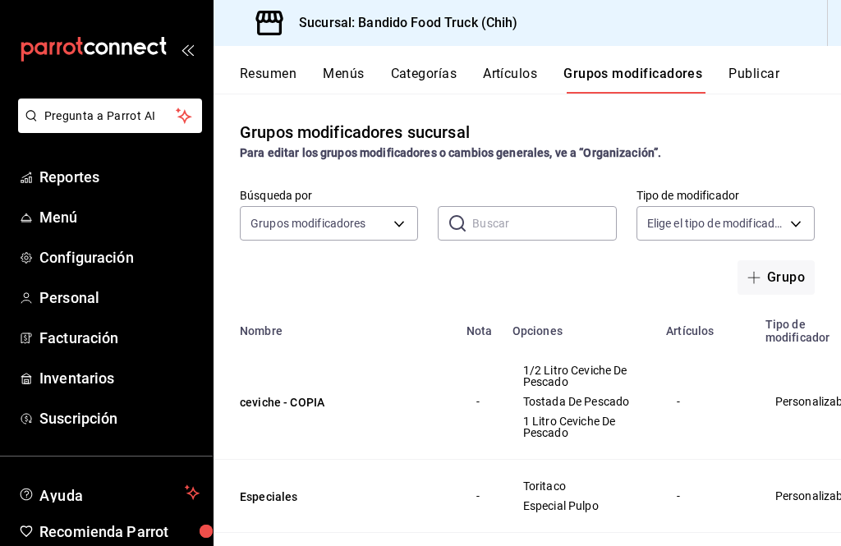
click at [531, 79] on button "Artículos" at bounding box center [510, 80] width 54 height 28
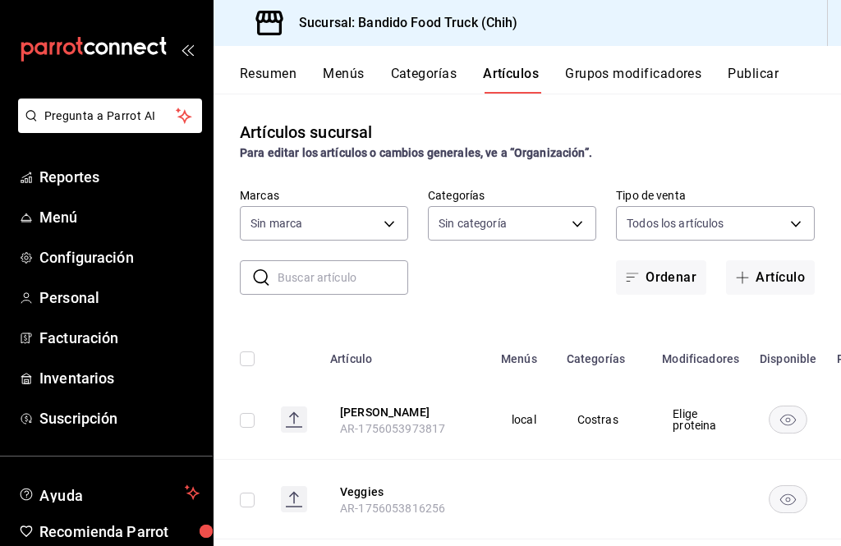
click at [331, 282] on input "text" at bounding box center [342, 277] width 131 height 33
type input "51a0bfc8-29ed-46f5-9bf8-5dd92ce45963"
type input "07f72123-f49c-413d-b627-d0d6e50ebd8e,22e22152-f942-4779-a091-e9746e856eb4,f4b0c…"
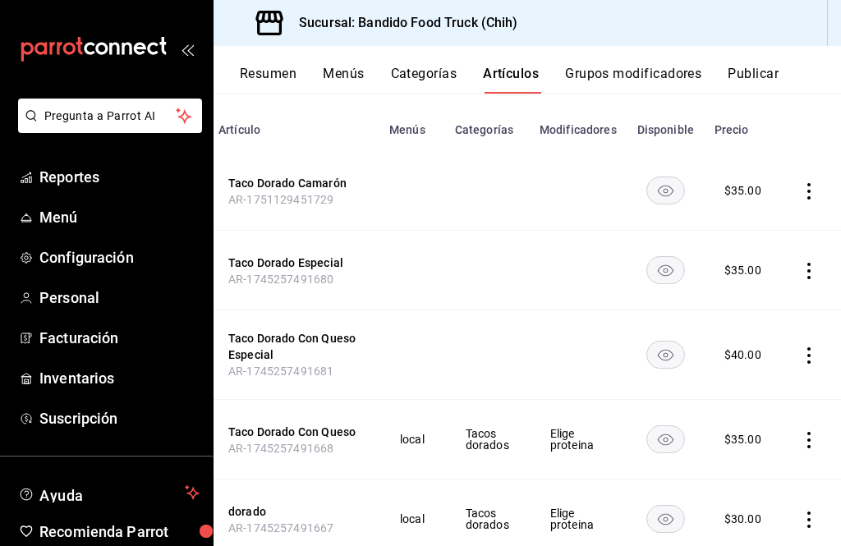
scroll to position [0, 112]
type input "Dorado"
click at [805, 511] on icon "actions" at bounding box center [808, 519] width 16 height 16
click at [759, 435] on span "Editar" at bounding box center [757, 435] width 43 height 17
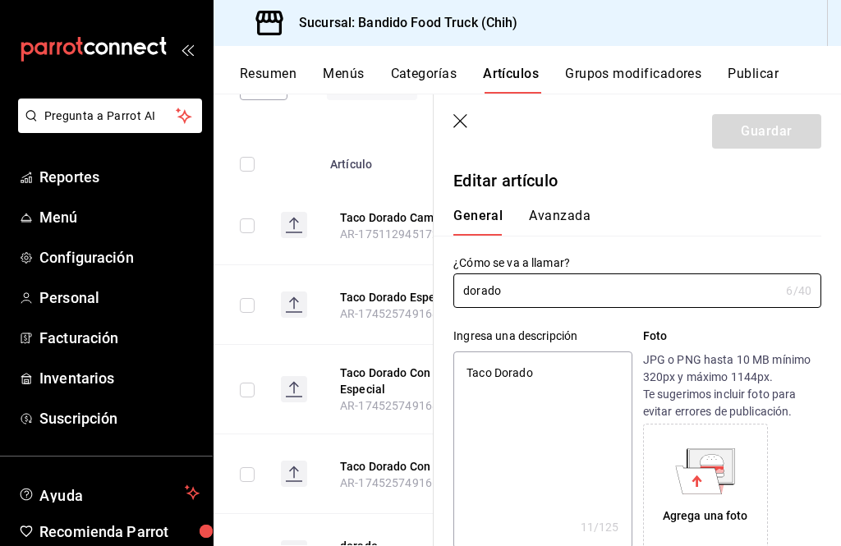
type textarea "x"
type input "$30.00"
click at [626, 290] on input "dorado" at bounding box center [616, 290] width 326 height 33
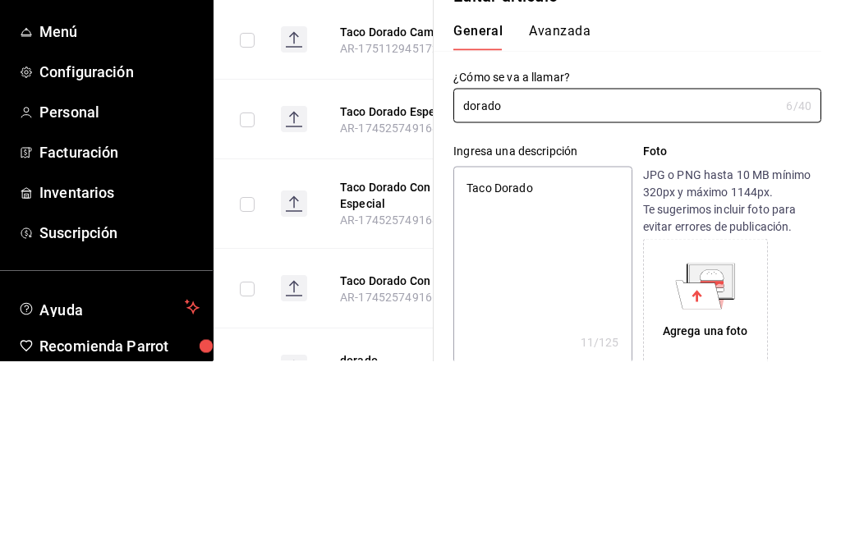
type input "dorad"
type textarea "x"
type input "dor"
type textarea "x"
type input "do"
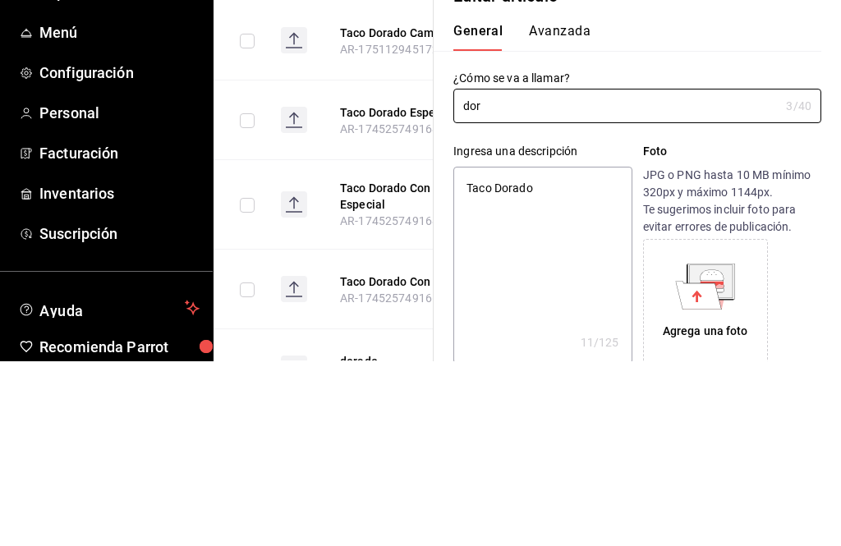
type textarea "x"
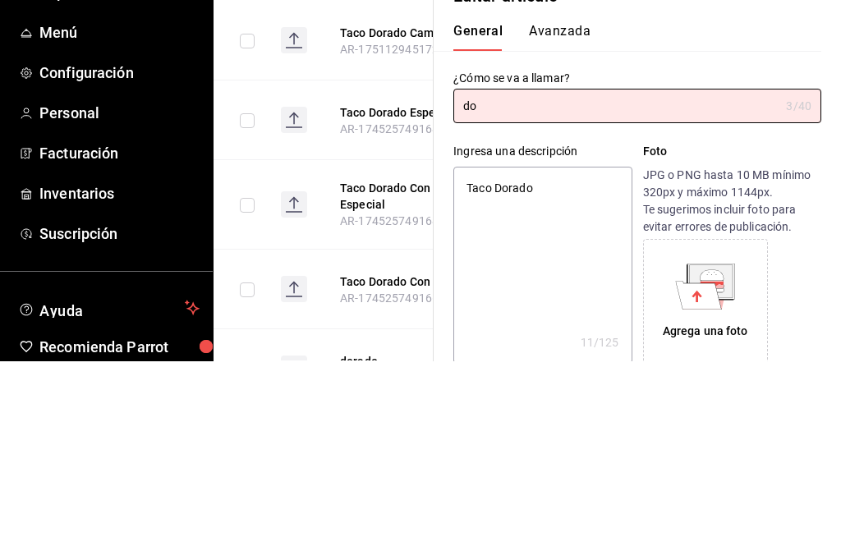
type input "d"
type textarea "x"
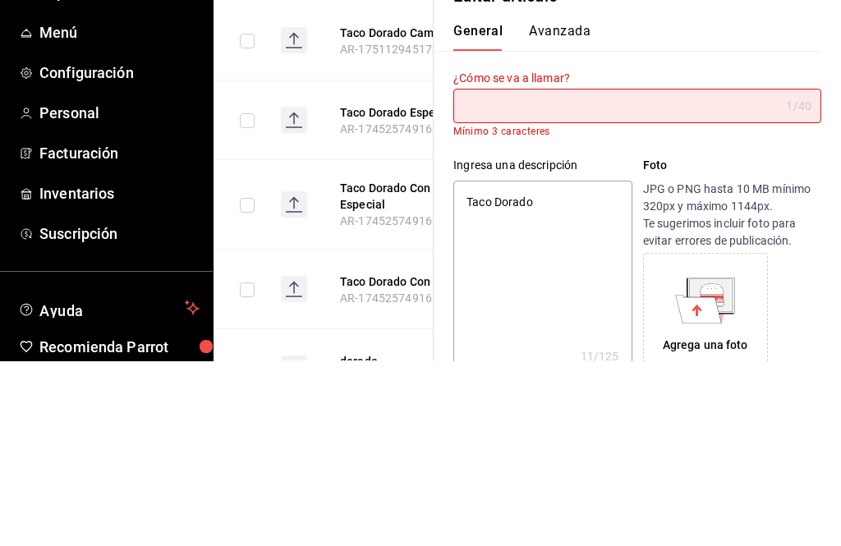
type textarea "x"
type input "T"
type textarea "x"
type input "Ta"
type textarea "x"
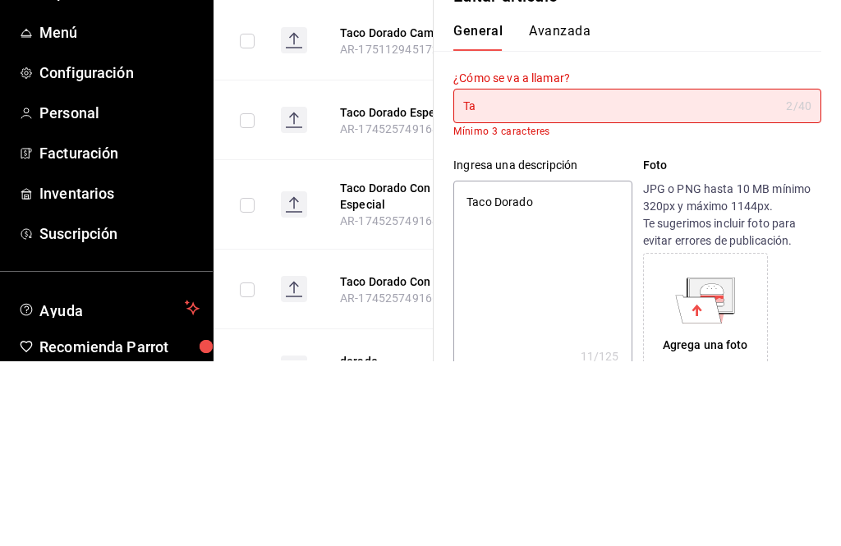
type input "Tac"
type textarea "x"
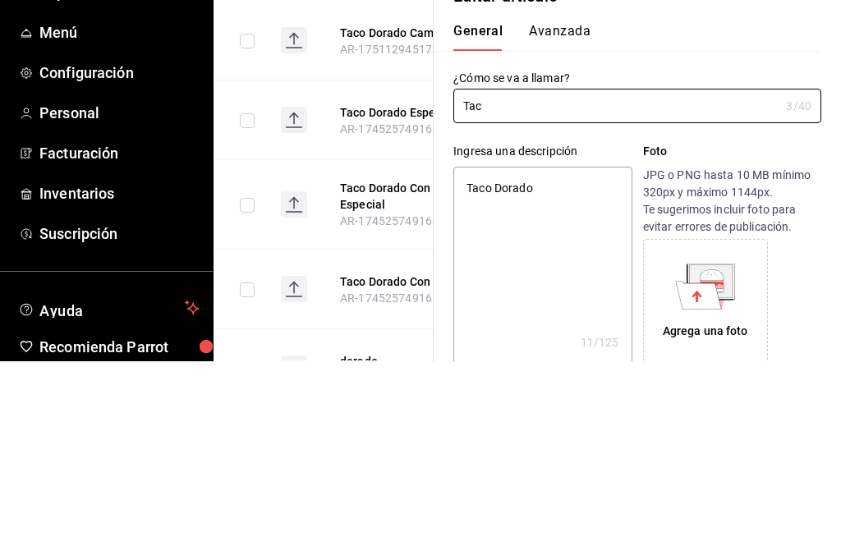
type input "Taco"
type textarea "x"
type input "Taco"
type textarea "x"
type input "Taco D"
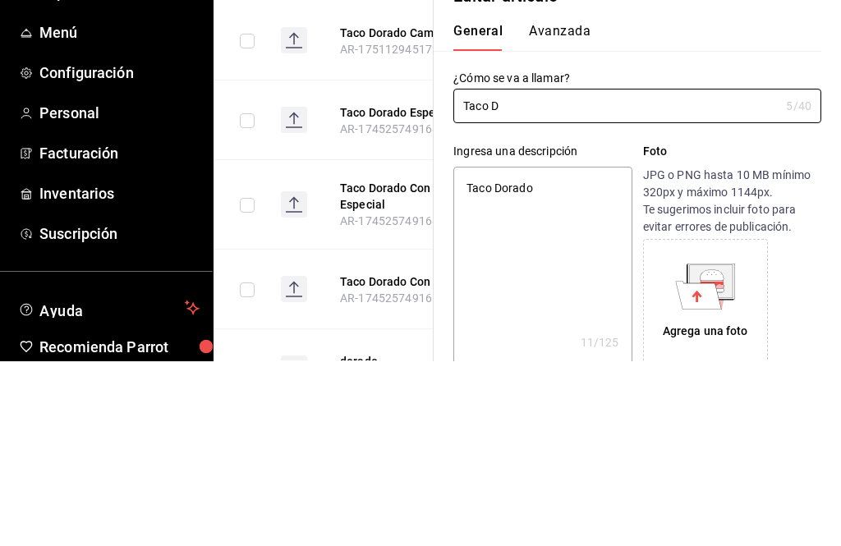
type textarea "x"
type input "Taco Do"
type textarea "x"
type input "Taco Dor"
type textarea "x"
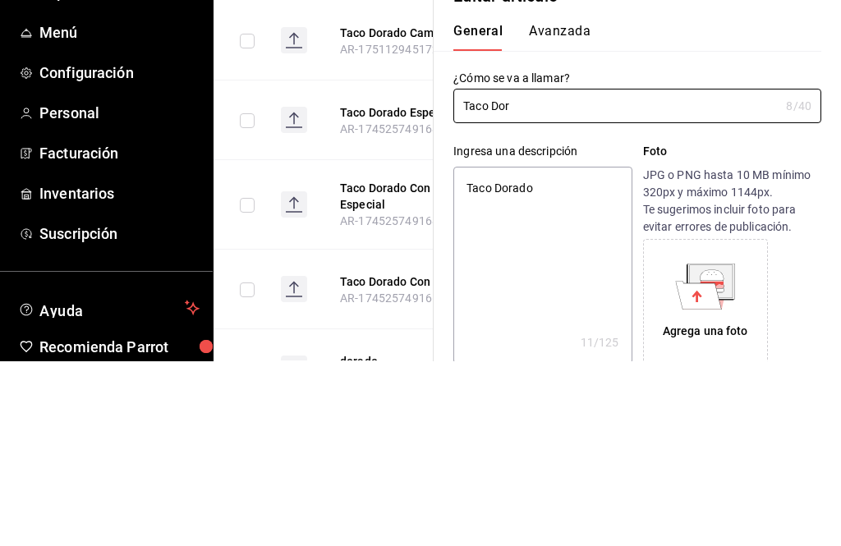
type input "[PERSON_NAME]"
type textarea "x"
type input "Taco Dorad"
type textarea "x"
type input "Taco Dorado"
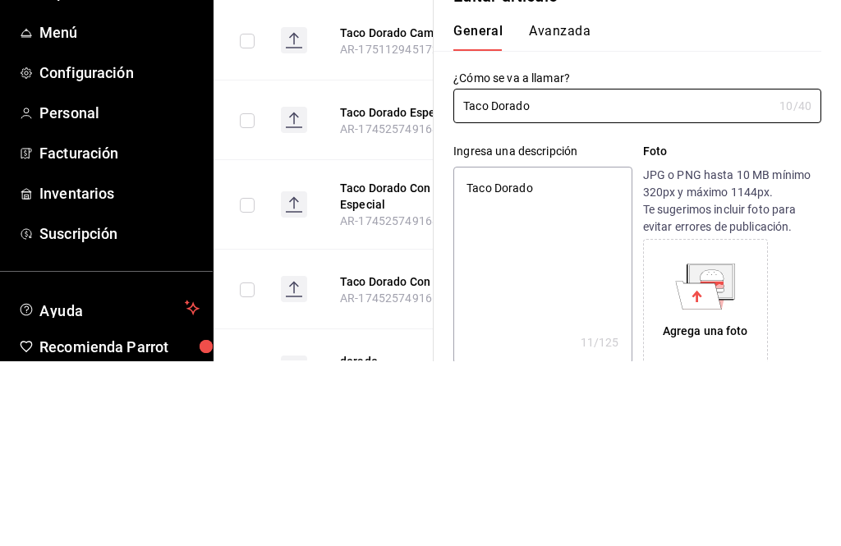
type textarea "x"
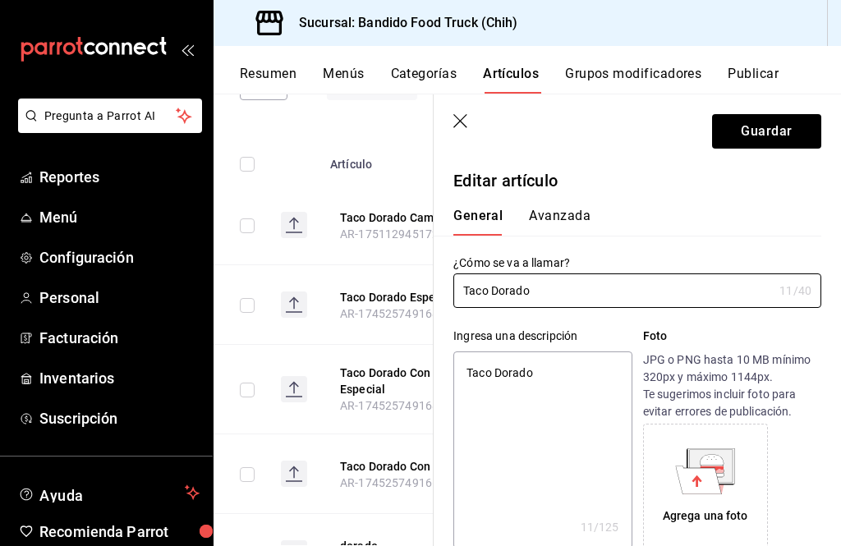
type input "Taco Dorado"
click at [809, 123] on button "Guardar" at bounding box center [766, 131] width 109 height 34
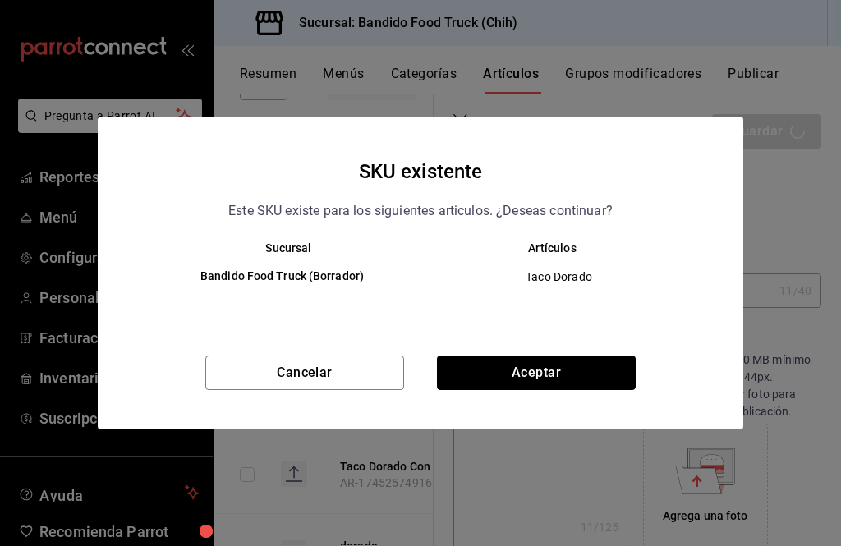
click at [603, 372] on button "Aceptar" at bounding box center [536, 372] width 199 height 34
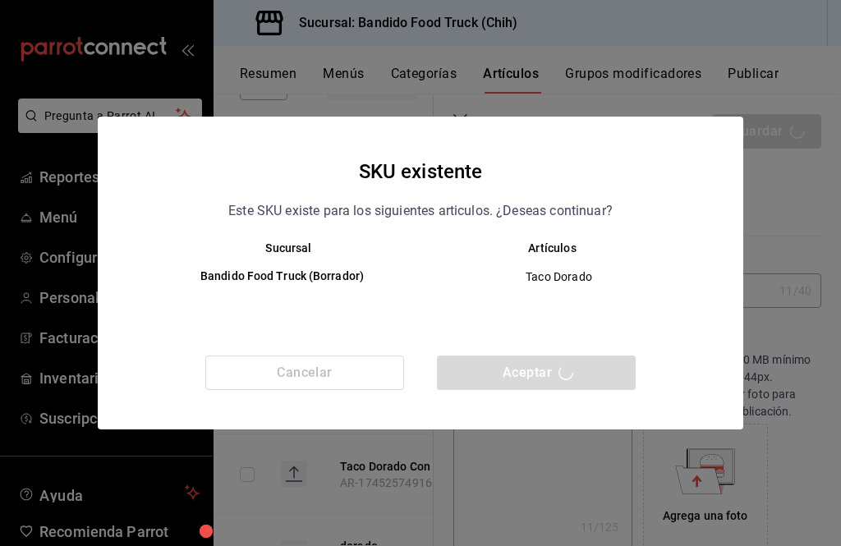
type textarea "x"
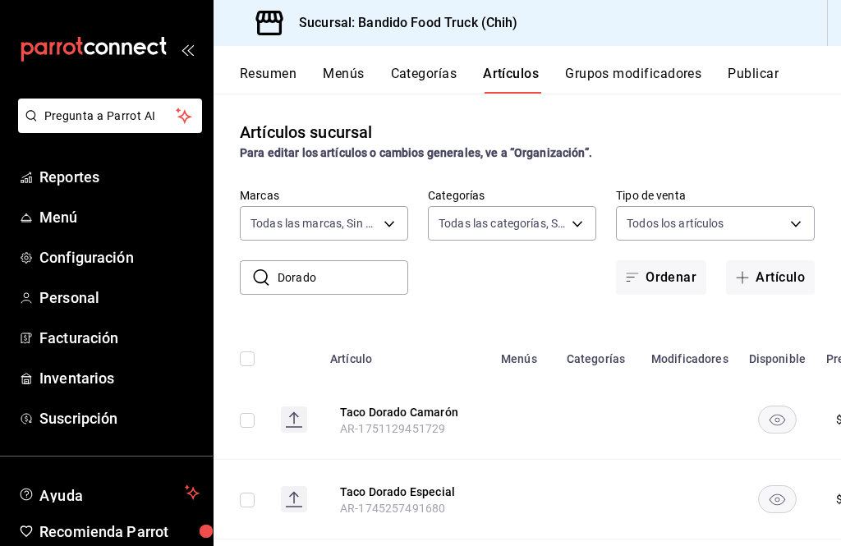
click at [47, 233] on link "Menú" at bounding box center [106, 216] width 213 height 35
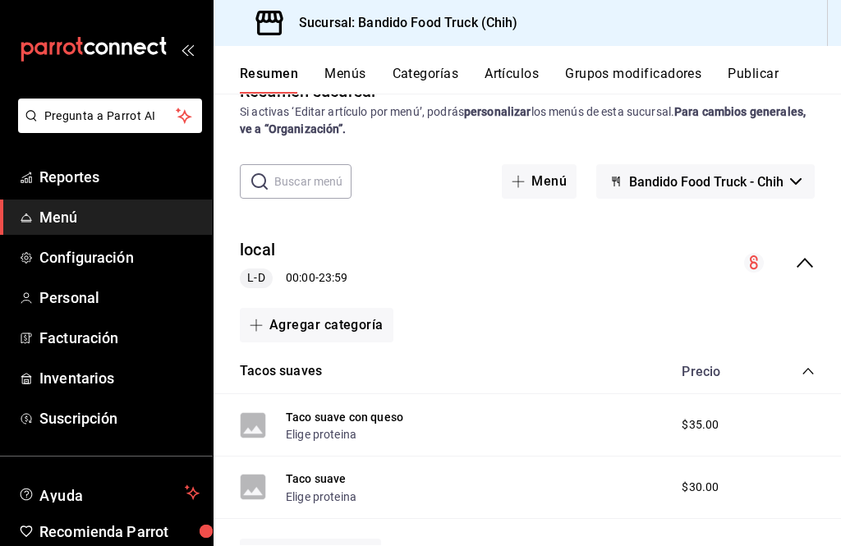
scroll to position [45, 0]
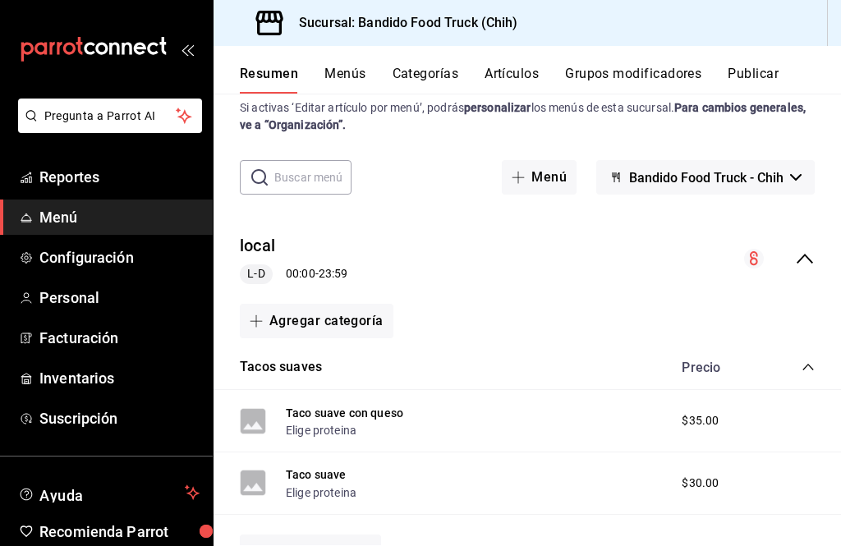
click at [812, 360] on icon "collapse-category-row" at bounding box center [807, 366] width 13 height 13
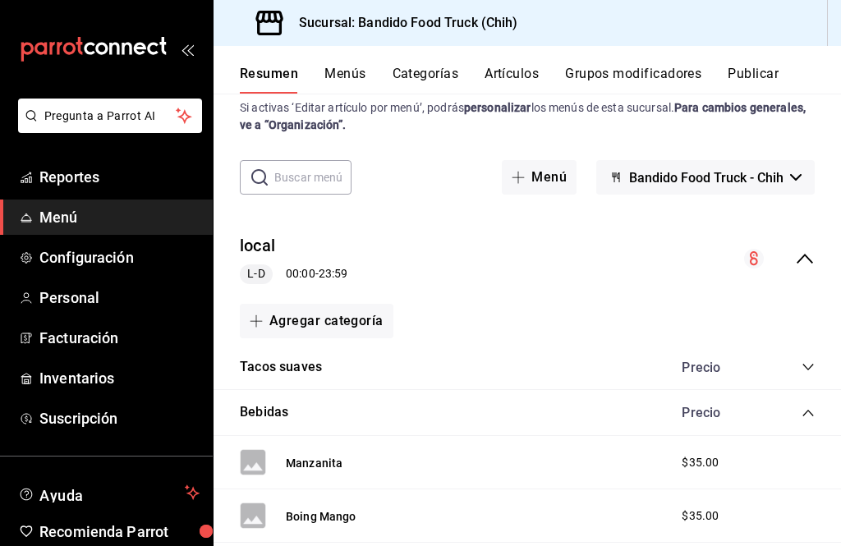
click at [548, 160] on button "Menú" at bounding box center [539, 177] width 75 height 34
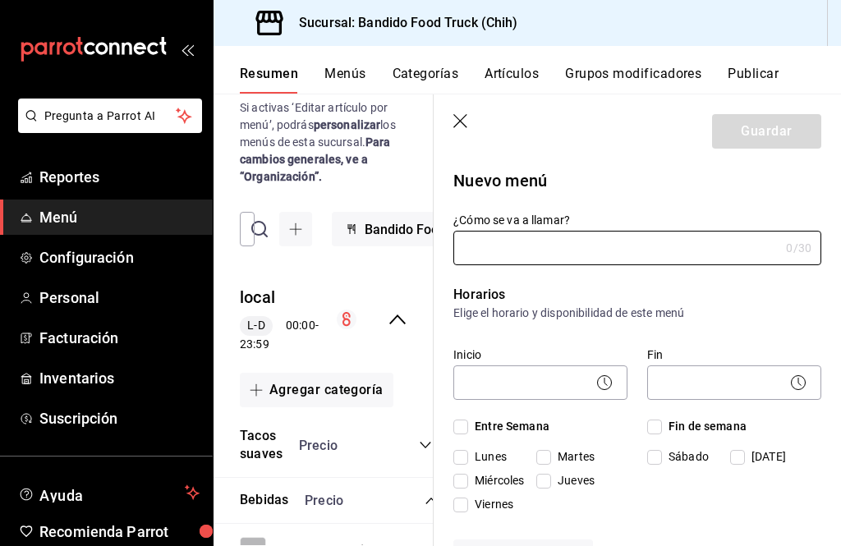
scroll to position [-1, 0]
click at [458, 122] on icon "button" at bounding box center [461, 122] width 16 height 16
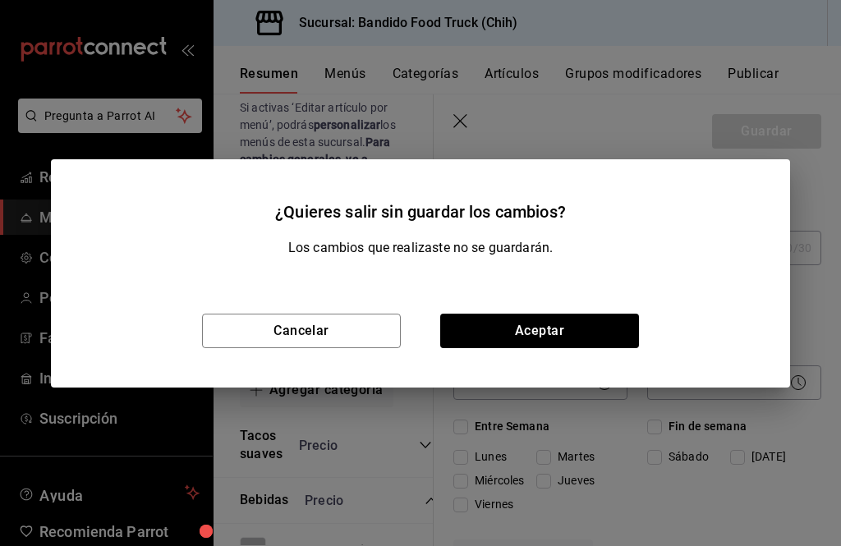
scroll to position [0, 0]
click at [602, 331] on button "Aceptar" at bounding box center [539, 331] width 199 height 34
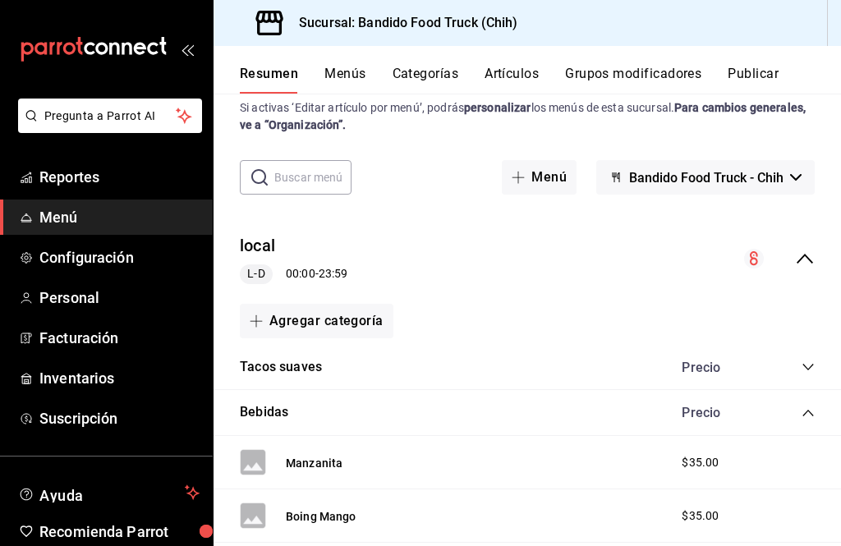
click at [803, 406] on icon "collapse-category-row" at bounding box center [807, 412] width 13 height 13
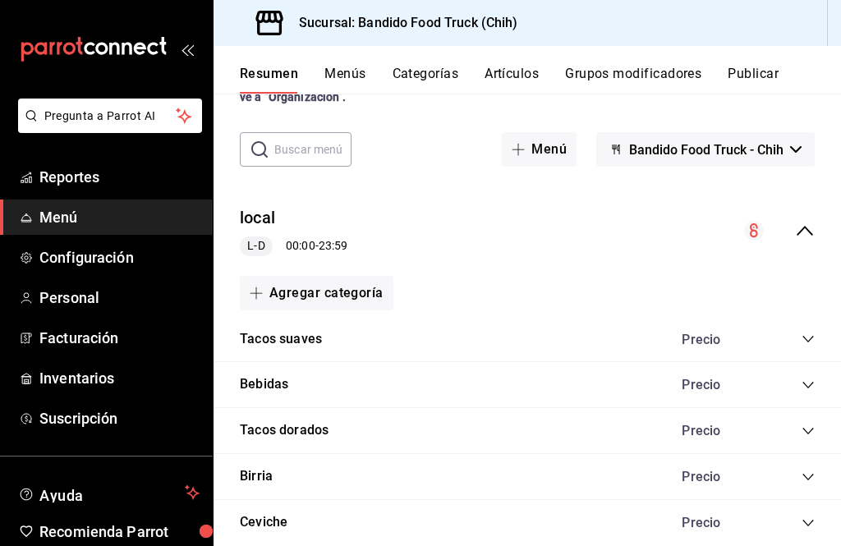
scroll to position [64, 0]
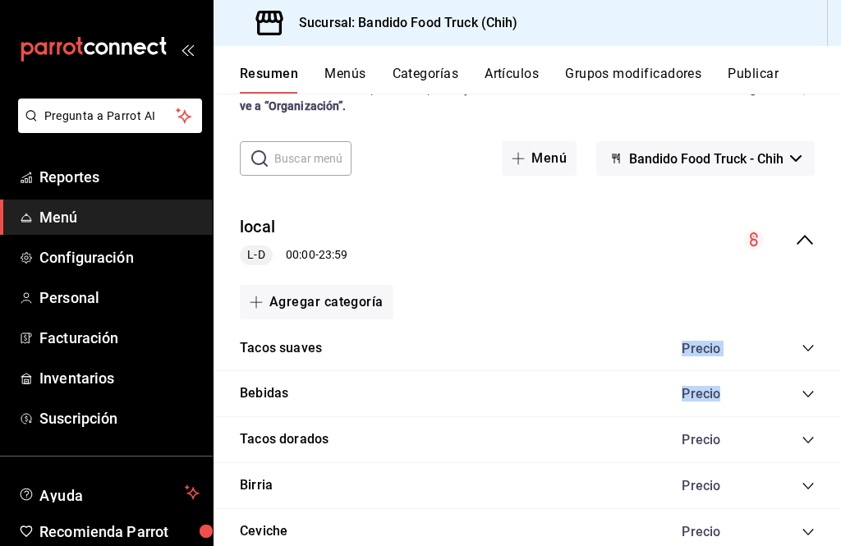
click at [656, 223] on div "local L-D 00:00 - 23:59" at bounding box center [526, 240] width 627 height 76
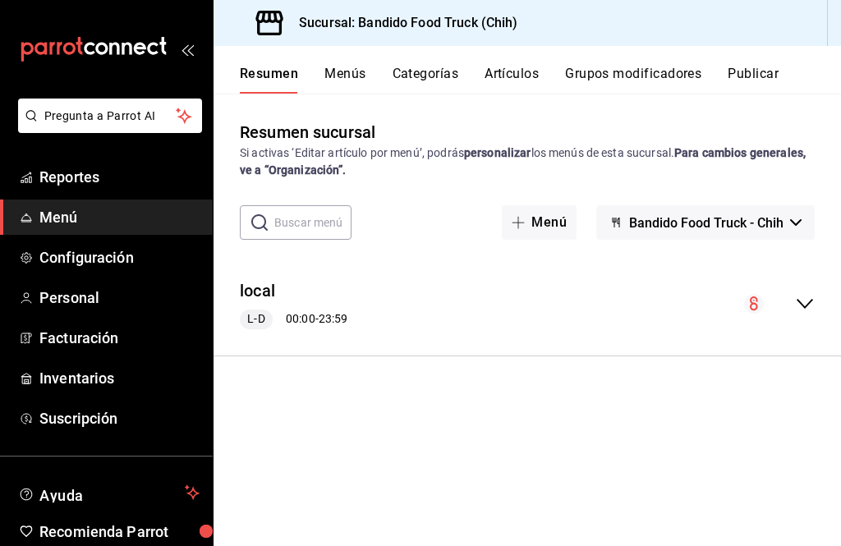
scroll to position [0, 0]
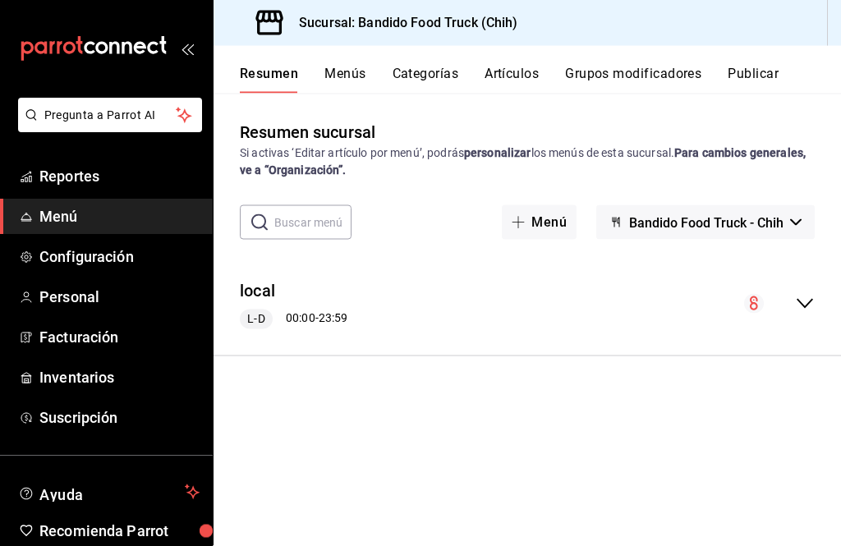
click at [809, 294] on icon "collapse-menu-row" at bounding box center [805, 304] width 20 height 20
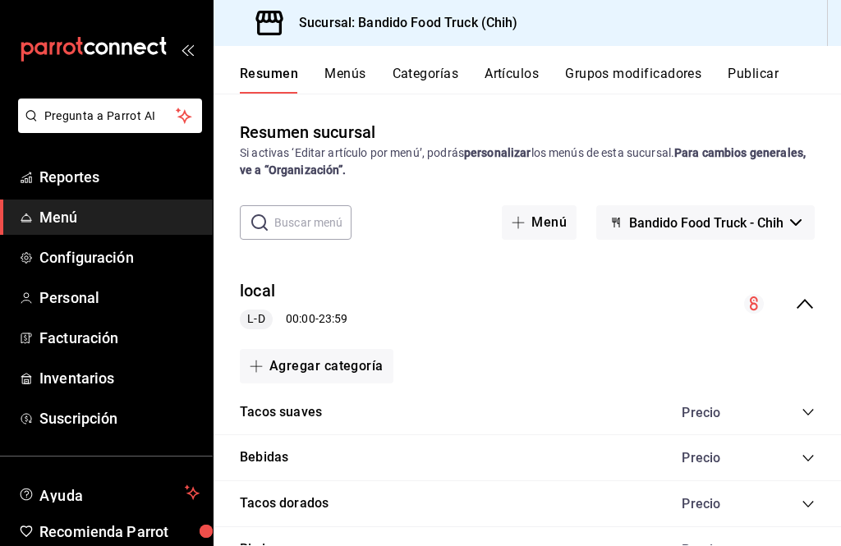
click at [73, 112] on span "Pregunta a Parrot AI" at bounding box center [110, 116] width 132 height 17
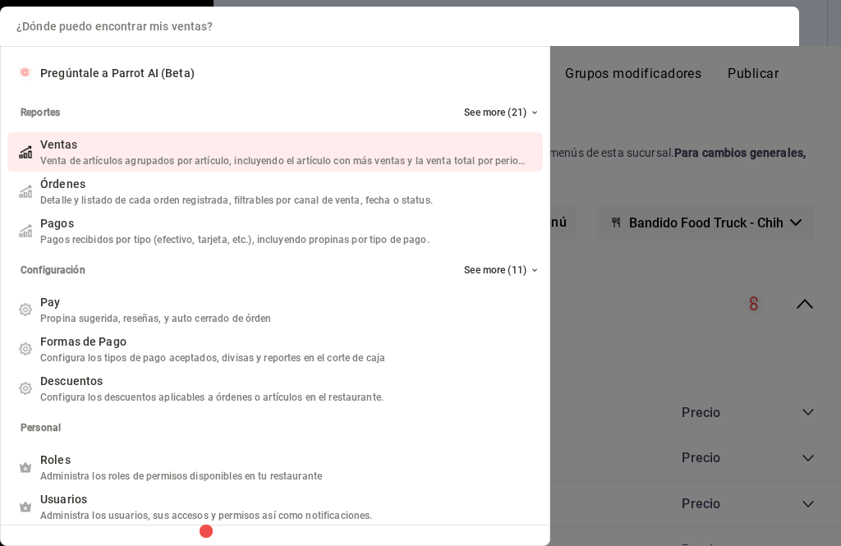
click at [69, 31] on input "Quiero cancelar una orden" at bounding box center [399, 26] width 779 height 39
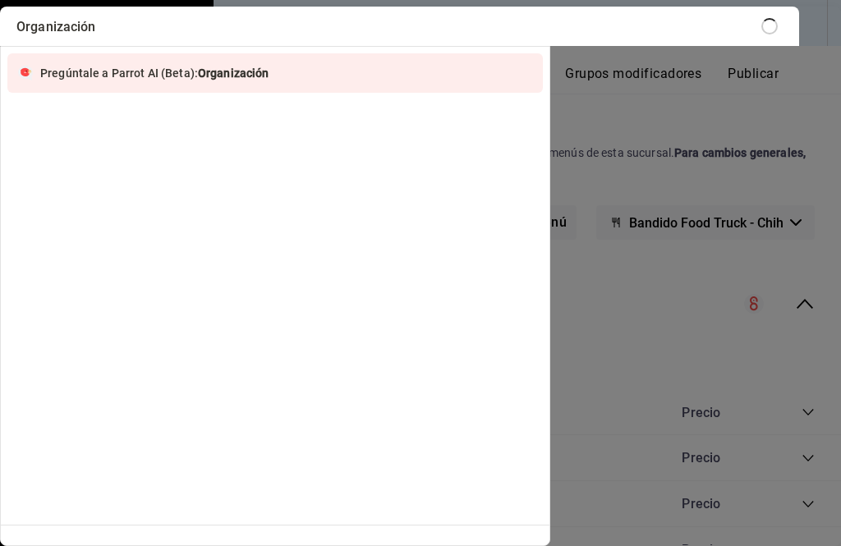
type input "Organización"
click at [154, 25] on input "Organización" at bounding box center [399, 26] width 779 height 39
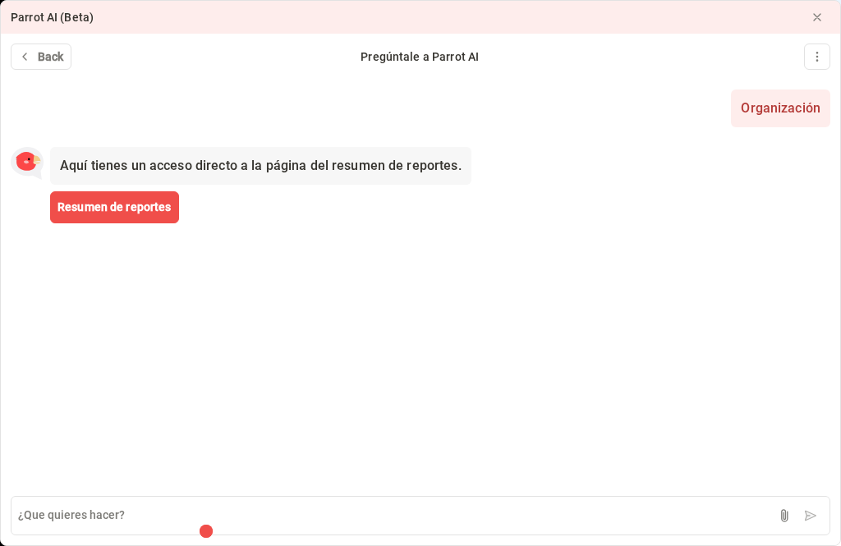
click at [102, 201] on span "Resumen de reportes" at bounding box center [114, 207] width 114 height 17
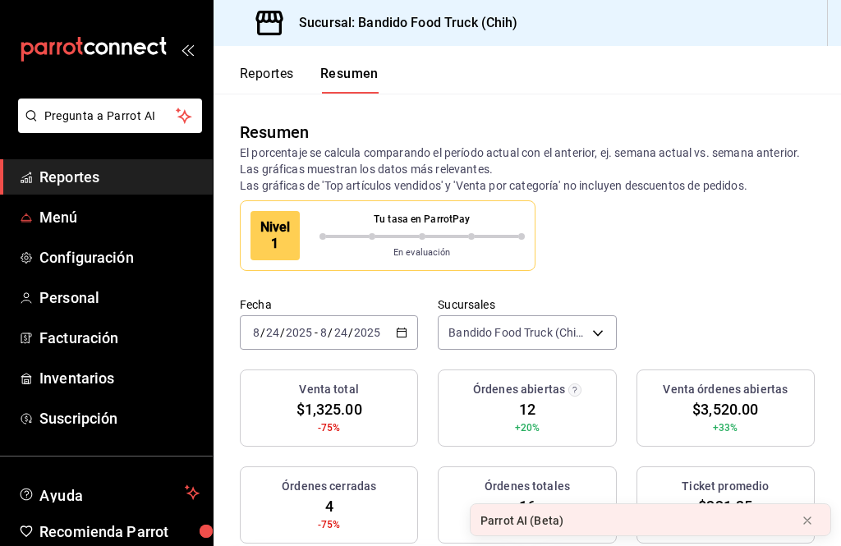
click at [43, 207] on span "Menú" at bounding box center [119, 217] width 160 height 22
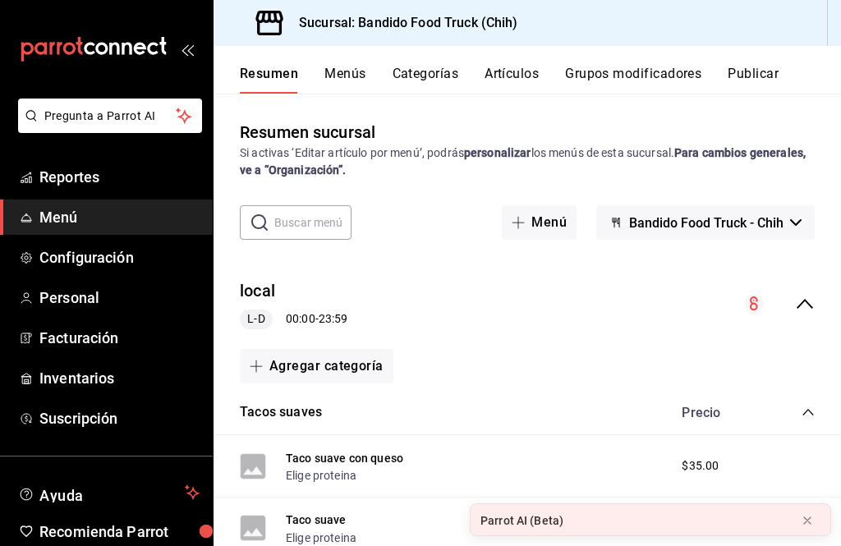
click at [340, 67] on button "Menús" at bounding box center [344, 80] width 41 height 28
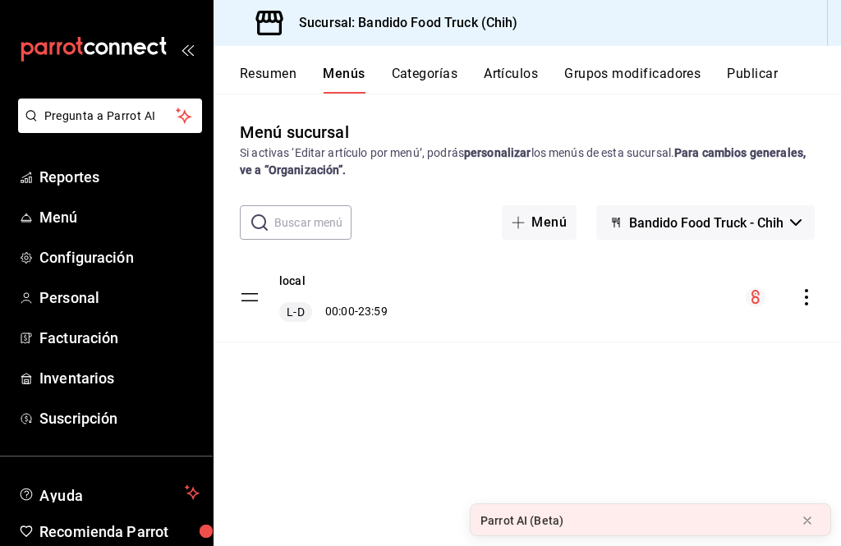
click at [802, 310] on div "local L-D 00:00 - 23:59" at bounding box center [526, 297] width 627 height 89
click at [805, 300] on icon "actions" at bounding box center [806, 297] width 16 height 16
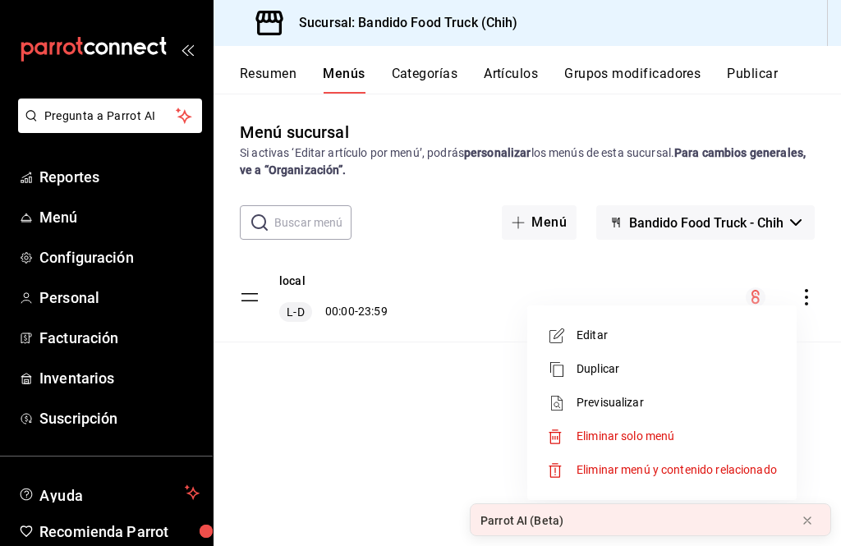
click at [292, 414] on div at bounding box center [420, 273] width 841 height 546
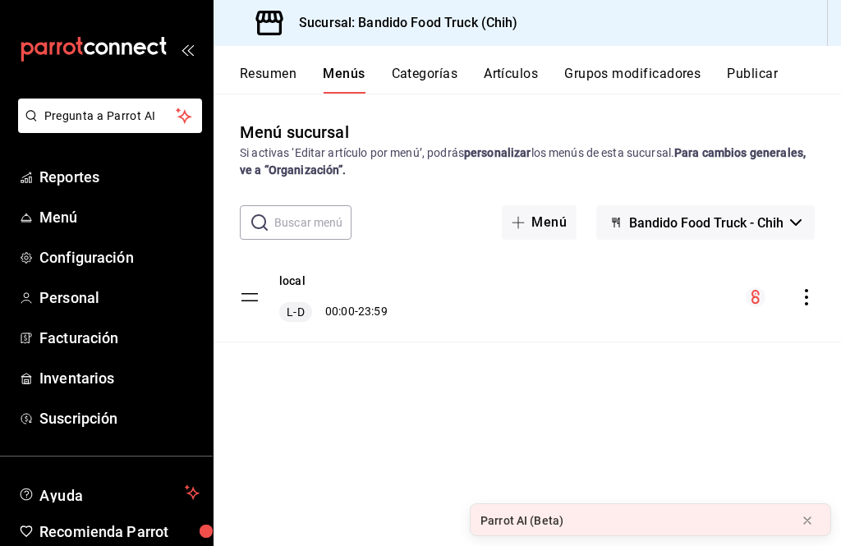
click at [590, 67] on button "Grupos modificadores" at bounding box center [632, 80] width 136 height 28
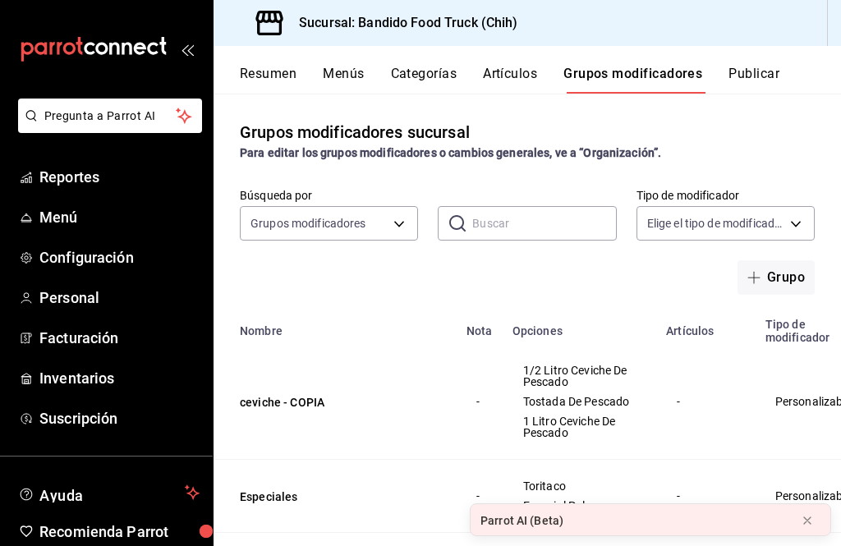
click at [260, 76] on button "Resumen" at bounding box center [268, 80] width 57 height 28
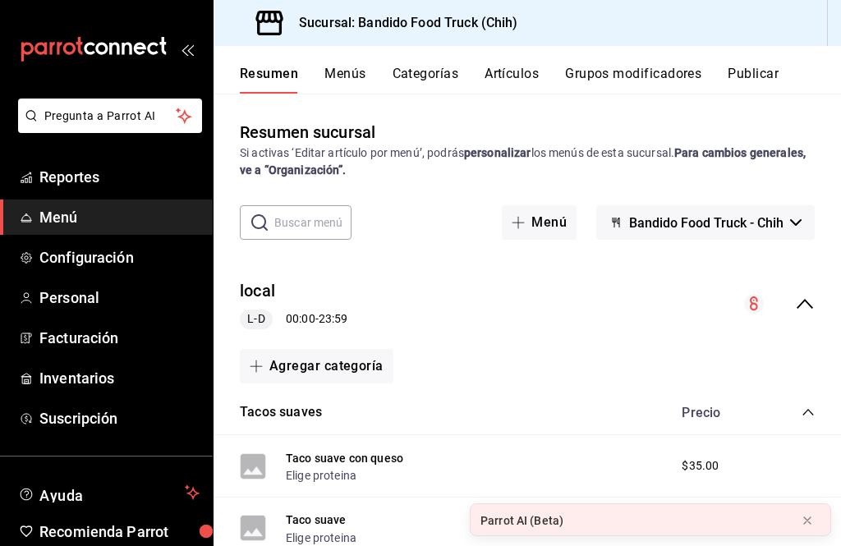
click at [393, 169] on strong "Para cambios generales, ve a “Organización”." at bounding box center [523, 161] width 566 height 30
click at [108, 263] on span "Configuración" at bounding box center [119, 257] width 160 height 22
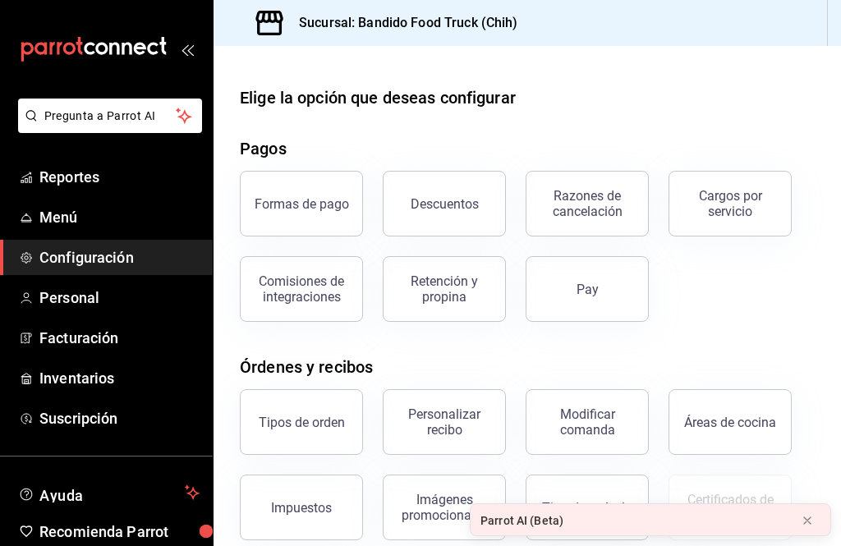
click at [42, 220] on span "Menú" at bounding box center [119, 217] width 160 height 22
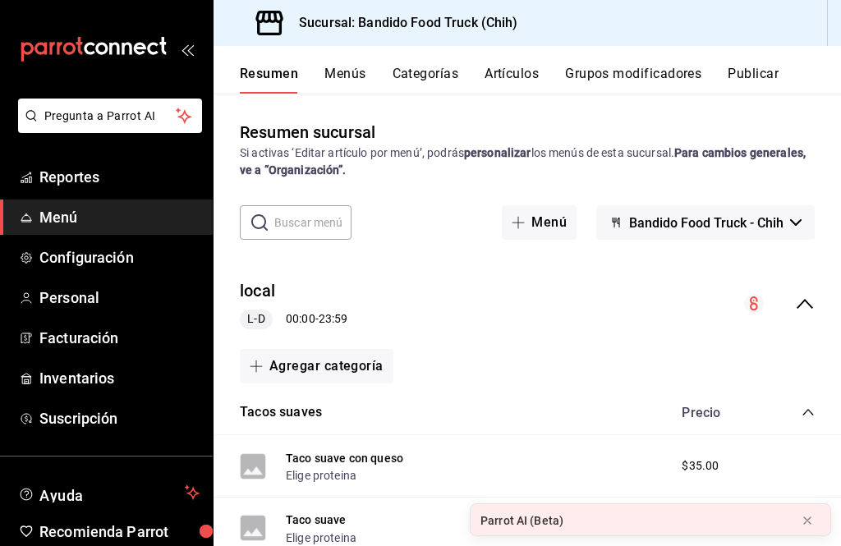
click at [190, 52] on icon "open_drawer_menu" at bounding box center [187, 49] width 13 height 13
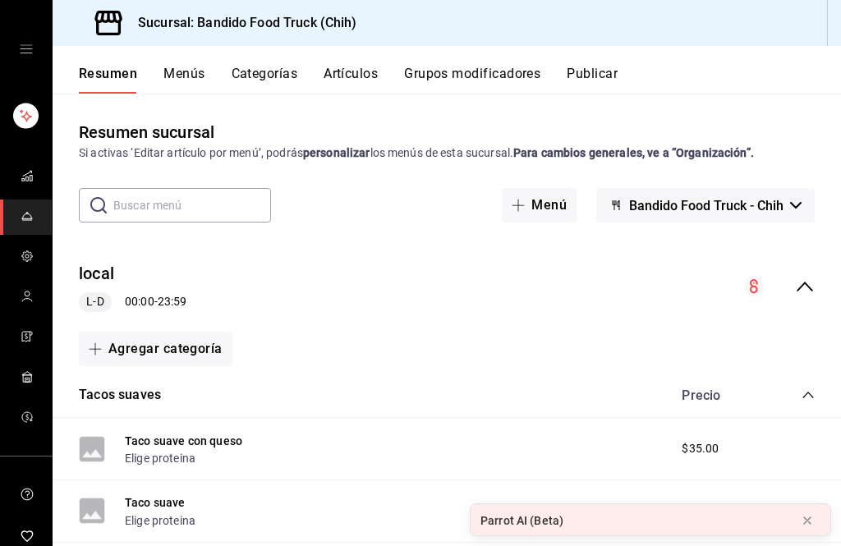
click at [504, 82] on button "Grupos modificadores" at bounding box center [472, 80] width 136 height 28
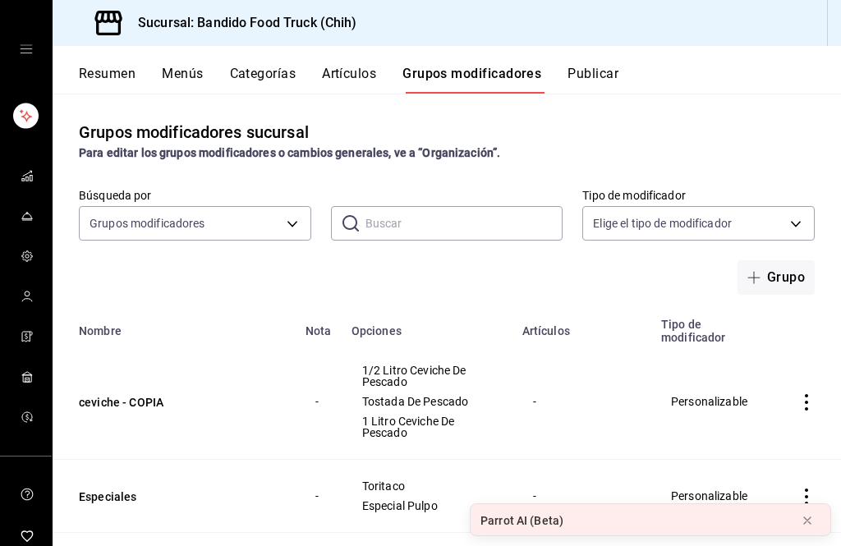
click at [21, 49] on icon "open drawer" at bounding box center [26, 49] width 12 height 8
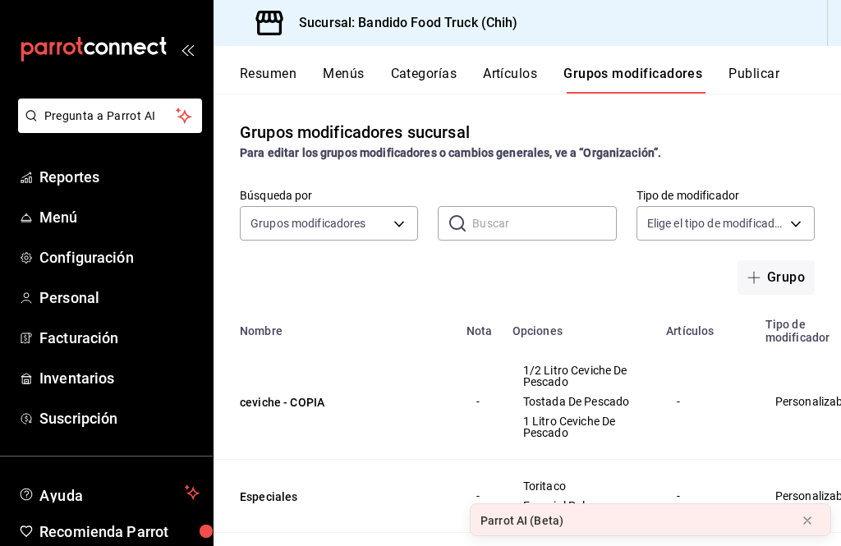
click at [149, 119] on span "Pregunta a Parrot AI" at bounding box center [110, 116] width 132 height 17
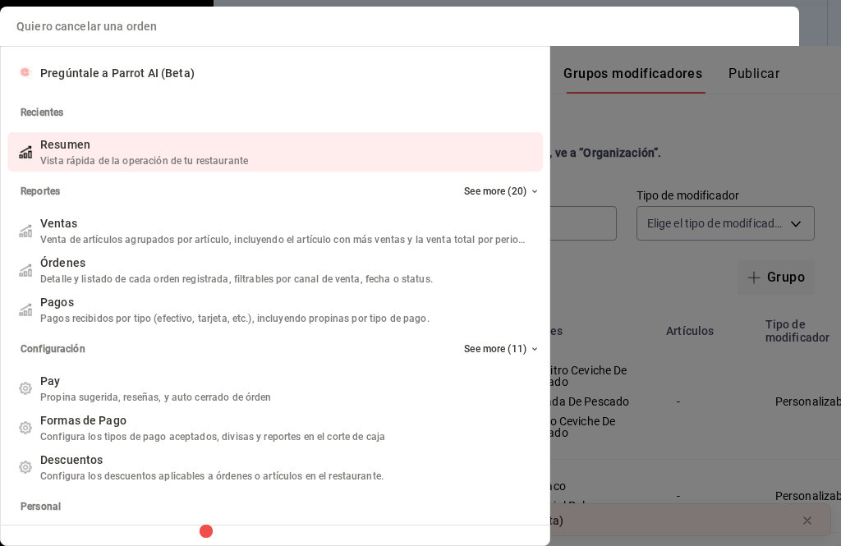
click at [53, 28] on input "Quiero cancelar una orden" at bounding box center [399, 26] width 779 height 39
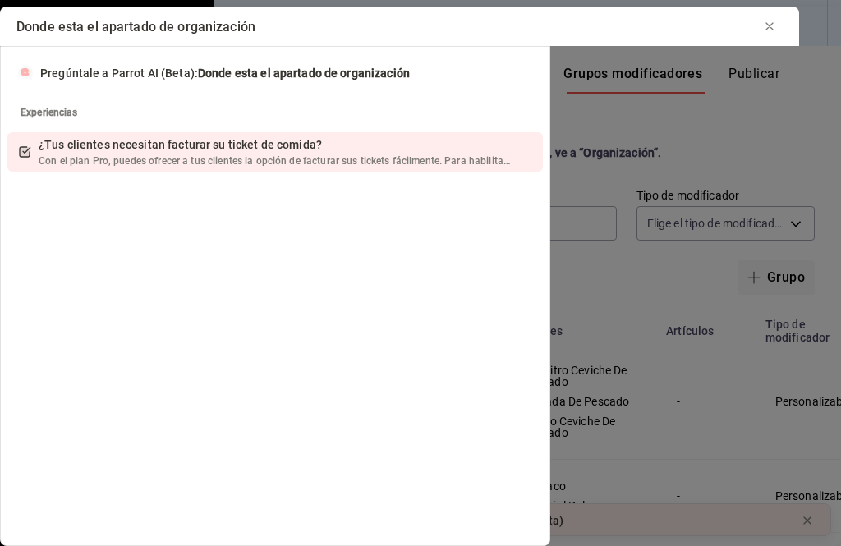
type input "Donde esta el apartado de organización?"
click at [300, 16] on input "Donde esta el apartado de organización?" at bounding box center [399, 26] width 779 height 39
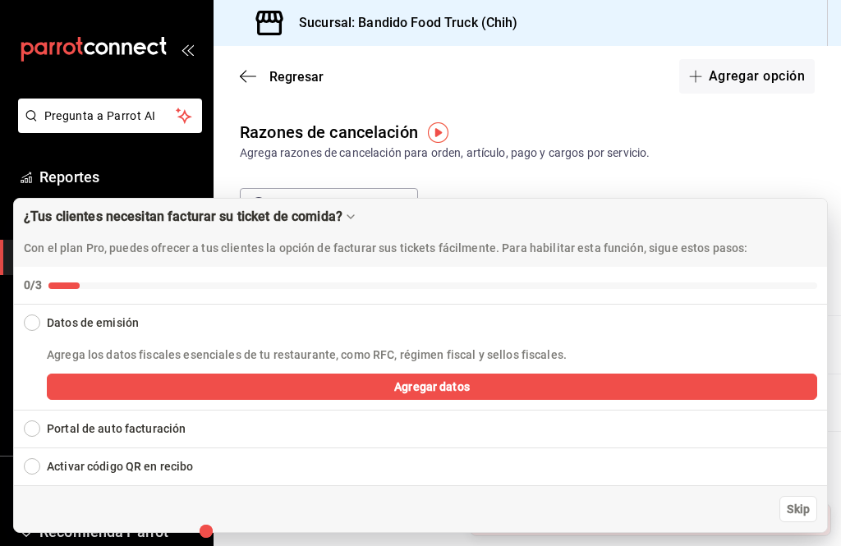
click at [791, 508] on span "Skip" at bounding box center [797, 509] width 23 height 17
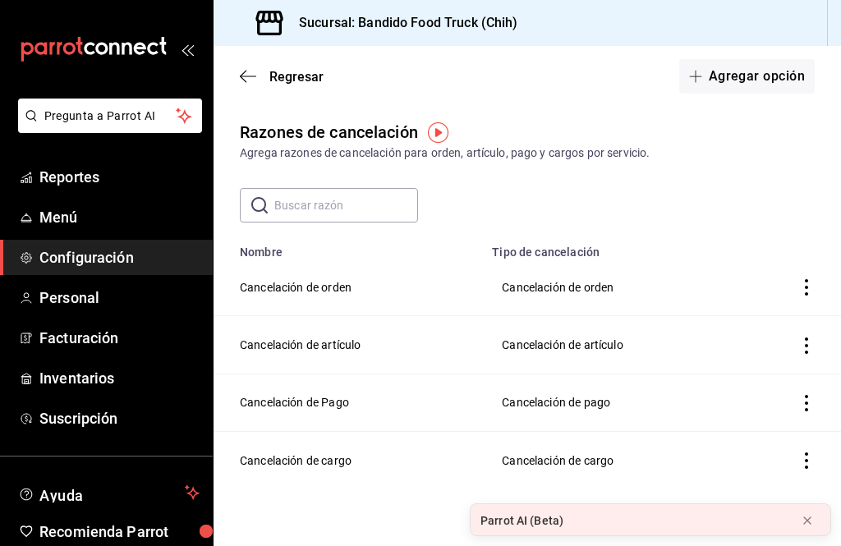
click at [241, 87] on div "Regresar Agregar opción" at bounding box center [526, 76] width 627 height 61
click at [241, 71] on icon "button" at bounding box center [248, 76] width 16 height 15
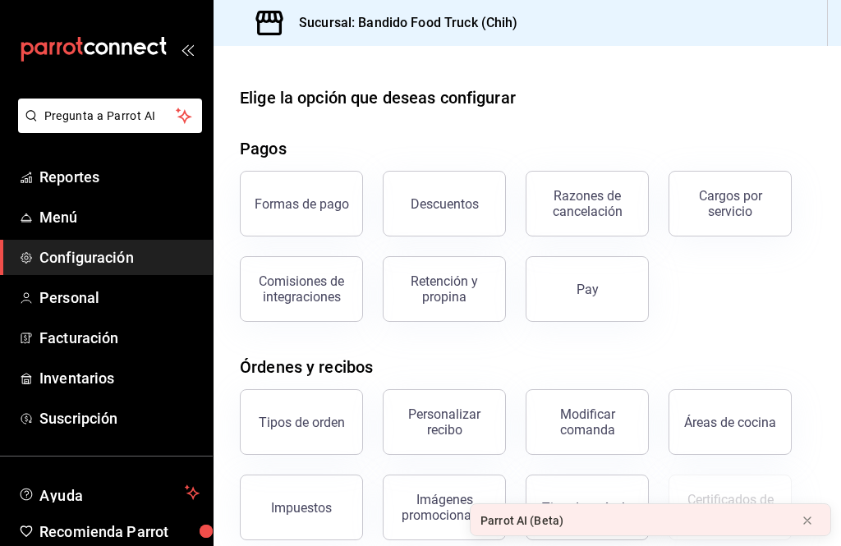
click at [242, 77] on main "Elige la opción que deseas configurar Pagos Formas de pago Descuentos Razones d…" at bounding box center [526, 439] width 627 height 786
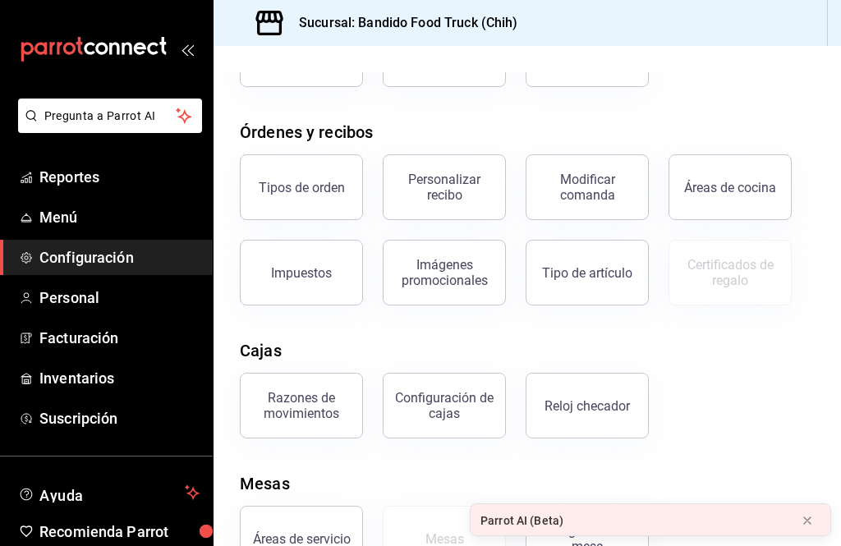
scroll to position [234, 0]
click at [40, 214] on span "Menú" at bounding box center [119, 217] width 160 height 22
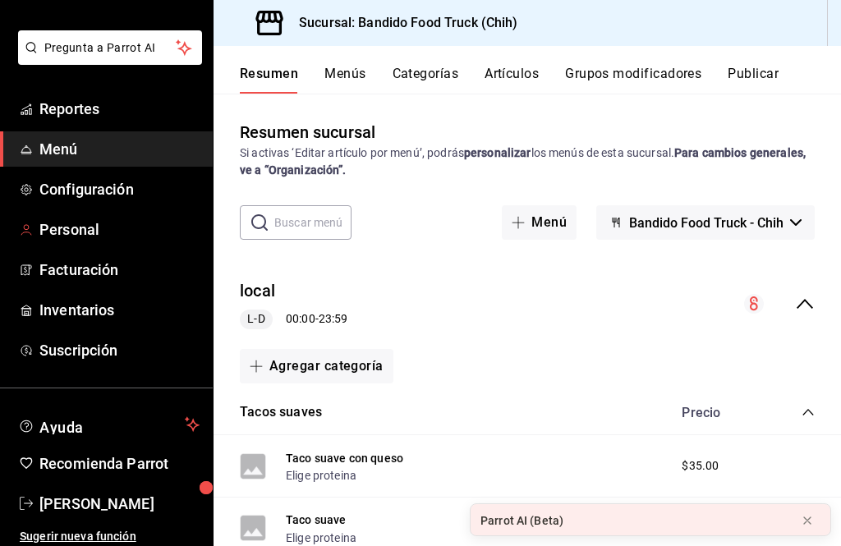
scroll to position [71, 0]
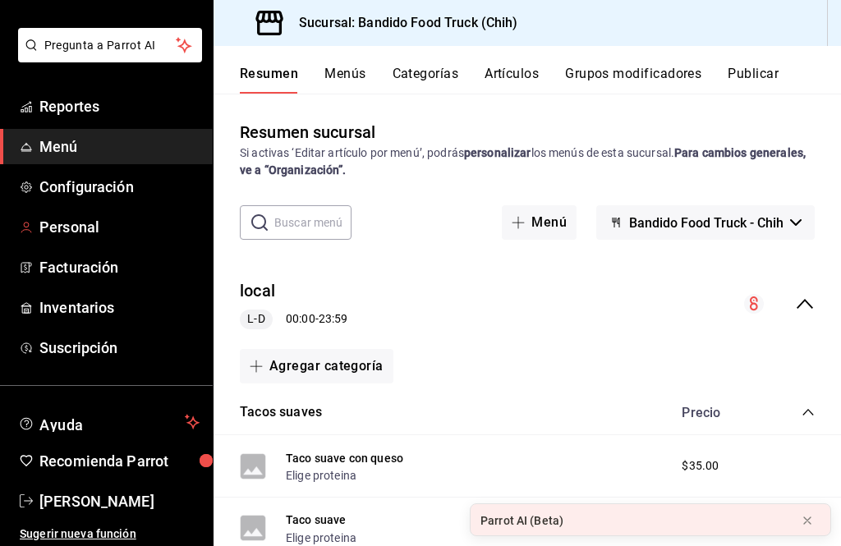
click at [38, 231] on link "Personal" at bounding box center [106, 226] width 213 height 35
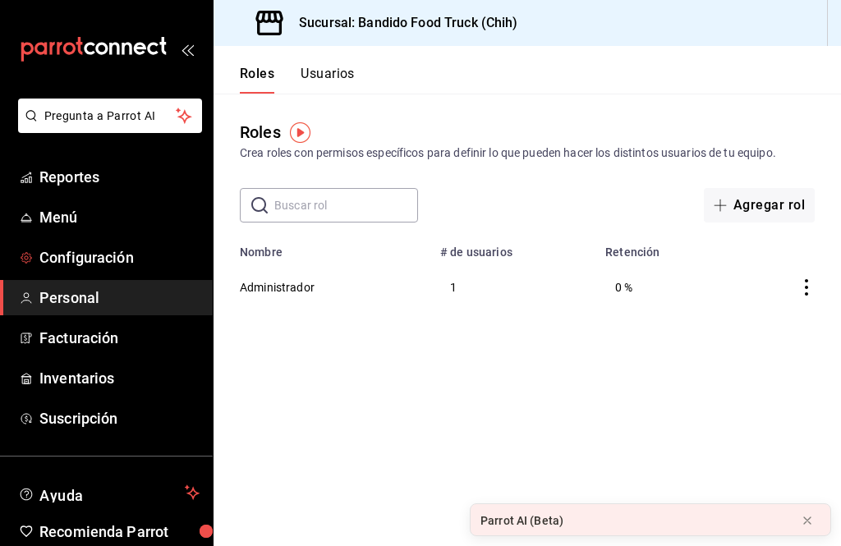
click at [52, 263] on span "Configuración" at bounding box center [119, 257] width 160 height 22
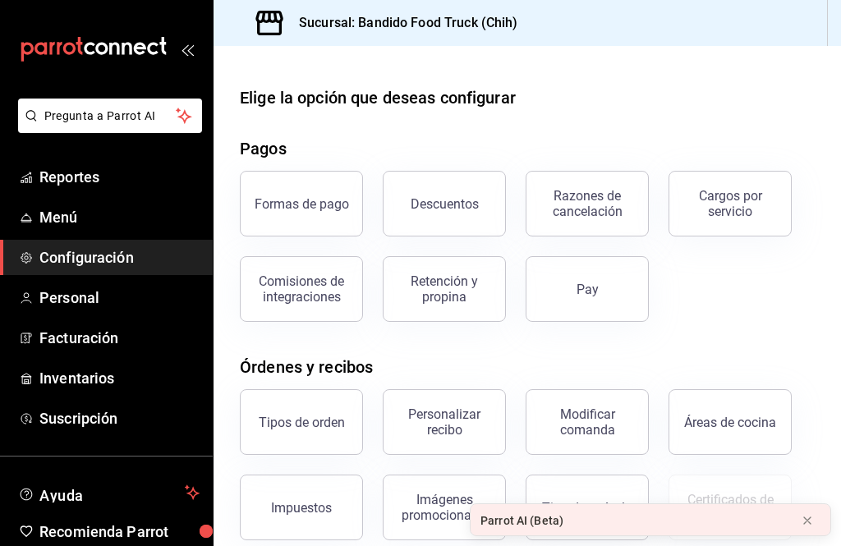
click at [39, 213] on span "Menú" at bounding box center [119, 217] width 160 height 22
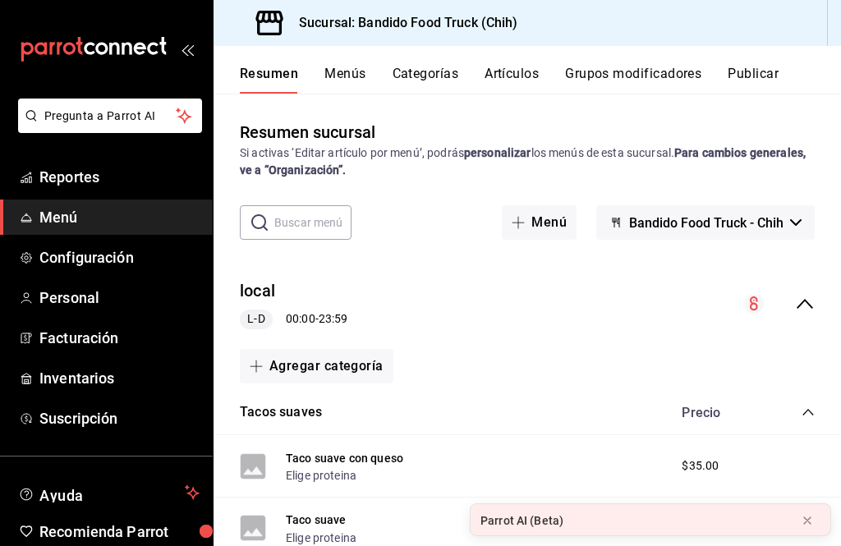
click at [53, 218] on span "Menú" at bounding box center [119, 217] width 160 height 22
click at [789, 227] on button "Bandido Food Truck - Chih" at bounding box center [705, 222] width 218 height 34
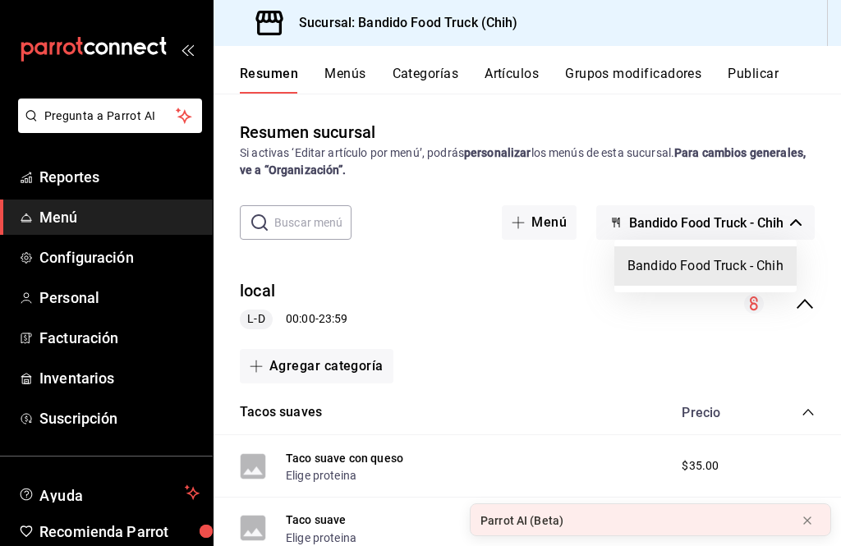
click at [800, 152] on div at bounding box center [420, 273] width 841 height 546
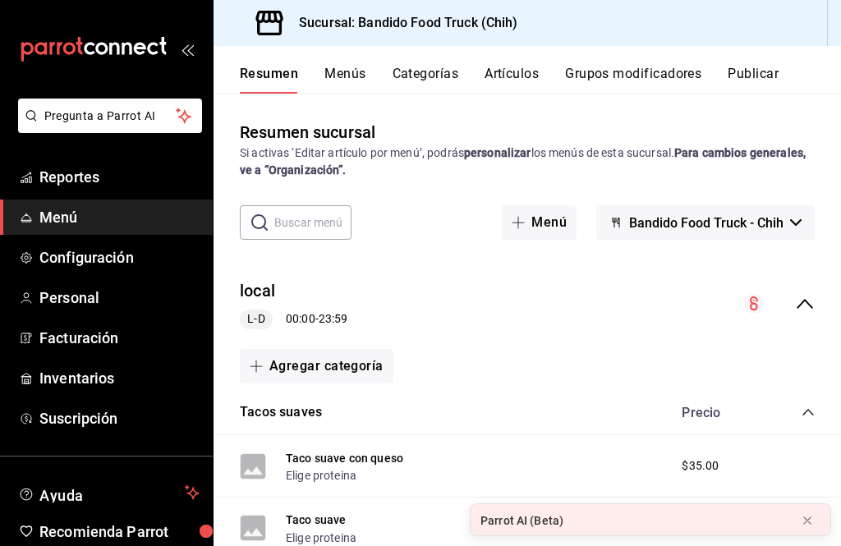
click at [803, 409] on icon "collapse-category-row" at bounding box center [807, 412] width 13 height 13
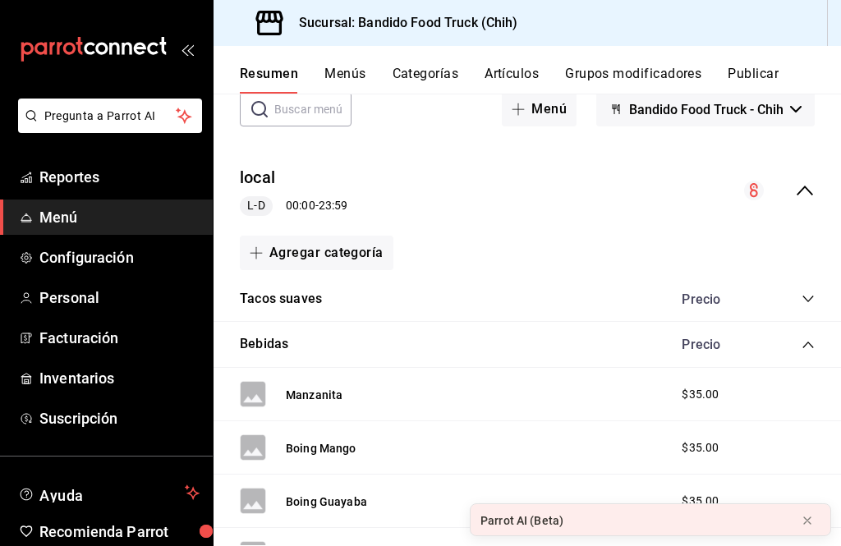
scroll to position [137, 0]
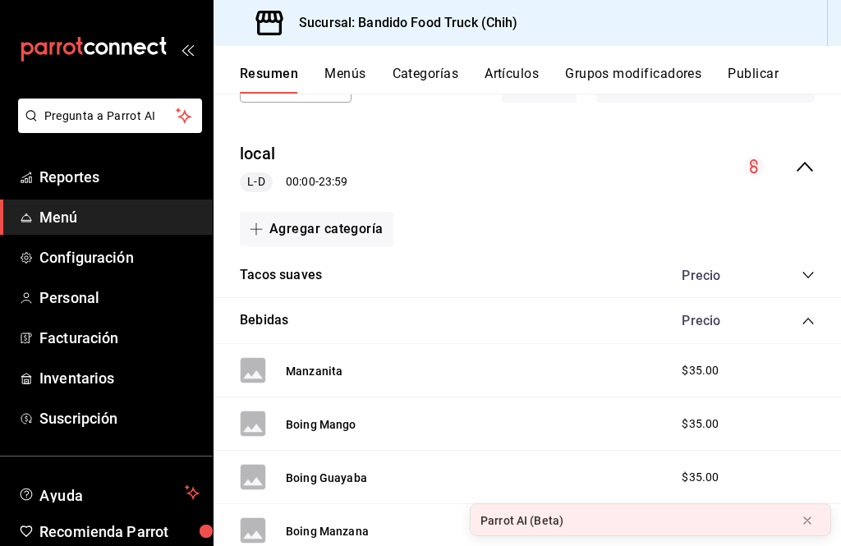
click at [807, 319] on icon "collapse-category-row" at bounding box center [807, 320] width 13 height 13
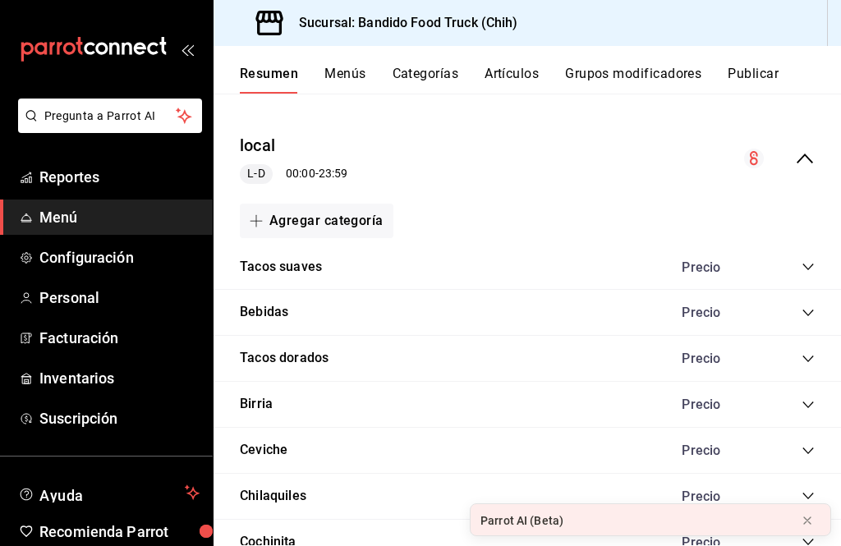
scroll to position [117, 0]
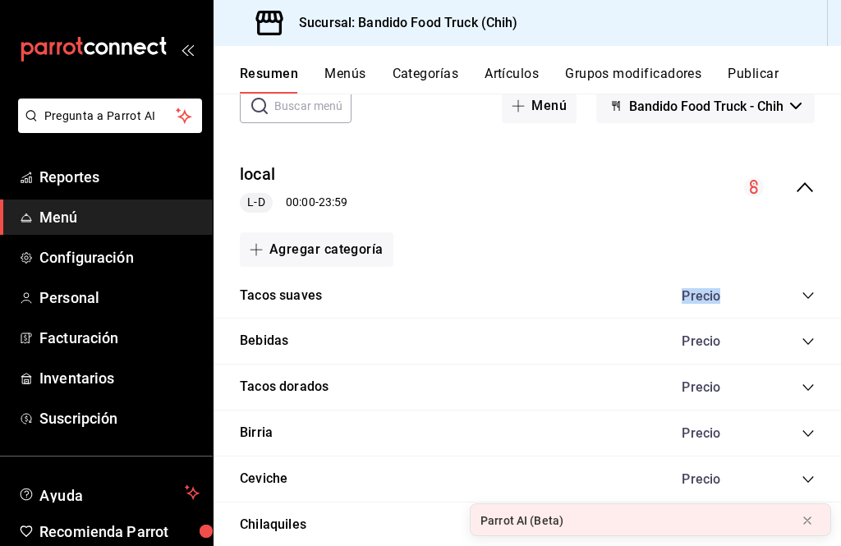
click at [618, 222] on div "local L-D 00:00 - 23:59" at bounding box center [526, 187] width 627 height 76
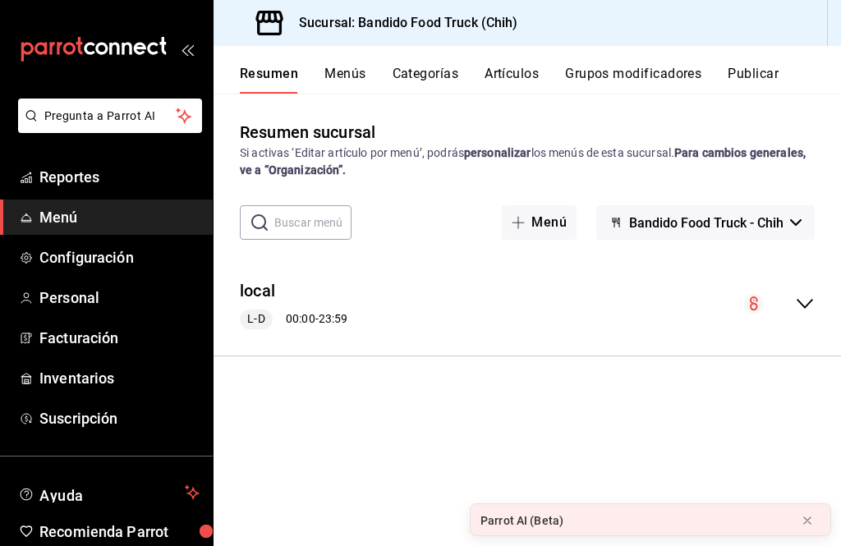
scroll to position [0, 0]
click at [810, 311] on icon "collapse-menu-row" at bounding box center [805, 304] width 20 height 20
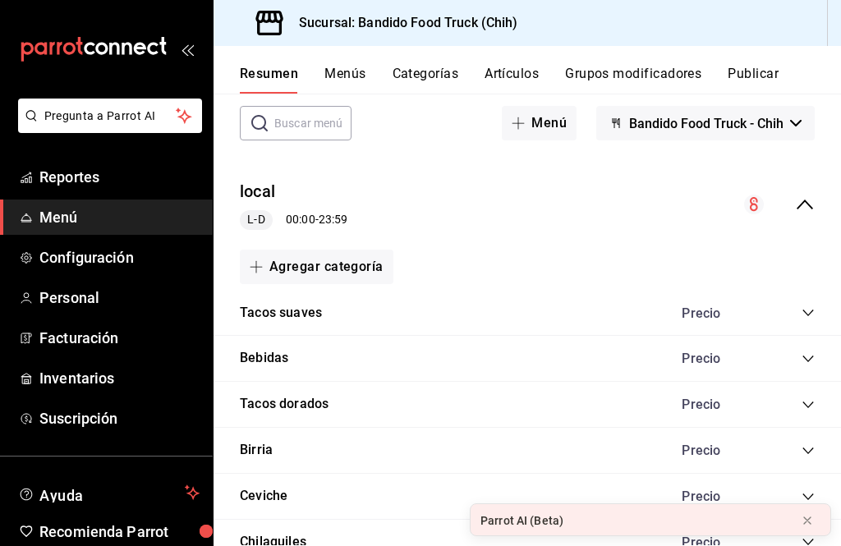
scroll to position [164, 0]
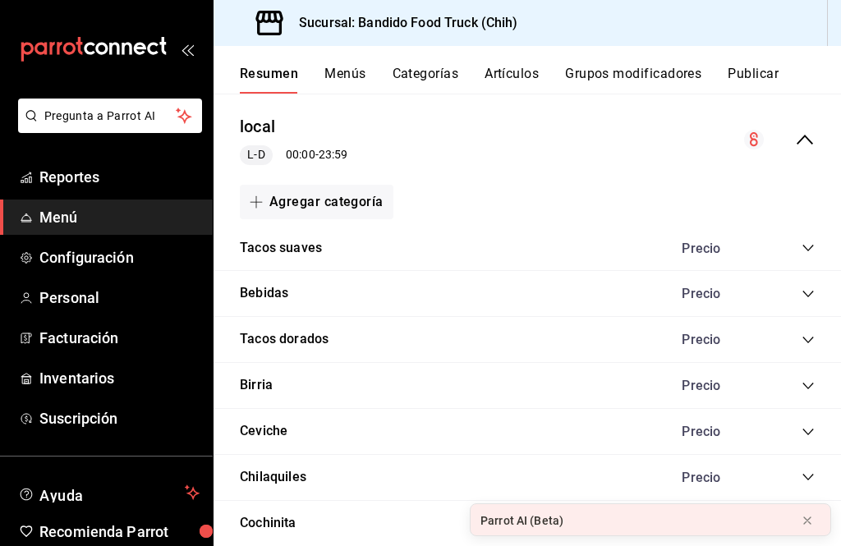
click at [807, 249] on icon "collapse-category-row" at bounding box center [807, 248] width 11 height 7
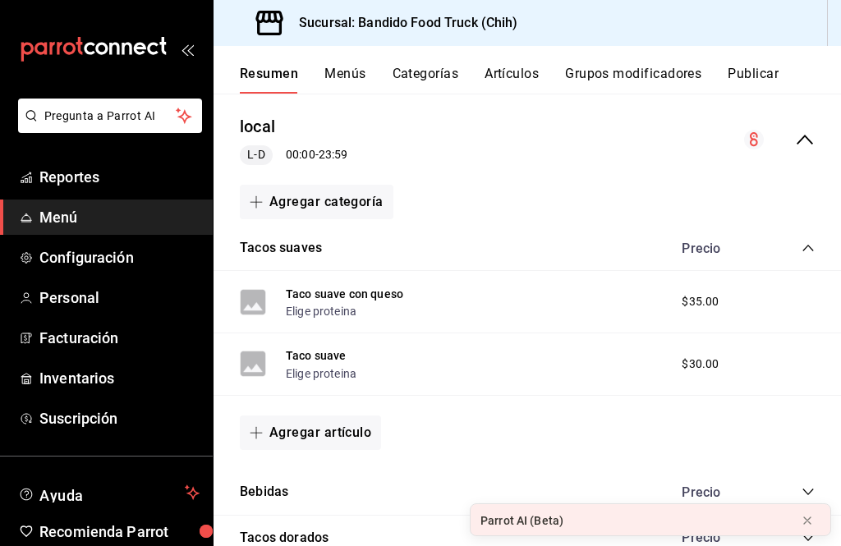
click at [814, 248] on icon "collapse-category-row" at bounding box center [807, 247] width 13 height 13
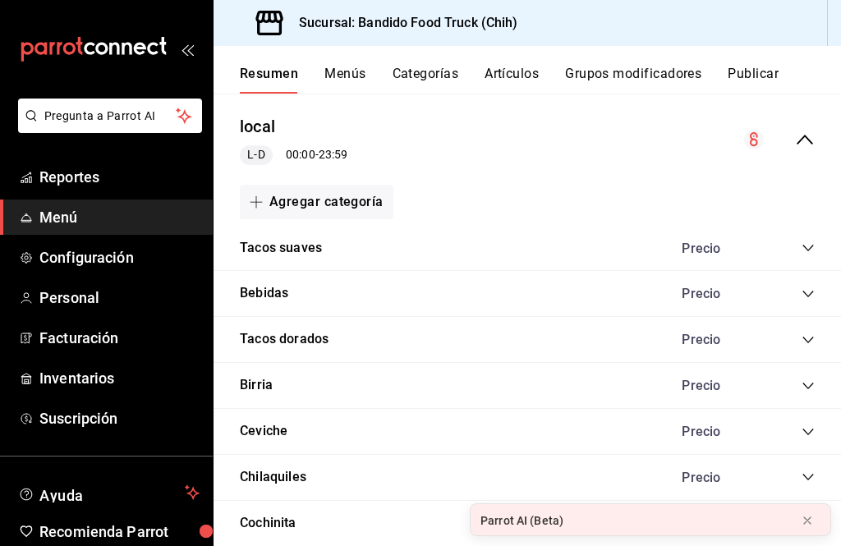
click at [346, 80] on button "Menús" at bounding box center [344, 80] width 41 height 28
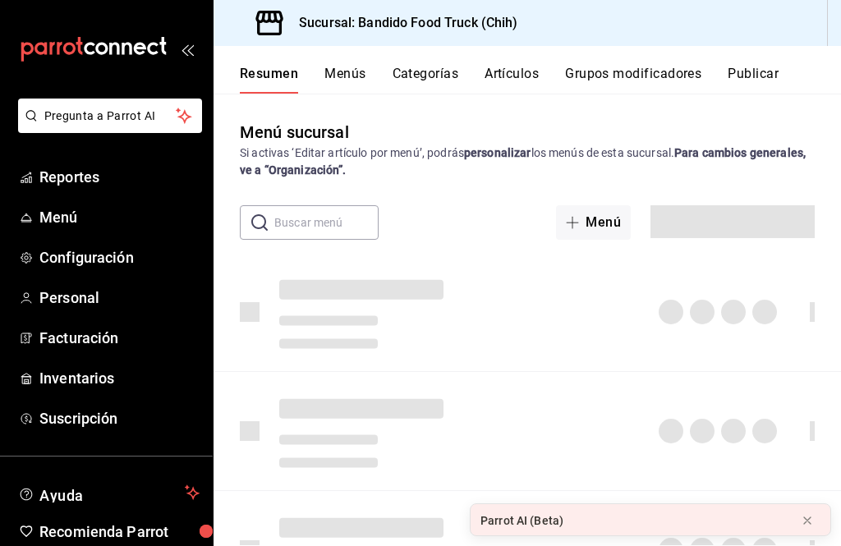
click at [343, 71] on button "Menús" at bounding box center [344, 80] width 41 height 28
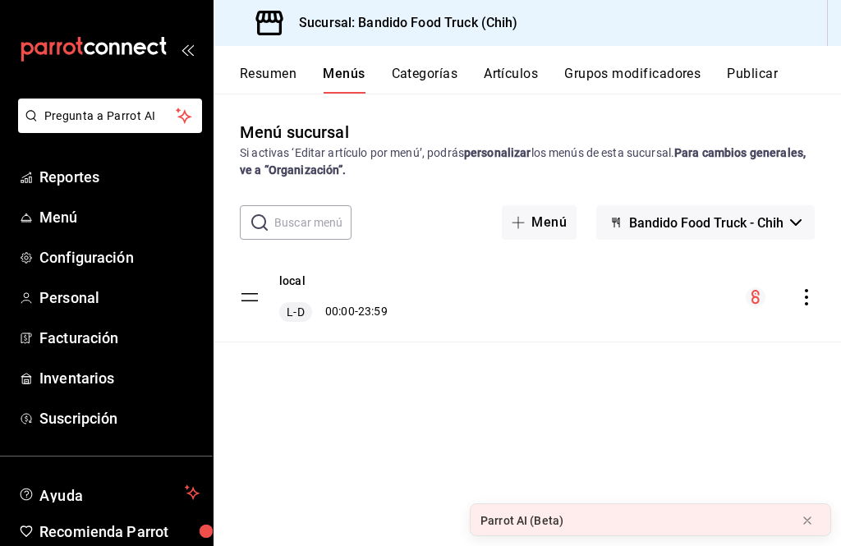
click at [800, 300] on icon "actions" at bounding box center [806, 297] width 16 height 16
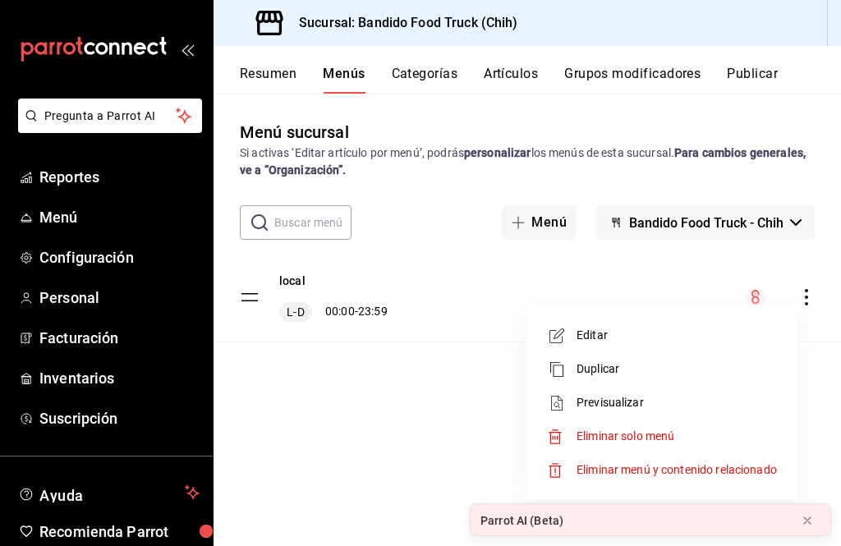
click at [635, 335] on span "Editar" at bounding box center [676, 335] width 200 height 17
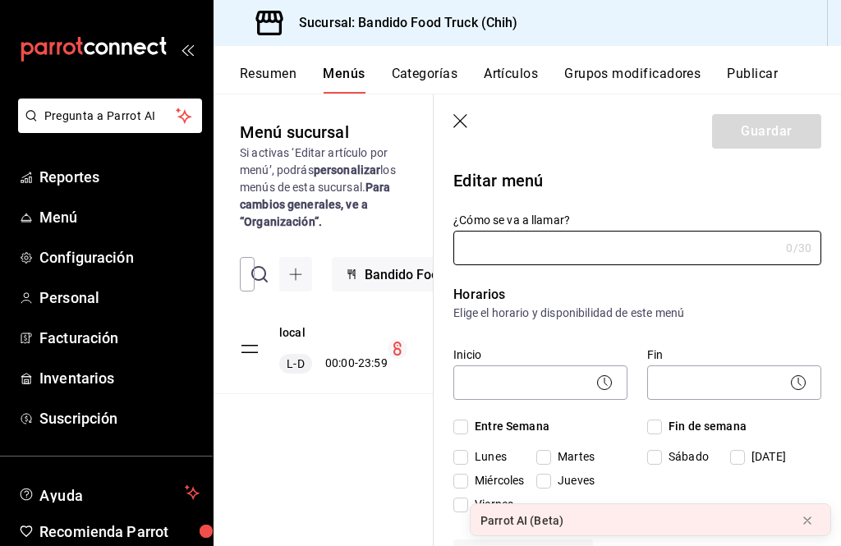
type input "local"
checkbox input "true"
type input "01745258128427"
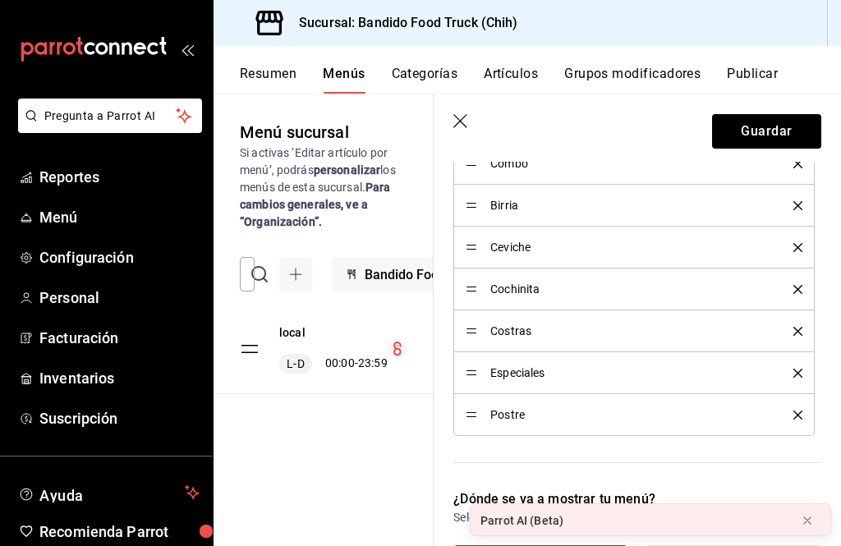
scroll to position [679, 0]
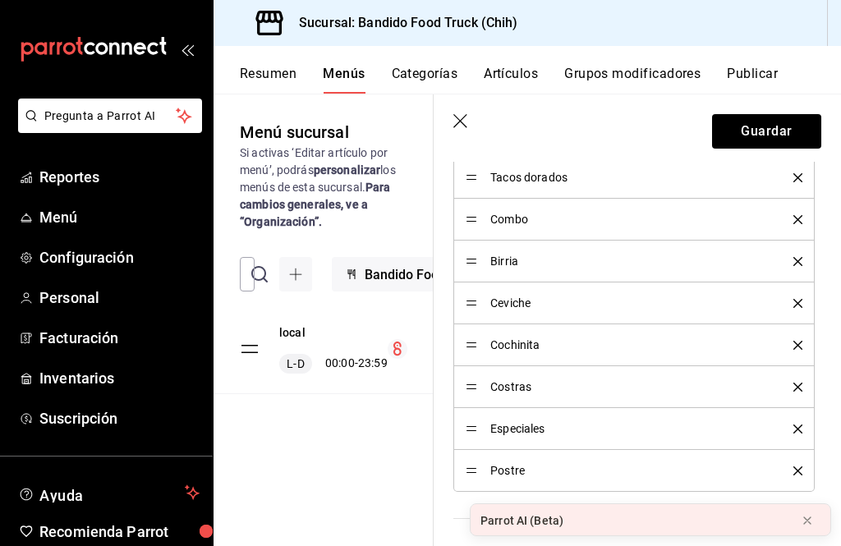
click at [486, 384] on div "Costras" at bounding box center [633, 387] width 337 height 18
click at [377, 448] on div "Menú sucursal Si activas ‘Editar artículo por menú’, podrás personalizar los me…" at bounding box center [323, 332] width 220 height 425
click at [395, 459] on div "Menú sucursal Si activas ‘Editar artículo por menú’, podrás personalizar los me…" at bounding box center [323, 332] width 220 height 425
click at [383, 454] on div "Menú sucursal Si activas ‘Editar artículo por menú’, podrás personalizar los me…" at bounding box center [323, 332] width 220 height 425
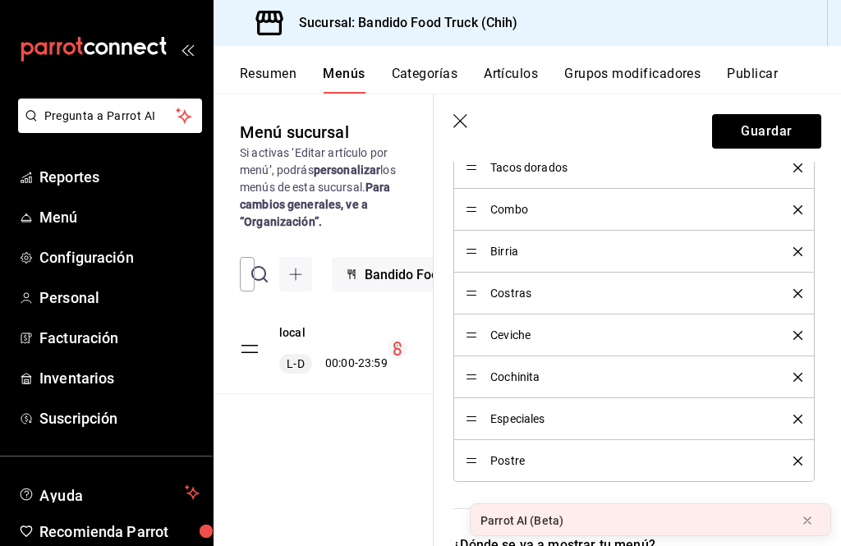
scroll to position [677, 0]
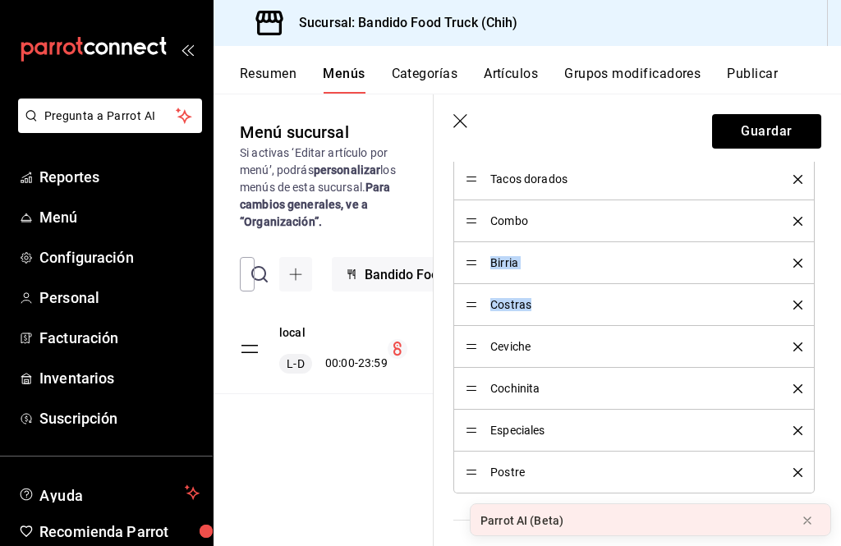
click at [385, 424] on div "local L-D 00:00 - 23:59" at bounding box center [323, 372] width 220 height 135
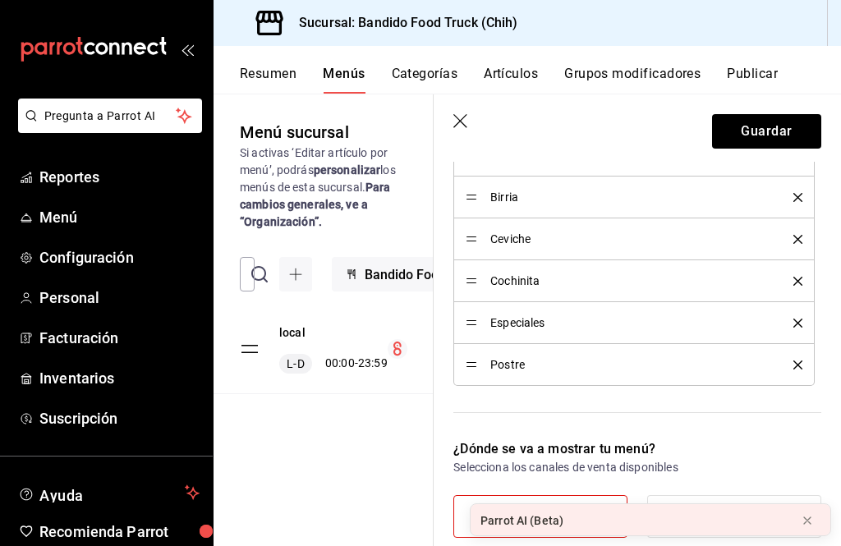
scroll to position [788, 0]
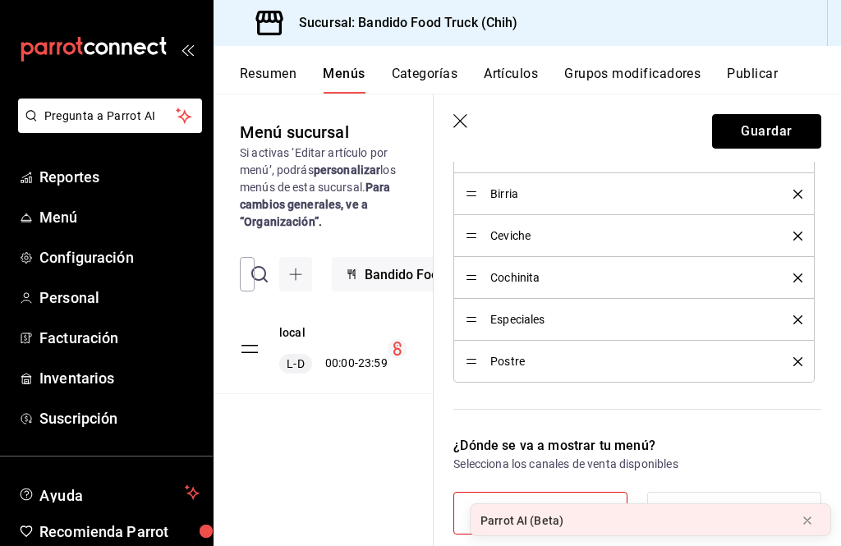
click at [797, 144] on button "Guardar" at bounding box center [766, 131] width 109 height 34
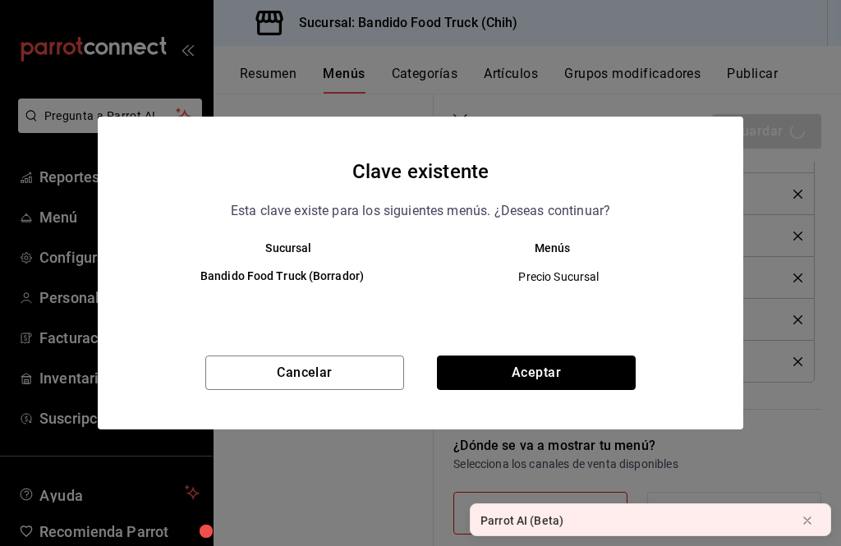
click at [607, 377] on button "Aceptar" at bounding box center [536, 372] width 199 height 34
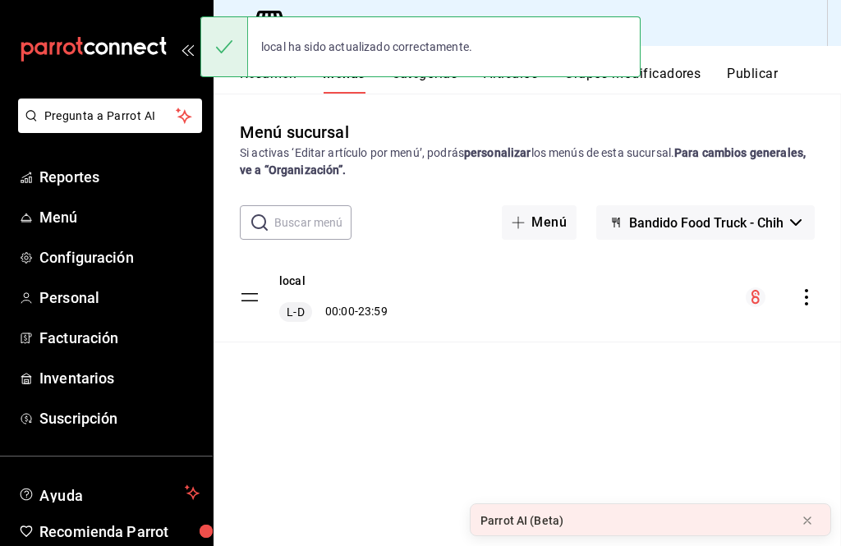
checkbox input "false"
type input "1756055228205"
checkbox input "false"
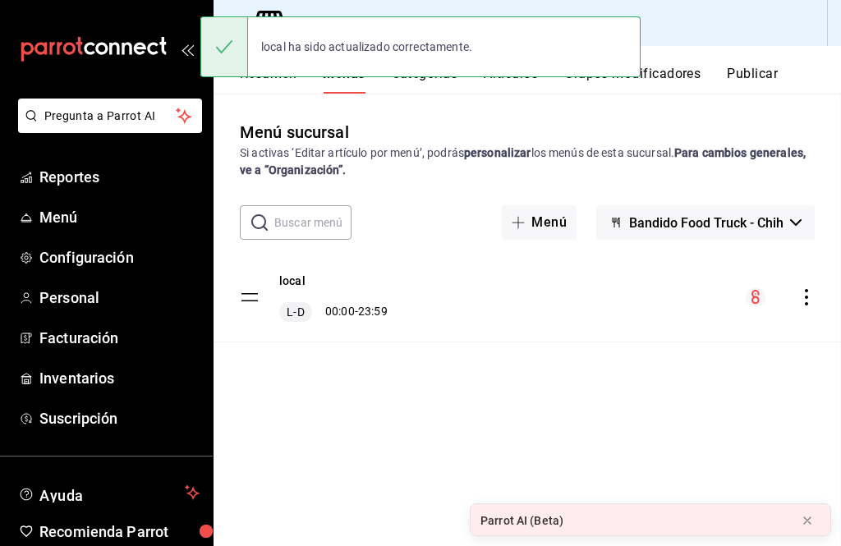
checkbox input "false"
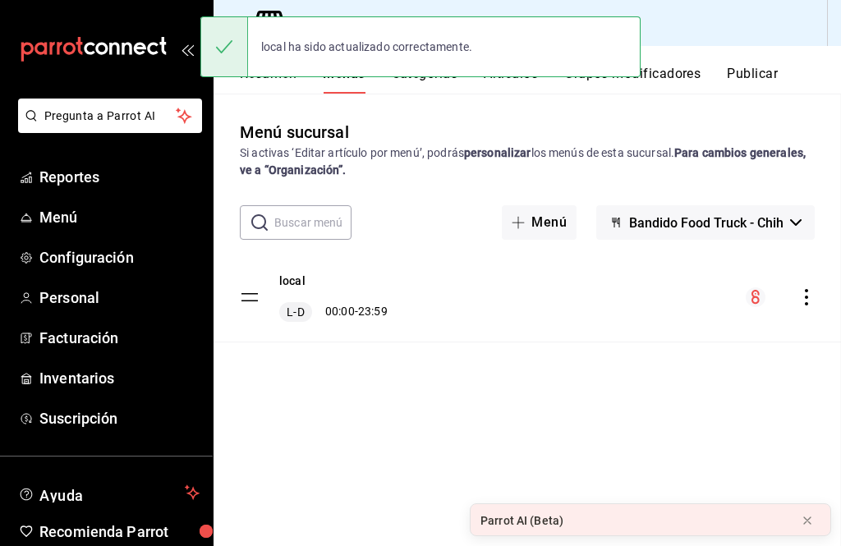
checkbox input "false"
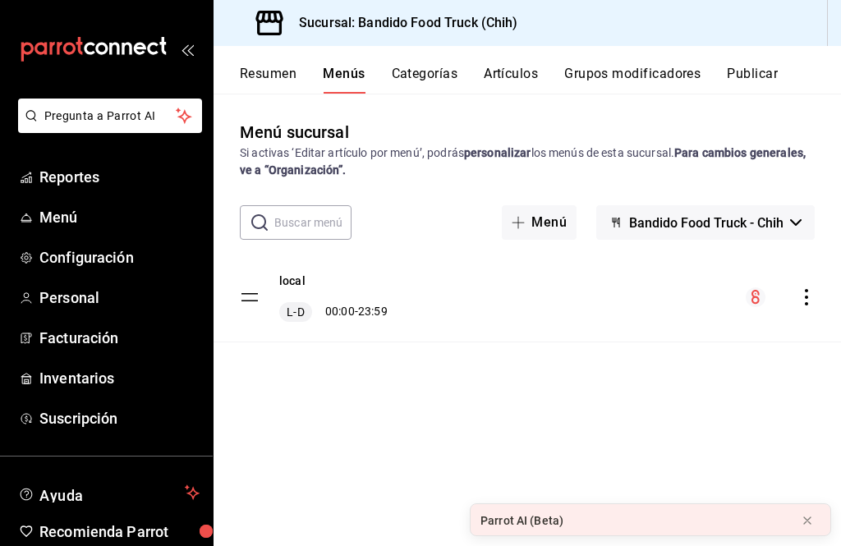
click at [429, 76] on button "Categorías" at bounding box center [425, 80] width 66 height 28
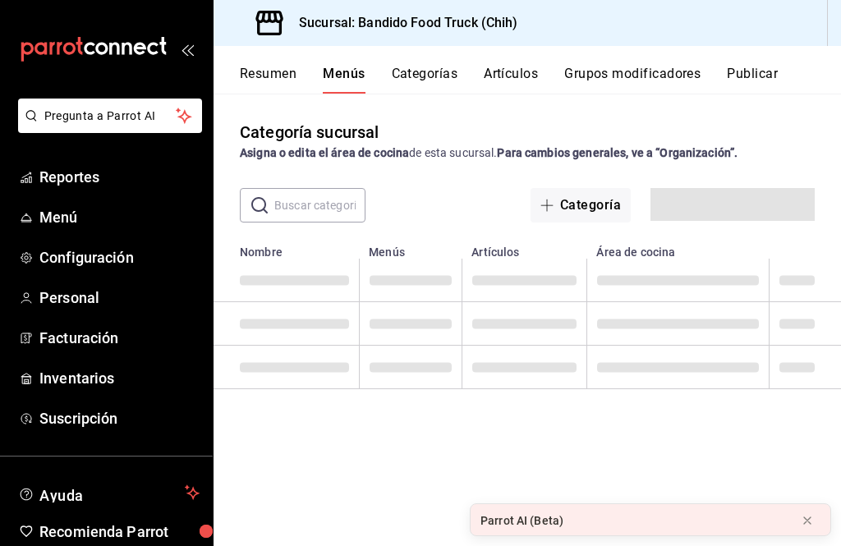
click at [421, 72] on button "Categorías" at bounding box center [425, 80] width 66 height 28
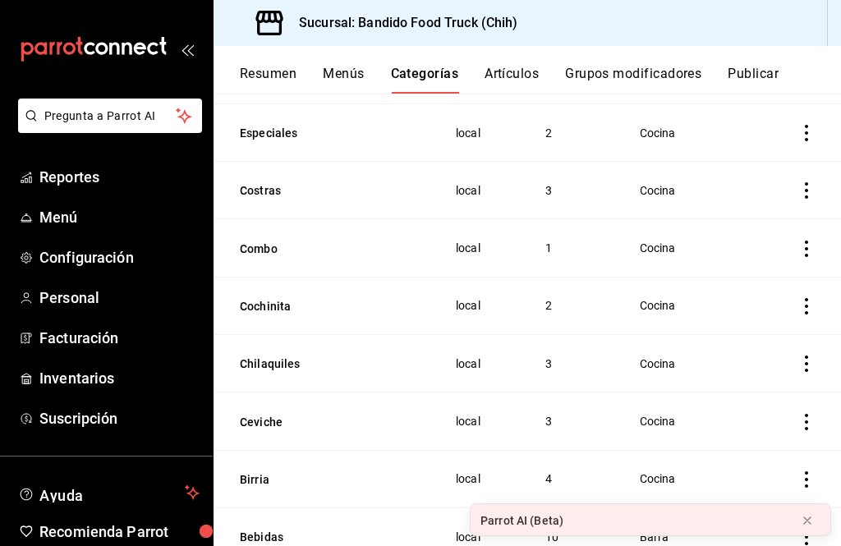
scroll to position [326, 0]
click at [811, 532] on button at bounding box center [807, 520] width 26 height 26
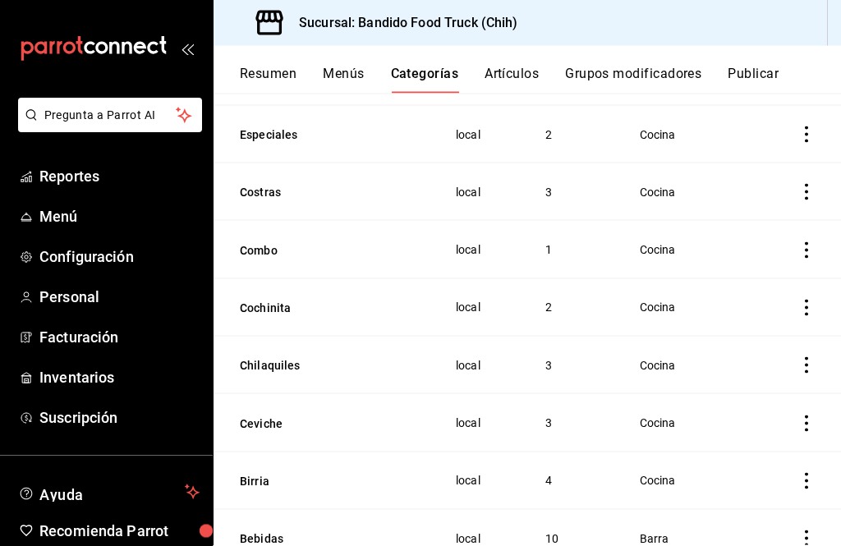
scroll to position [47, 0]
click at [813, 530] on icon "actions" at bounding box center [806, 538] width 16 height 16
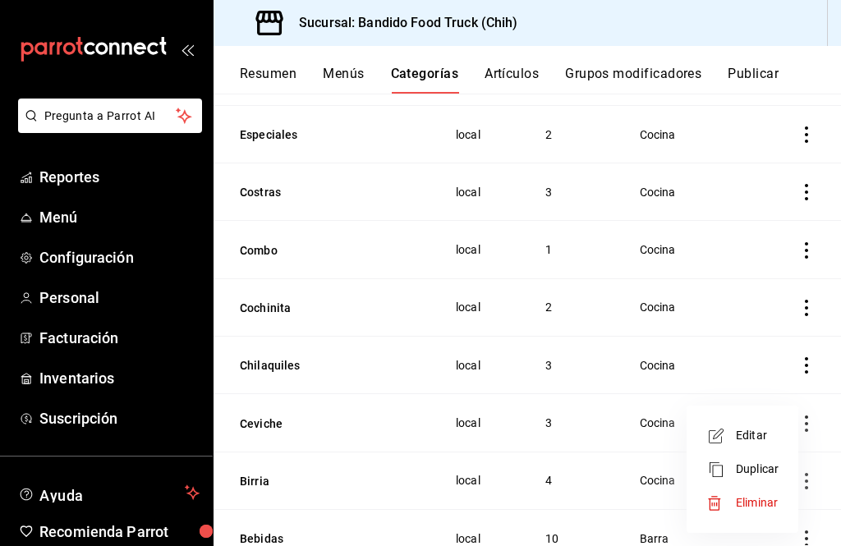
click at [759, 433] on span "Editar" at bounding box center [757, 435] width 43 height 17
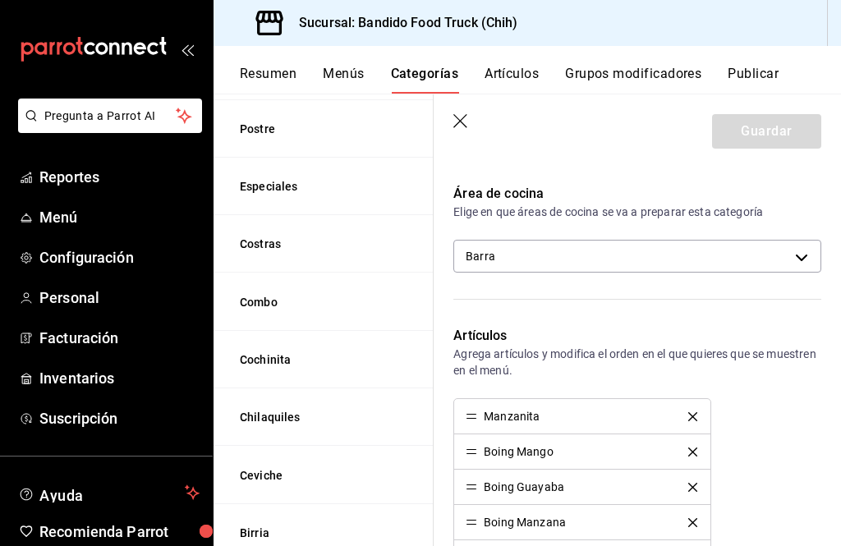
scroll to position [239, 0]
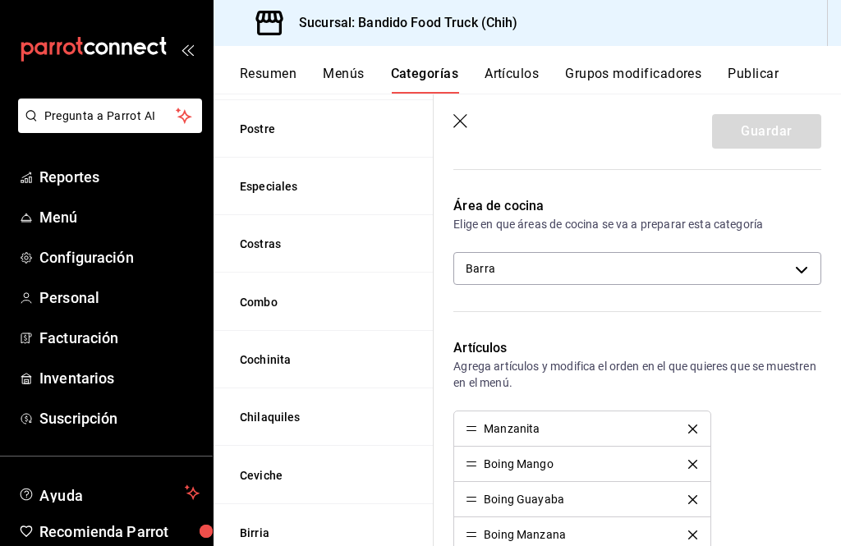
click at [801, 266] on body "Pregunta a Parrot AI Reportes Menú Configuración Personal Facturación Inventari…" at bounding box center [420, 273] width 841 height 546
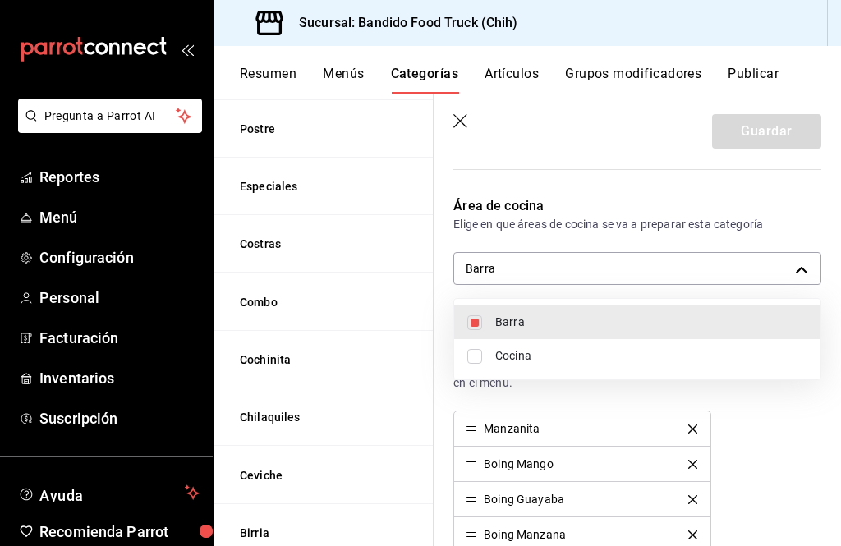
click at [764, 396] on div at bounding box center [420, 273] width 841 height 546
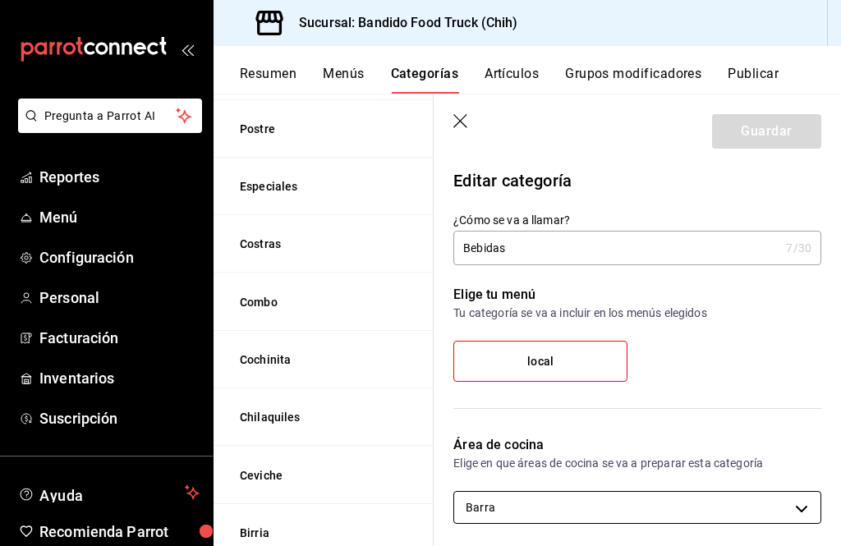
scroll to position [0, 0]
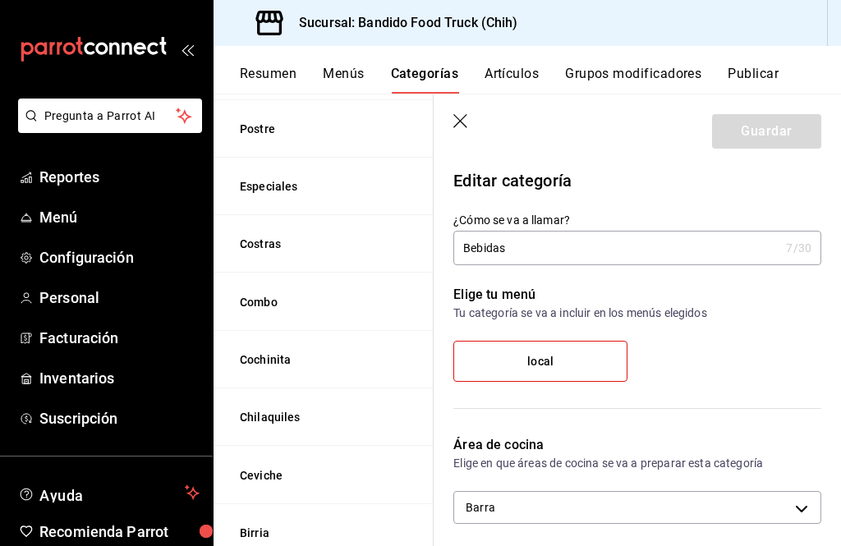
click at [447, 110] on header "Guardar" at bounding box center [636, 127] width 407 height 67
click at [456, 130] on icon "button" at bounding box center [461, 122] width 16 height 16
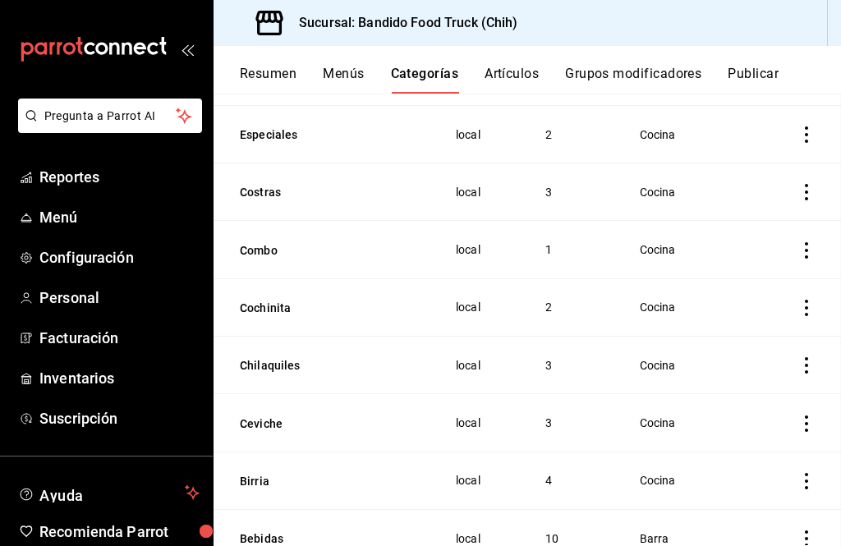
click at [455, 163] on td "local" at bounding box center [480, 191] width 90 height 57
